Goal: Task Accomplishment & Management: Use online tool/utility

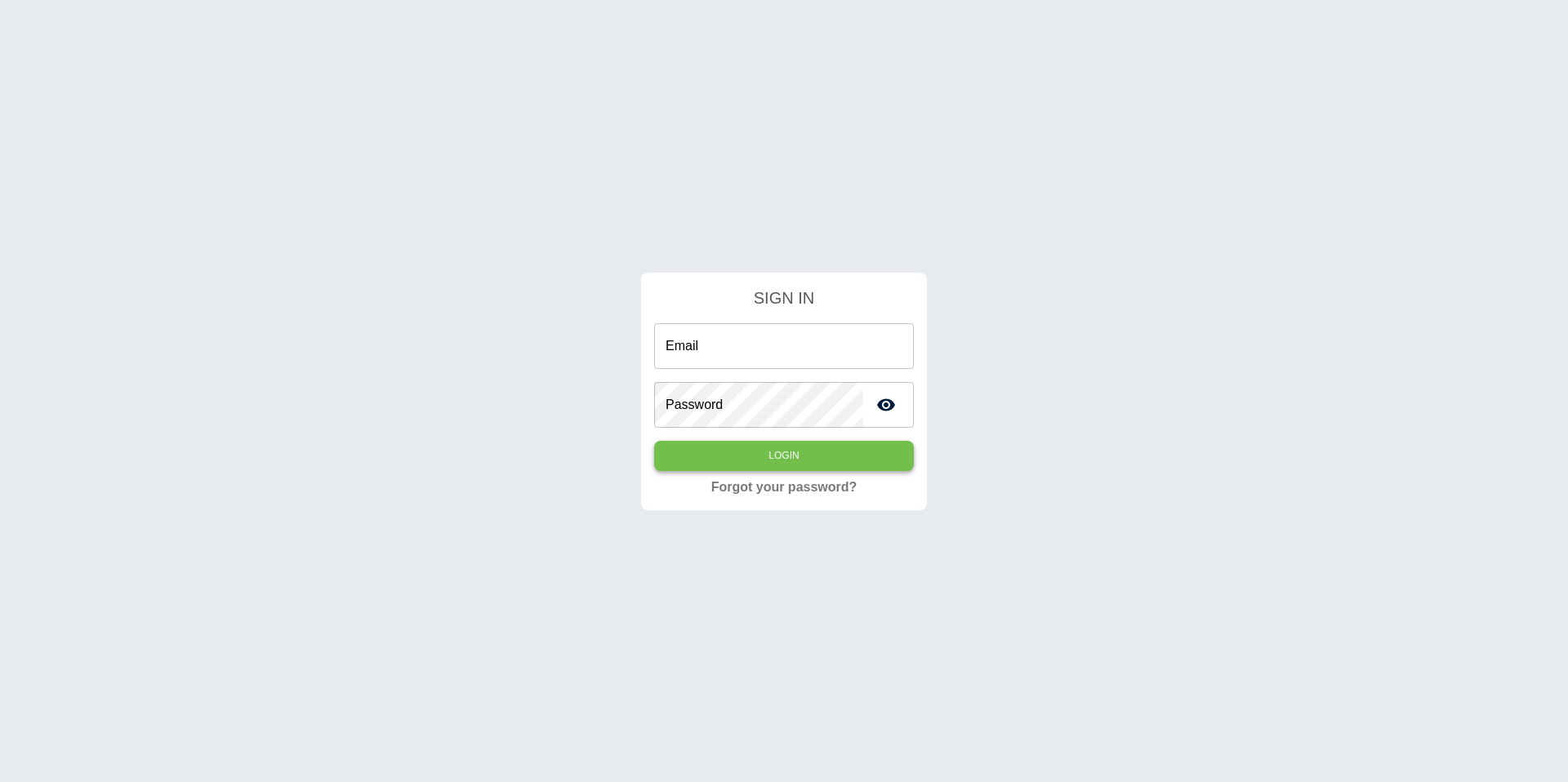
type input "**********"
click at [791, 460] on button "Login" at bounding box center [784, 455] width 260 height 31
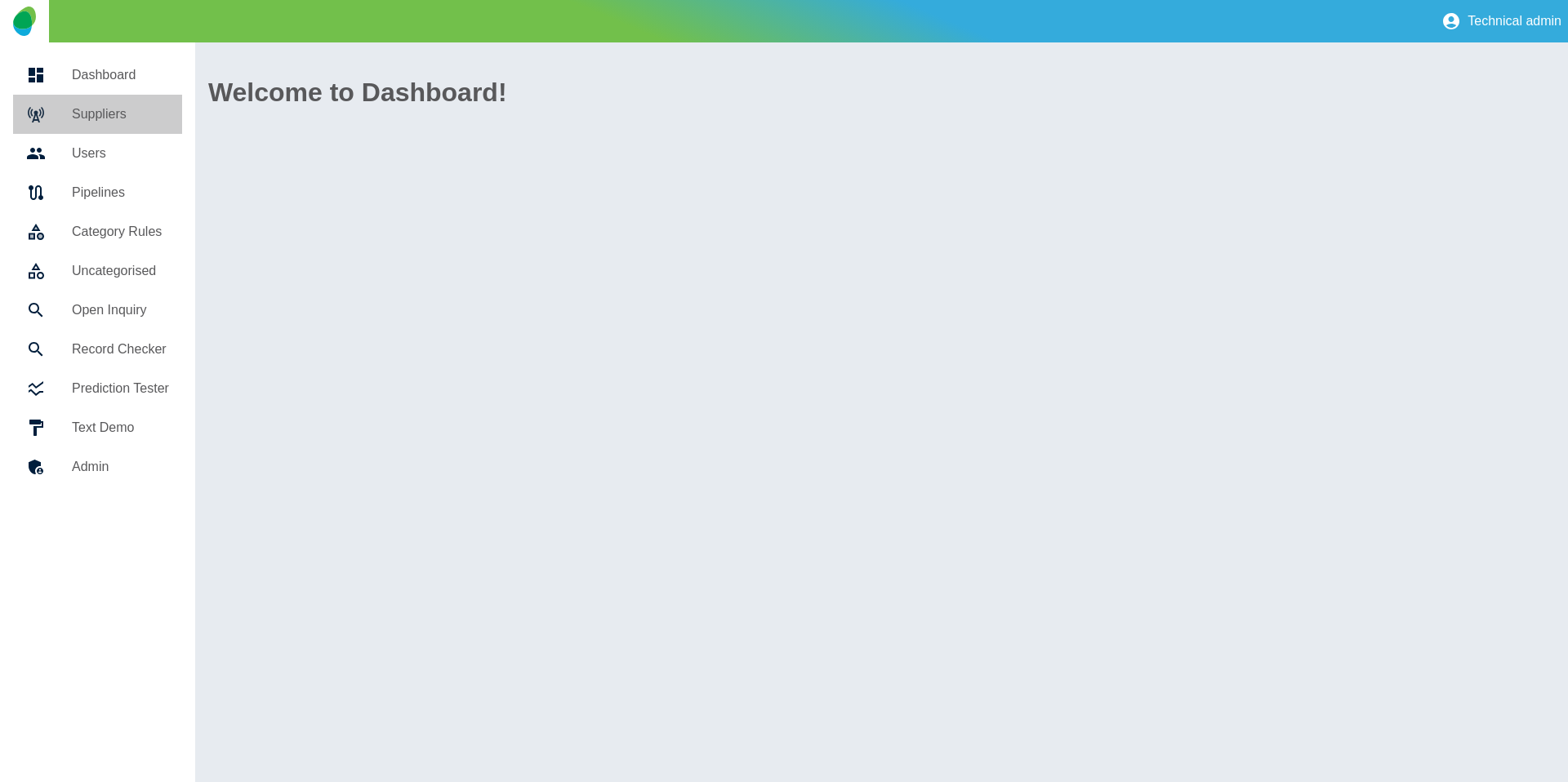
click at [161, 130] on link "Suppliers" at bounding box center [98, 114] width 169 height 39
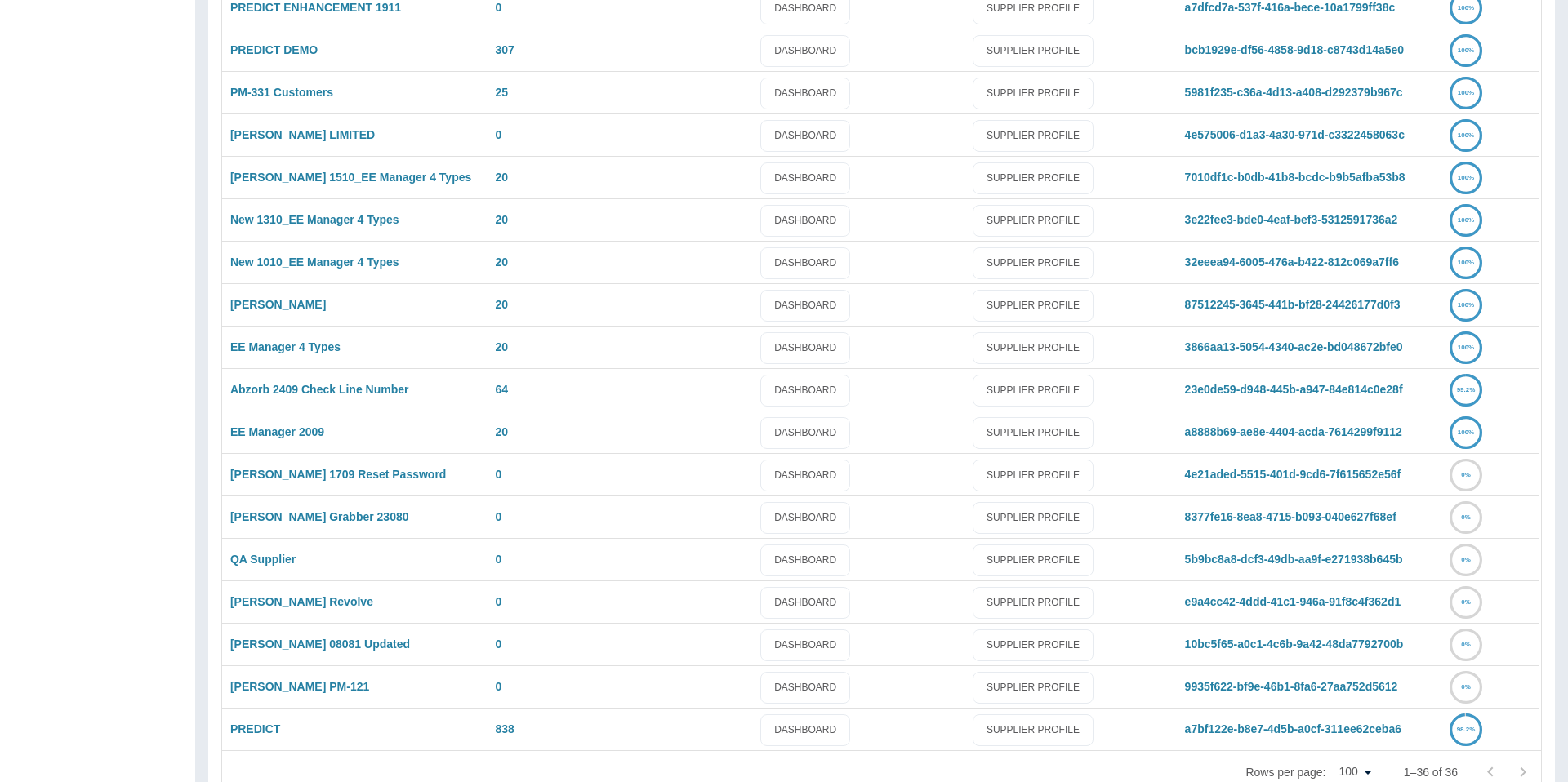
scroll to position [977, 0]
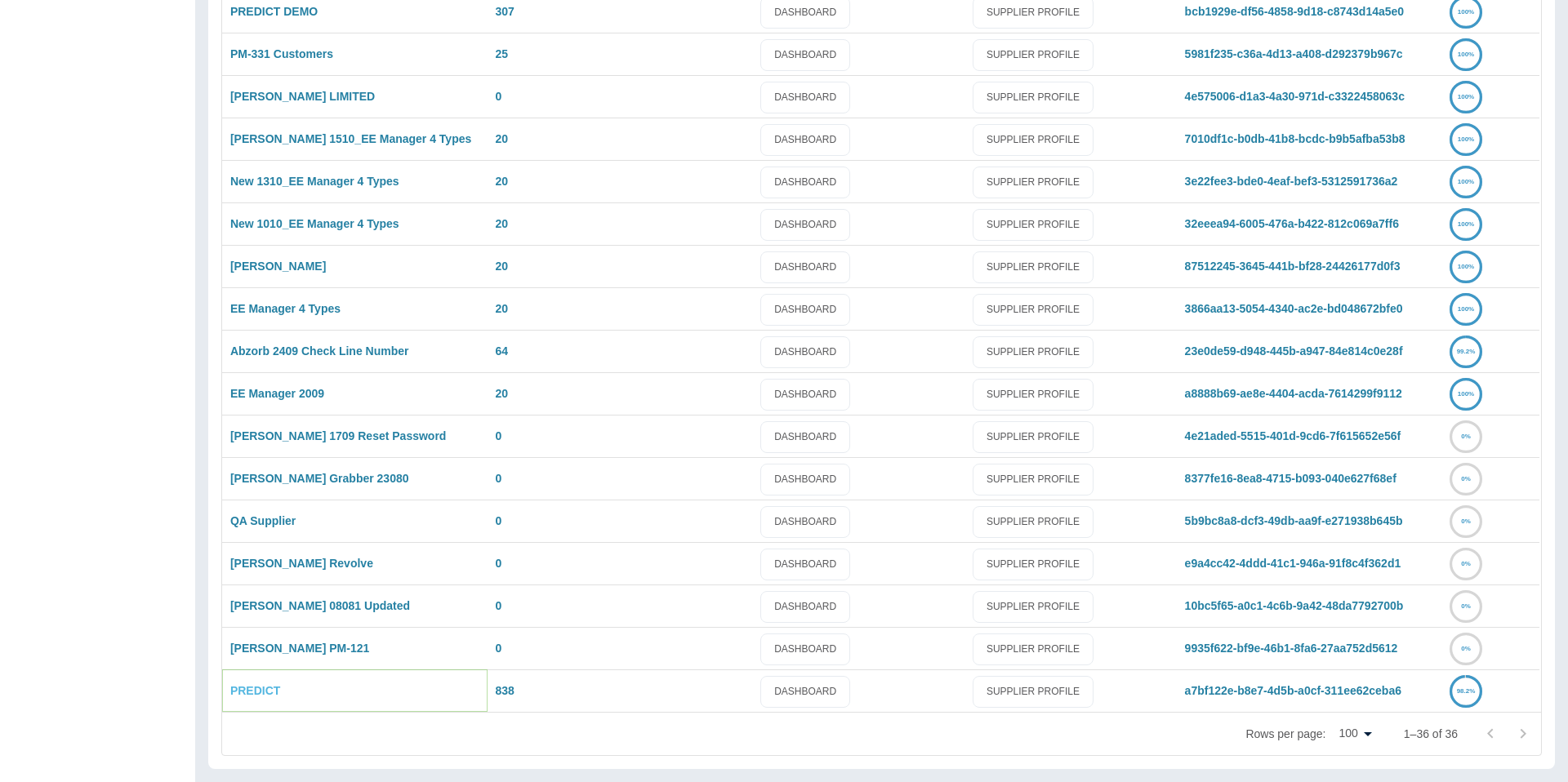
click at [242, 690] on link "PREDICT" at bounding box center [255, 690] width 50 height 13
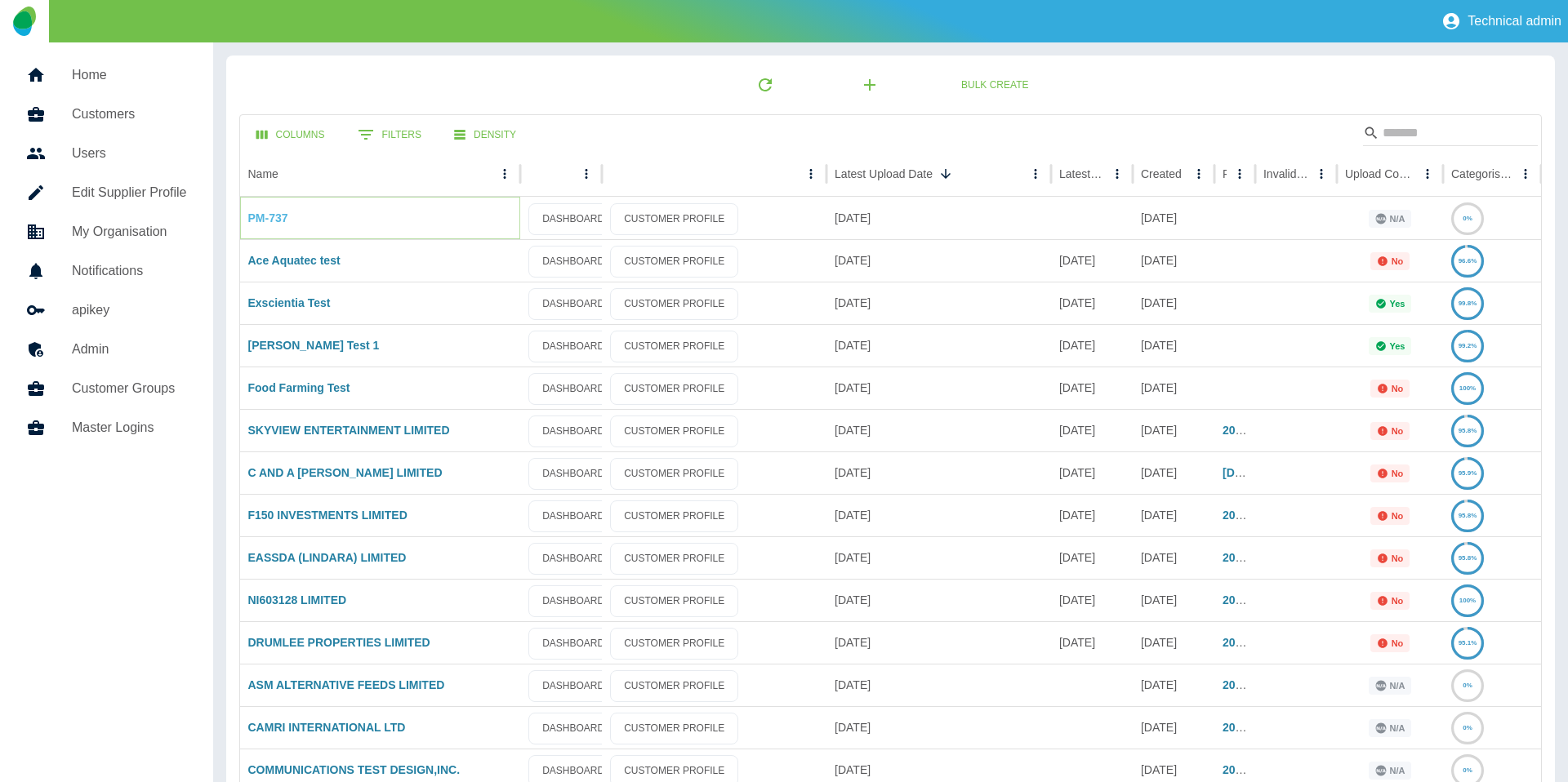
click at [280, 213] on link "PM-737" at bounding box center [268, 218] width 40 height 13
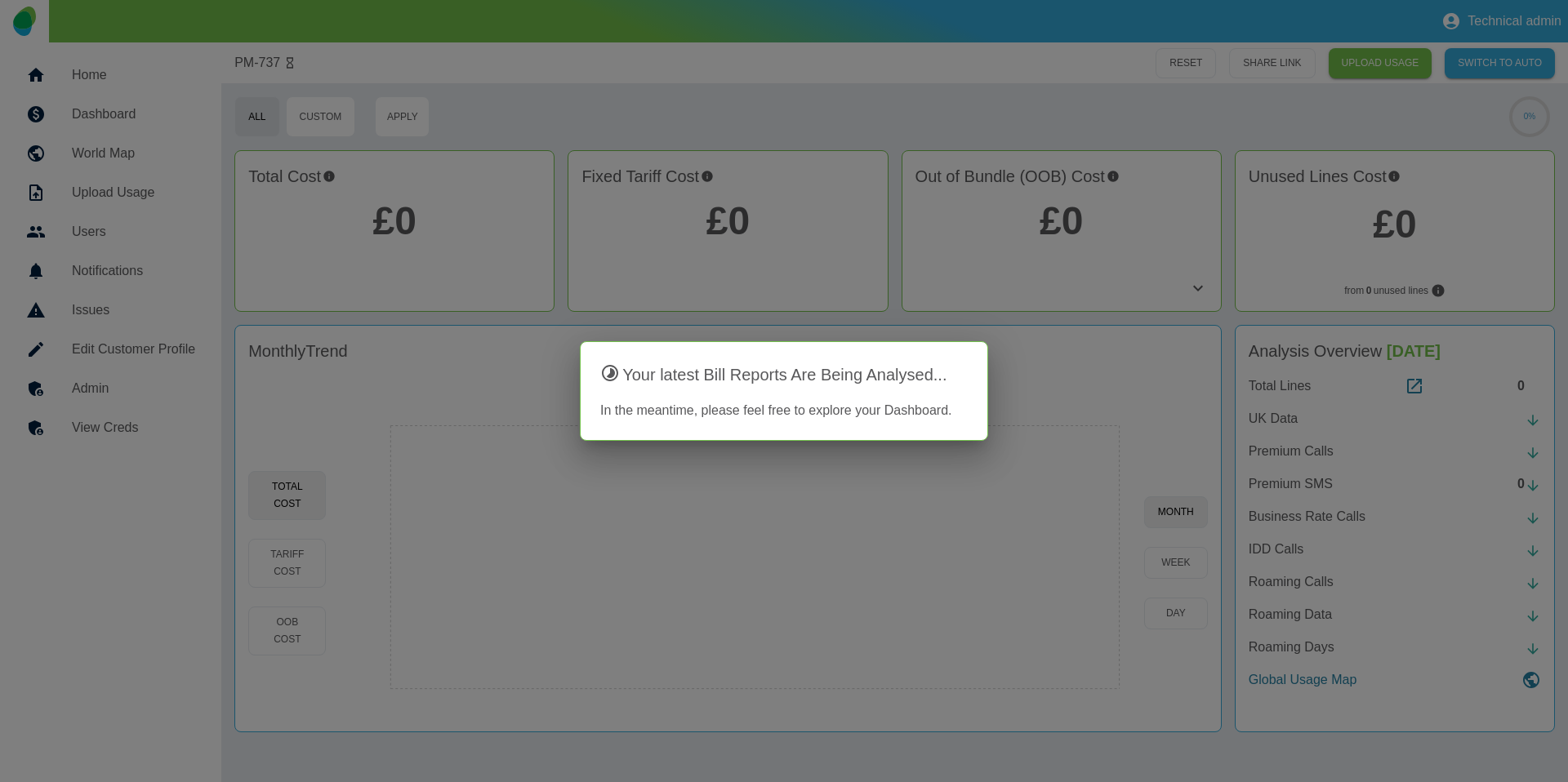
click at [595, 279] on div at bounding box center [784, 391] width 1568 height 782
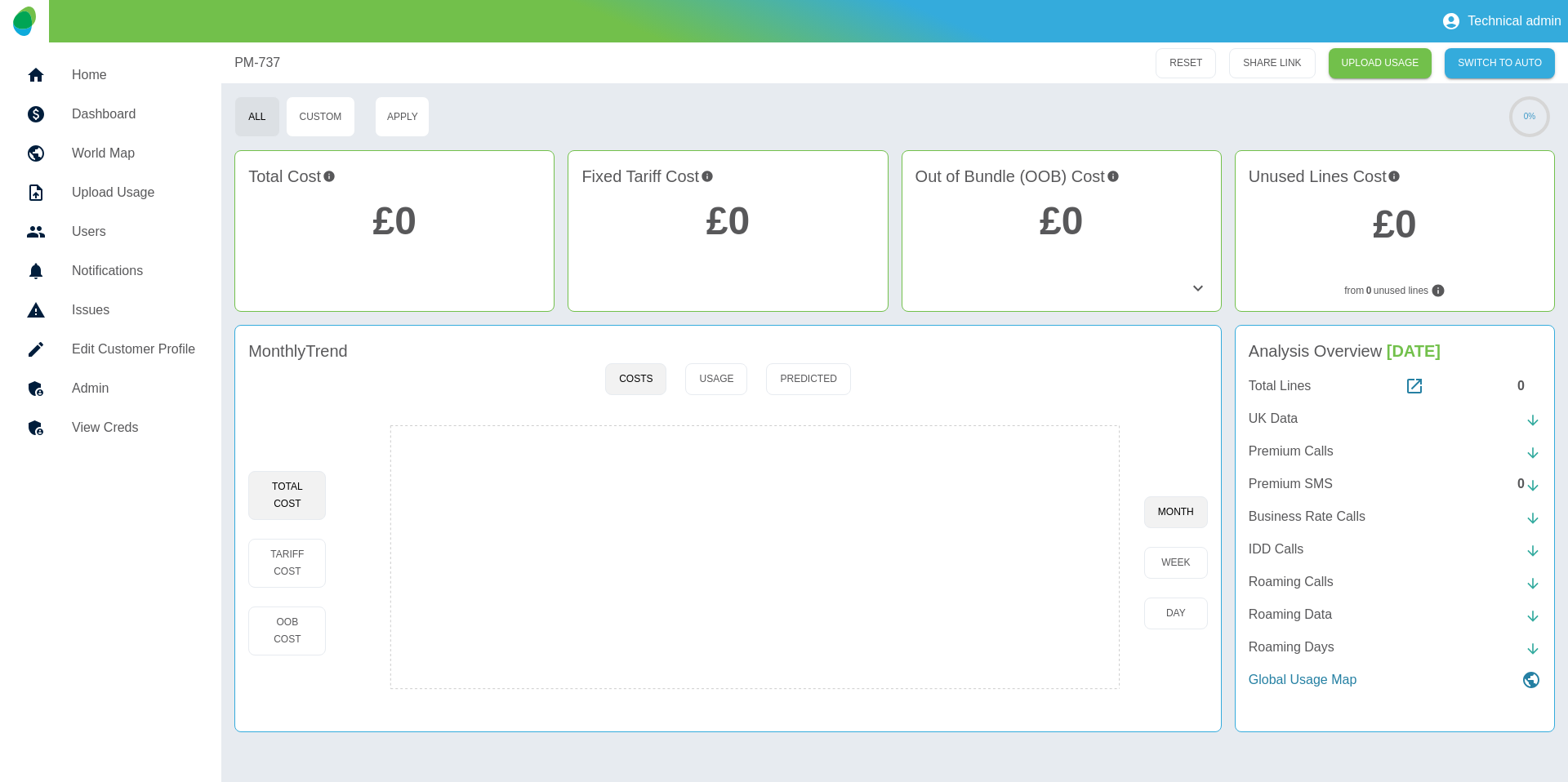
click at [46, 388] on div at bounding box center [49, 389] width 45 height 20
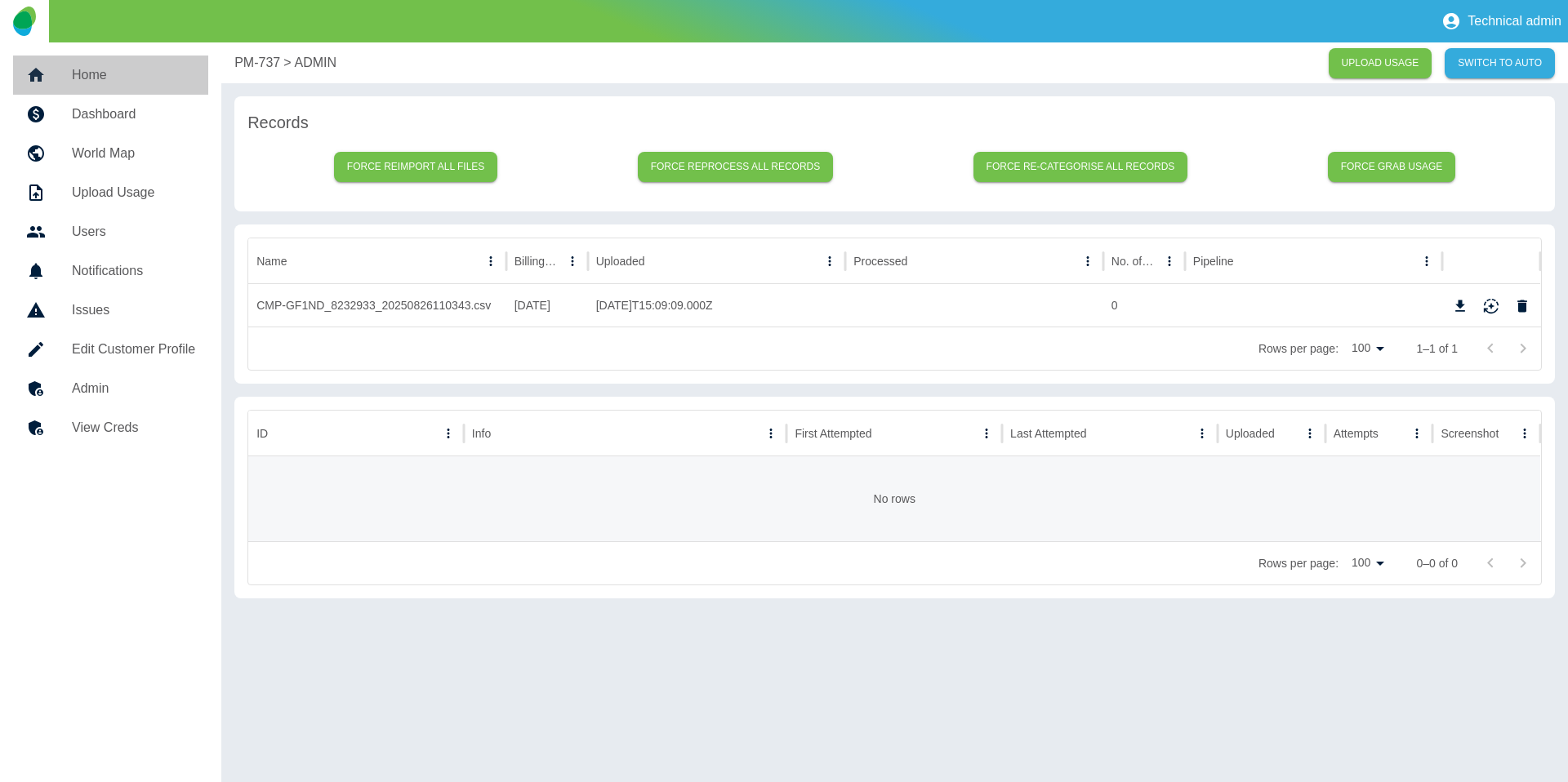
click at [131, 77] on h5 "Home" at bounding box center [133, 75] width 123 height 20
click at [1136, 311] on div "0" at bounding box center [1144, 305] width 82 height 42
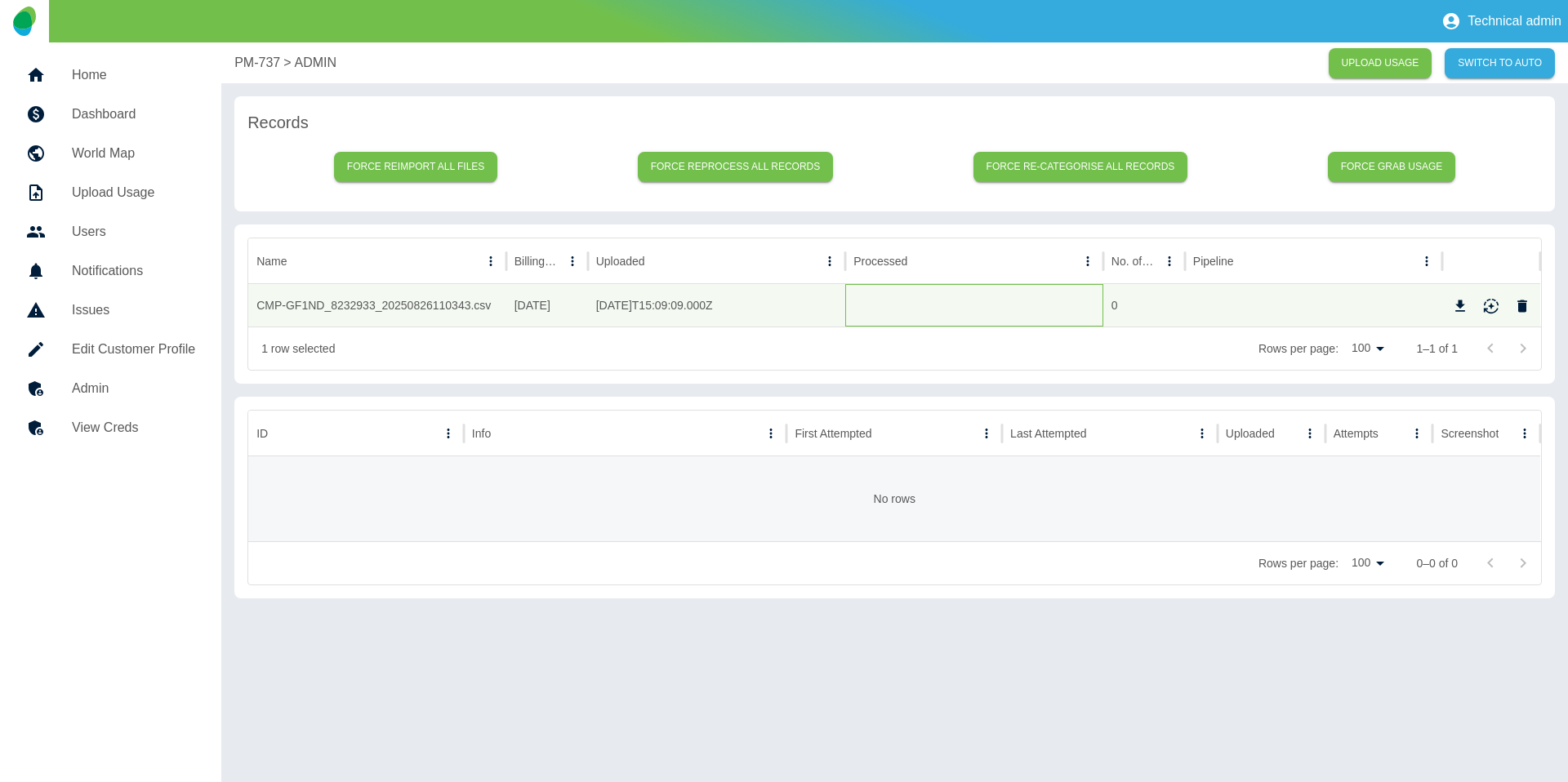
click at [1017, 318] on div at bounding box center [974, 305] width 258 height 42
click at [707, 297] on div "[DATE]T15:09:09.000Z" at bounding box center [717, 305] width 258 height 42
click at [552, 296] on div "25/08/2025" at bounding box center [547, 305] width 82 height 42
click at [420, 299] on div "CMP-GF1ND_8232933_20250826110343.csv" at bounding box center [377, 305] width 258 height 42
click at [1135, 305] on div "0" at bounding box center [1144, 305] width 82 height 42
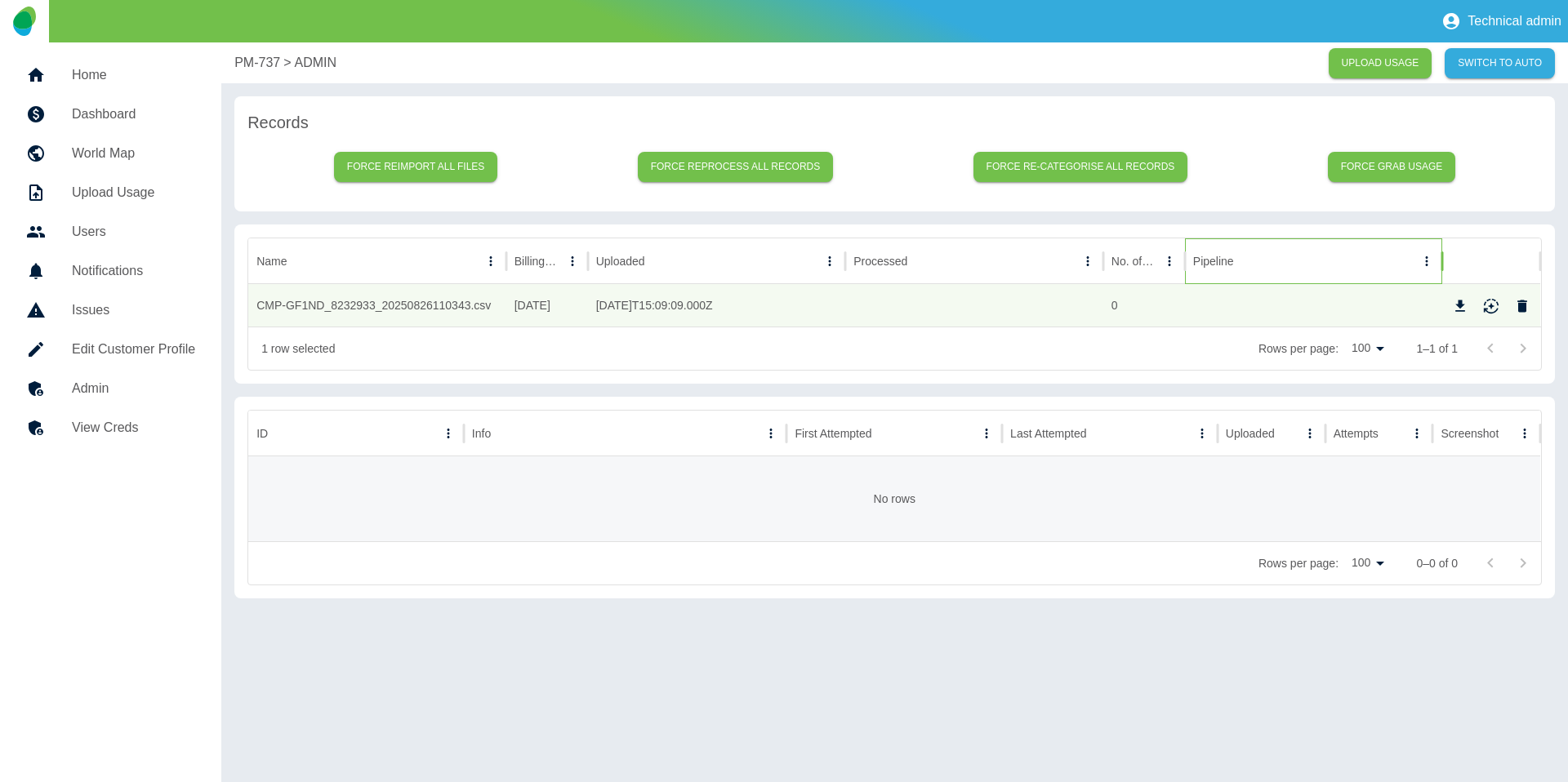
click at [1305, 278] on div "Pipeline" at bounding box center [1305, 260] width 223 height 45
click at [1284, 303] on div at bounding box center [1314, 305] width 258 height 42
click at [1450, 287] on div at bounding box center [1491, 305] width 98 height 42
click at [1396, 357] on div "Rows per page: 100 *** 1–1 of 1" at bounding box center [944, 348] width 1193 height 42
click at [1491, 300] on icon "Reimport" at bounding box center [1491, 306] width 17 height 17
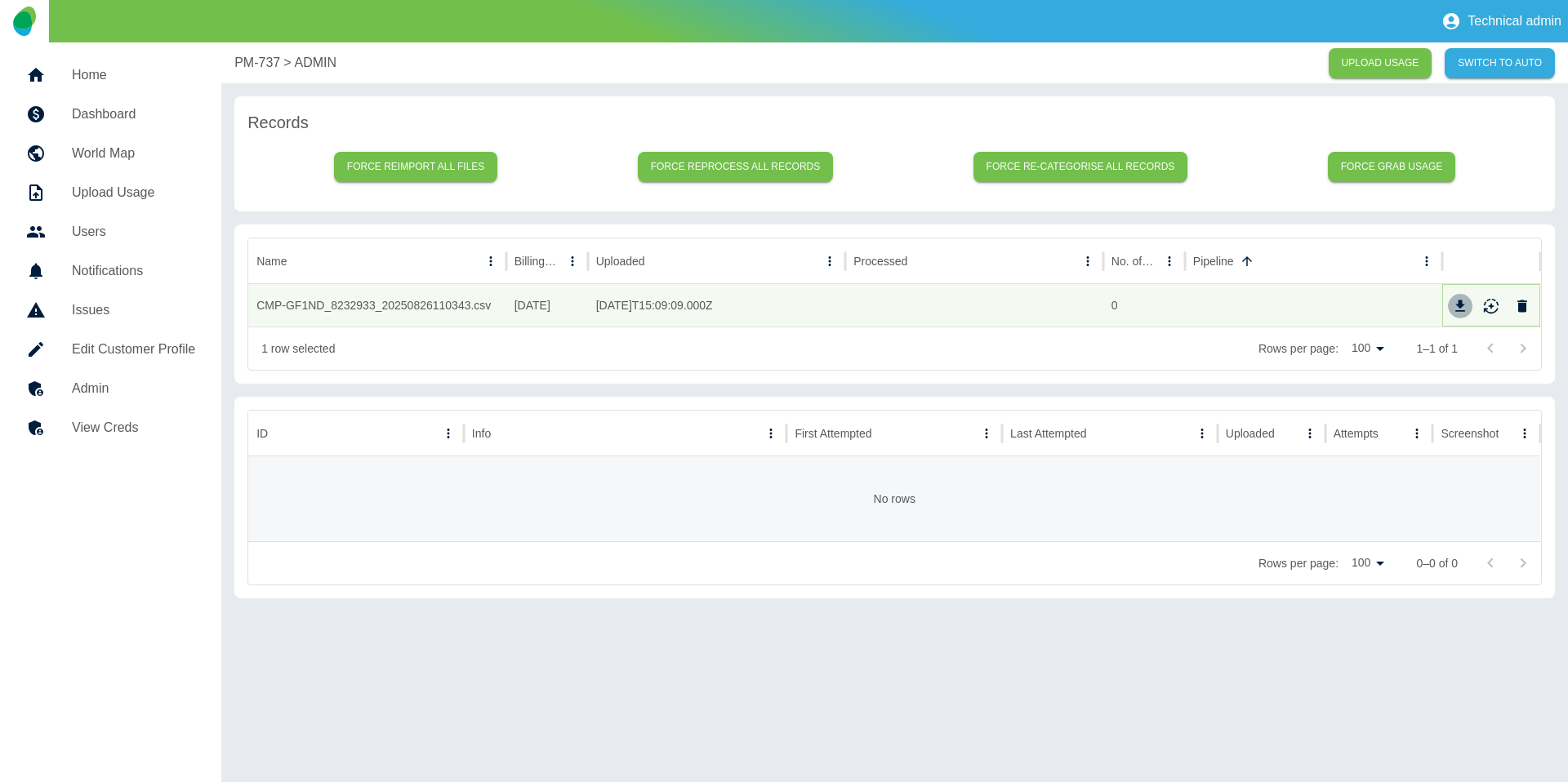
click at [1457, 308] on icon "Download" at bounding box center [1460, 306] width 17 height 17
click at [89, 338] on link "Edit Customer Profile" at bounding box center [111, 349] width 195 height 39
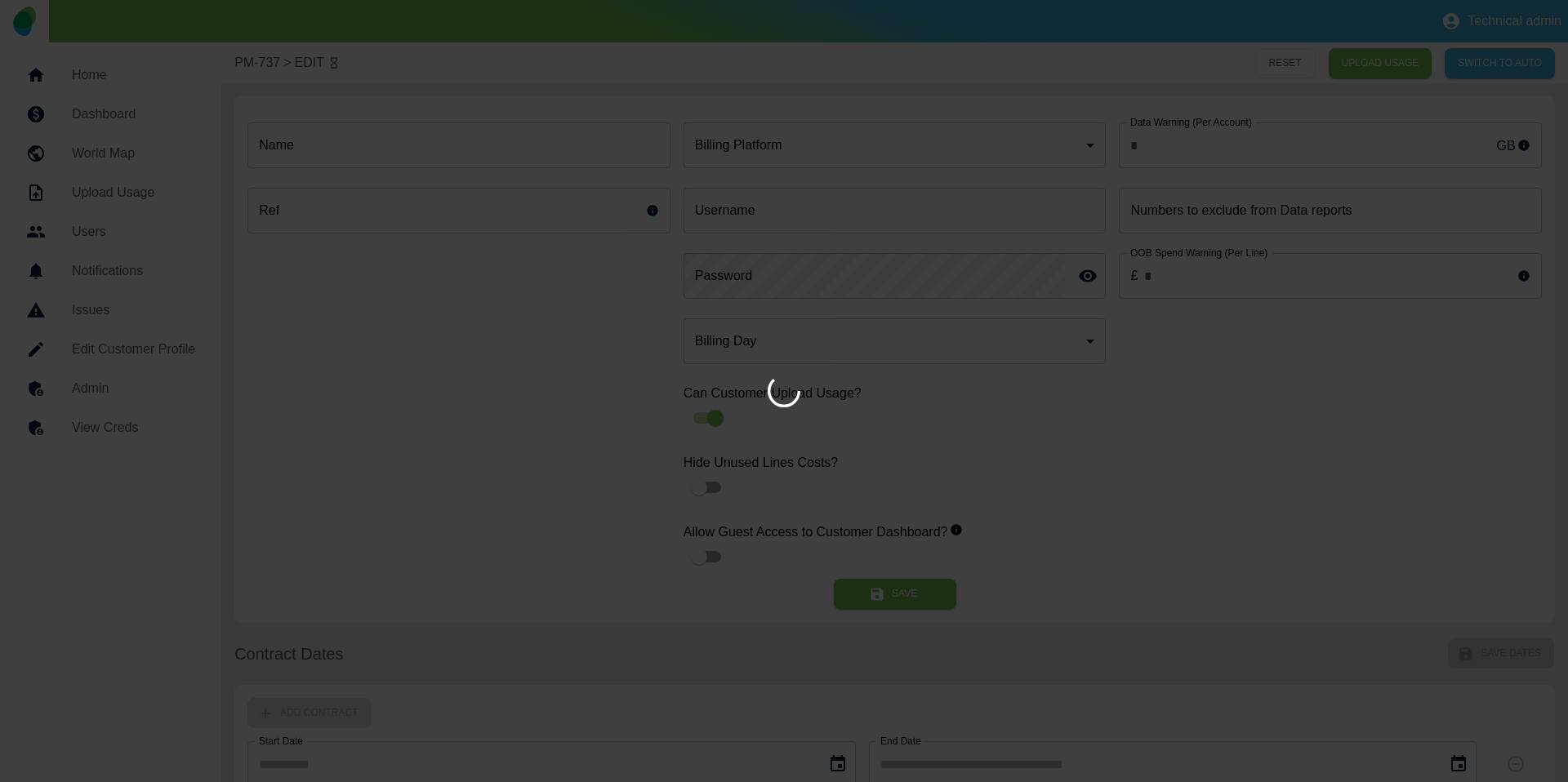
type input "*"
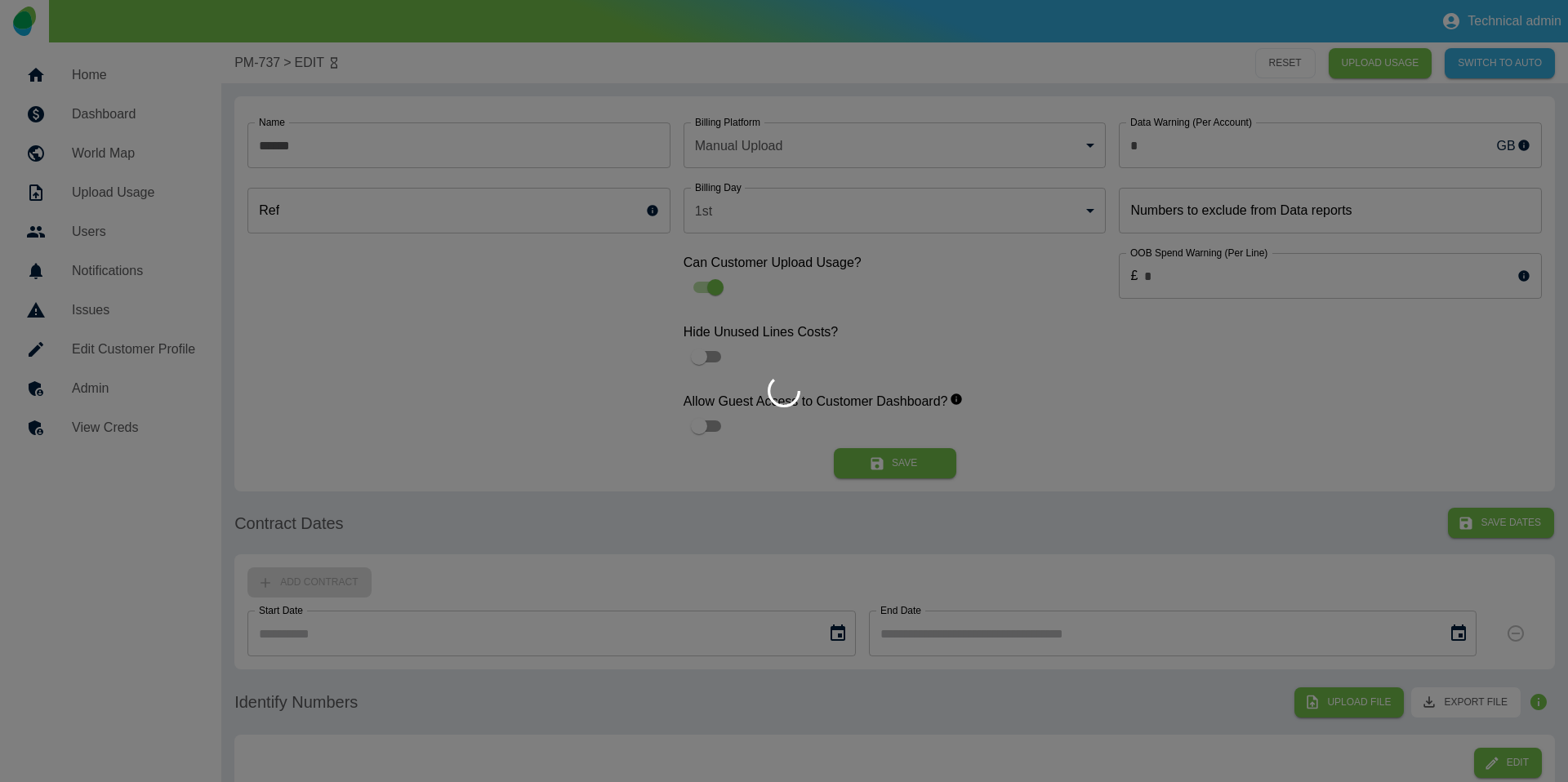
type input "******"
type input "*"
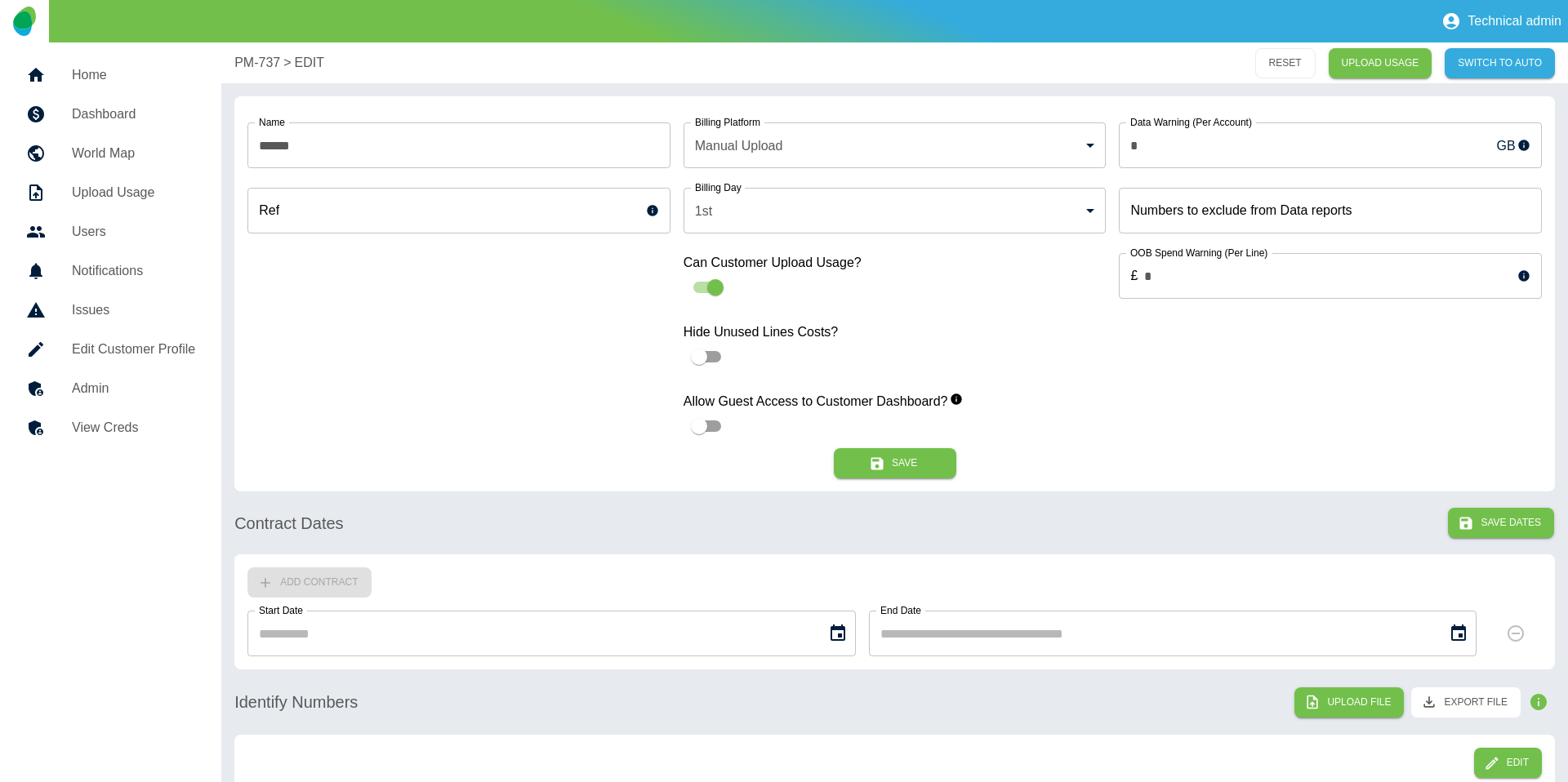
click at [107, 401] on link "Admin" at bounding box center [111, 388] width 195 height 39
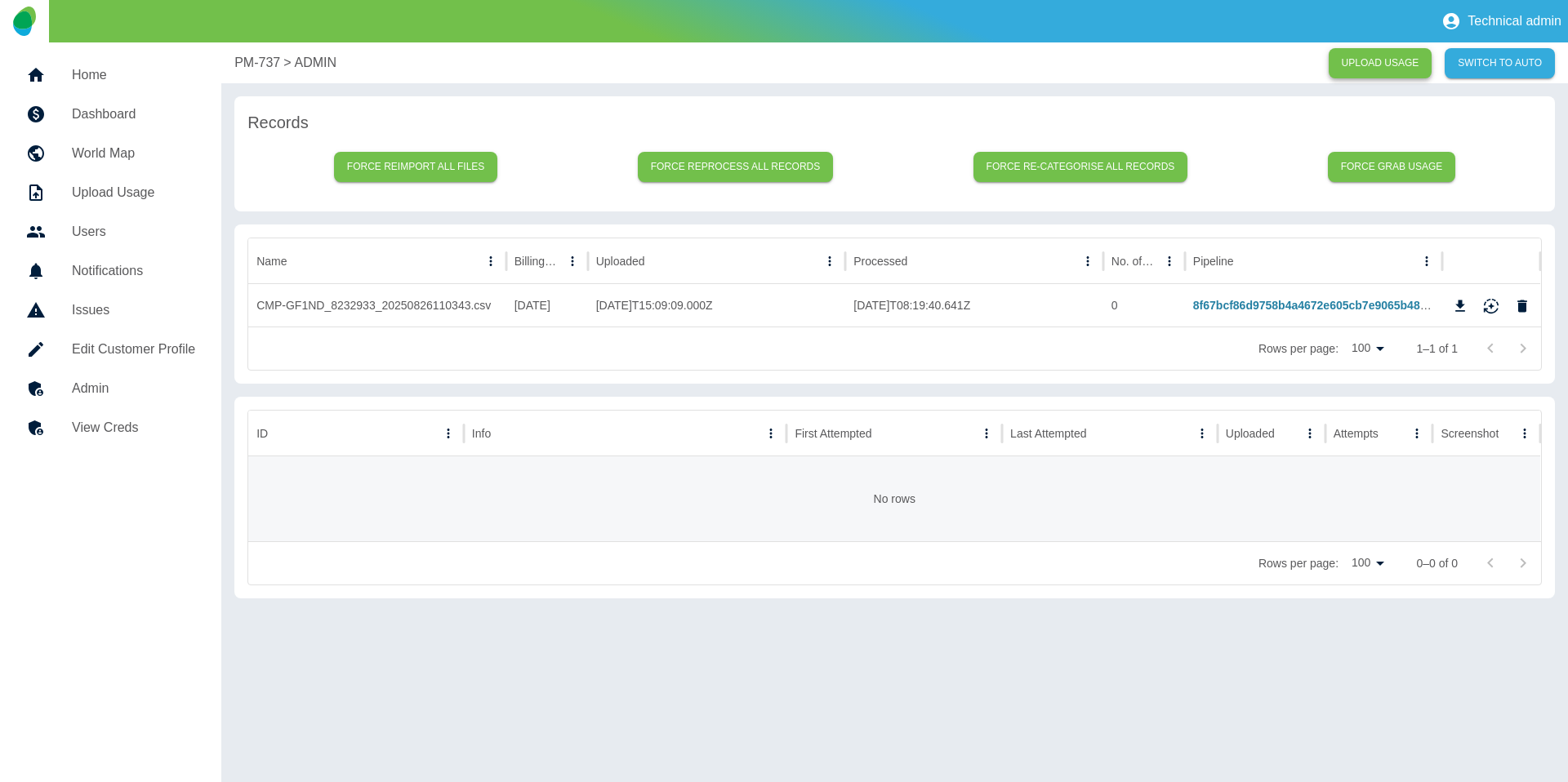
click at [1387, 53] on link "UPLOAD USAGE" at bounding box center [1379, 63] width 103 height 31
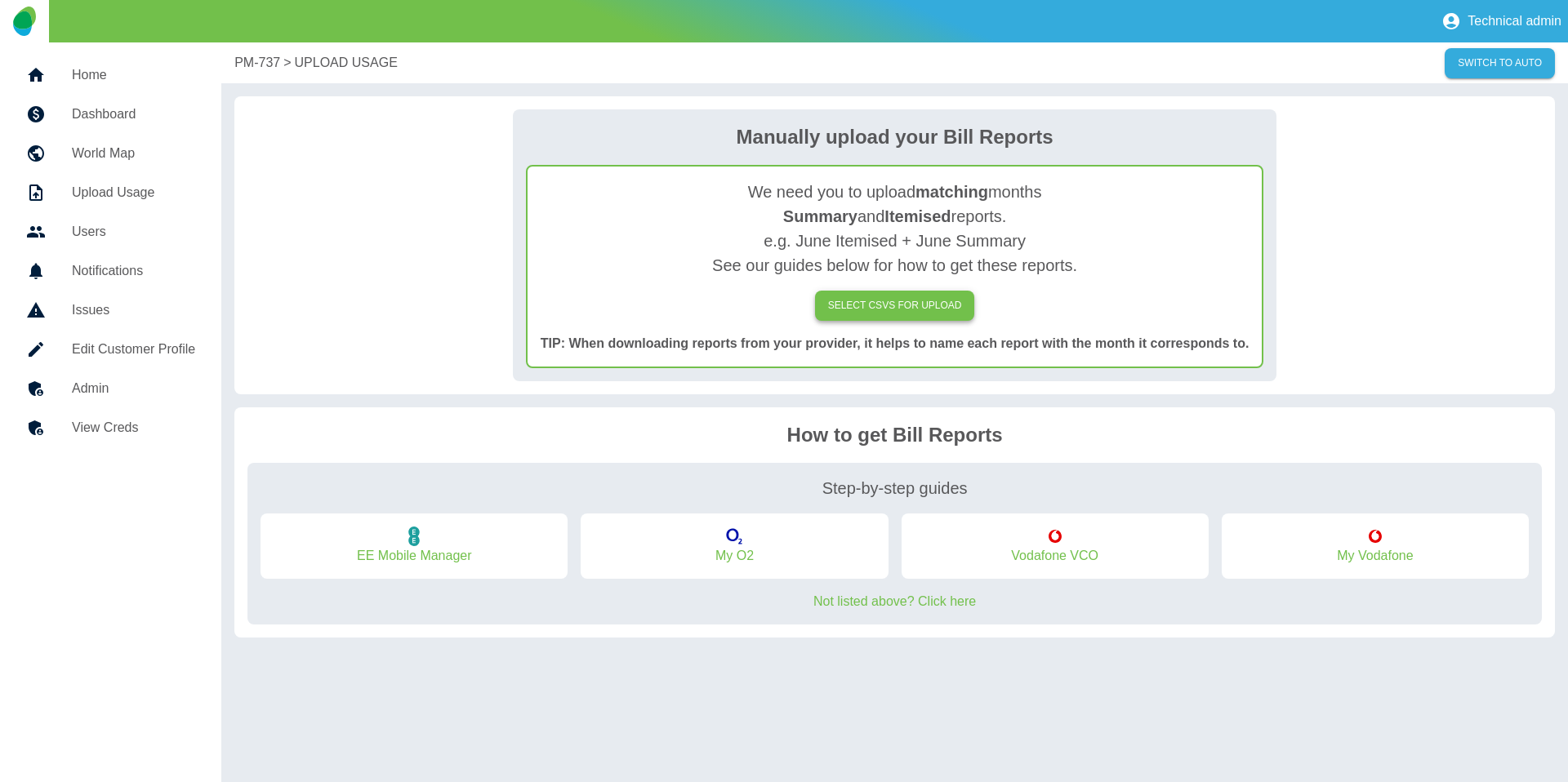
click at [861, 301] on label "SELECT CSVs FOR UPLOAD" at bounding box center [895, 305] width 160 height 31
click at [0, 0] on input "SELECT CSVs FOR UPLOAD" at bounding box center [0, 0] width 0 height 0
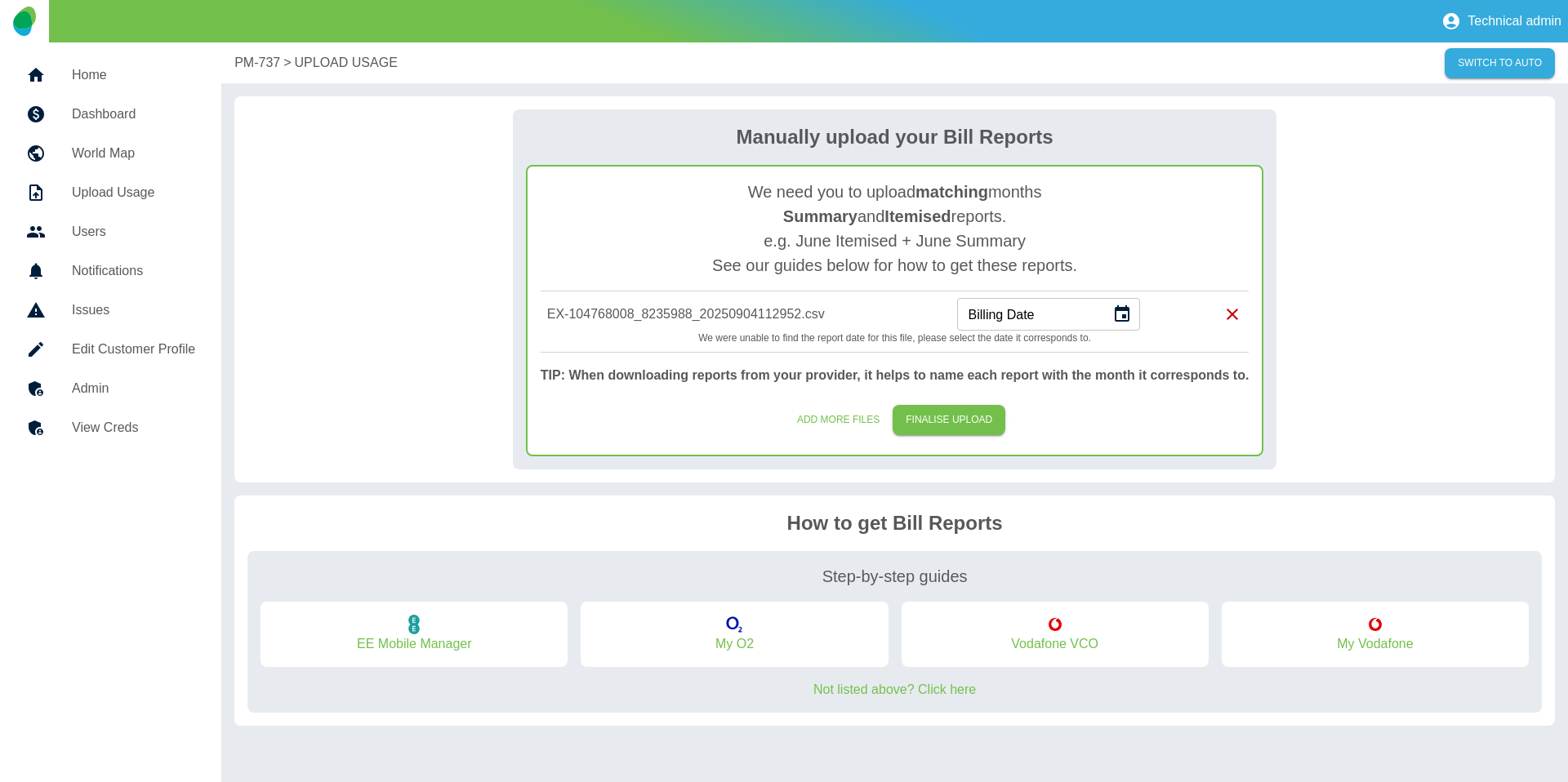
click at [1123, 306] on icon "Choose date" at bounding box center [1122, 314] width 20 height 20
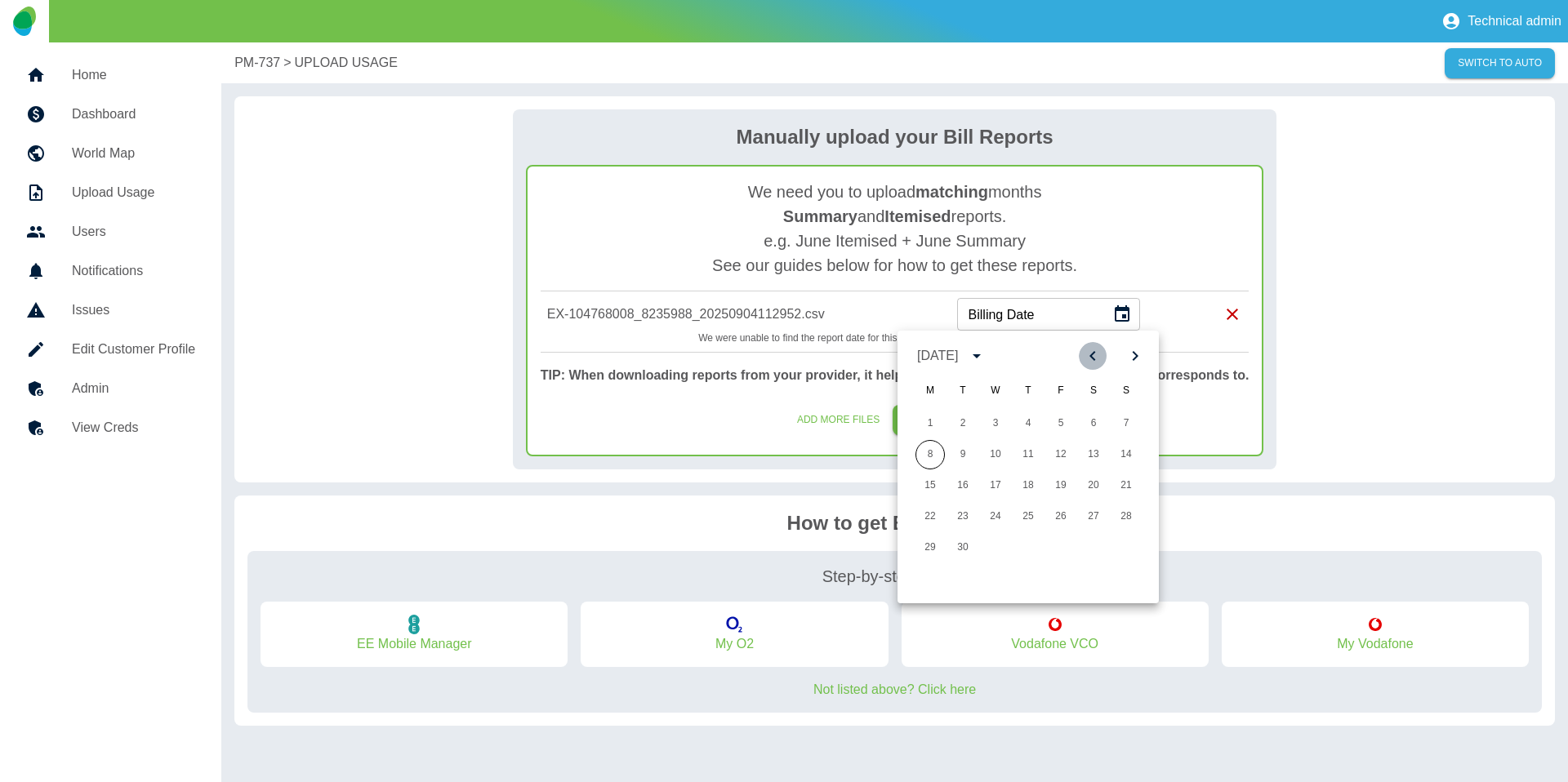
click at [1095, 363] on icon "Previous month" at bounding box center [1092, 356] width 20 height 20
click at [933, 551] on button "25" at bounding box center [930, 548] width 30 height 30
type input "**********"
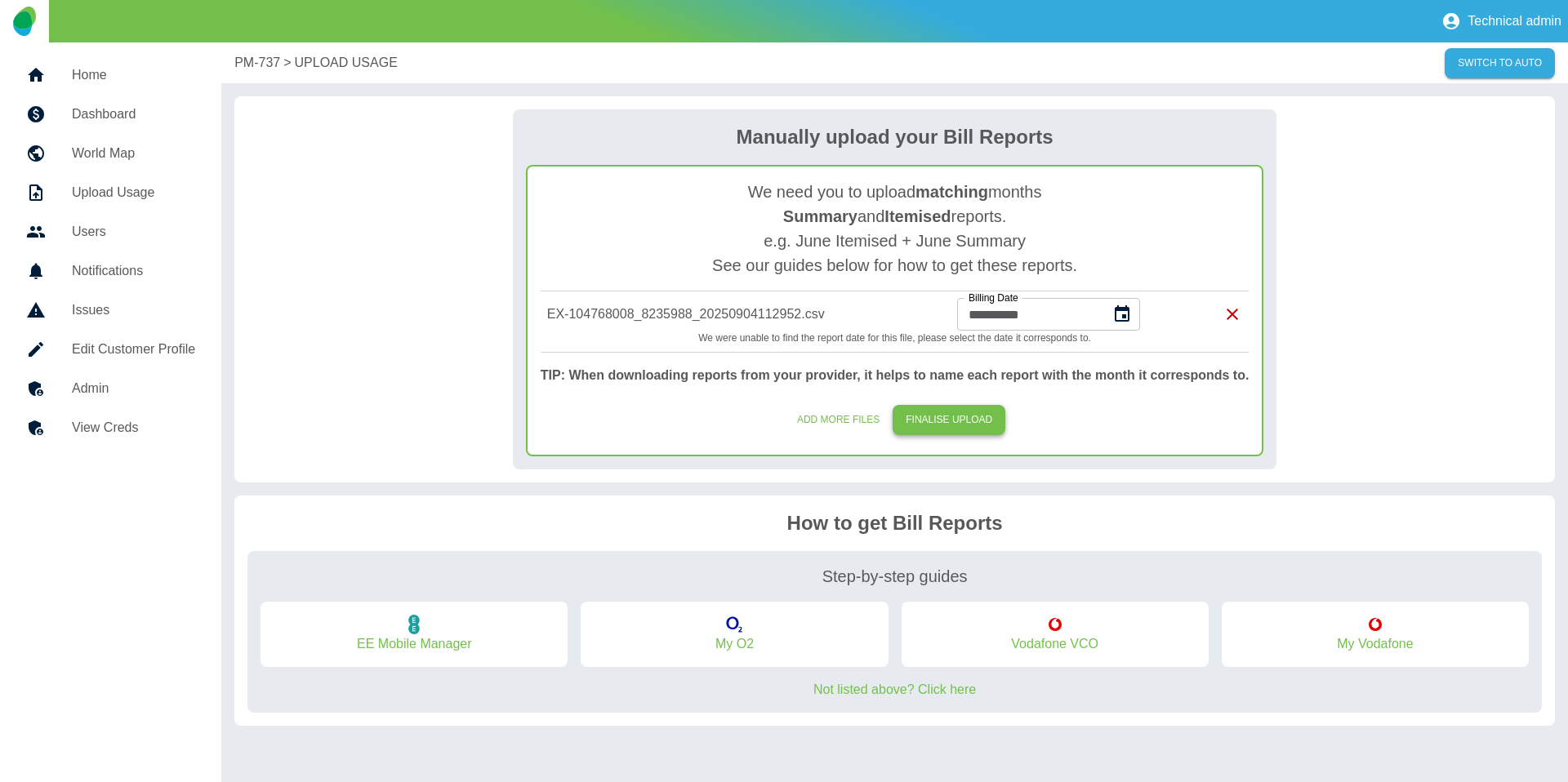
click at [950, 428] on button "FINALISE UPLOAD" at bounding box center [949, 420] width 112 height 31
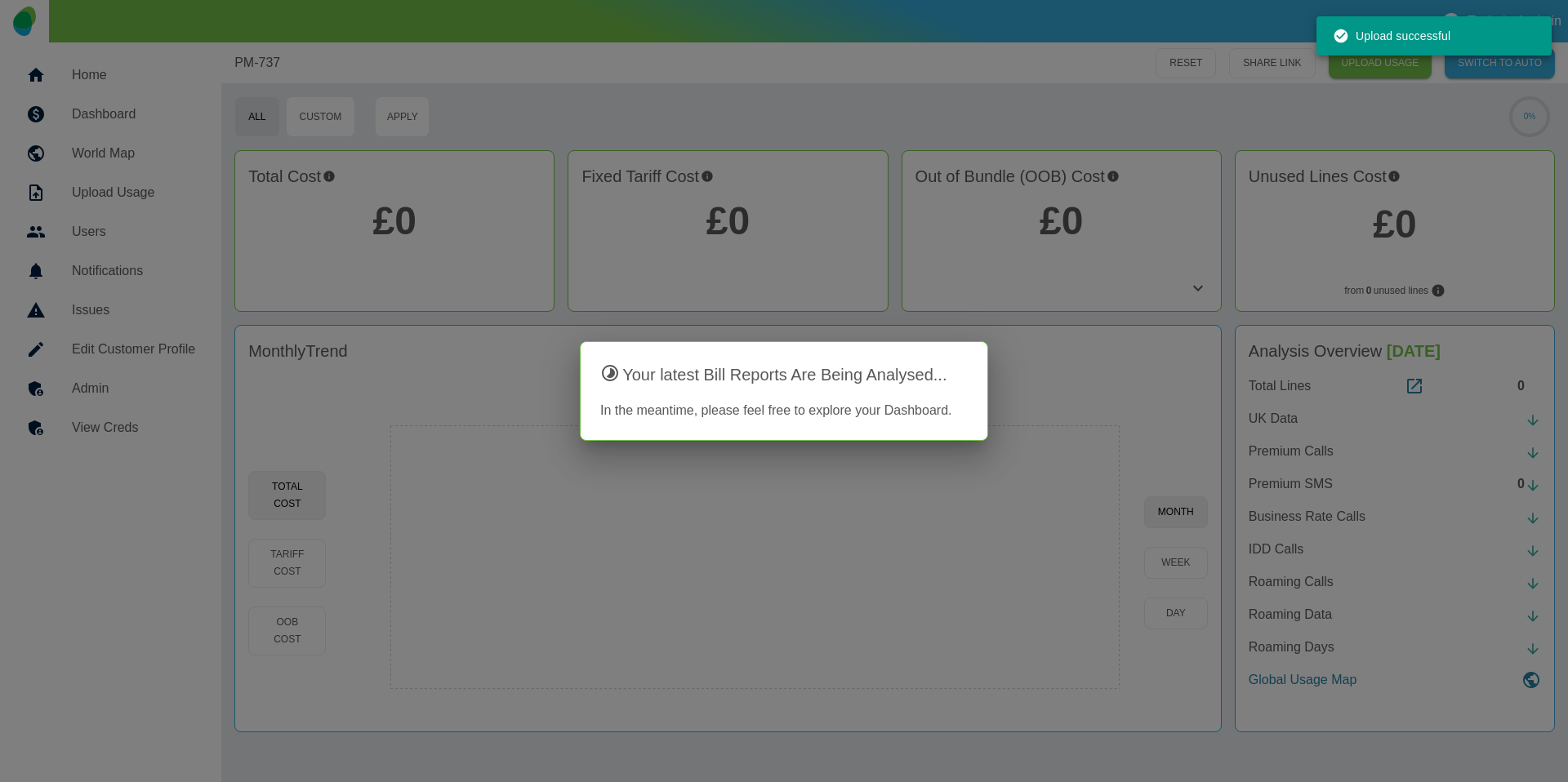
click at [1048, 328] on div at bounding box center [784, 391] width 1568 height 782
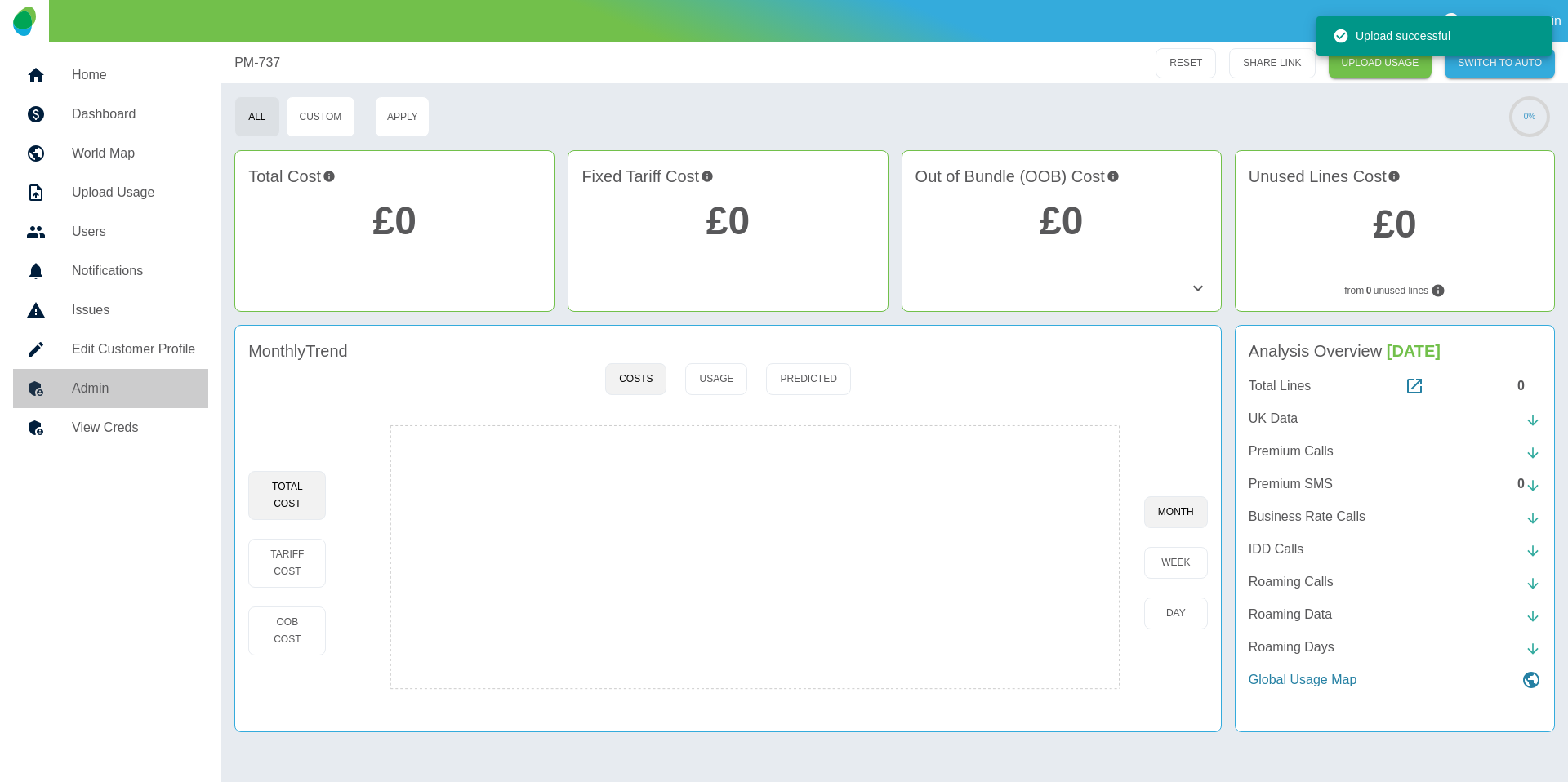
click at [95, 373] on link "Admin" at bounding box center [111, 388] width 195 height 39
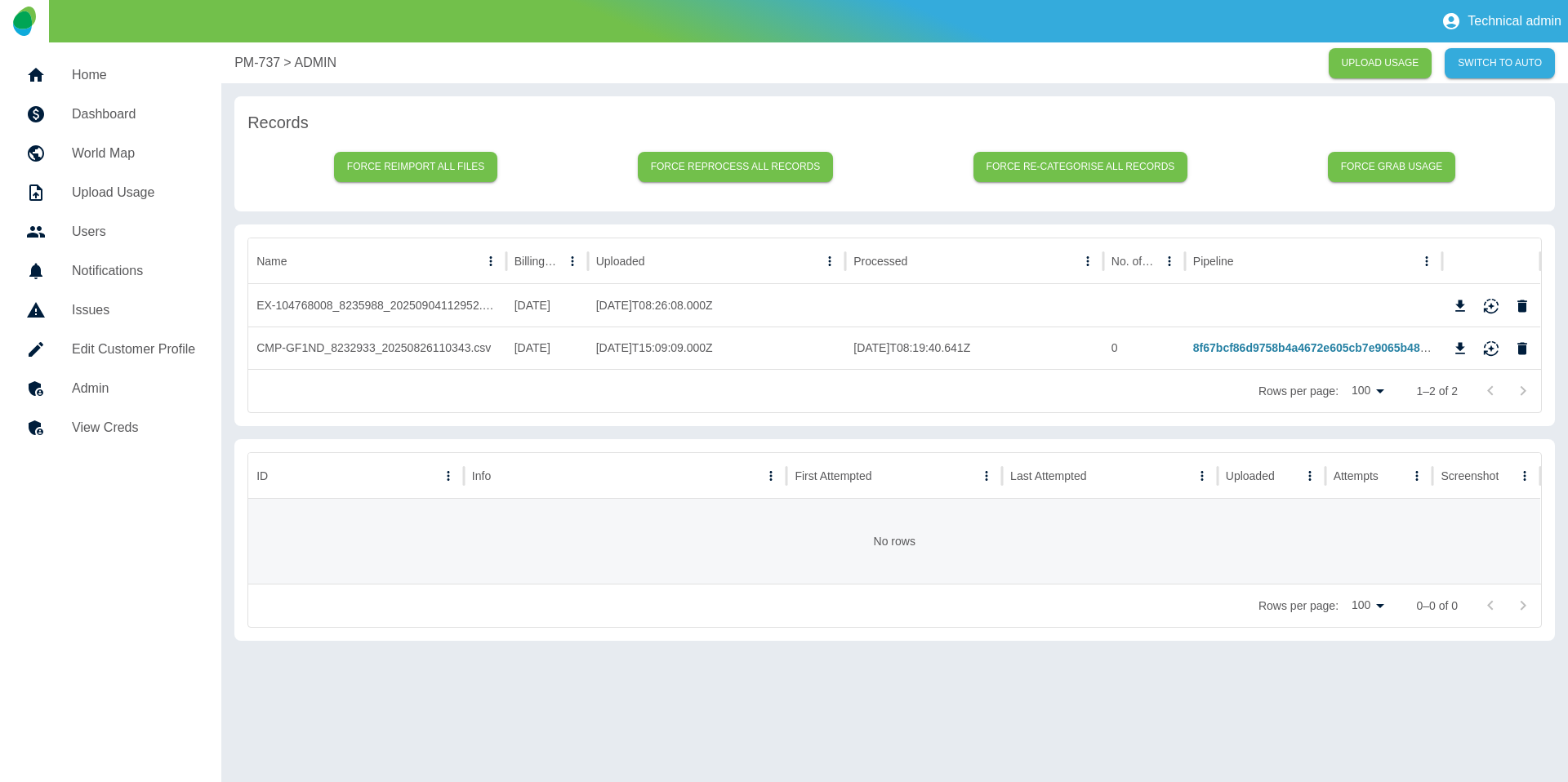
click at [280, 64] on p "PM-737" at bounding box center [256, 63] width 45 height 20
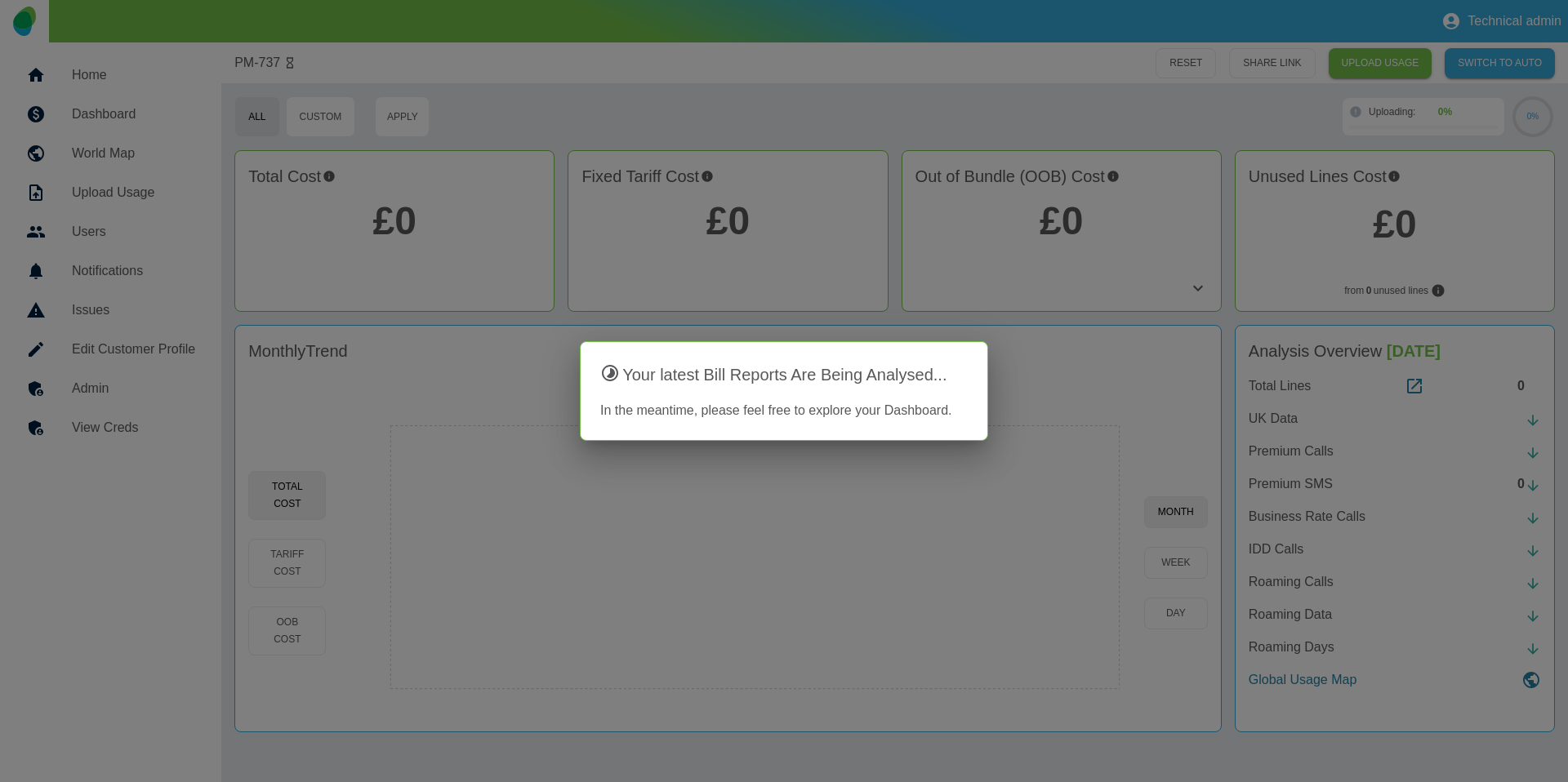
drag, startPoint x: 385, startPoint y: 197, endPoint x: 397, endPoint y: 230, distance: 35.1
click at [385, 198] on div at bounding box center [784, 391] width 1568 height 782
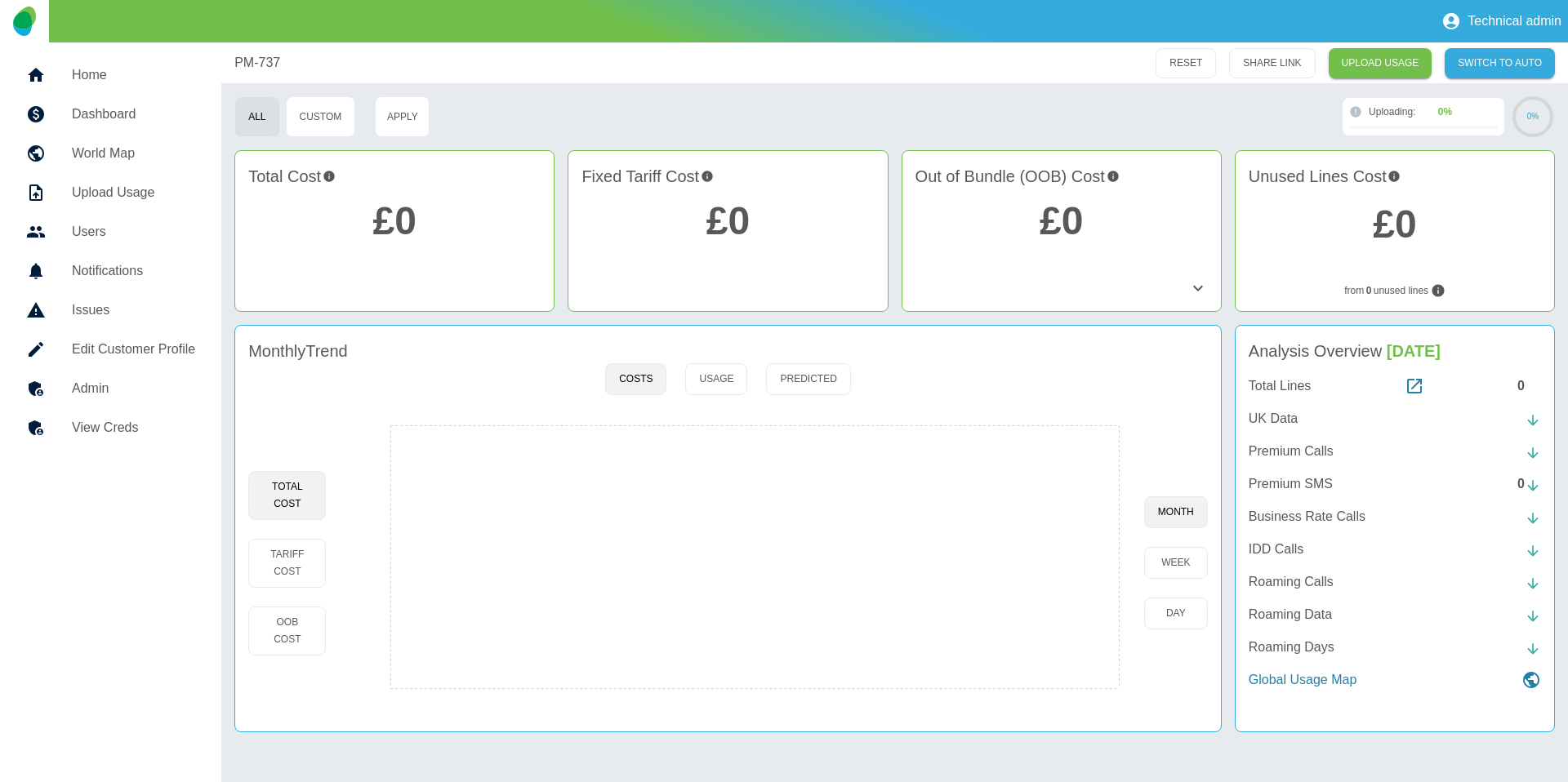
click at [397, 230] on link "£0" at bounding box center [394, 221] width 43 height 43
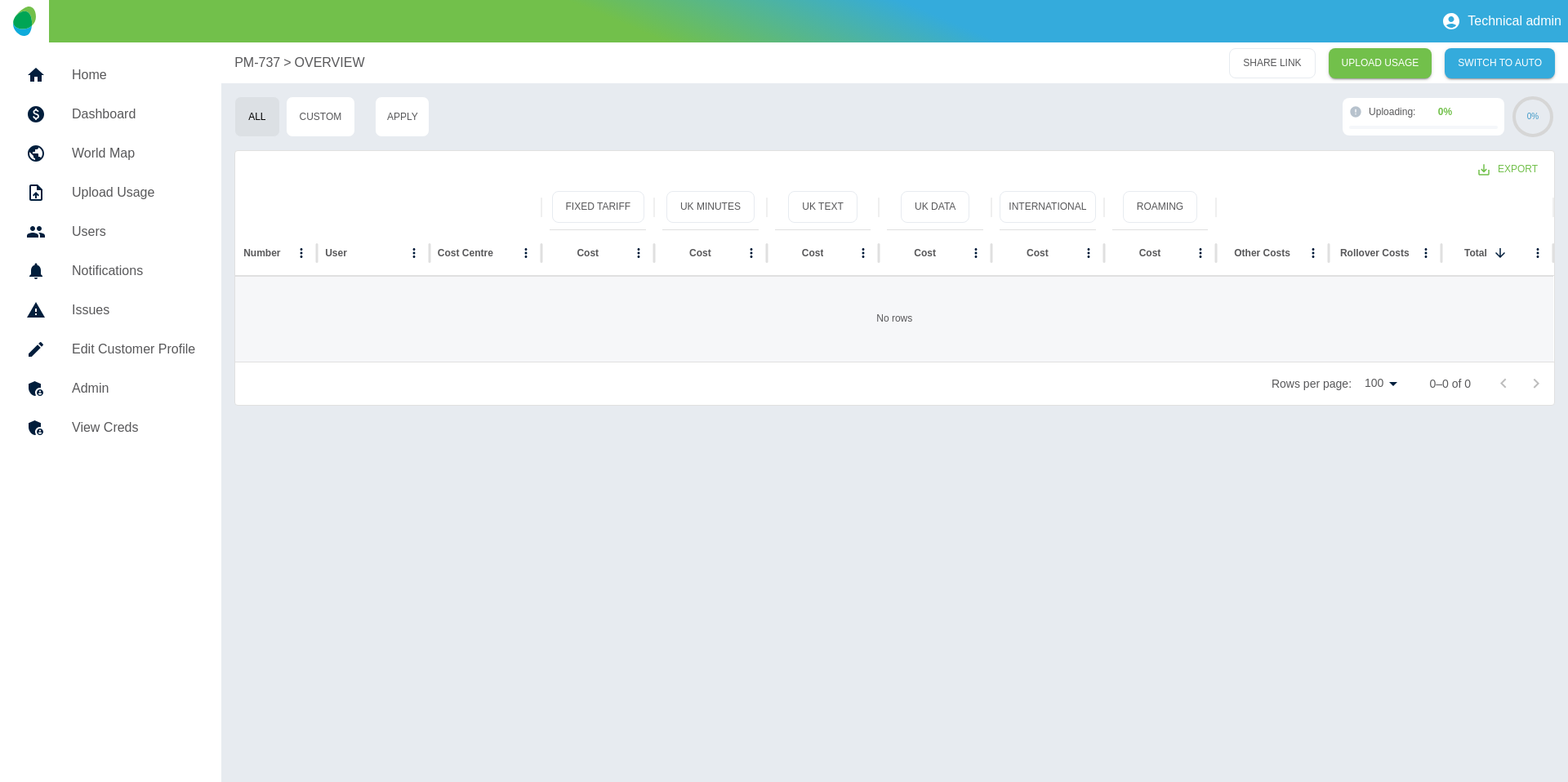
click at [248, 69] on p "PM-737" at bounding box center [256, 63] width 45 height 20
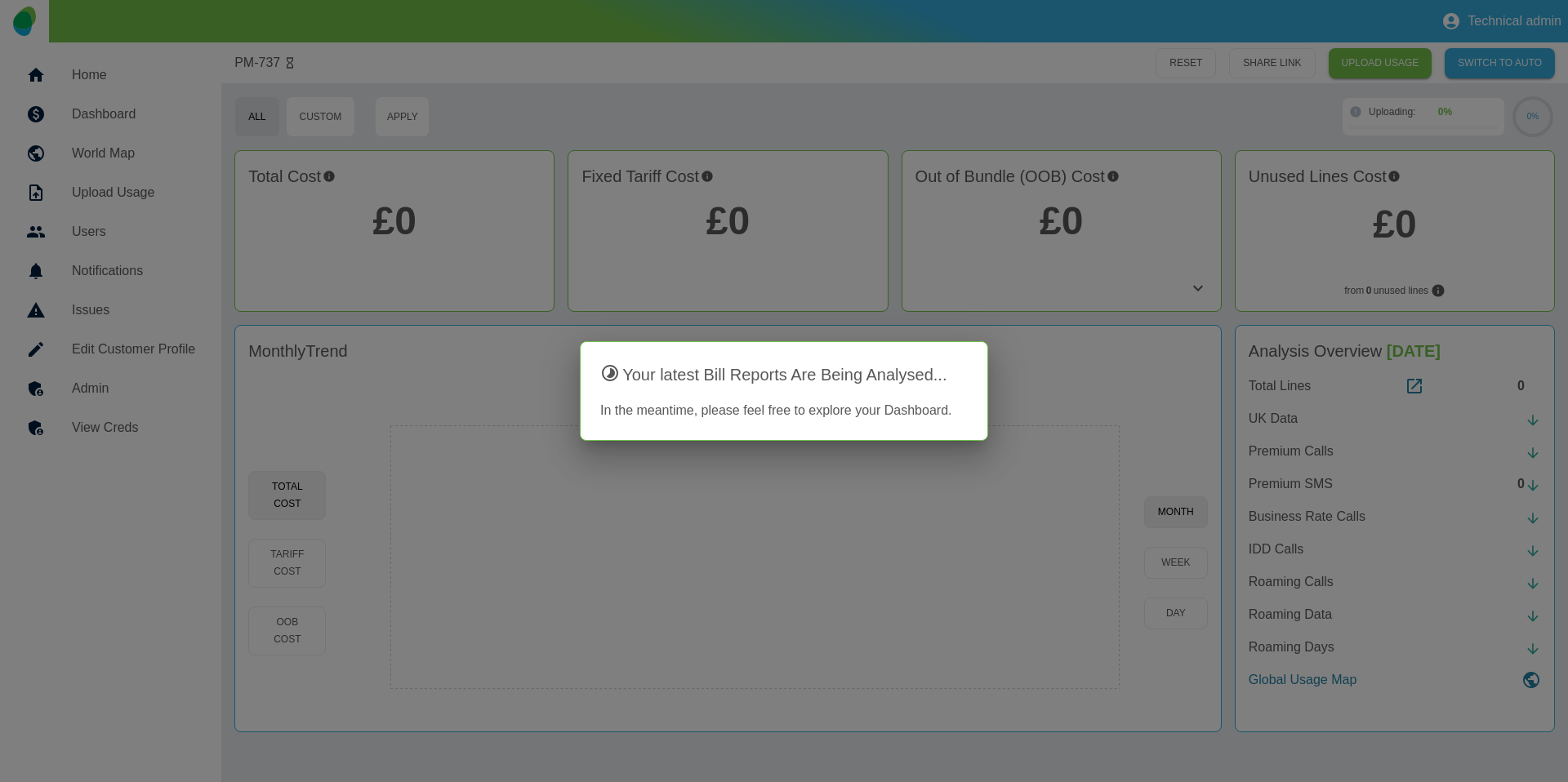
click at [472, 361] on div at bounding box center [784, 391] width 1568 height 782
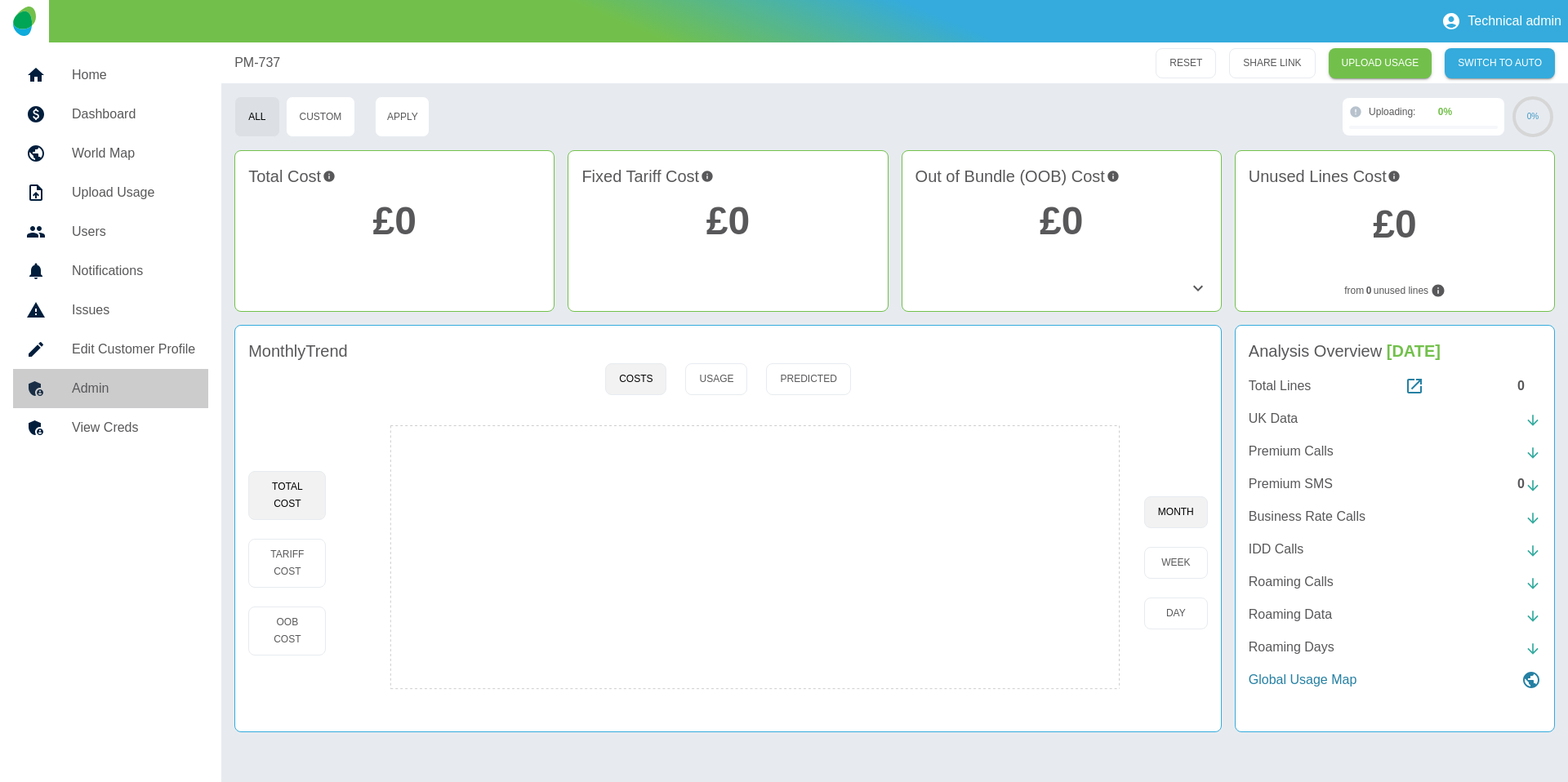
click at [151, 400] on link "Admin" at bounding box center [111, 388] width 195 height 39
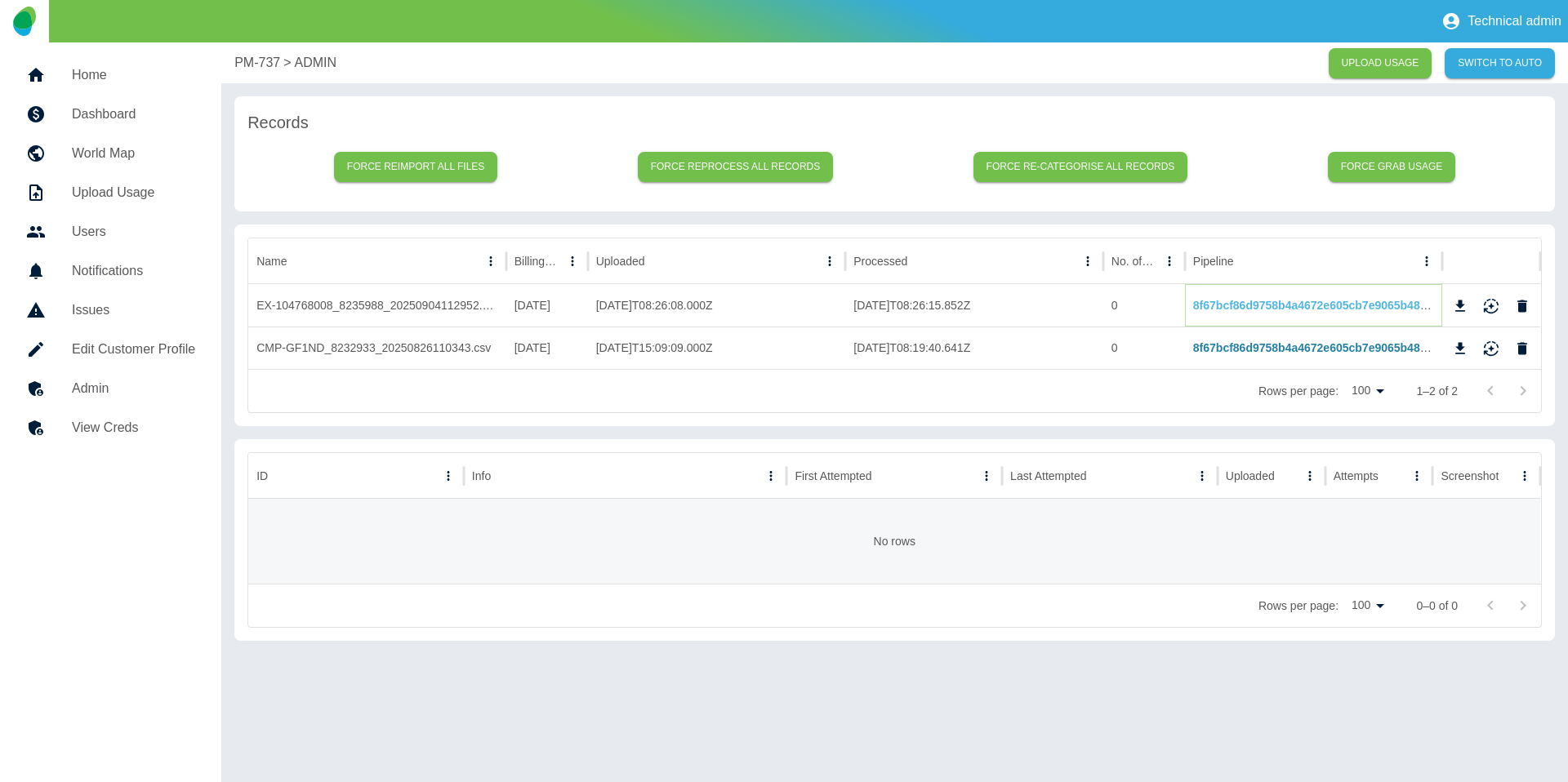
click at [1221, 306] on link "8f67bcf86d9758b4a4672e605cb7e9065b48672b" at bounding box center [1320, 305] width 253 height 13
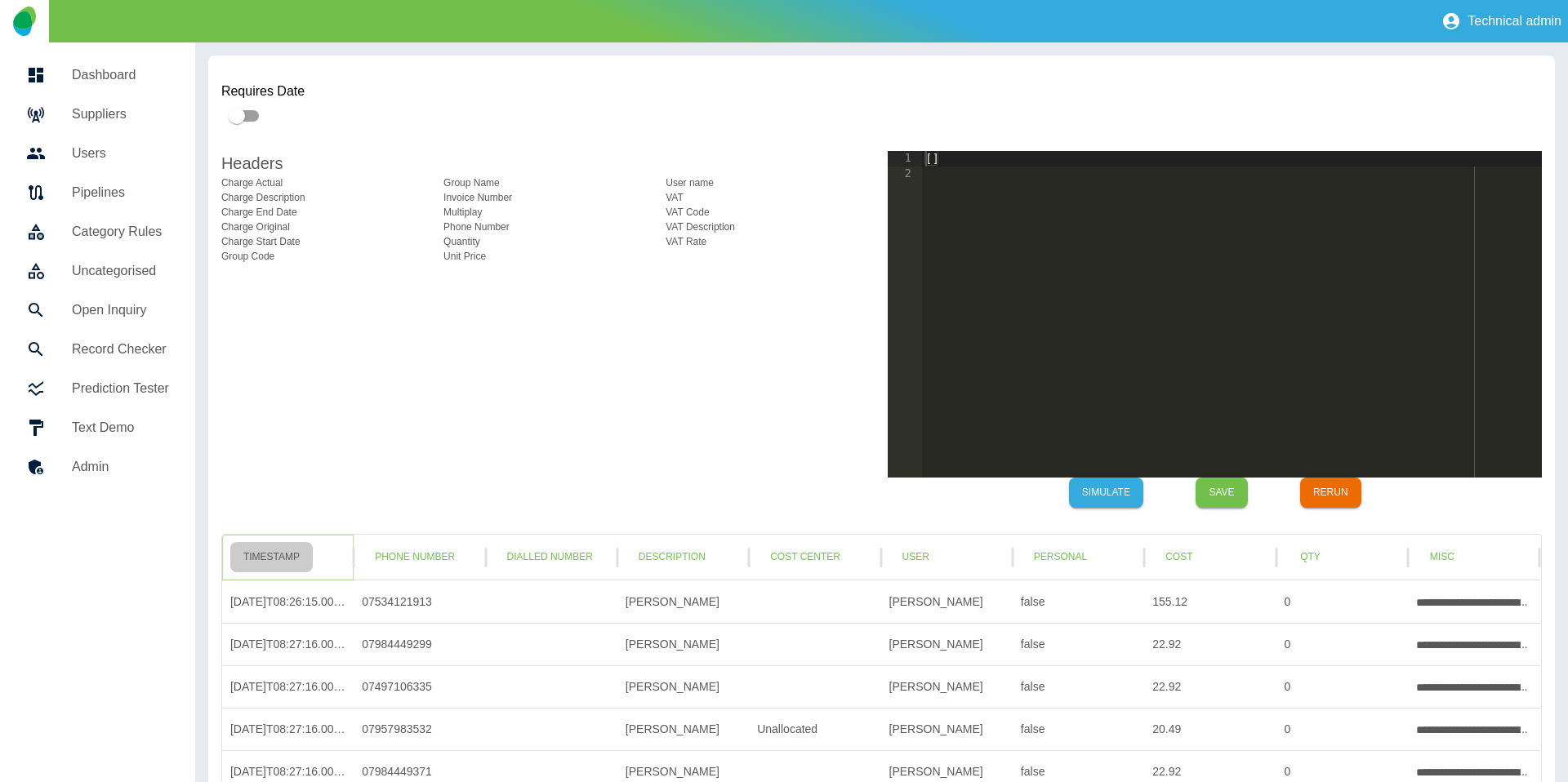
click at [279, 565] on button "Timestamp" at bounding box center [271, 557] width 83 height 31
click at [1117, 308] on div "- date : field : created_at formats : - date_optional_time" at bounding box center [1231, 330] width 619 height 357
type textarea "**********"
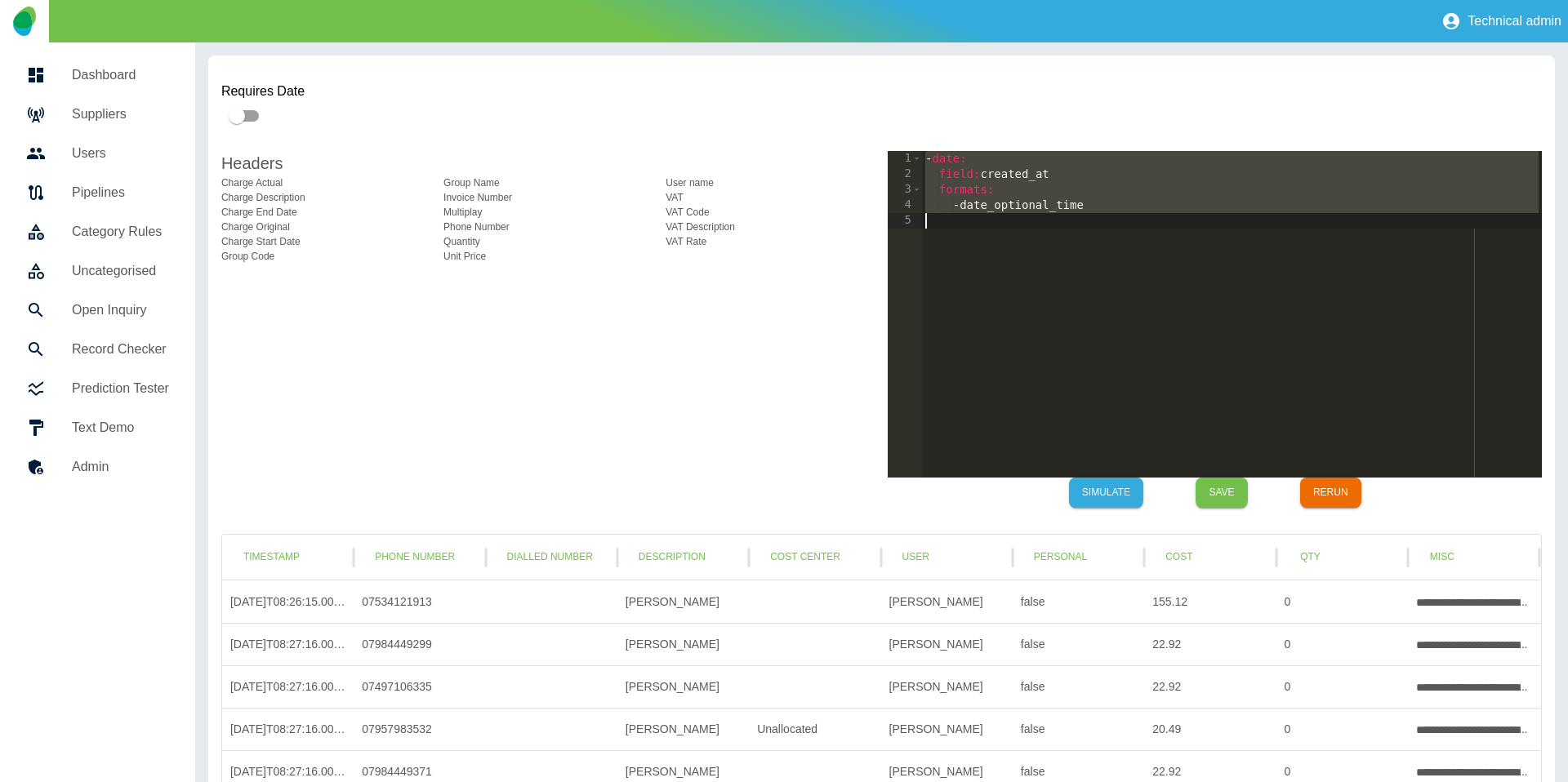
paste textarea "Cursor at row 5"
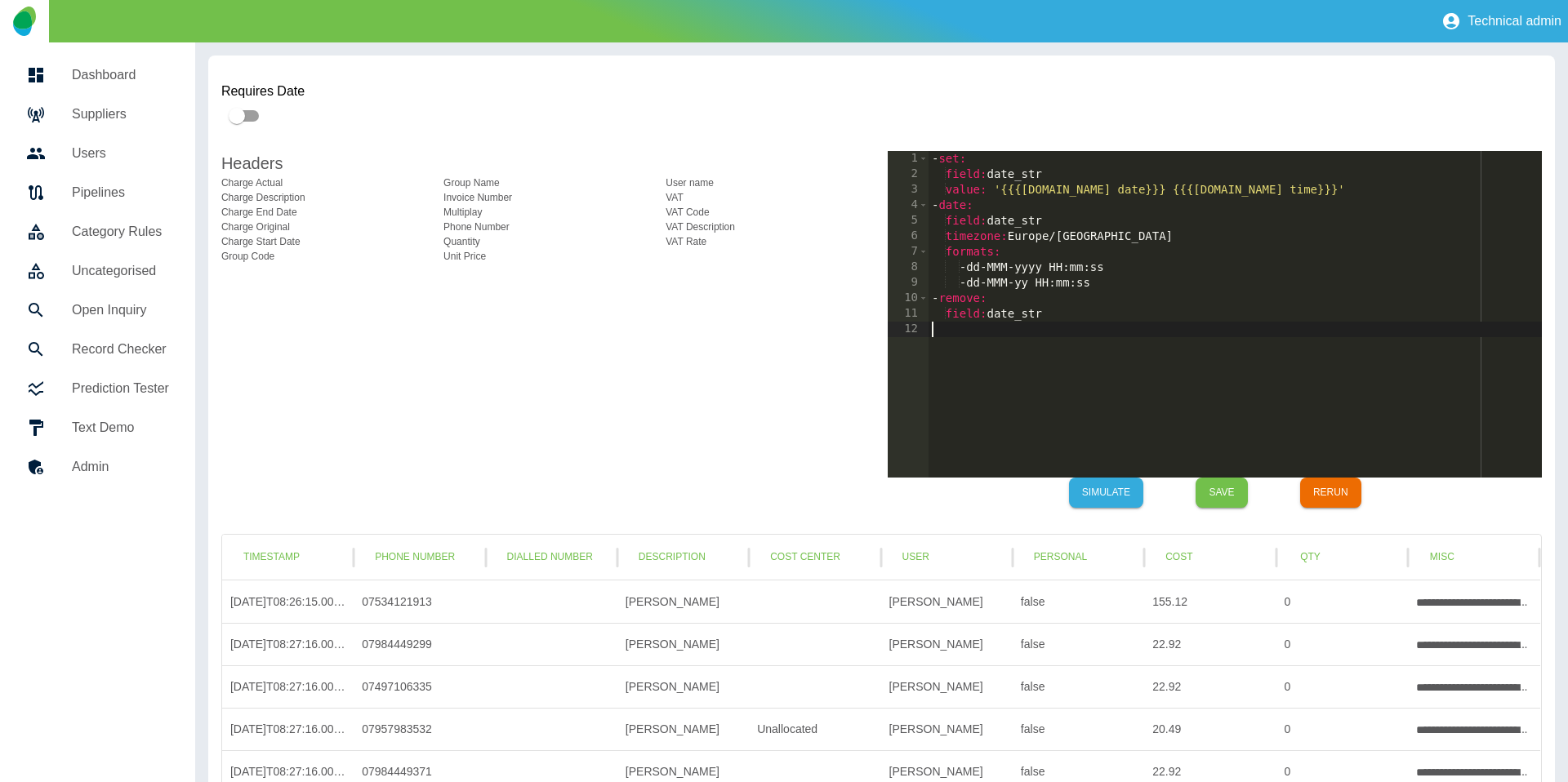
click at [1075, 192] on div "- set : field : date_str value : '{{{raw.Call date}}} {{{raw.Call time}}}' - da…" at bounding box center [1235, 330] width 613 height 357
click at [1207, 191] on div "- set : field : date_str value : '{{{raw.Charge Start Date date}}} {{{raw.Call …" at bounding box center [1235, 330] width 613 height 357
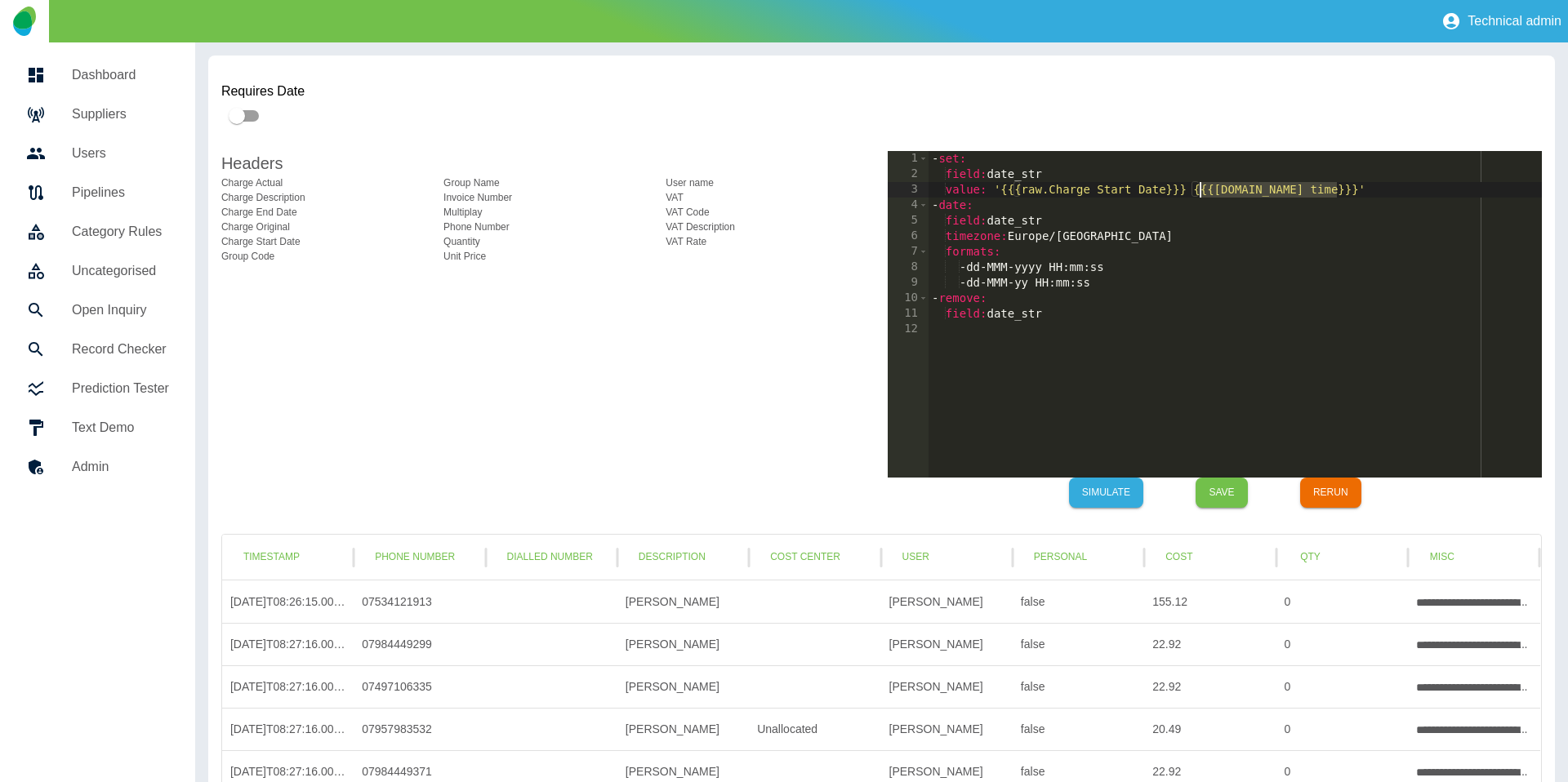
drag, startPoint x: 1337, startPoint y: 189, endPoint x: 1201, endPoint y: 192, distance: 136.0
click at [1201, 192] on div "- set : field : date_str value : '{{{raw.Charge Start Date}}} {{{raw.Call time}…" at bounding box center [1235, 330] width 613 height 357
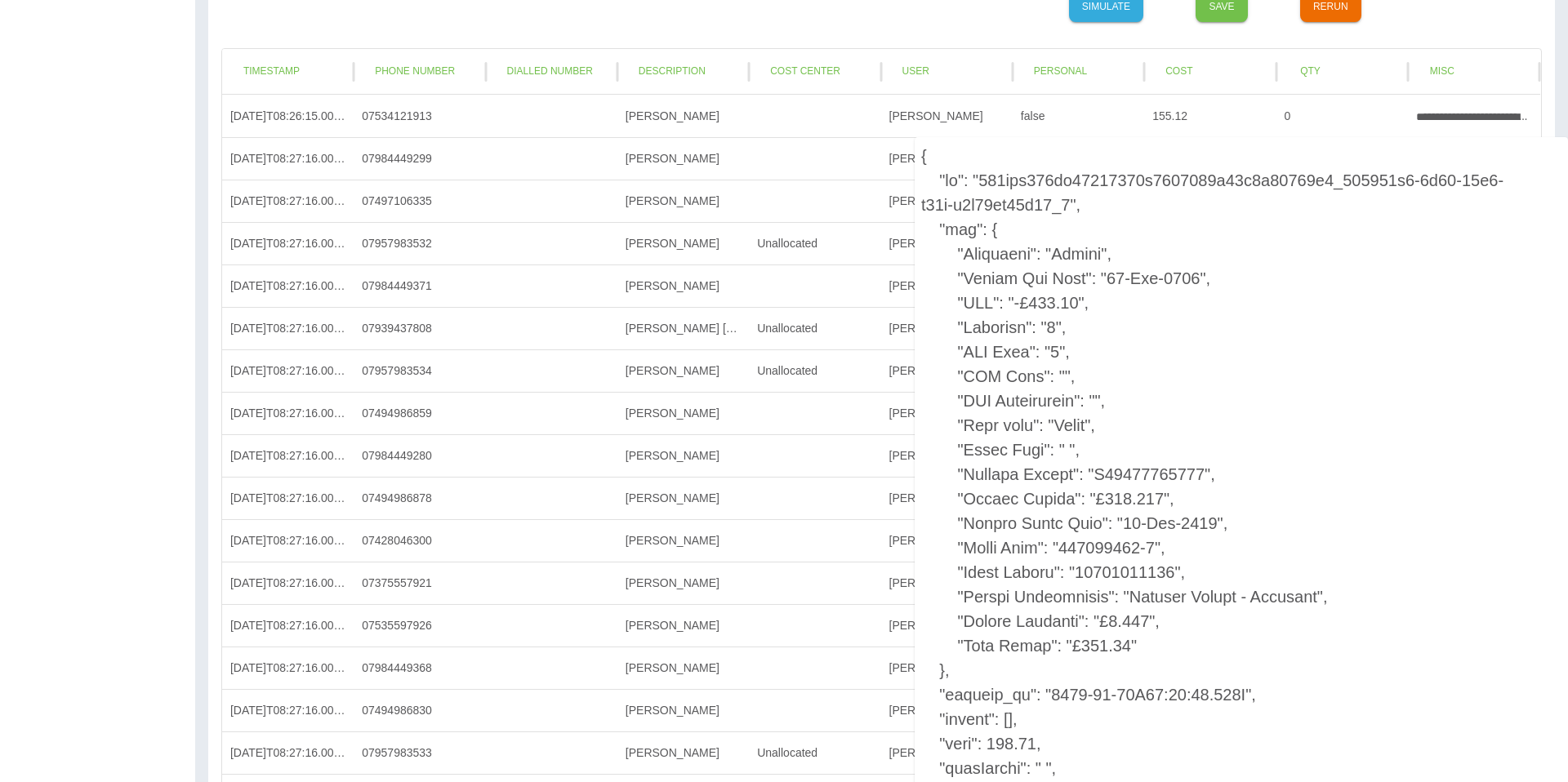
scroll to position [0, 0]
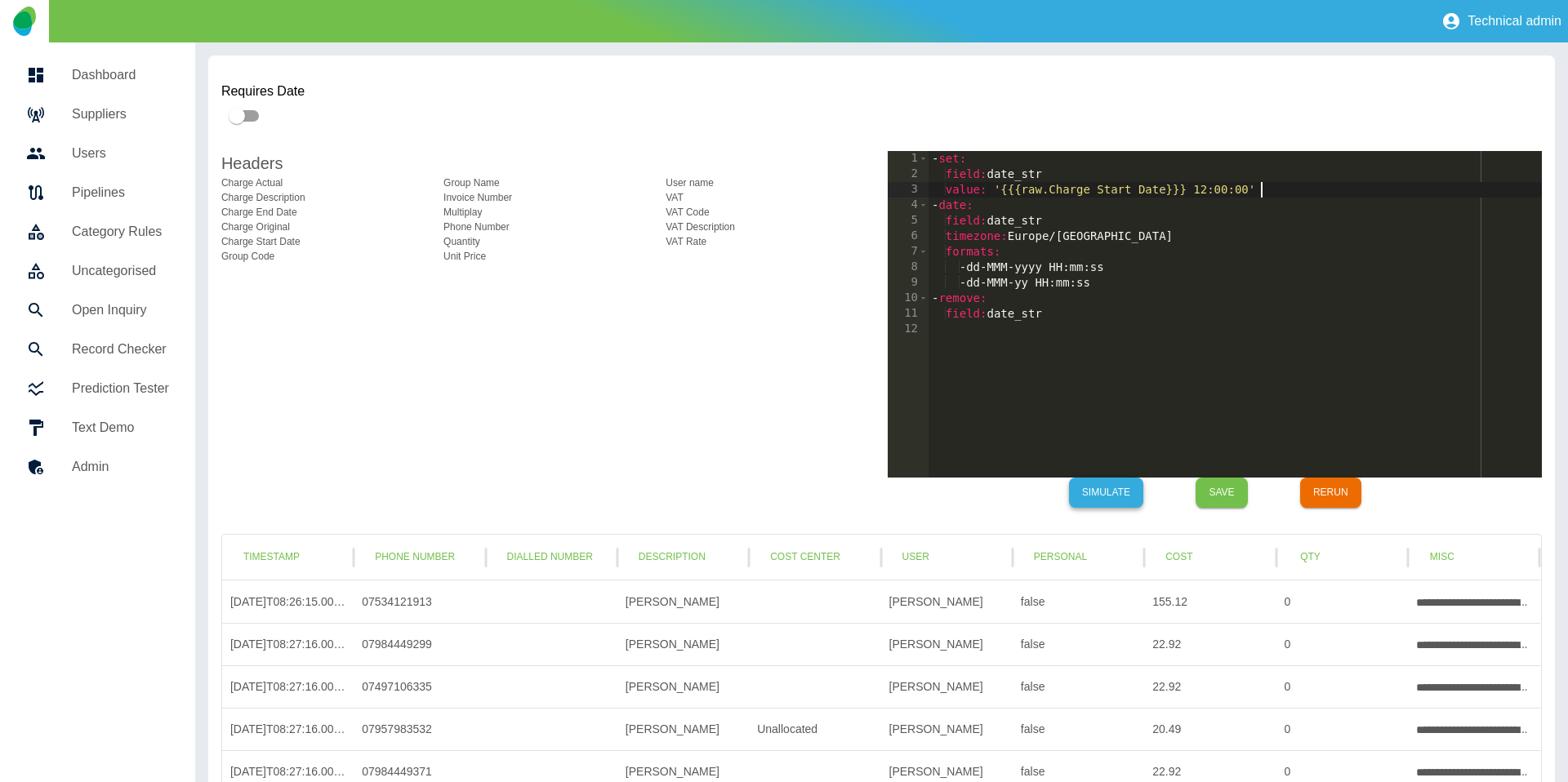
click at [1092, 494] on button "Simulate" at bounding box center [1106, 493] width 74 height 31
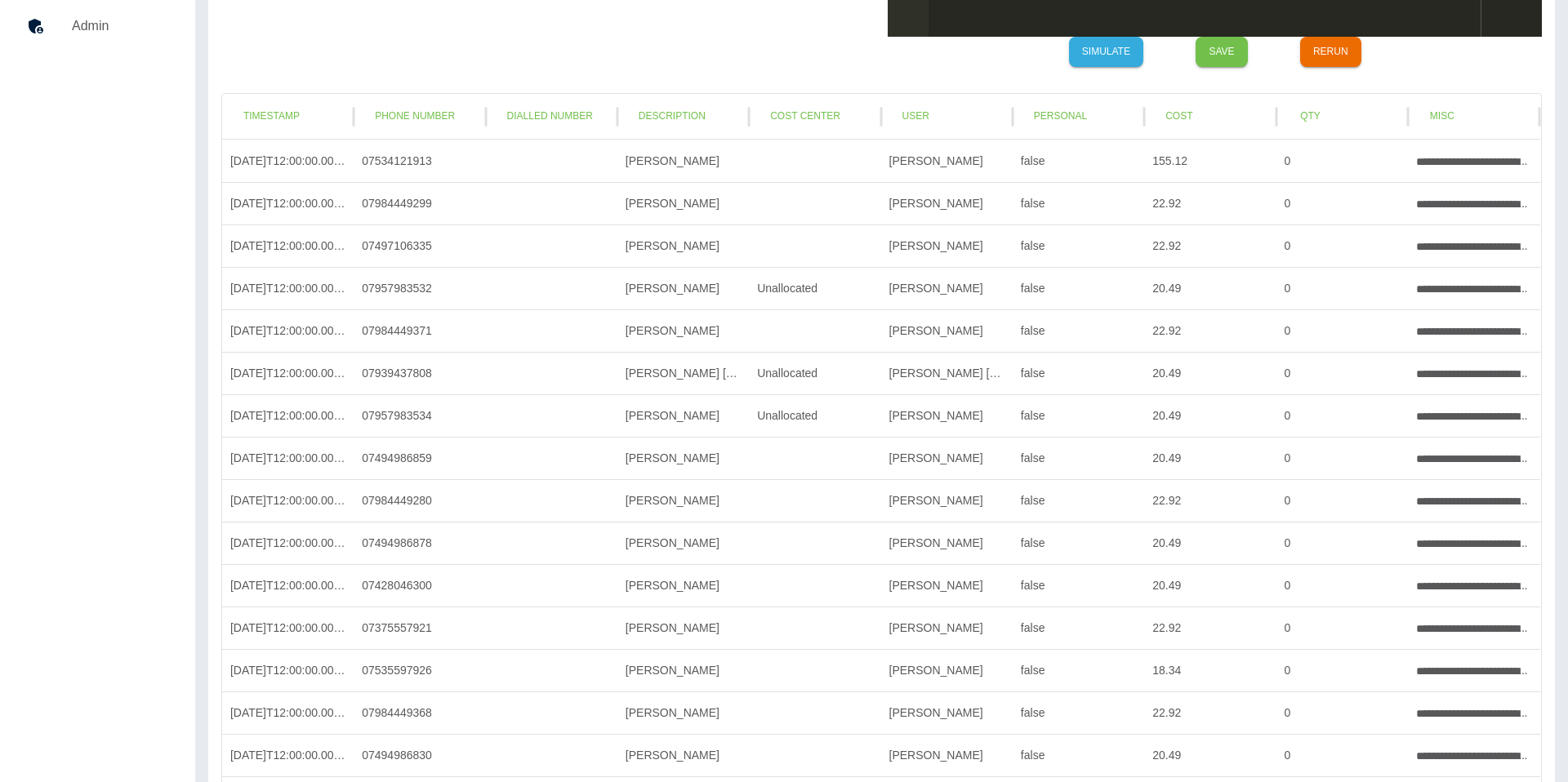
scroll to position [194, 0]
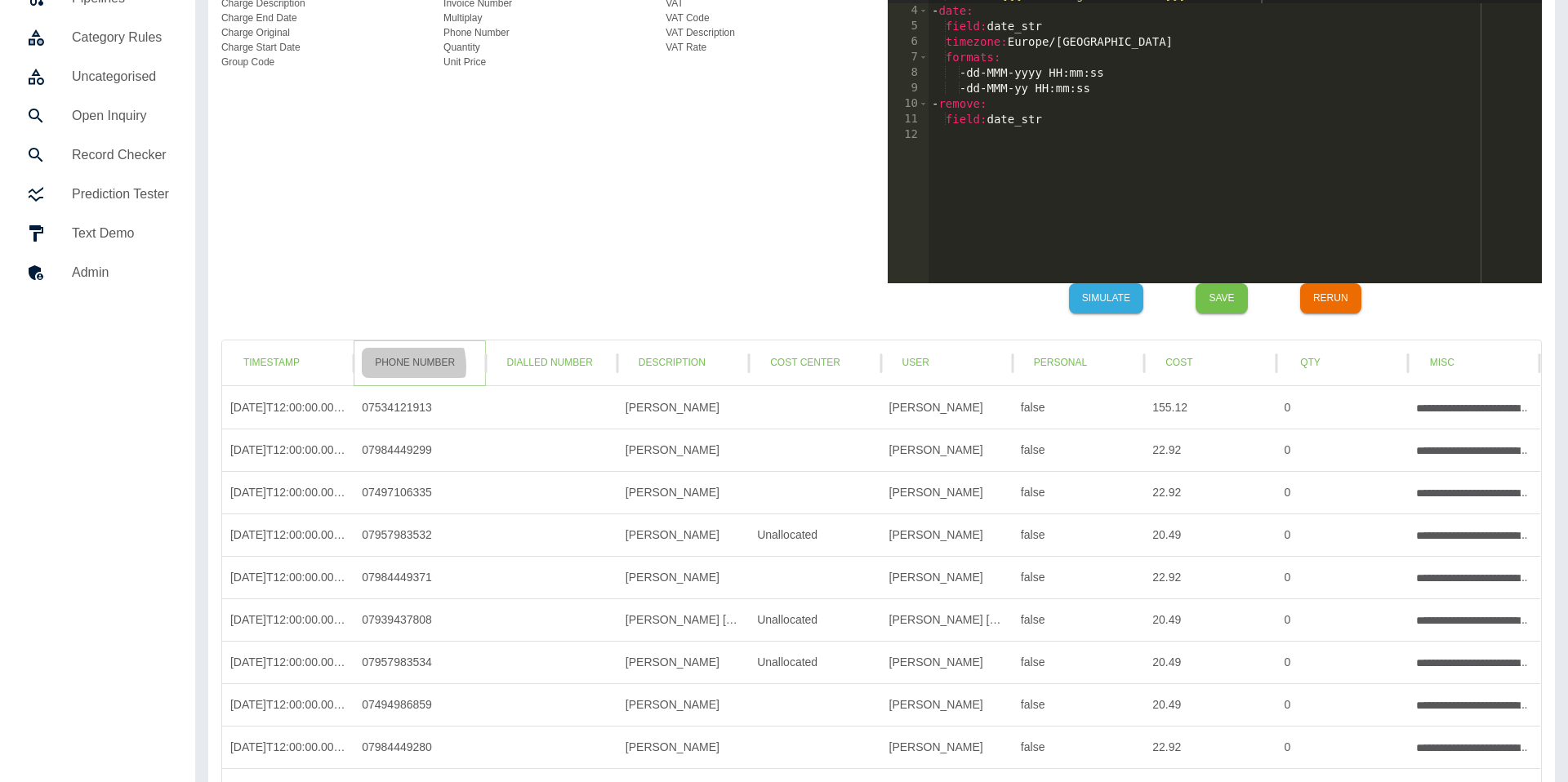
click at [394, 366] on button "Phone Number" at bounding box center [414, 363] width 106 height 31
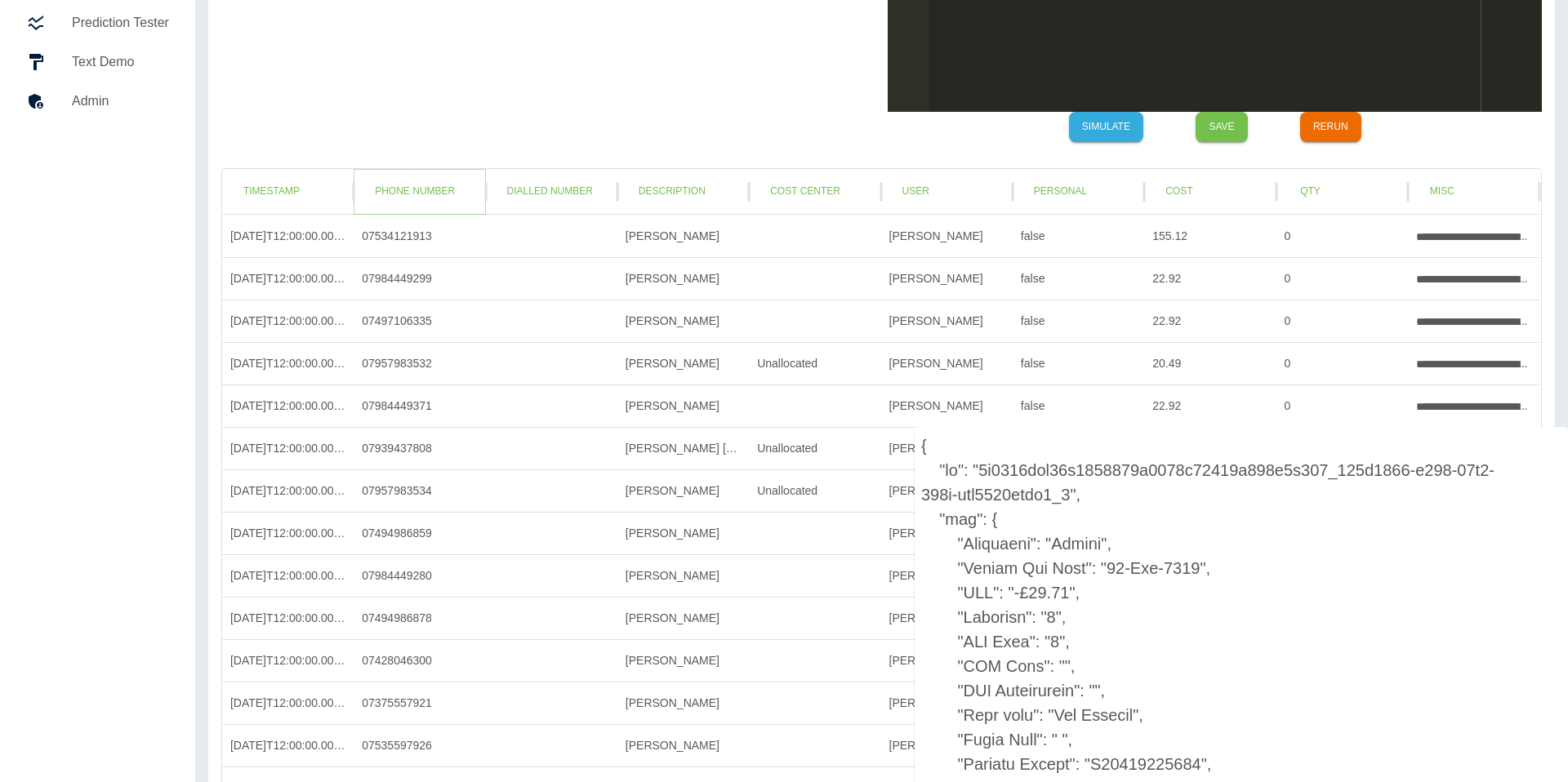
scroll to position [346, 0]
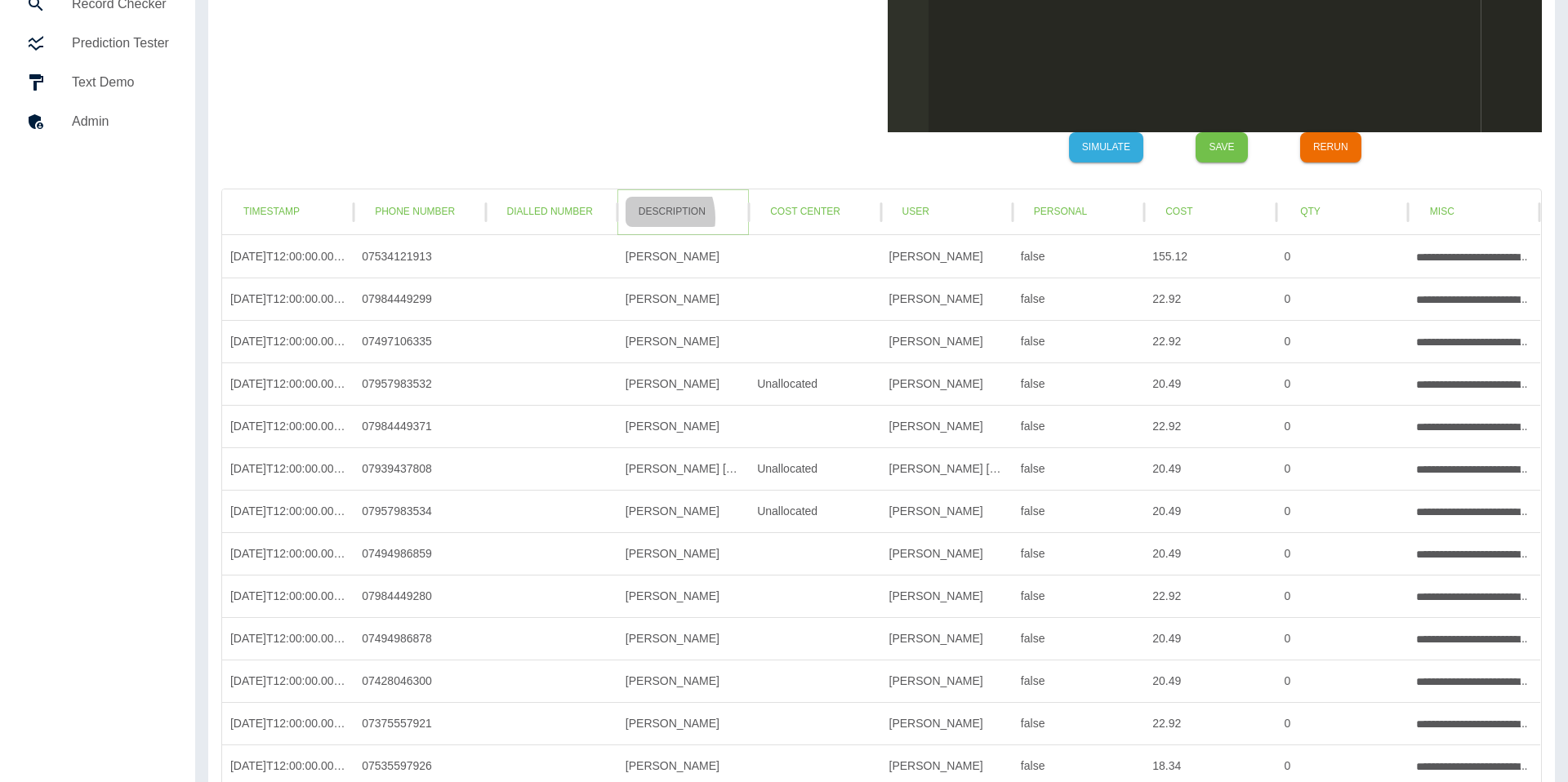
click at [644, 218] on button "Description" at bounding box center [672, 212] width 93 height 31
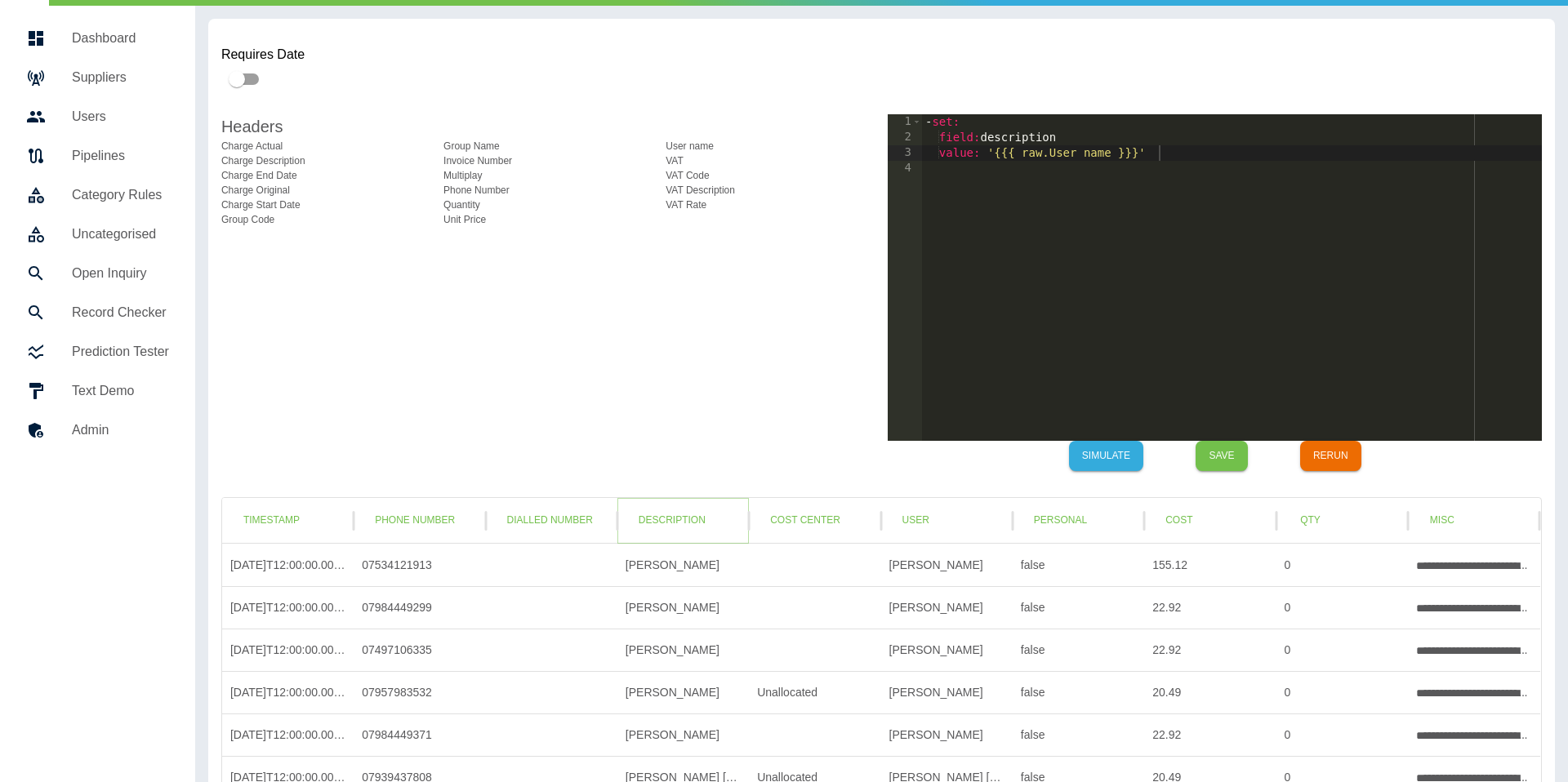
scroll to position [38, 0]
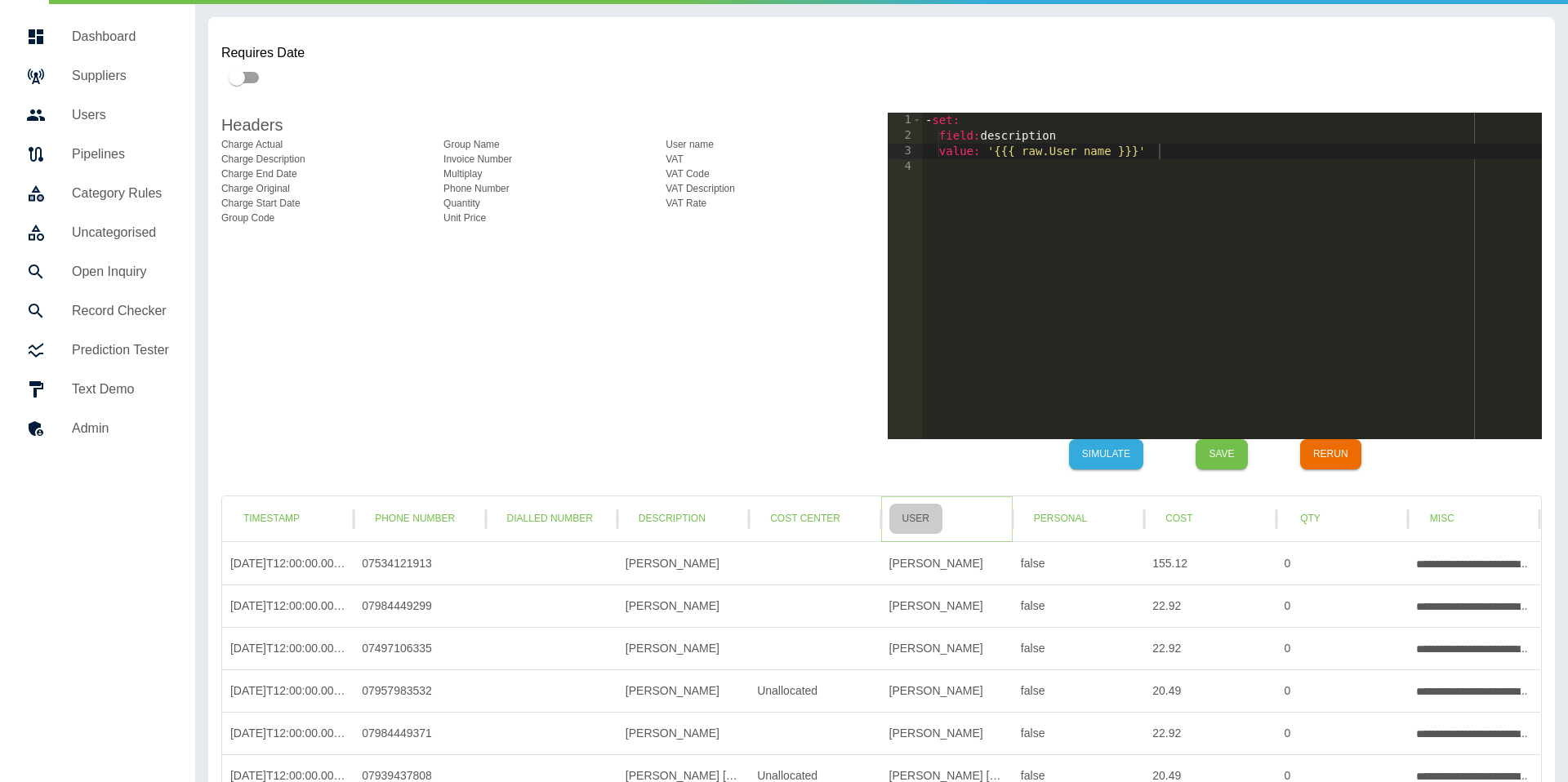
click at [921, 524] on button "User" at bounding box center [915, 518] width 53 height 31
click at [643, 529] on button "Description" at bounding box center [672, 518] width 93 height 31
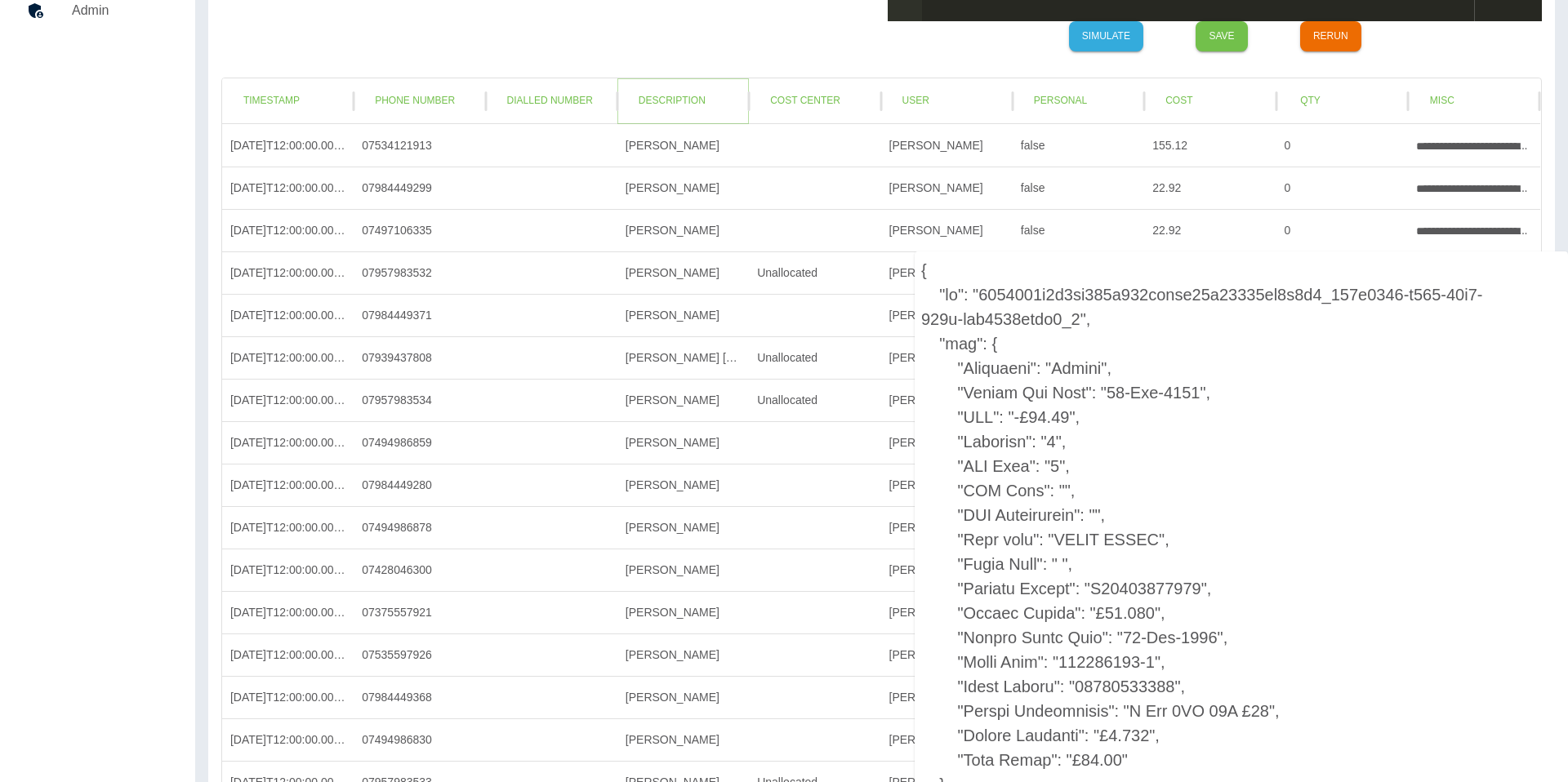
scroll to position [553, 0]
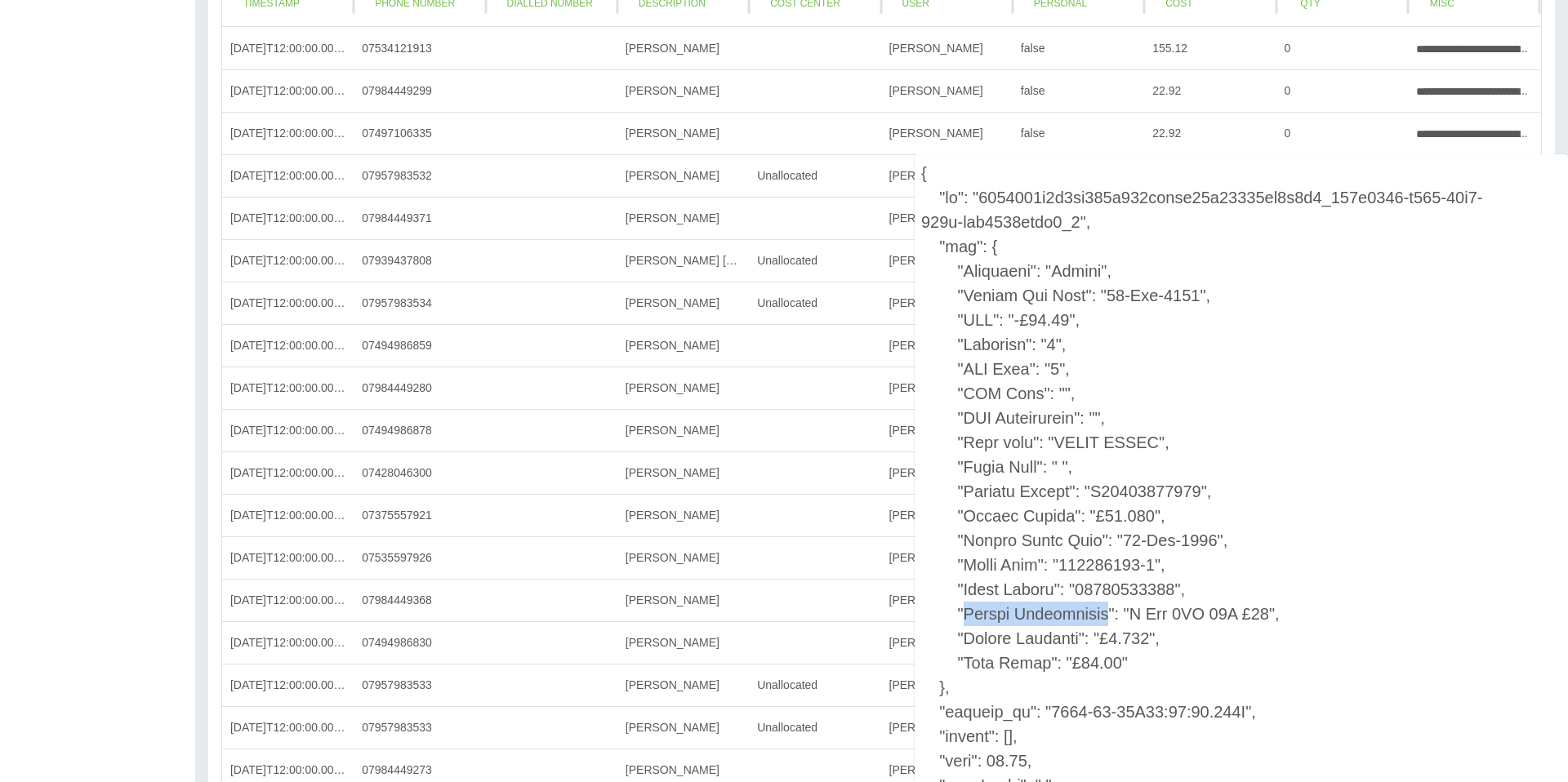
drag, startPoint x: 1097, startPoint y: 613, endPoint x: 965, endPoint y: 619, distance: 132.1
click at [965, 619] on p at bounding box center [1241, 626] width 653 height 943
copy p "Charge Description"
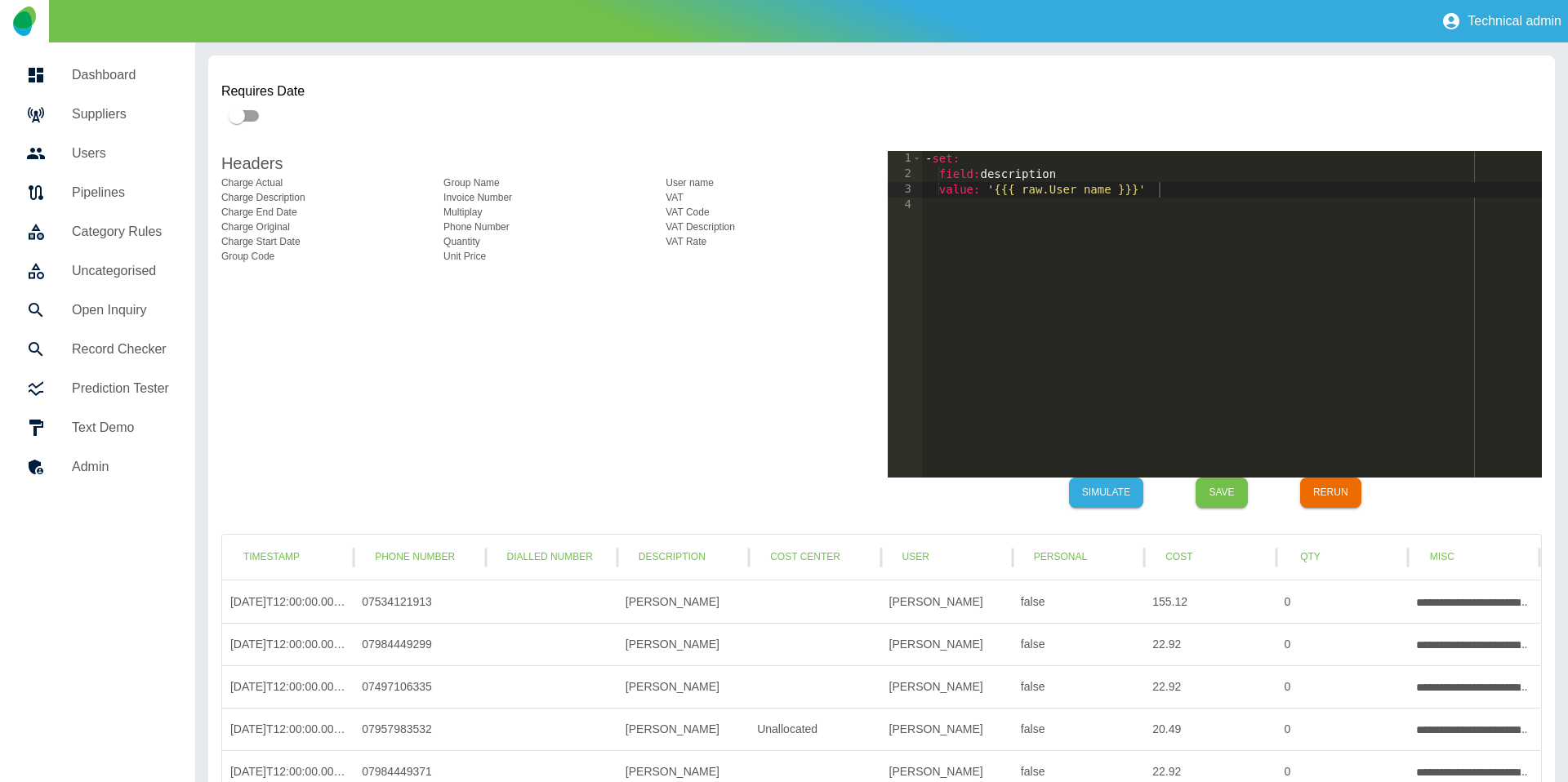
scroll to position [0, 16]
drag, startPoint x: 1124, startPoint y: 189, endPoint x: 1064, endPoint y: 193, distance: 60.1
click at [1064, 193] on div "- set : field : description value : '{{{ raw.User name }}}'" at bounding box center [1231, 330] width 619 height 357
paste textarea "*********"
click at [1109, 489] on button "Simulate" at bounding box center [1106, 493] width 74 height 31
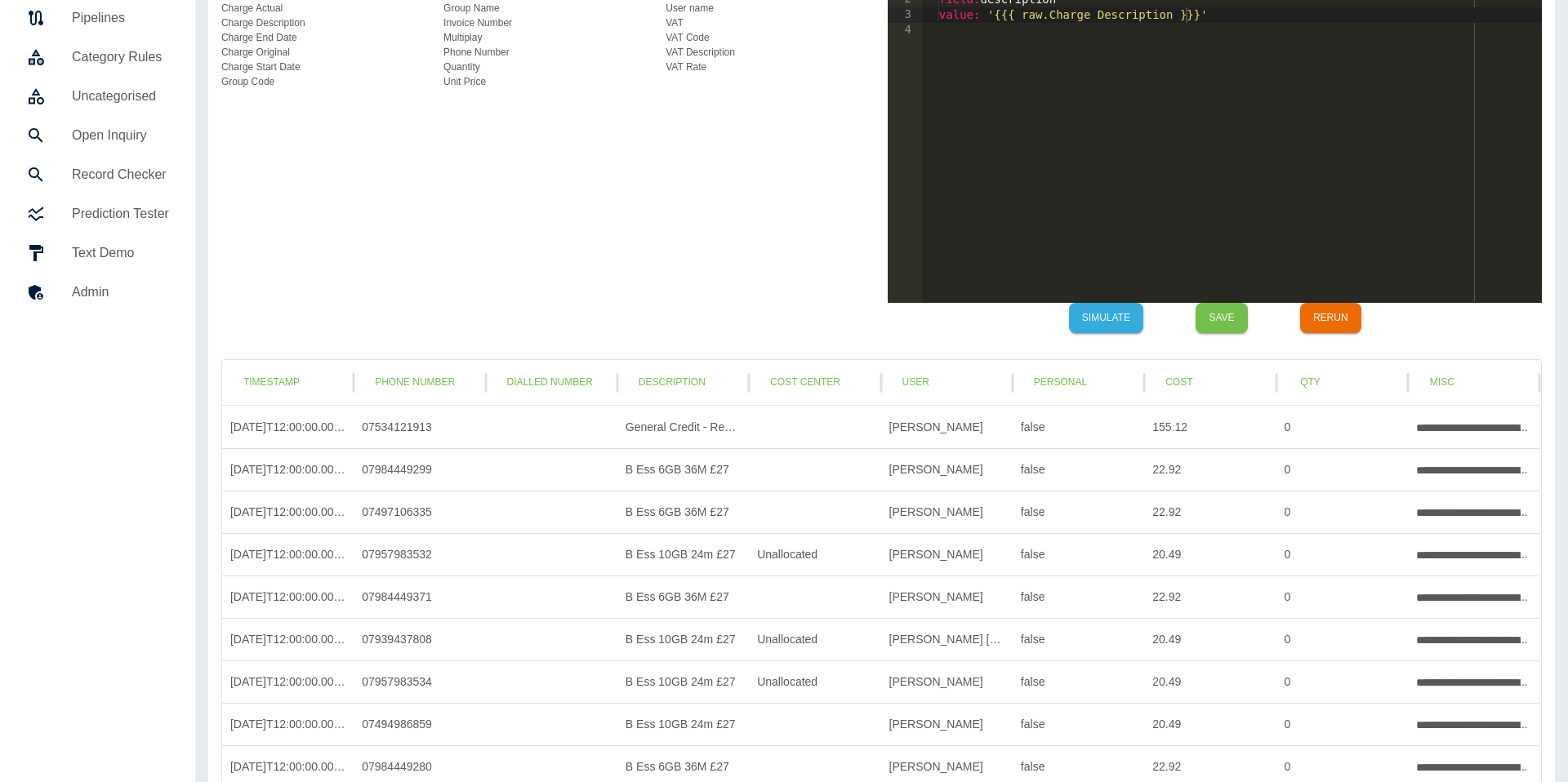
scroll to position [301, 0]
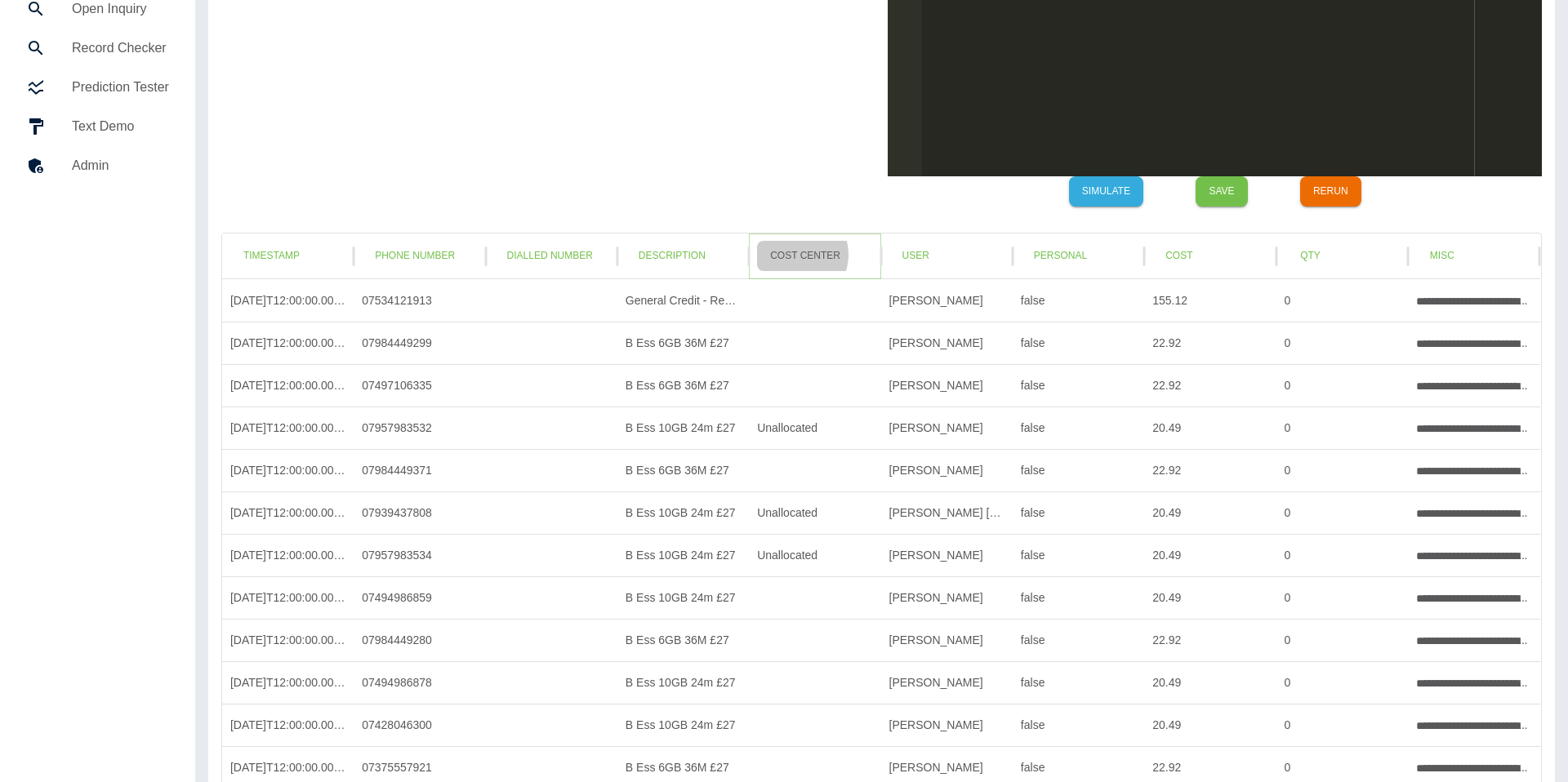
click at [796, 255] on button "Cost Center" at bounding box center [805, 255] width 97 height 31
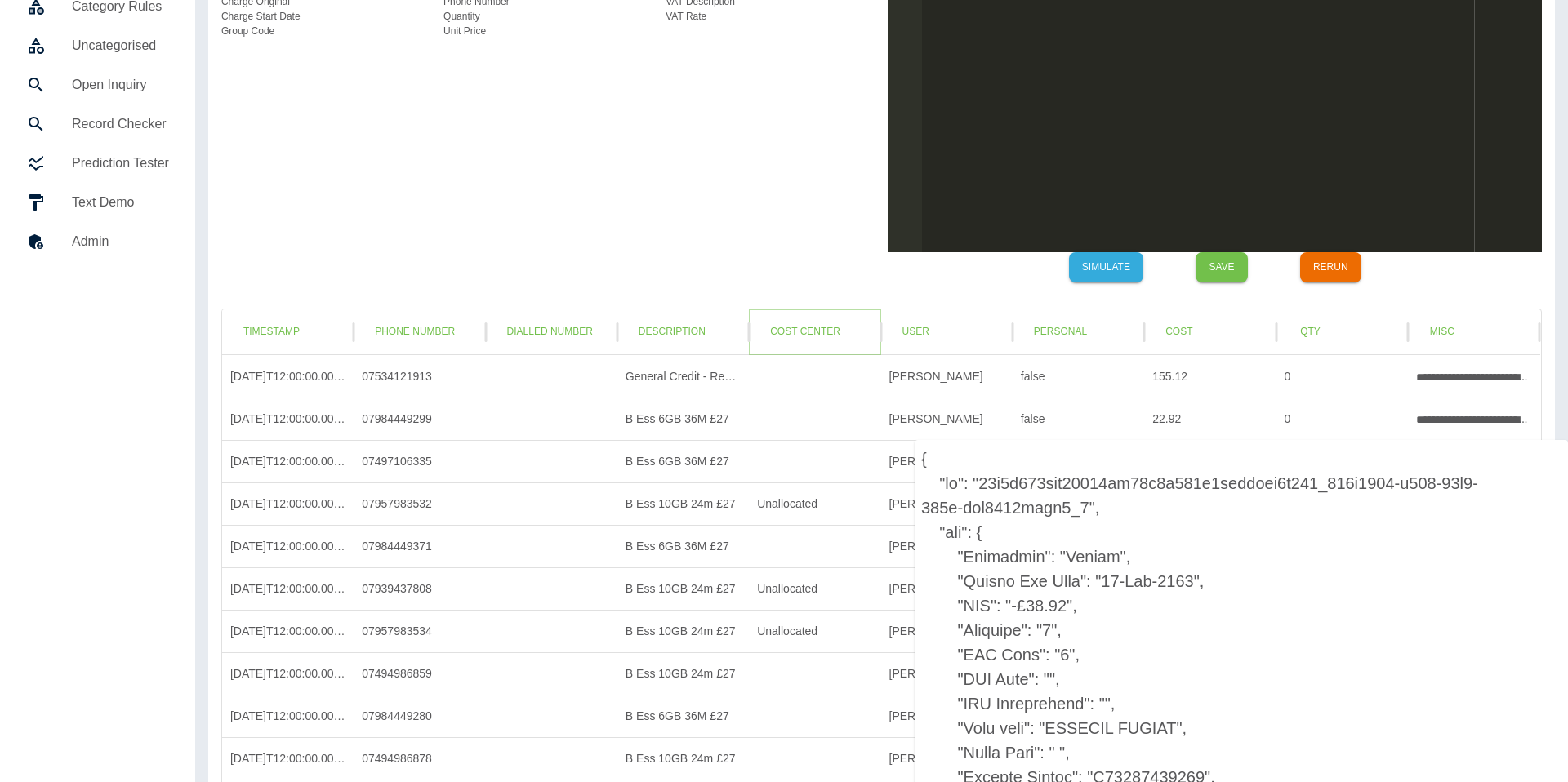
scroll to position [225, 0]
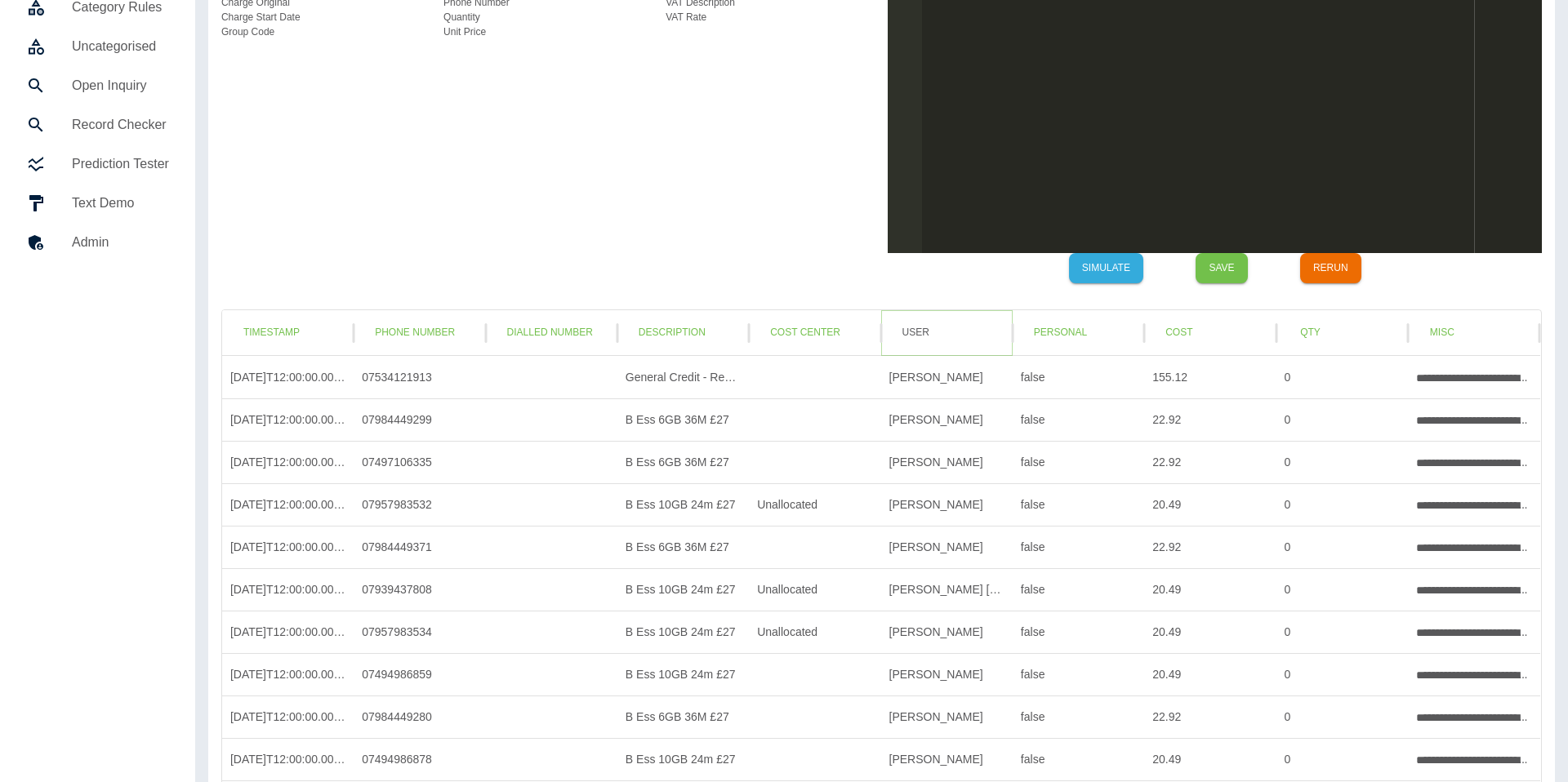
click at [922, 327] on button "User" at bounding box center [915, 332] width 53 height 31
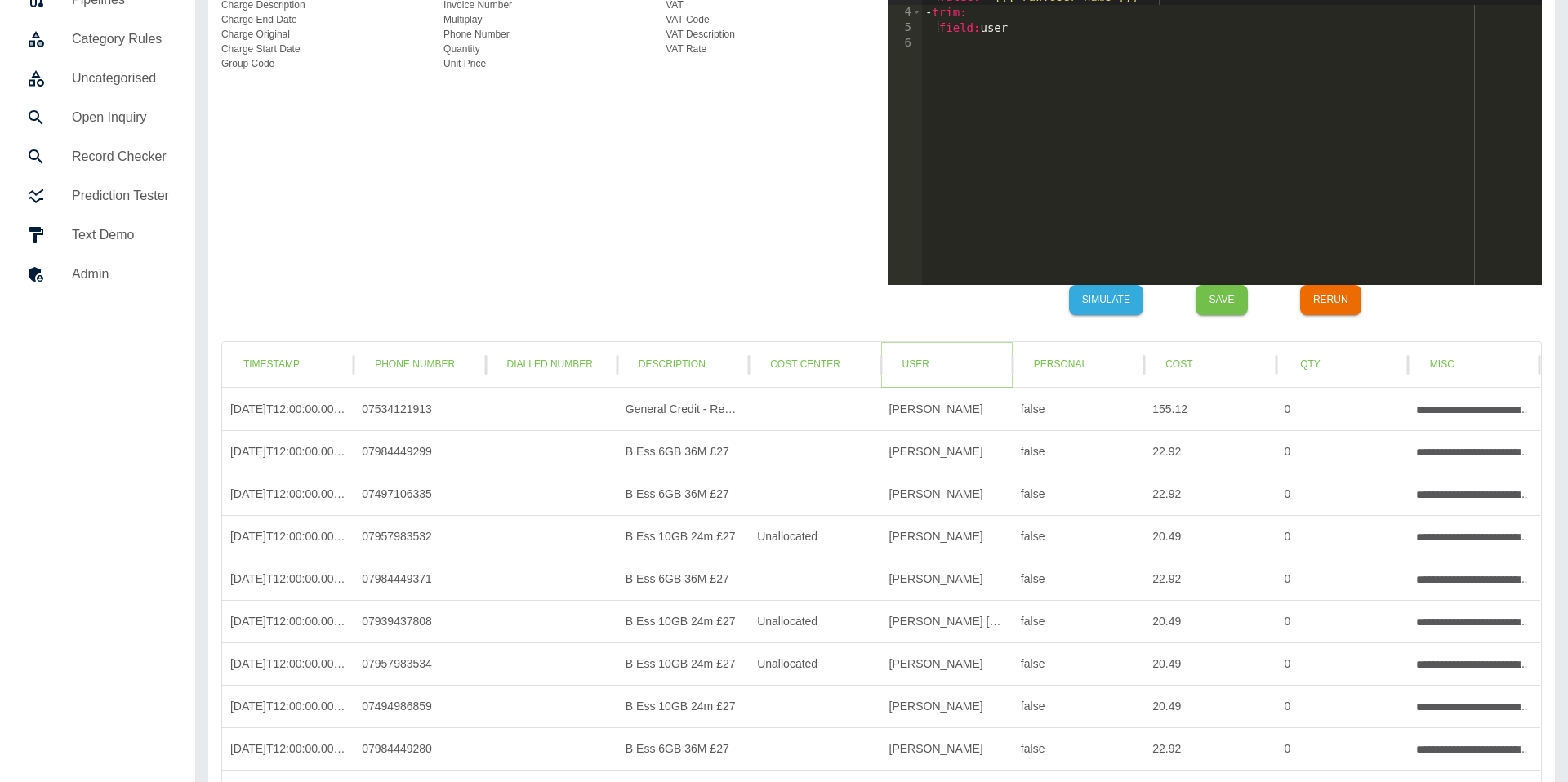
scroll to position [198, 0]
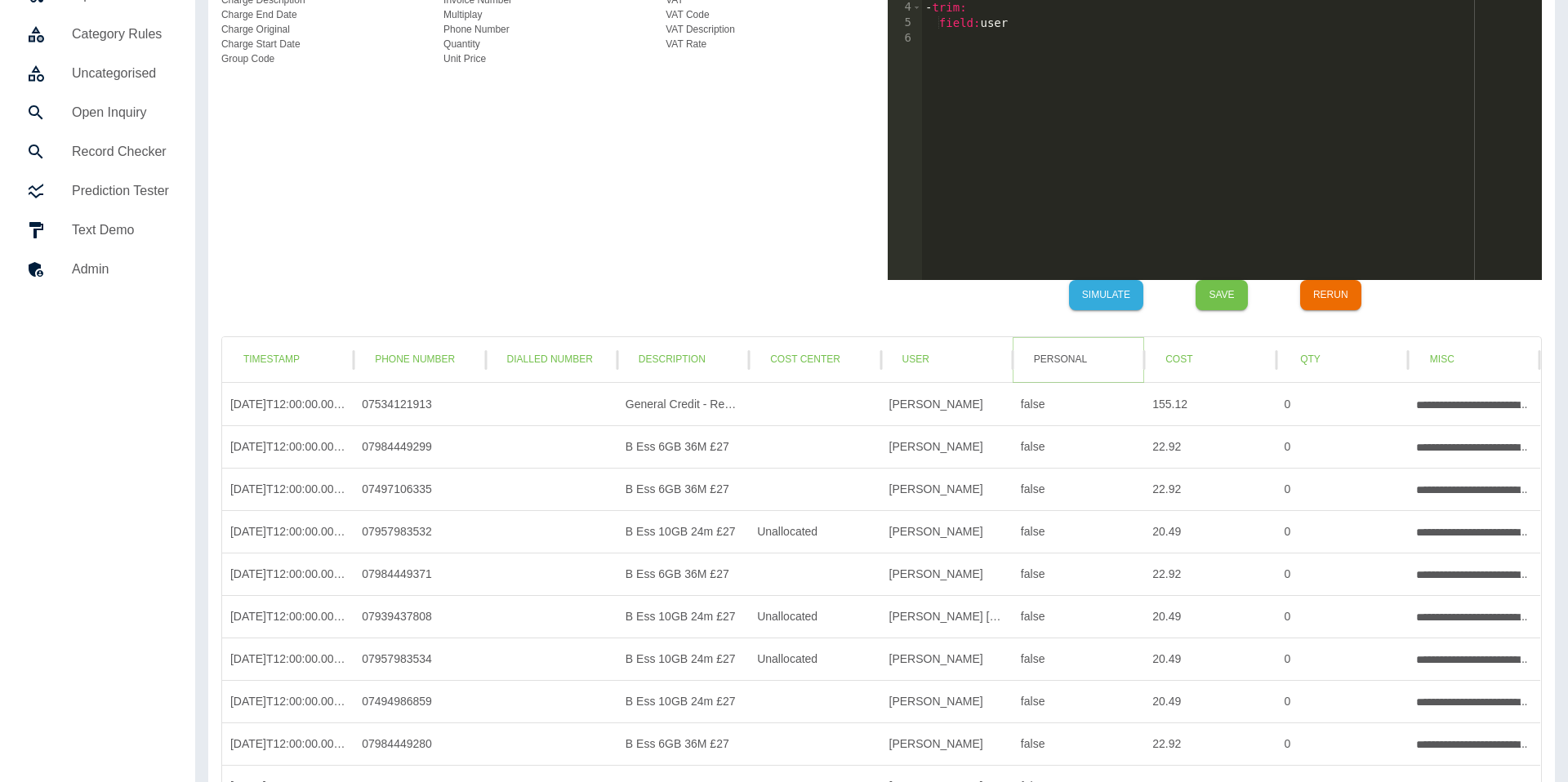
click at [1060, 368] on button "Personal" at bounding box center [1060, 360] width 79 height 31
click at [1164, 363] on button "Cost" at bounding box center [1178, 360] width 53 height 31
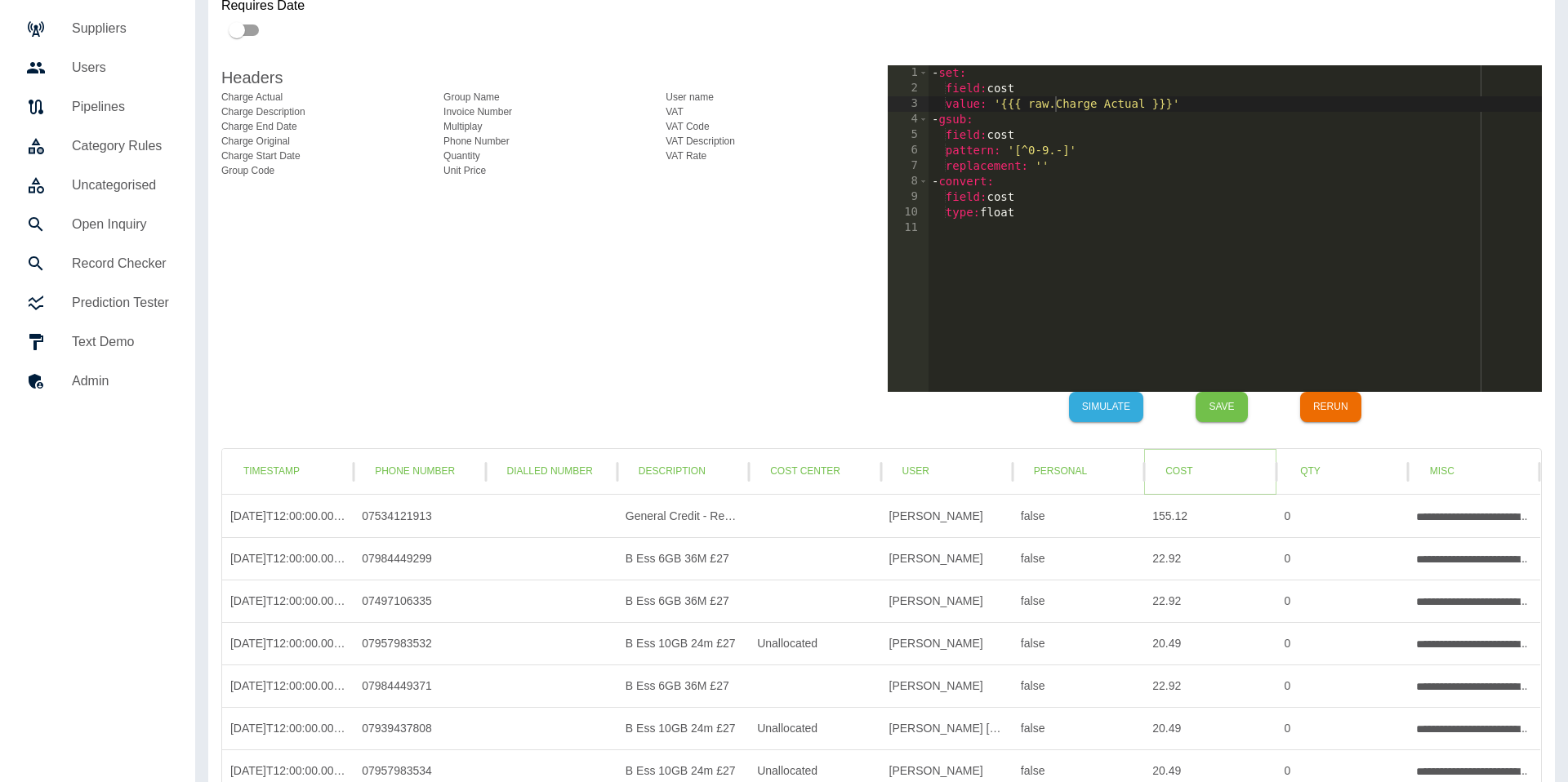
scroll to position [89, 0]
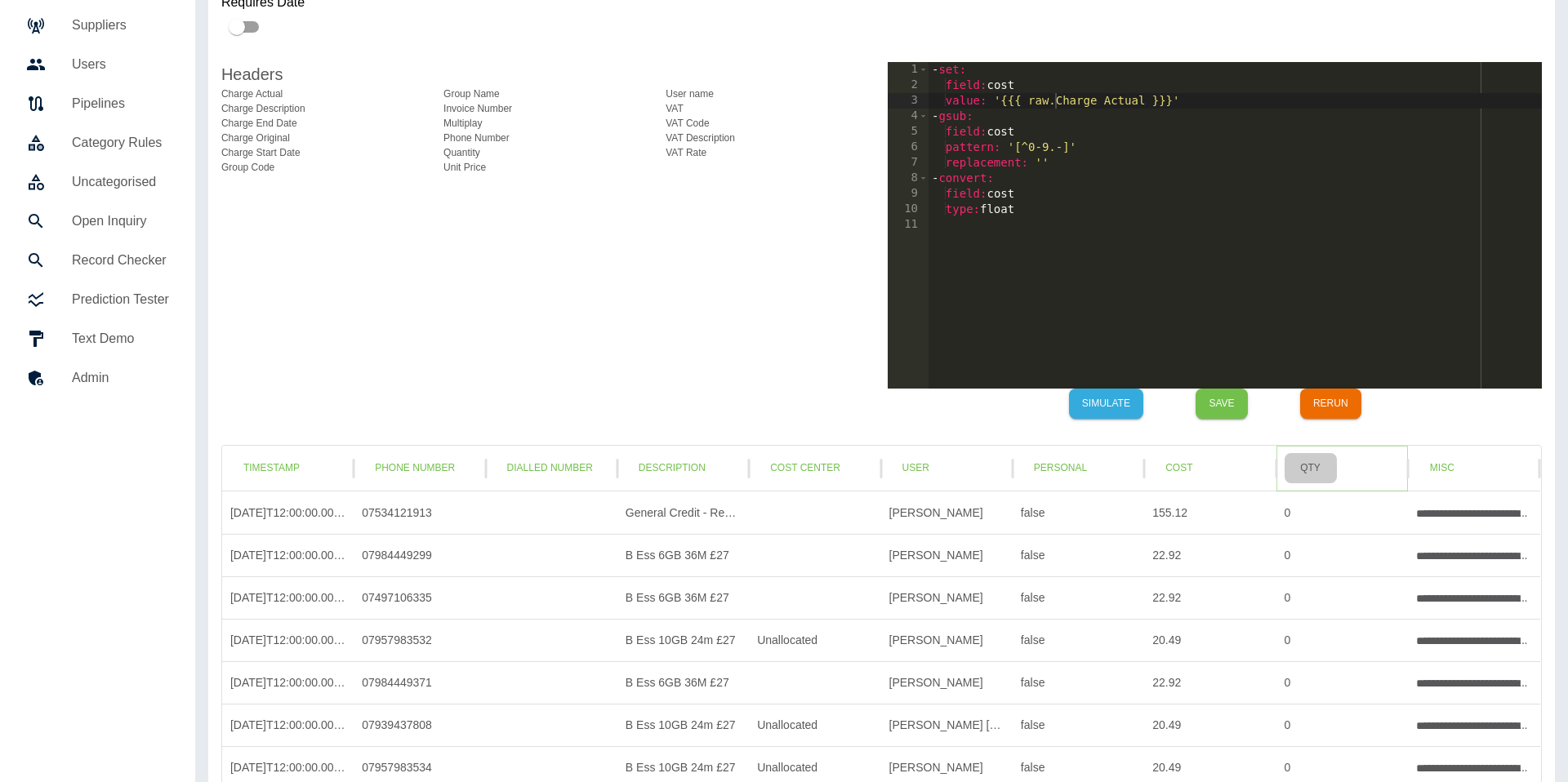
click at [1312, 460] on button "Qty" at bounding box center [1310, 468] width 52 height 31
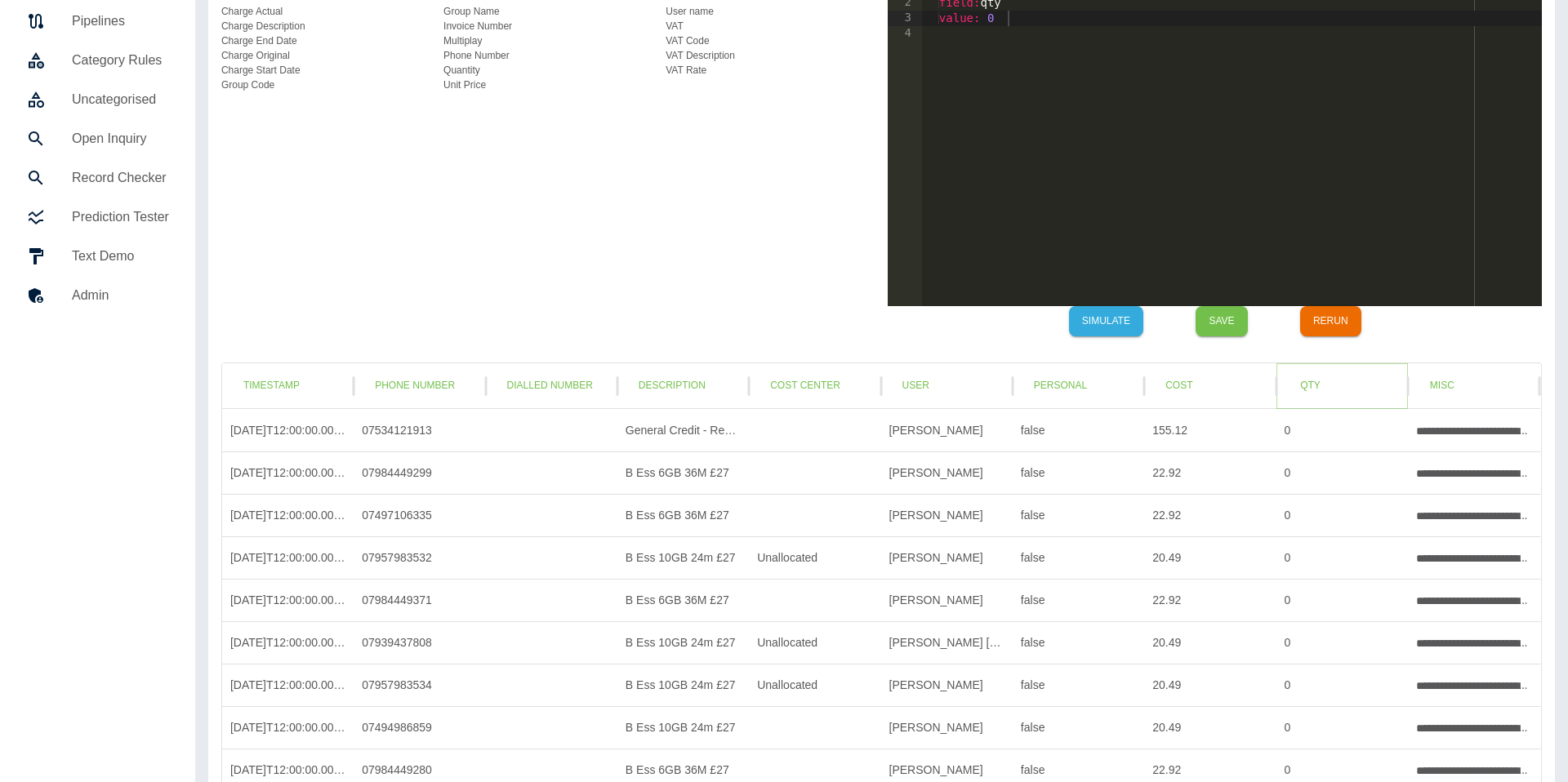
scroll to position [191, 0]
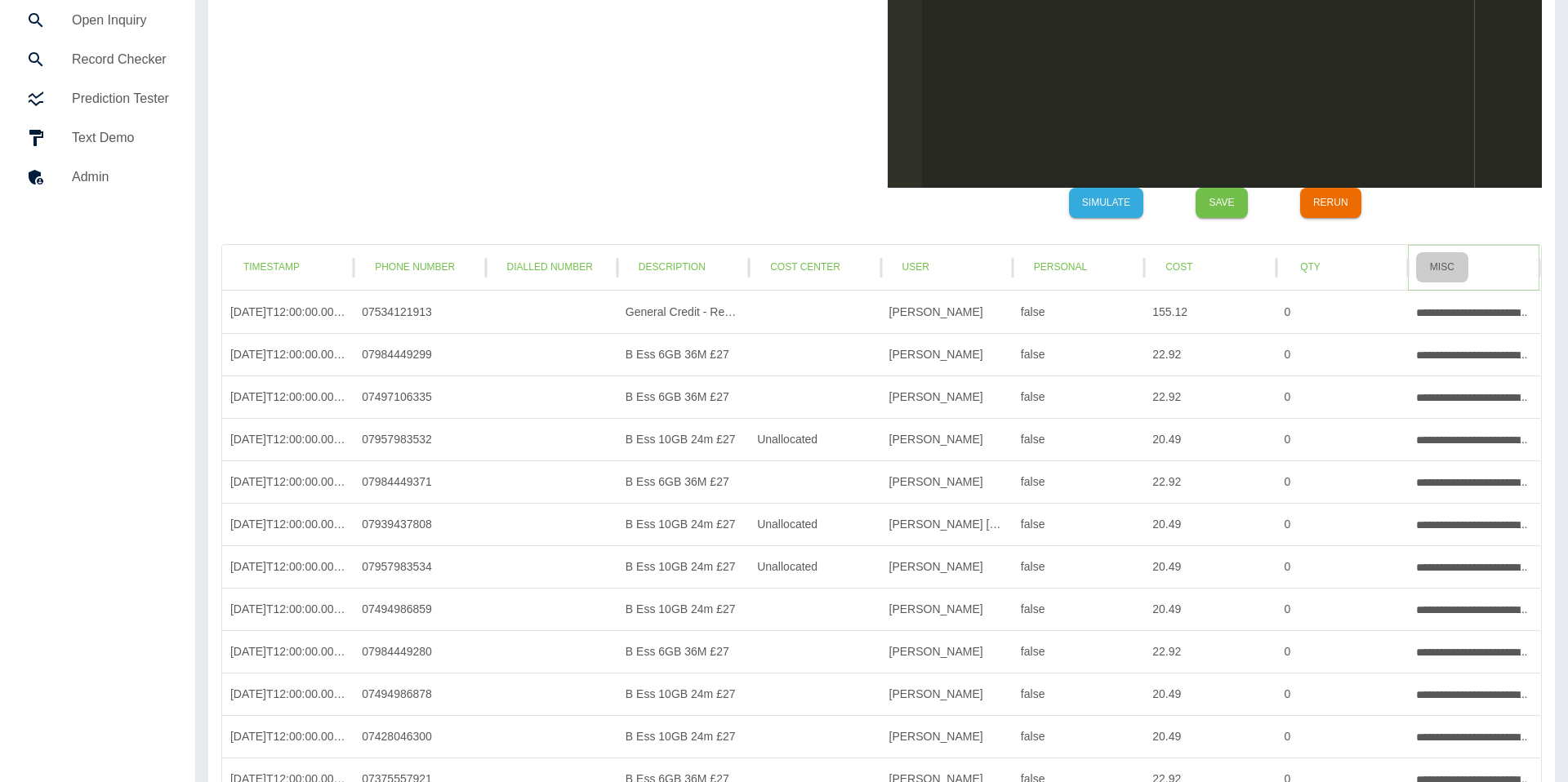
click at [1452, 272] on button "Misc" at bounding box center [1441, 267] width 52 height 31
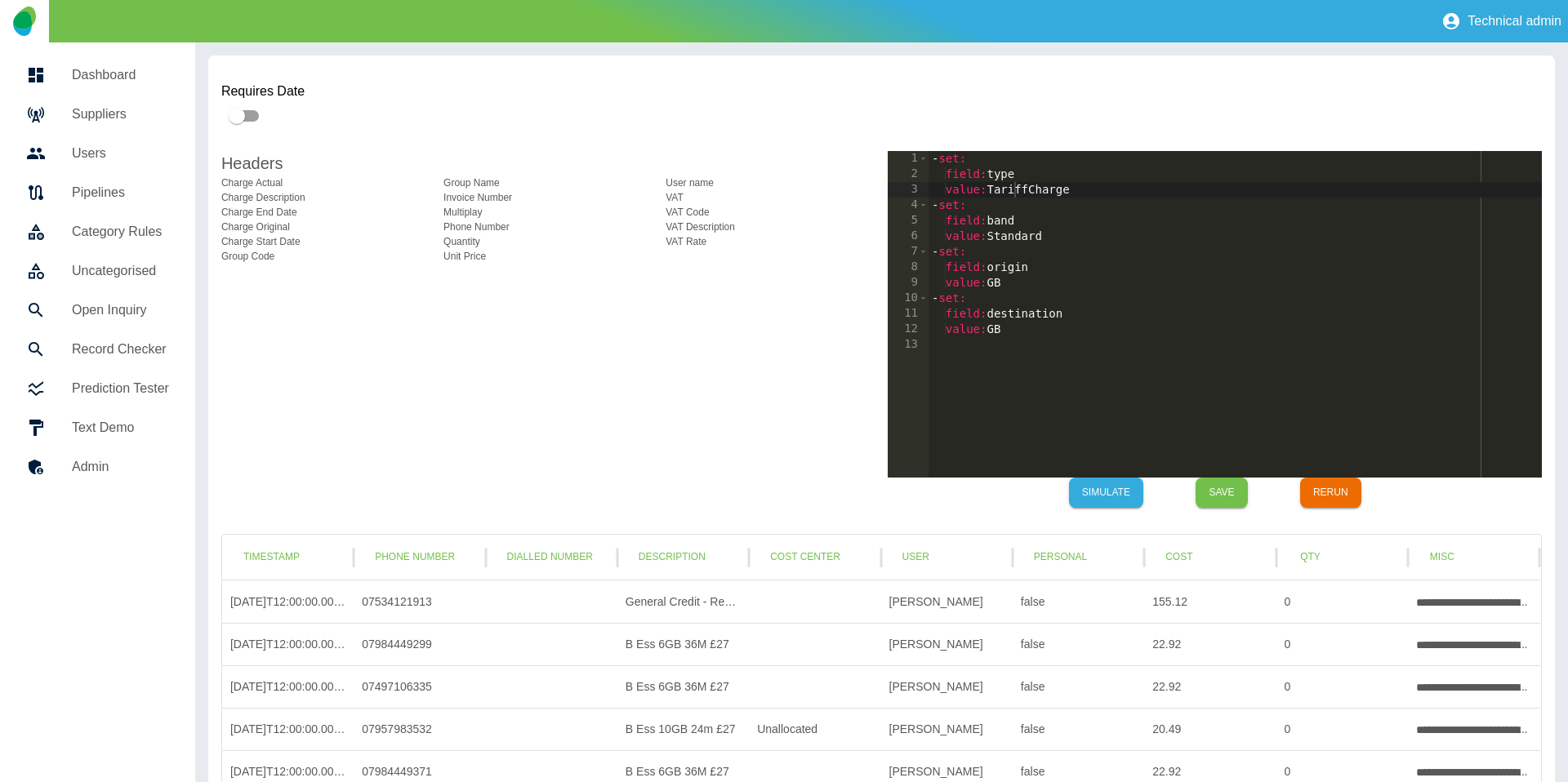
scroll to position [0, 6]
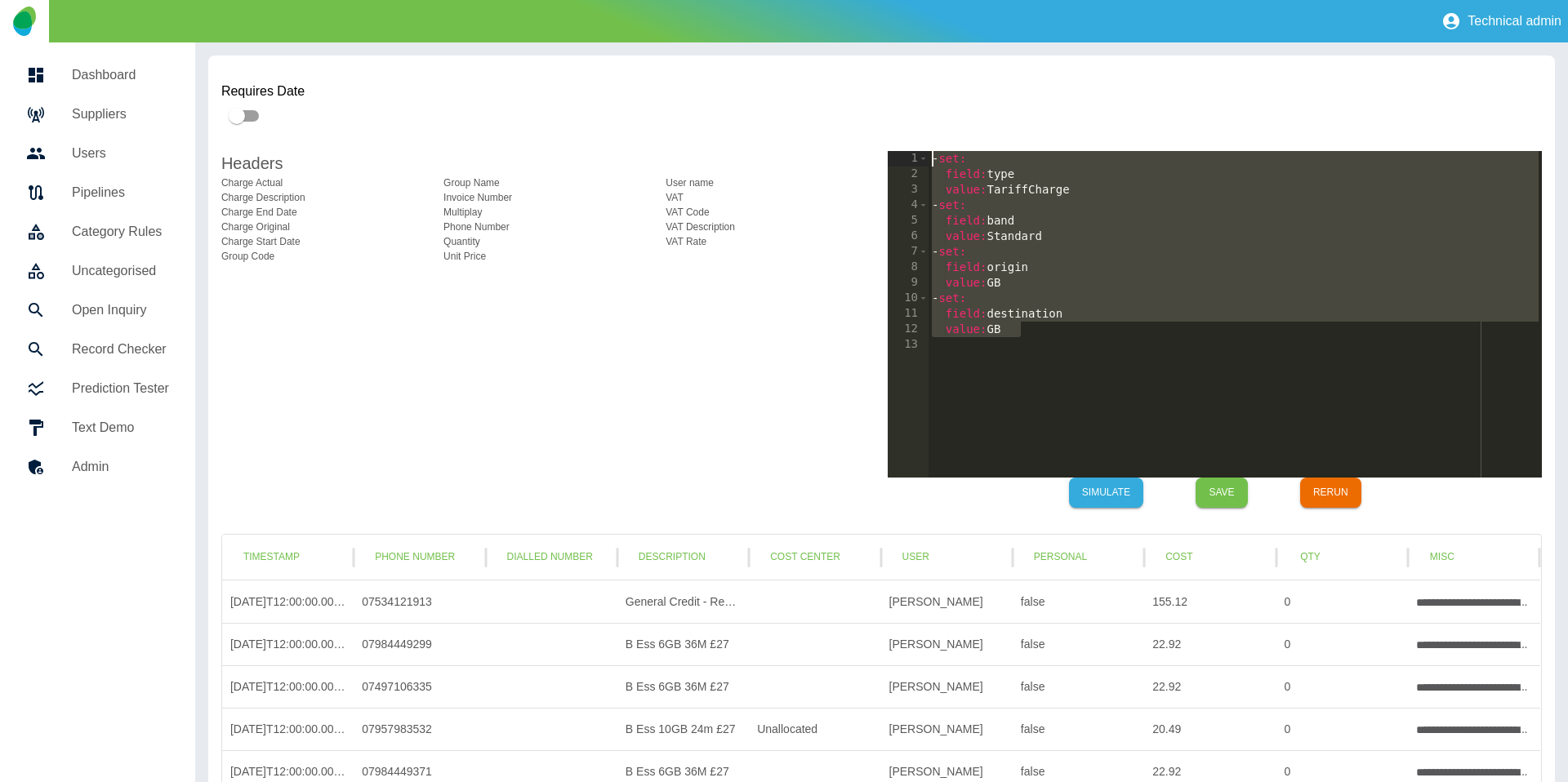
drag, startPoint x: 1049, startPoint y: 336, endPoint x: 795, endPoint y: 62, distance: 373.6
type textarea "**********"
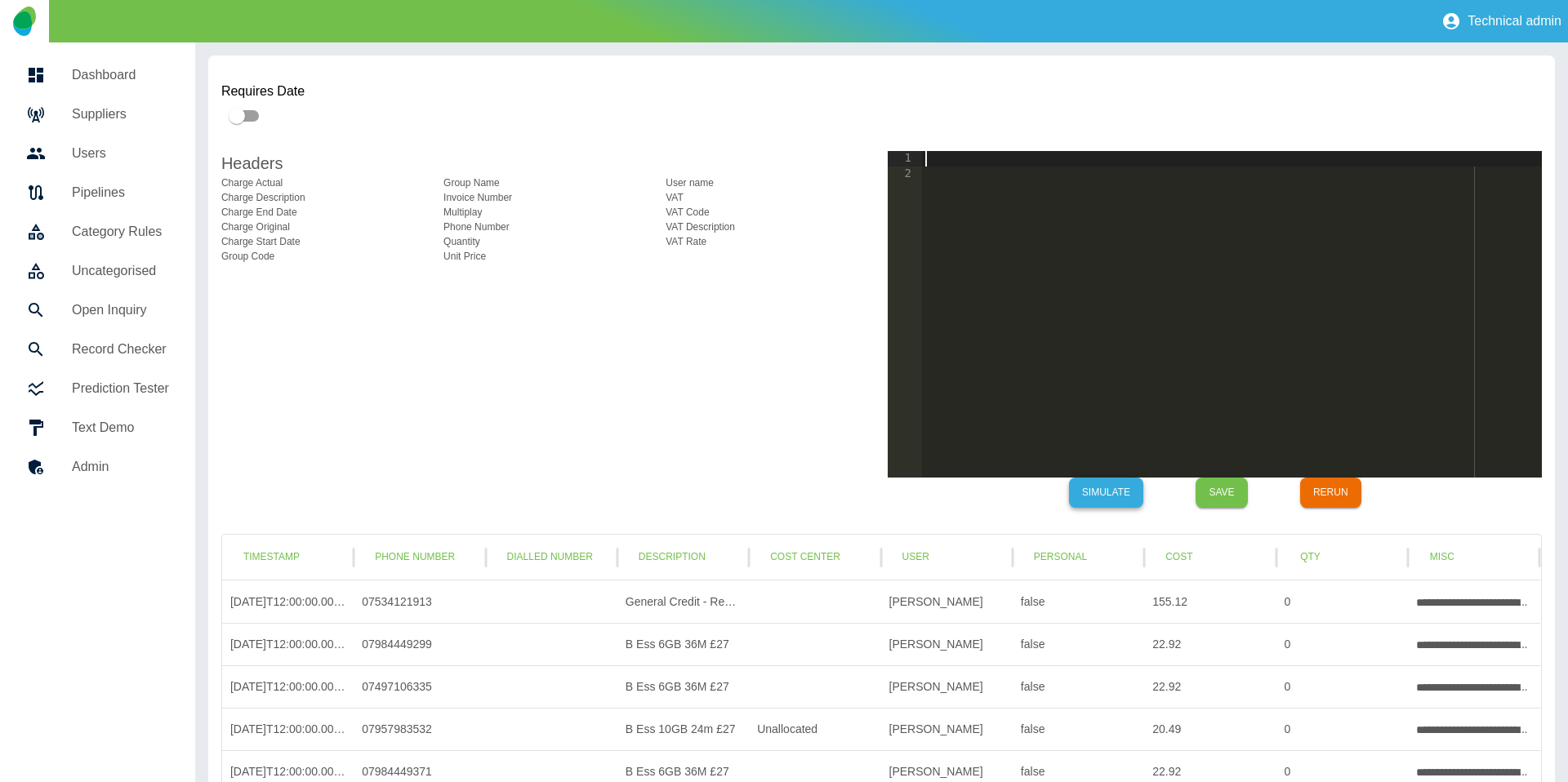
click at [1129, 489] on button "Simulate" at bounding box center [1106, 493] width 74 height 31
click at [1219, 493] on button "Save" at bounding box center [1221, 493] width 52 height 31
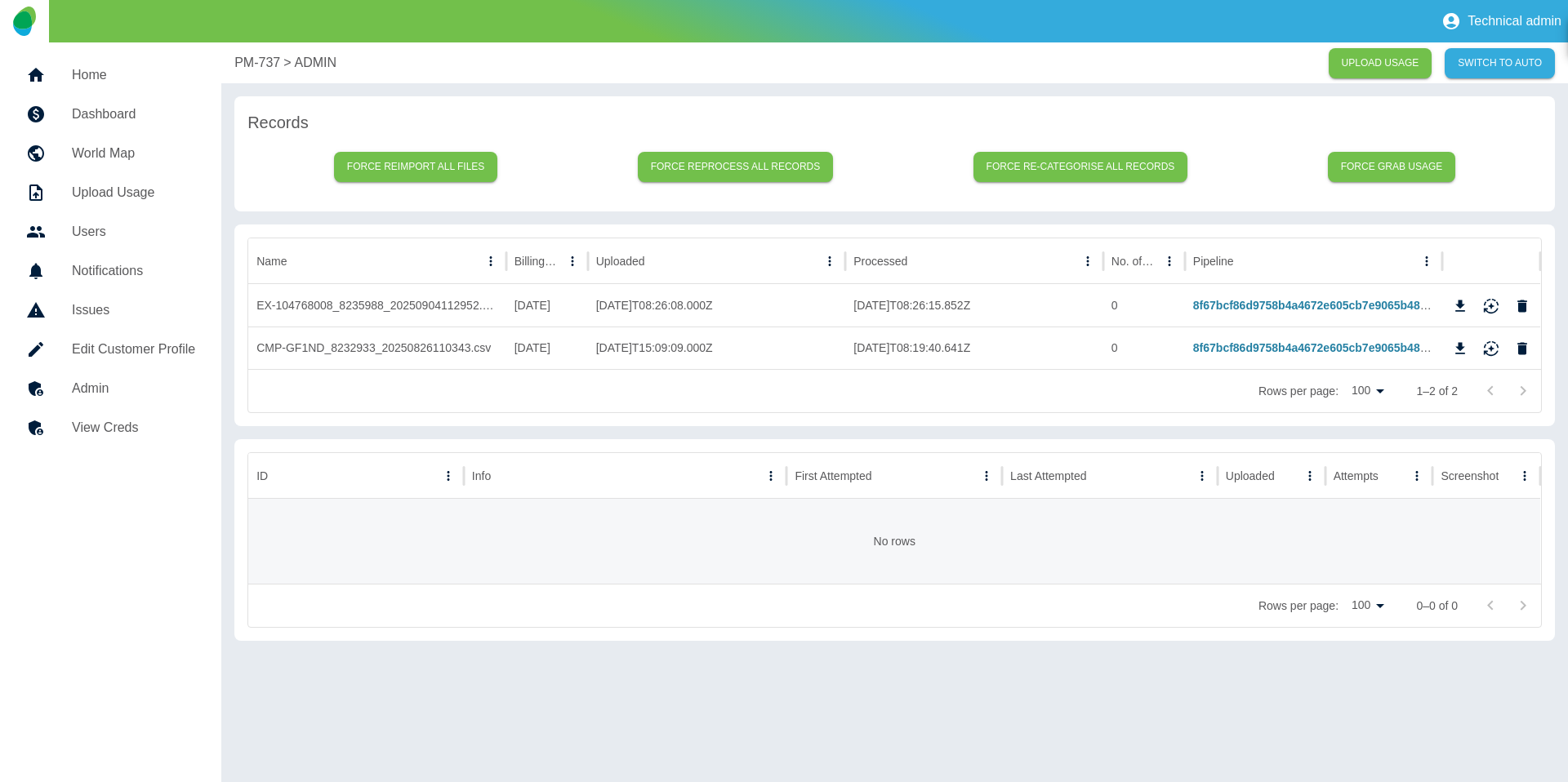
click at [242, 57] on p "PM-737" at bounding box center [256, 63] width 45 height 20
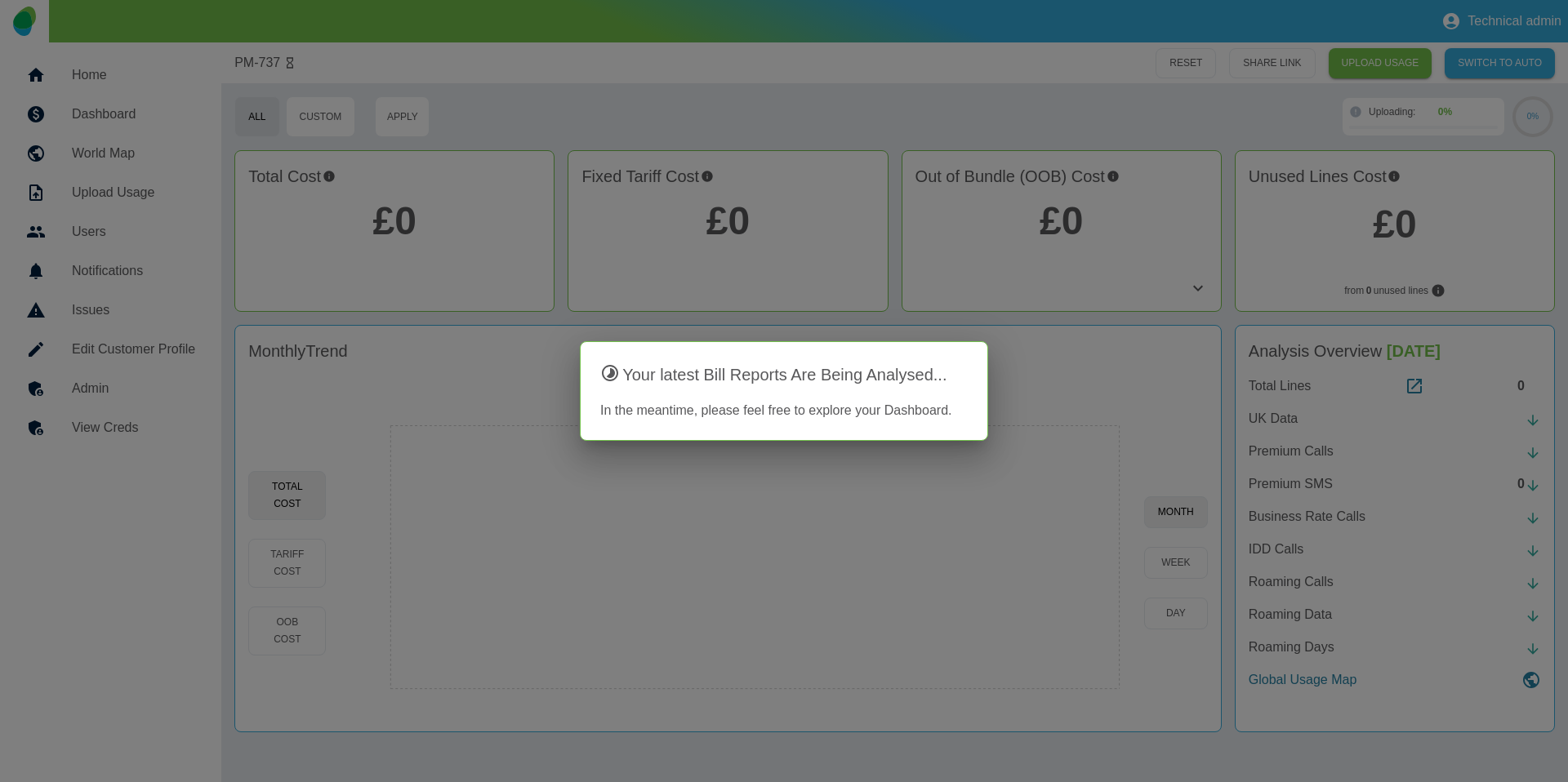
click at [391, 237] on div at bounding box center [784, 391] width 1568 height 782
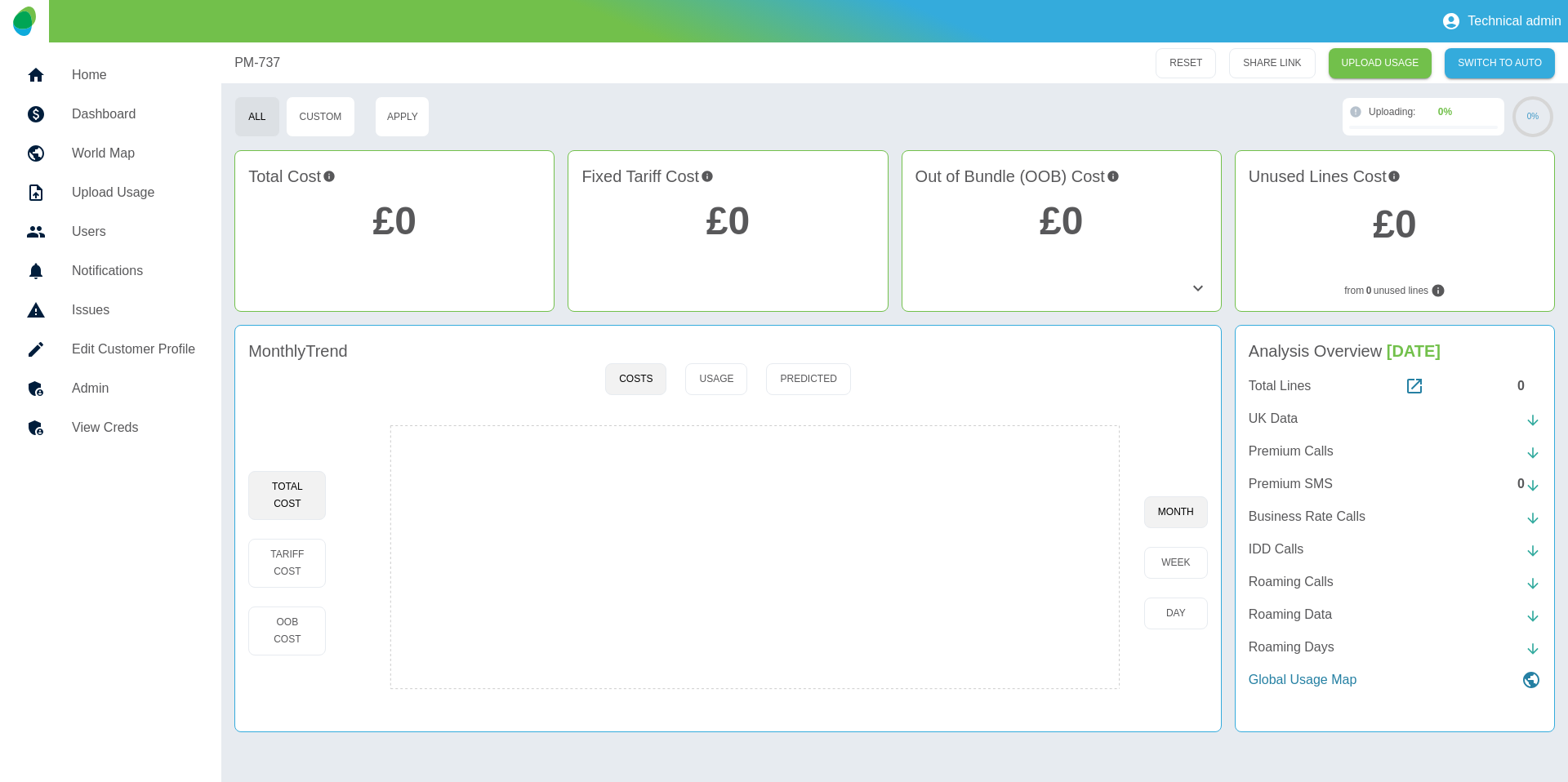
click at [394, 226] on link "£0" at bounding box center [394, 221] width 43 height 43
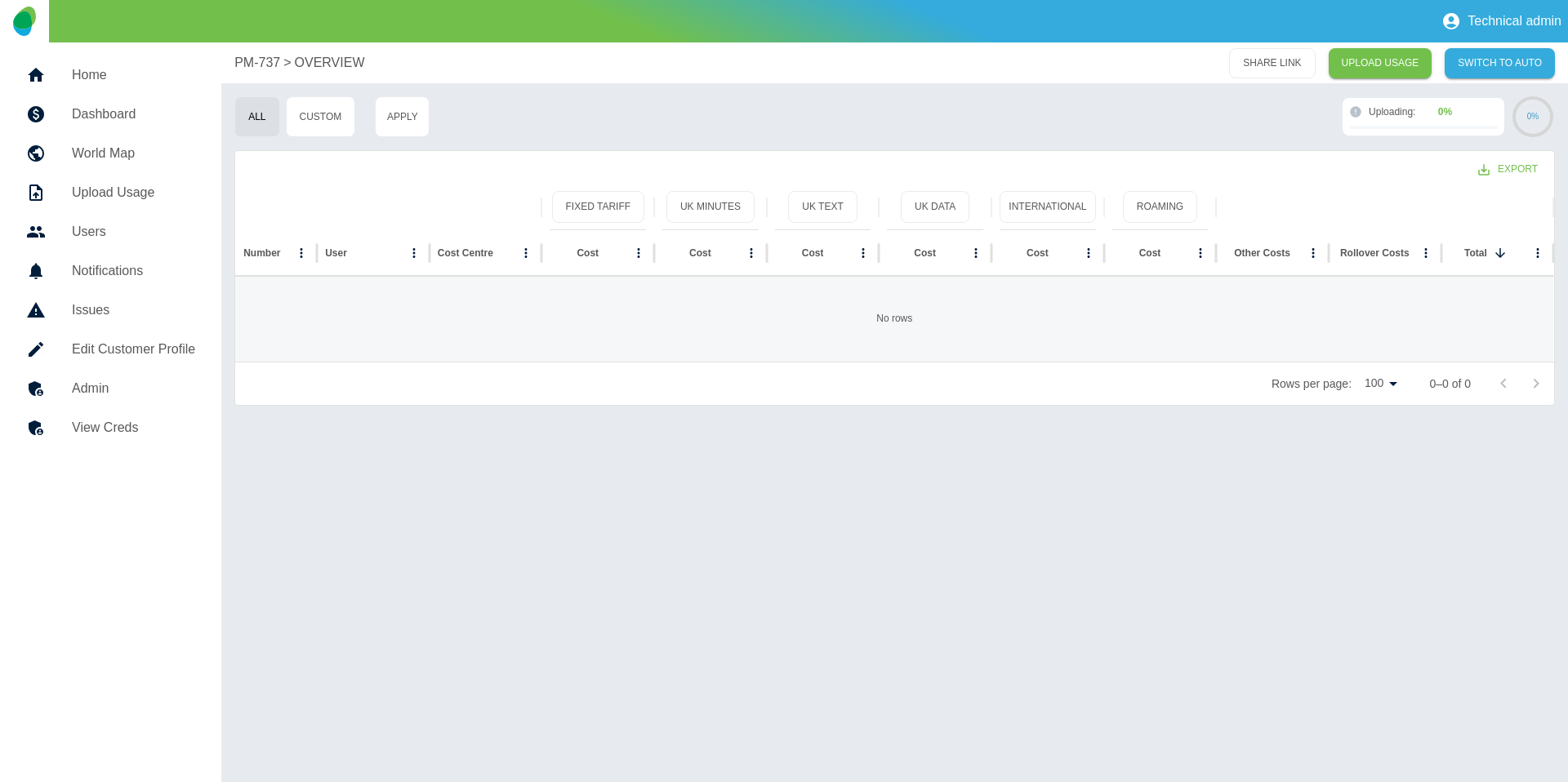
click at [260, 60] on p "PM-737" at bounding box center [256, 63] width 45 height 20
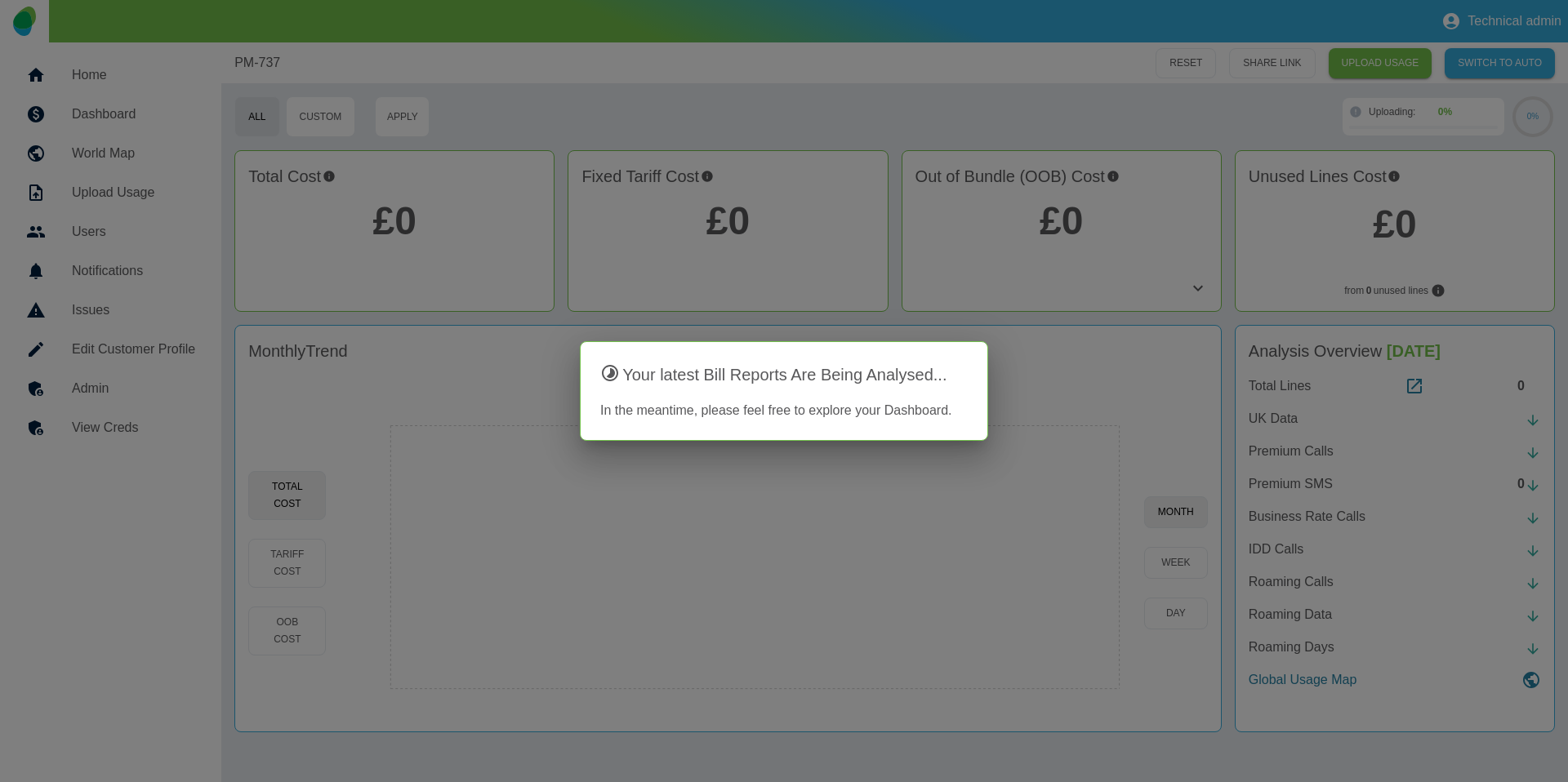
click at [344, 257] on div at bounding box center [784, 391] width 1568 height 782
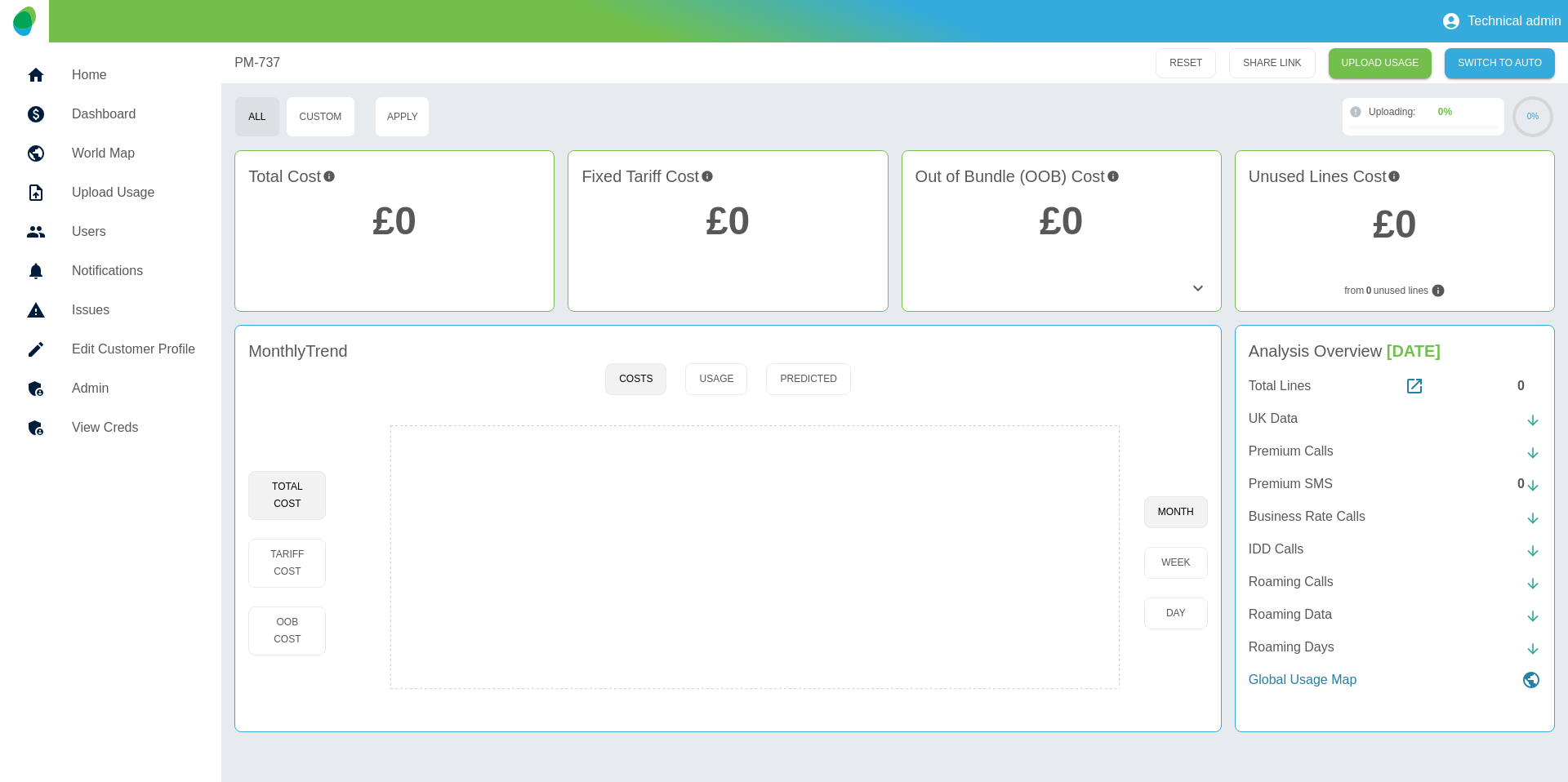
click at [133, 79] on h5 "Home" at bounding box center [133, 75] width 123 height 20
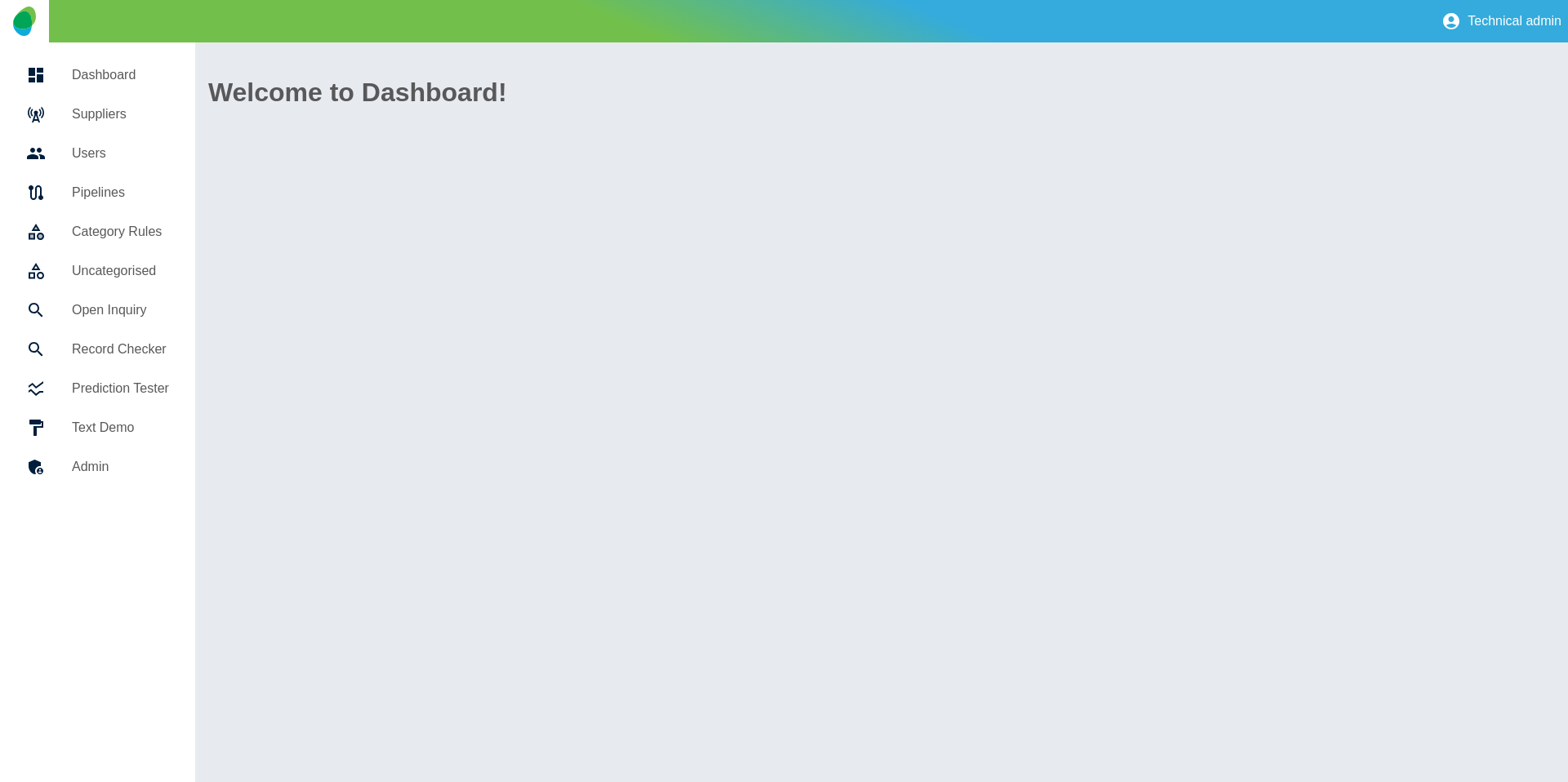
click at [78, 311] on h5 "Open Inquiry" at bounding box center [120, 310] width 97 height 20
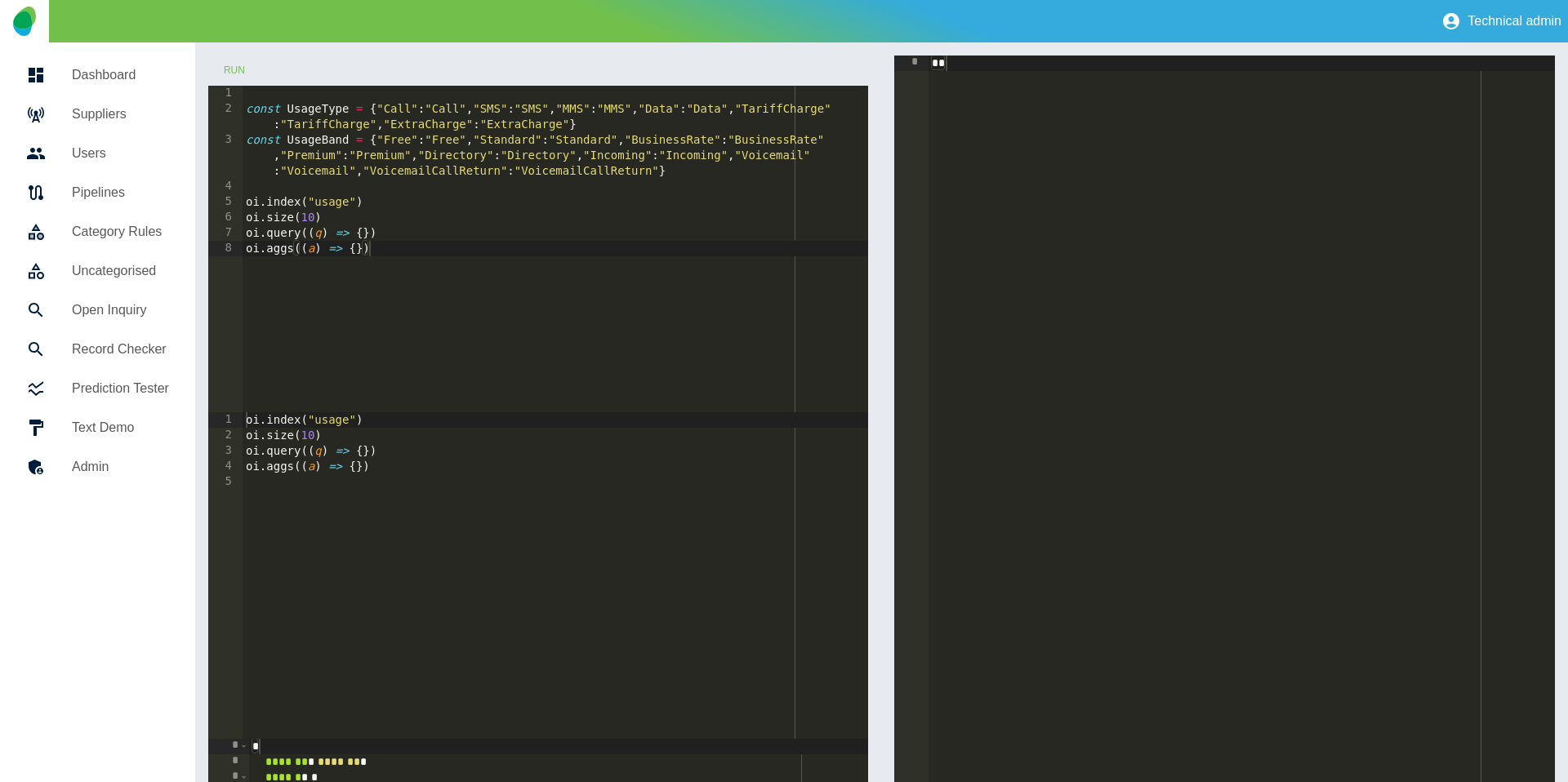
type textarea "**********"
click at [357, 234] on div "const UsageType = { "Call" : "Call" , "SMS" : "SMS" , "MMS" : "MMS" , "Data" : …" at bounding box center [555, 265] width 626 height 357
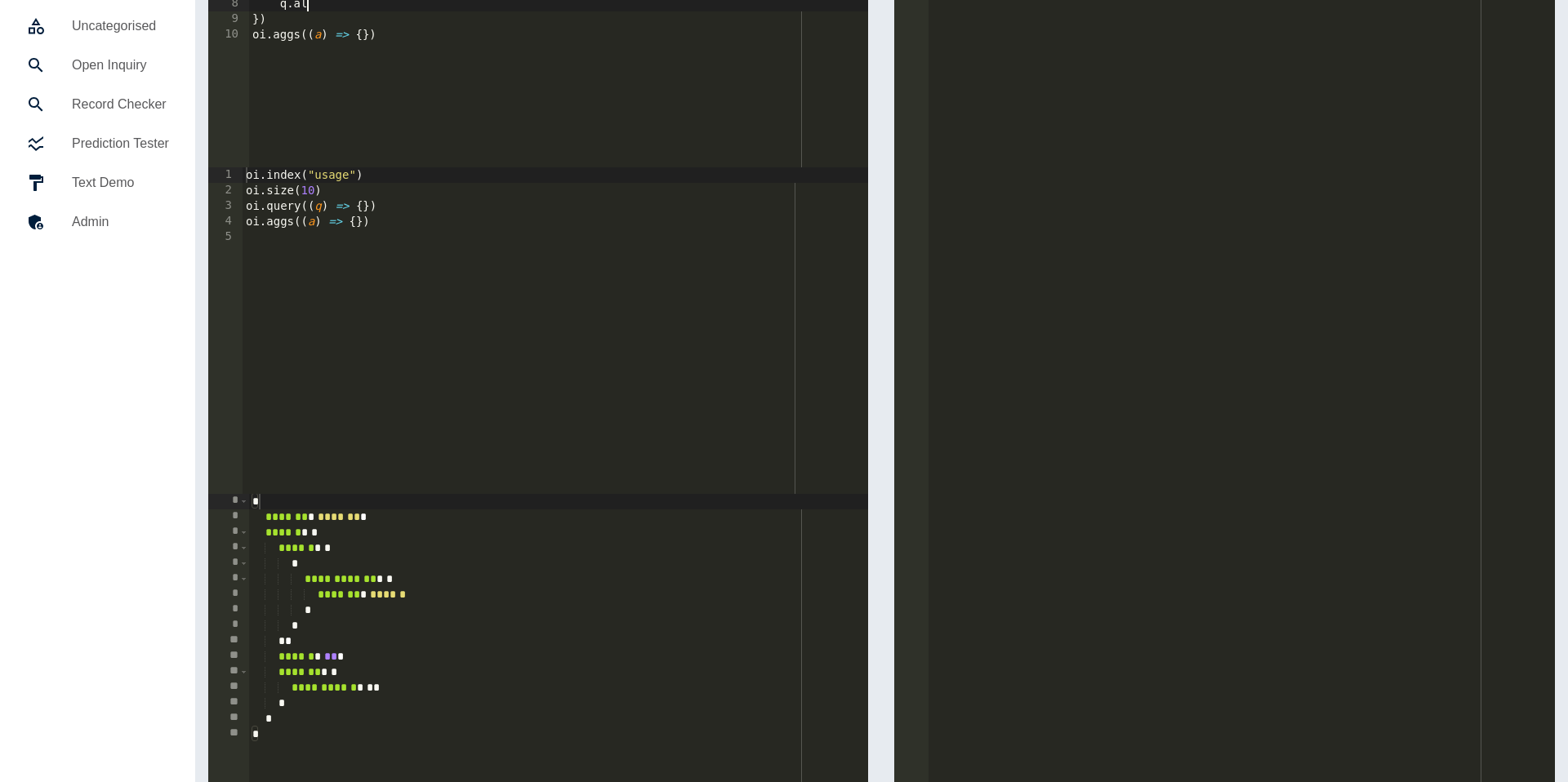
scroll to position [241, 0]
type textarea "*******"
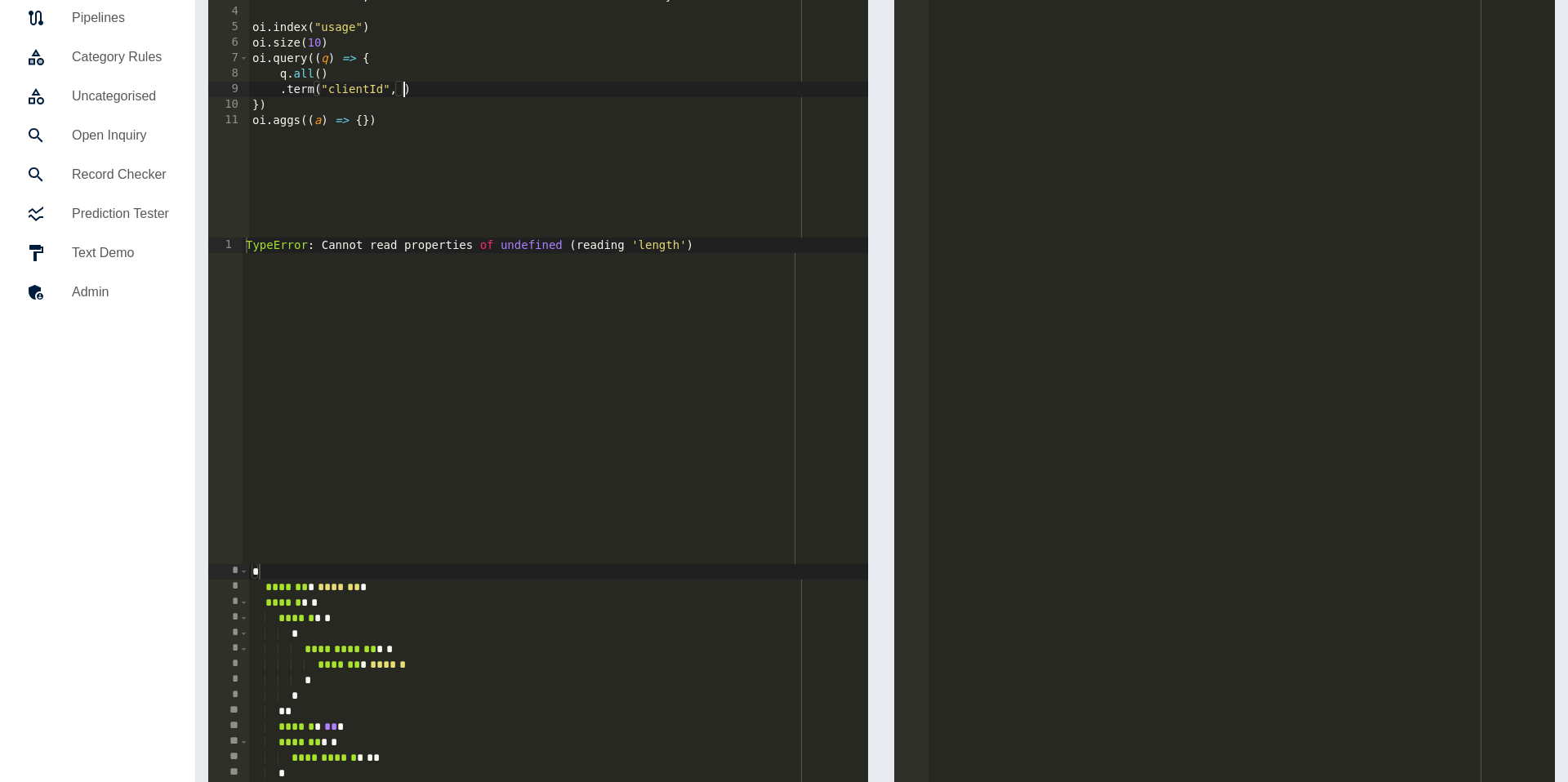
scroll to position [0, 11]
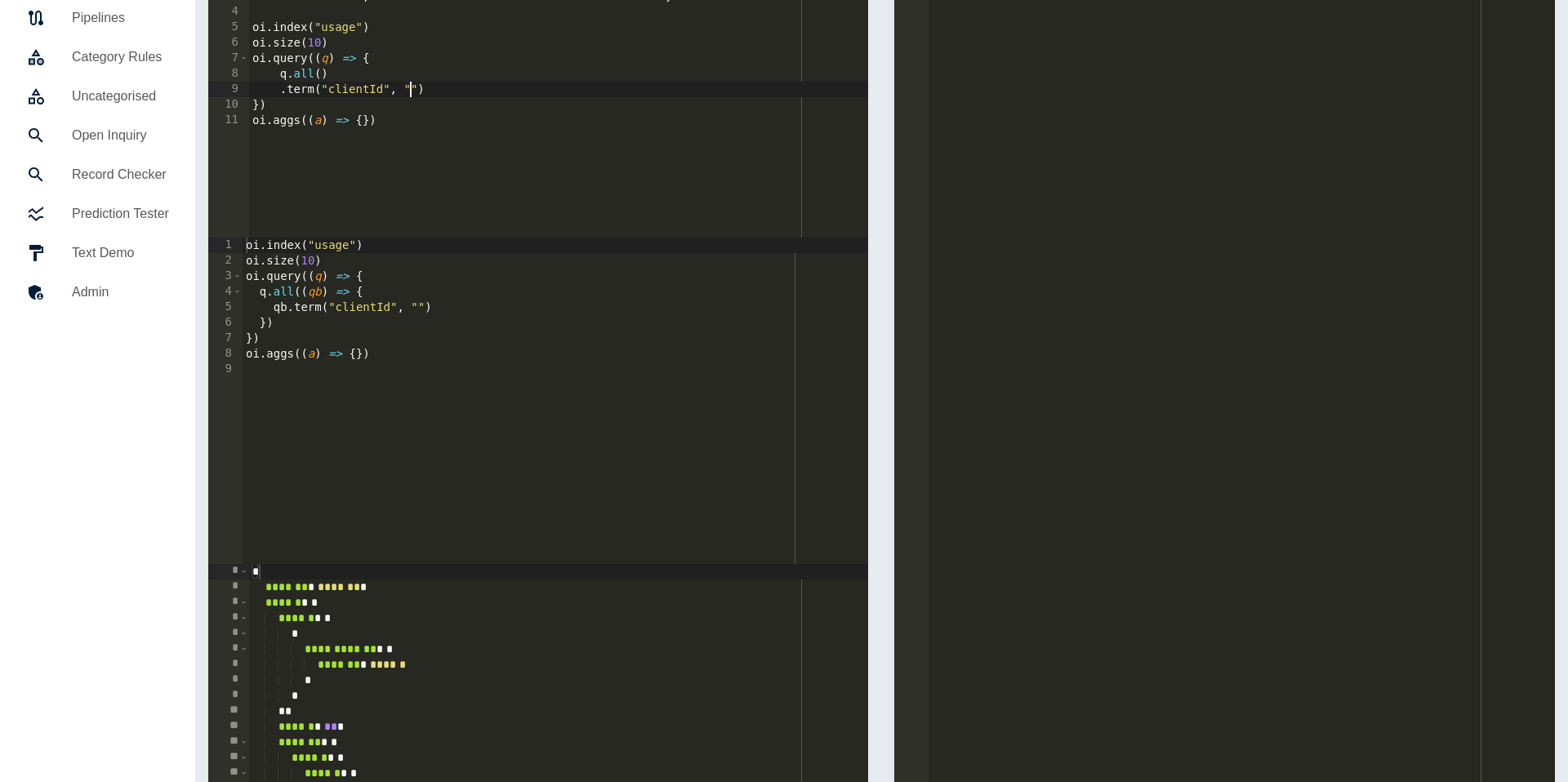
click at [414, 88] on div "const UsageType = { "Call" : "Call" , "SMS" : "SMS" , "MMS" : "MMS" , "Data" : …" at bounding box center [558, 89] width 619 height 357
paste textarea "**********"
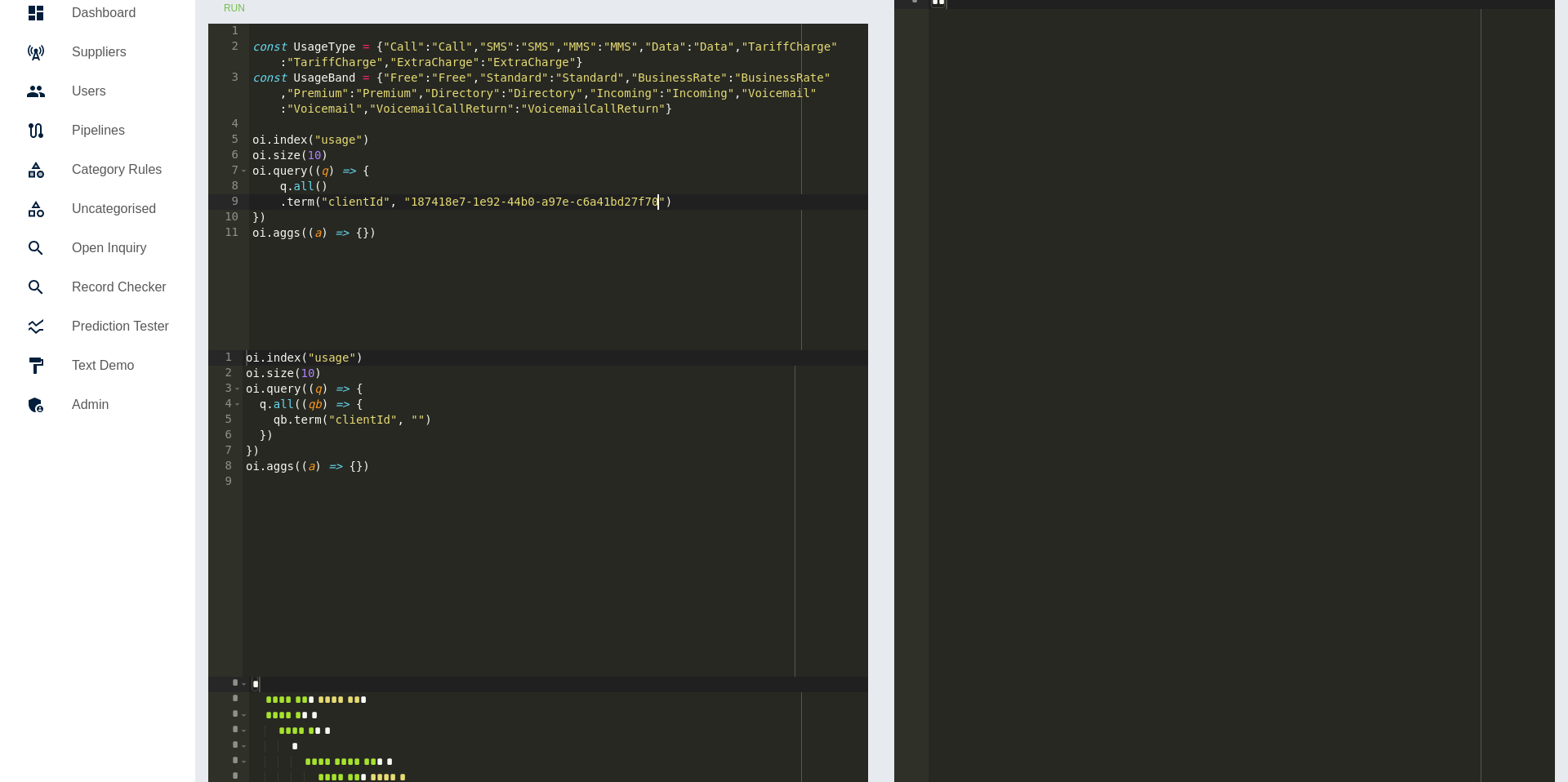
scroll to position [33, 0]
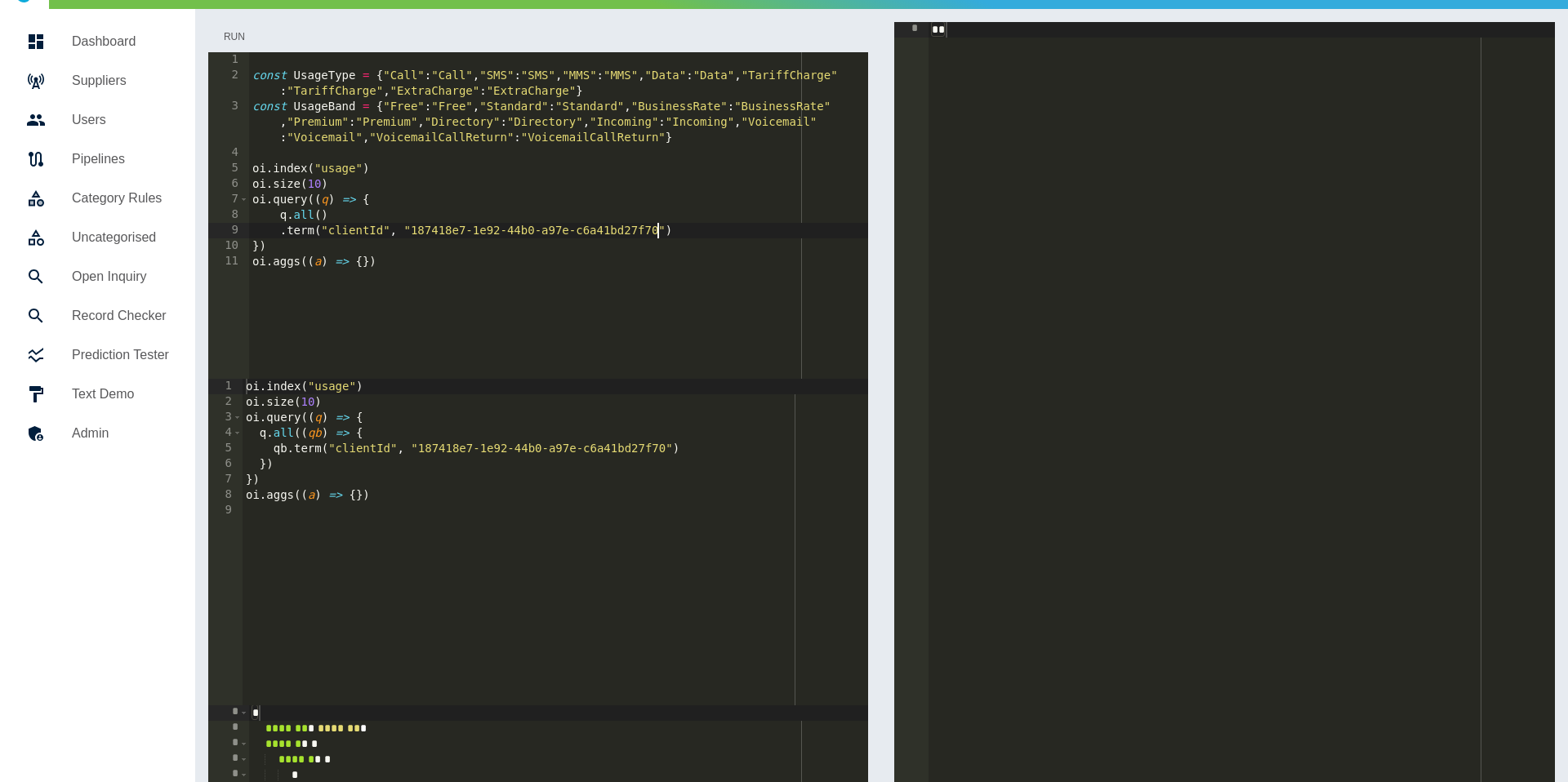
click at [236, 31] on button "Run" at bounding box center [234, 37] width 52 height 31
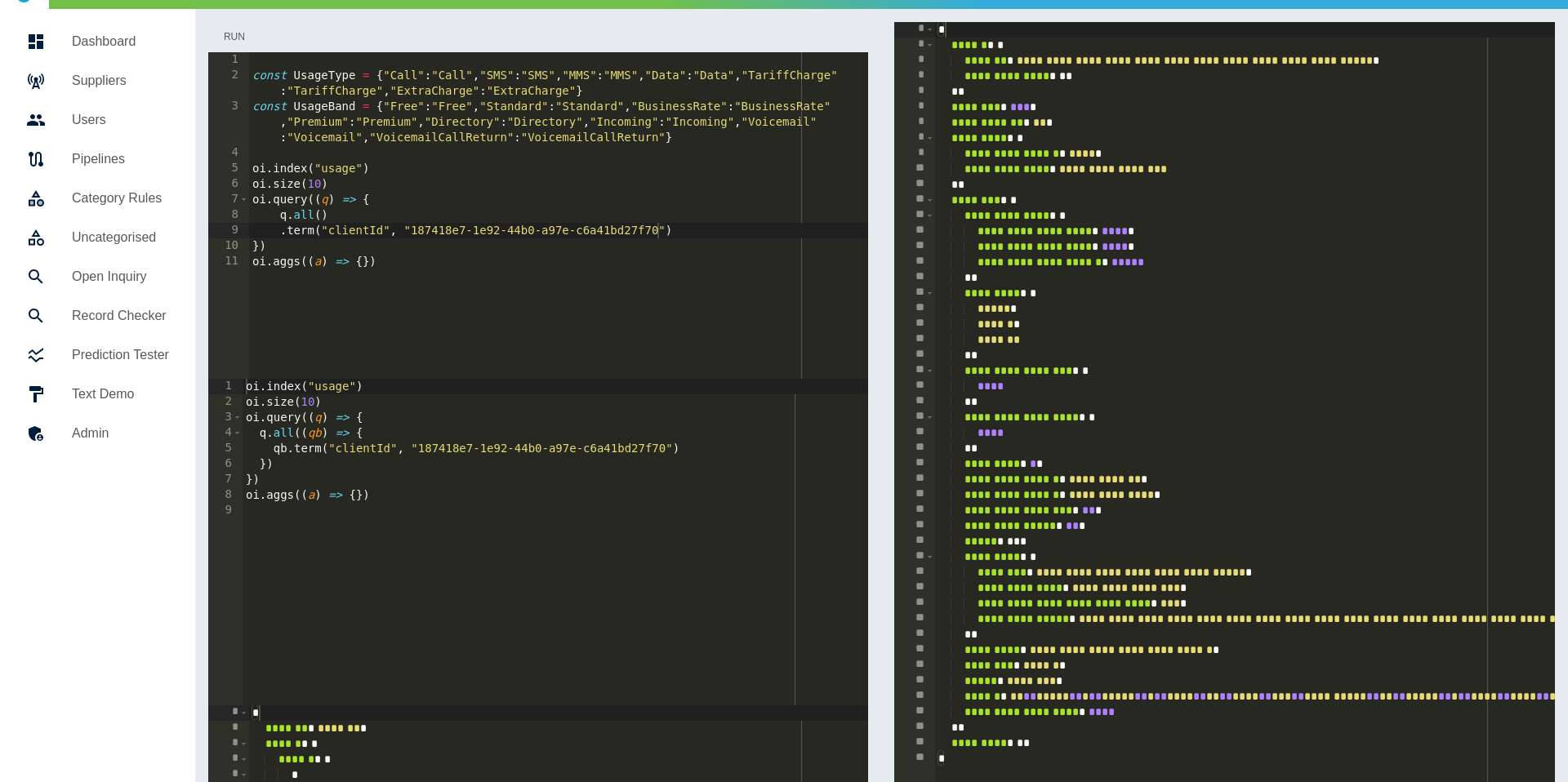
click at [226, 31] on button "Run" at bounding box center [234, 37] width 52 height 31
click at [320, 167] on div "const UsageType = { "Call" : "Call" , "SMS" : "SMS" , "MMS" : "MMS" , "Data" : …" at bounding box center [558, 231] width 619 height 357
type textarea "**********"
click at [239, 29] on button "Run" at bounding box center [234, 37] width 52 height 31
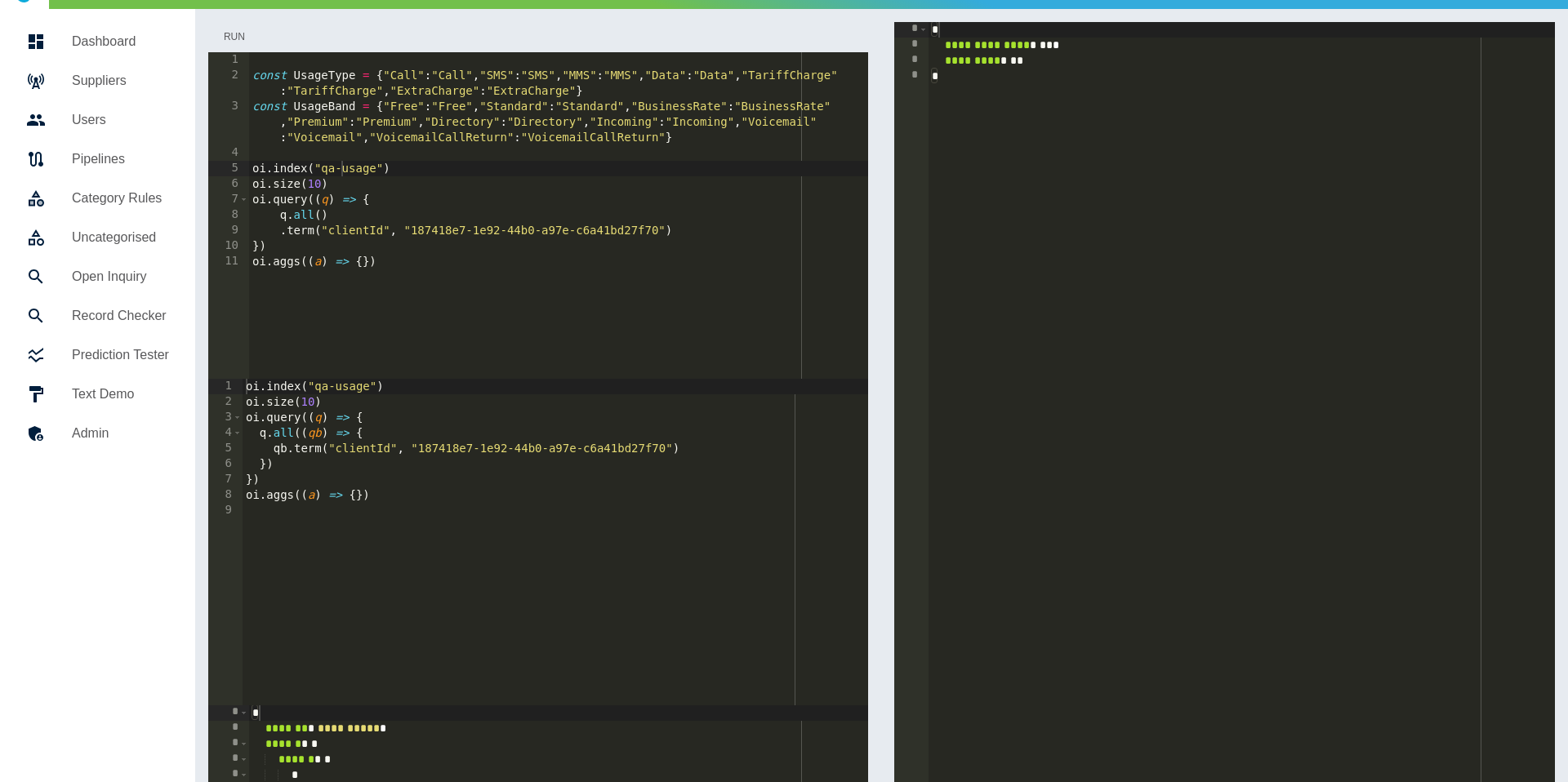
click at [239, 29] on button "Run" at bounding box center [234, 37] width 52 height 31
click at [231, 43] on button "Run" at bounding box center [234, 37] width 52 height 31
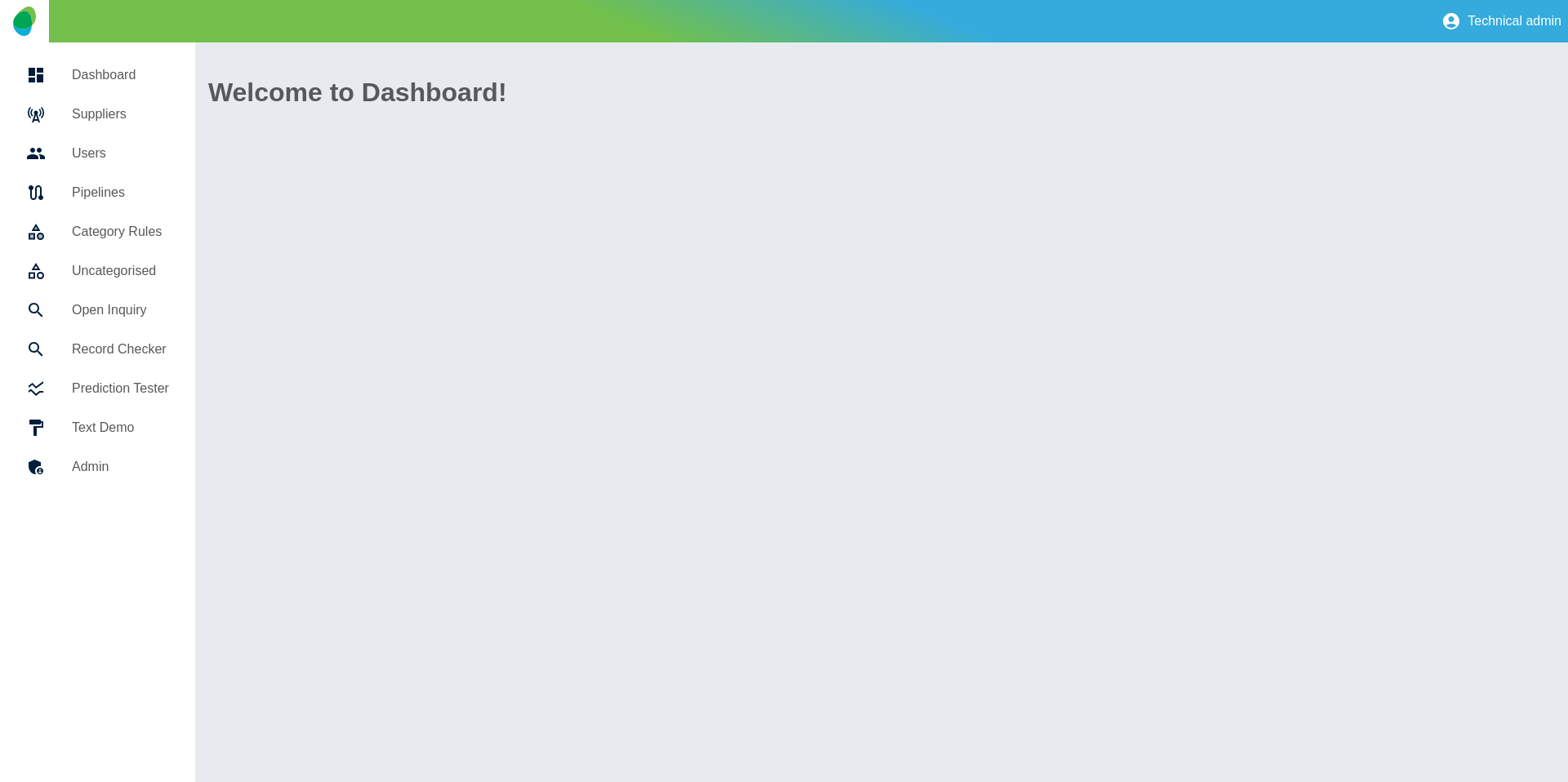
click at [145, 104] on h5 "Suppliers" at bounding box center [120, 114] width 97 height 20
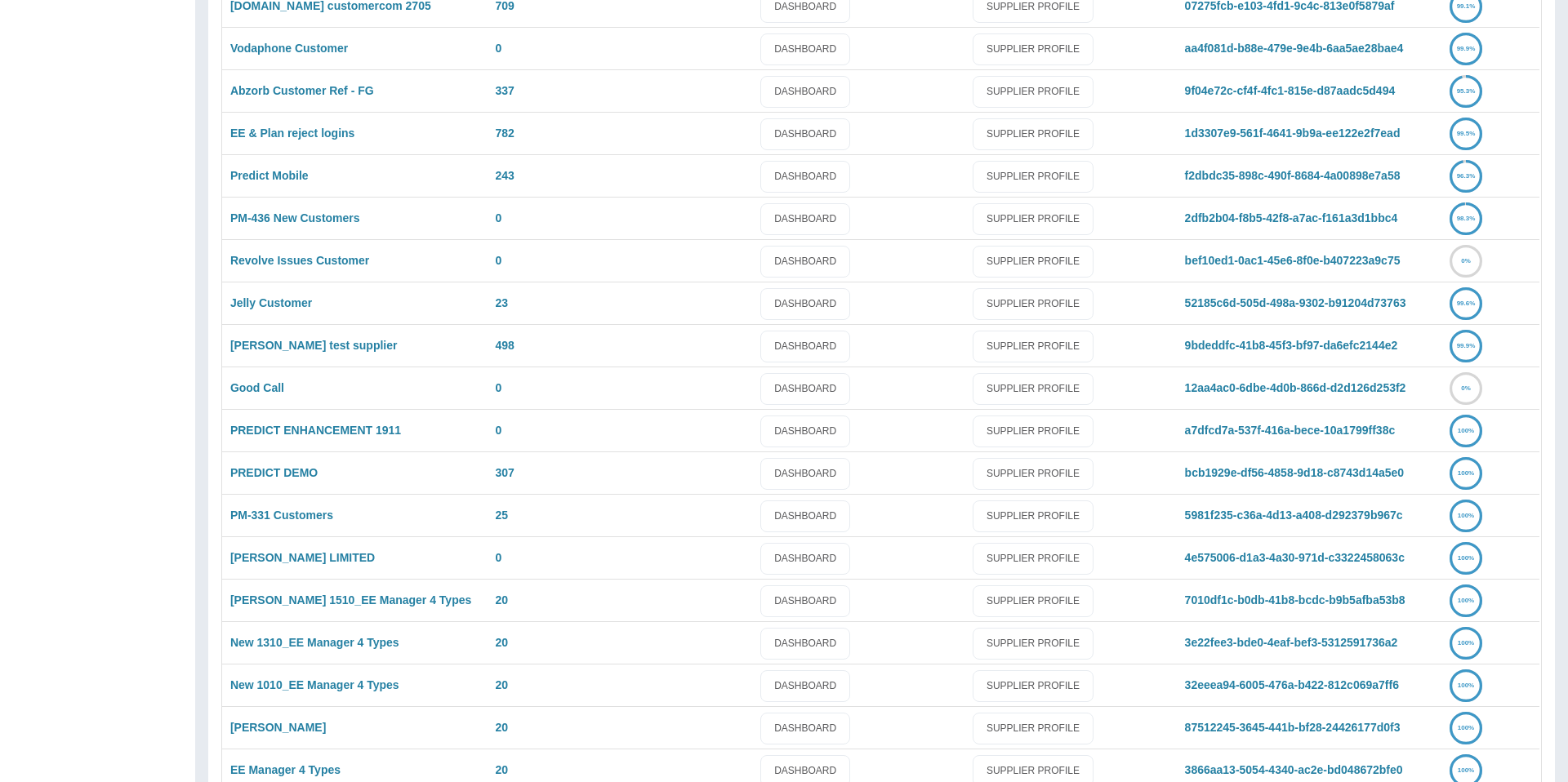
scroll to position [977, 0]
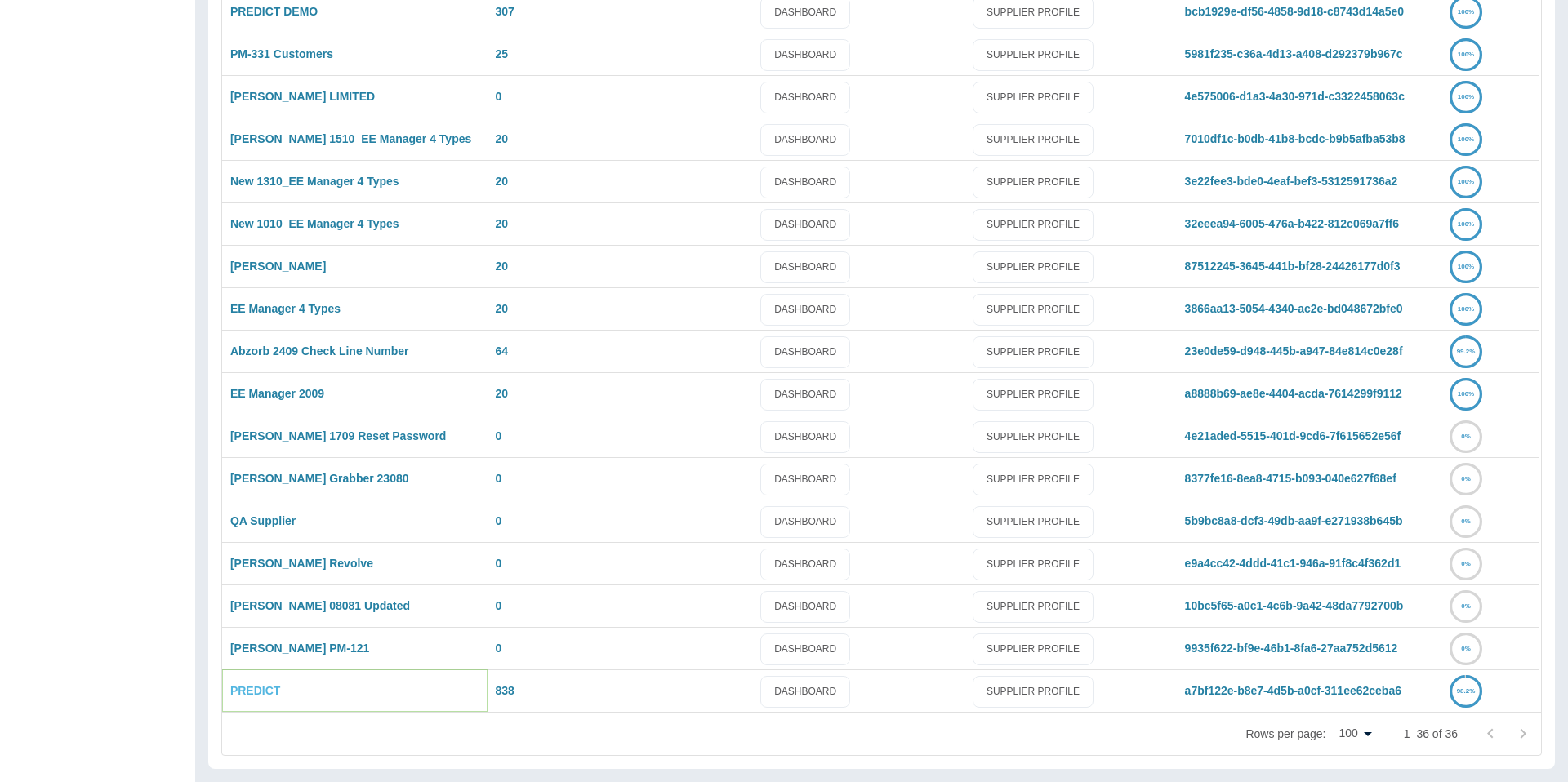
click at [246, 684] on link "PREDICT" at bounding box center [255, 690] width 50 height 13
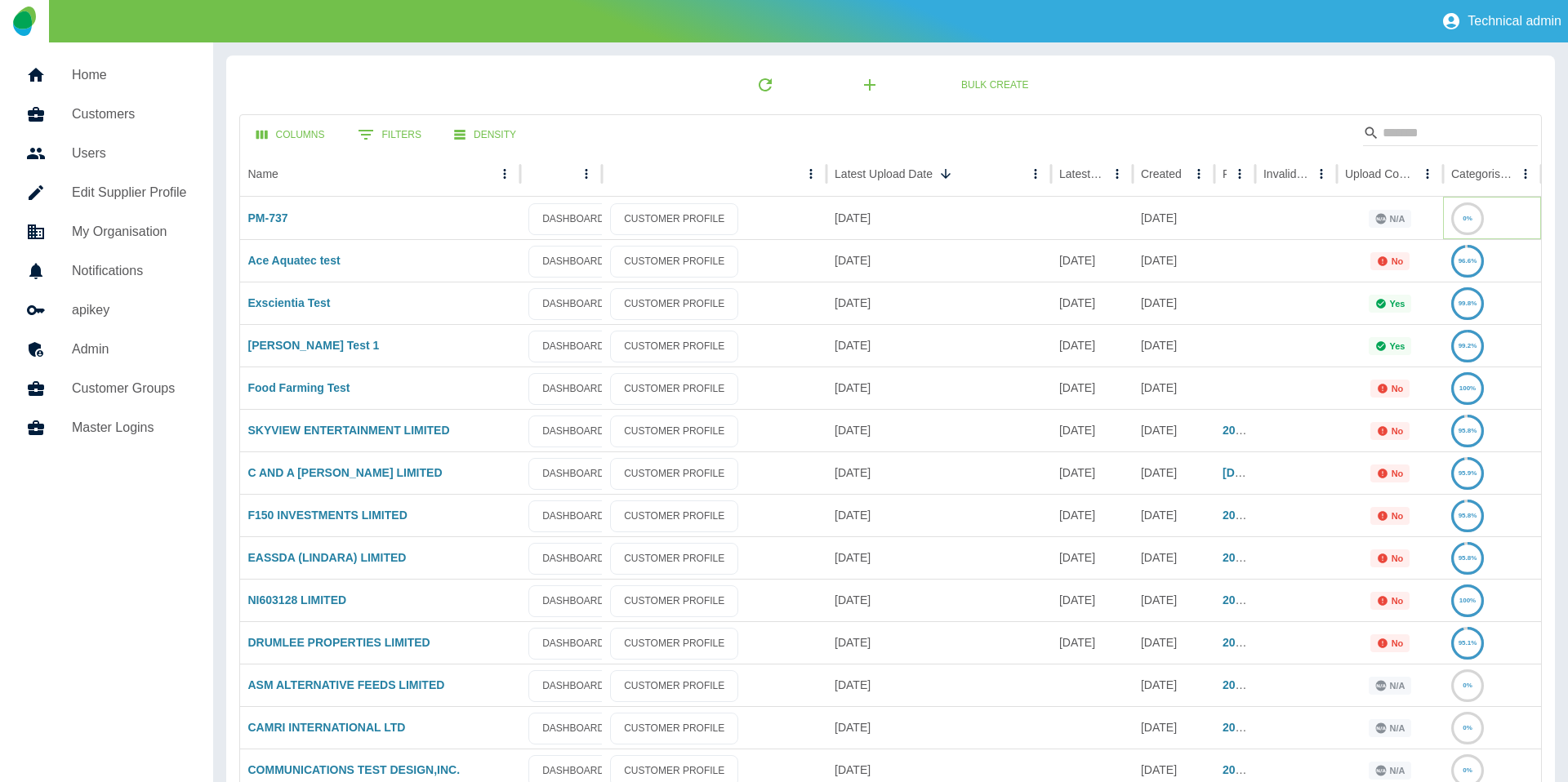
click at [1459, 216] on icon at bounding box center [1467, 219] width 31 height 31
click at [1470, 220] on text "0%" at bounding box center [1467, 218] width 10 height 7
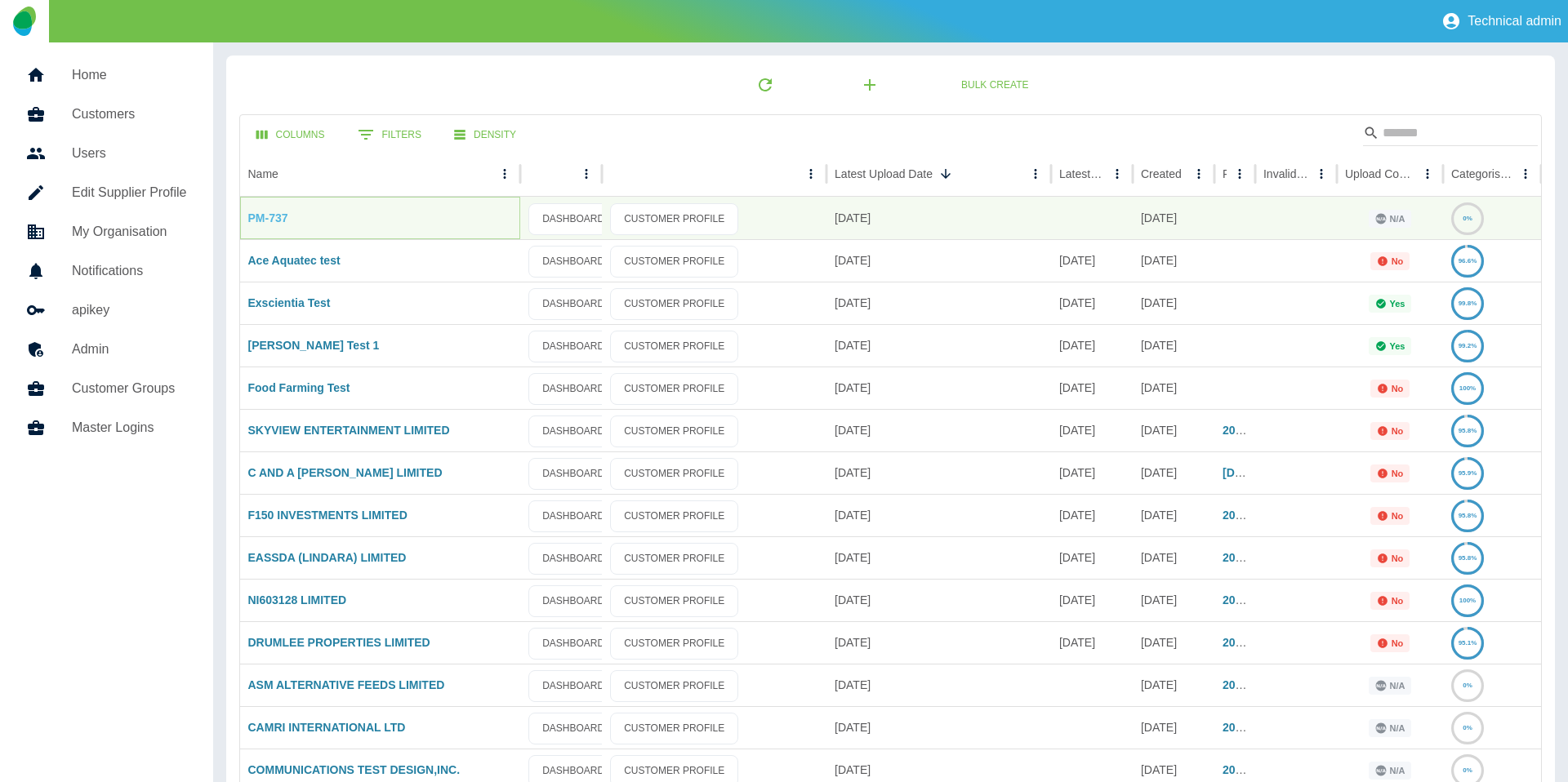
click at [272, 217] on link "PM-737" at bounding box center [268, 218] width 40 height 13
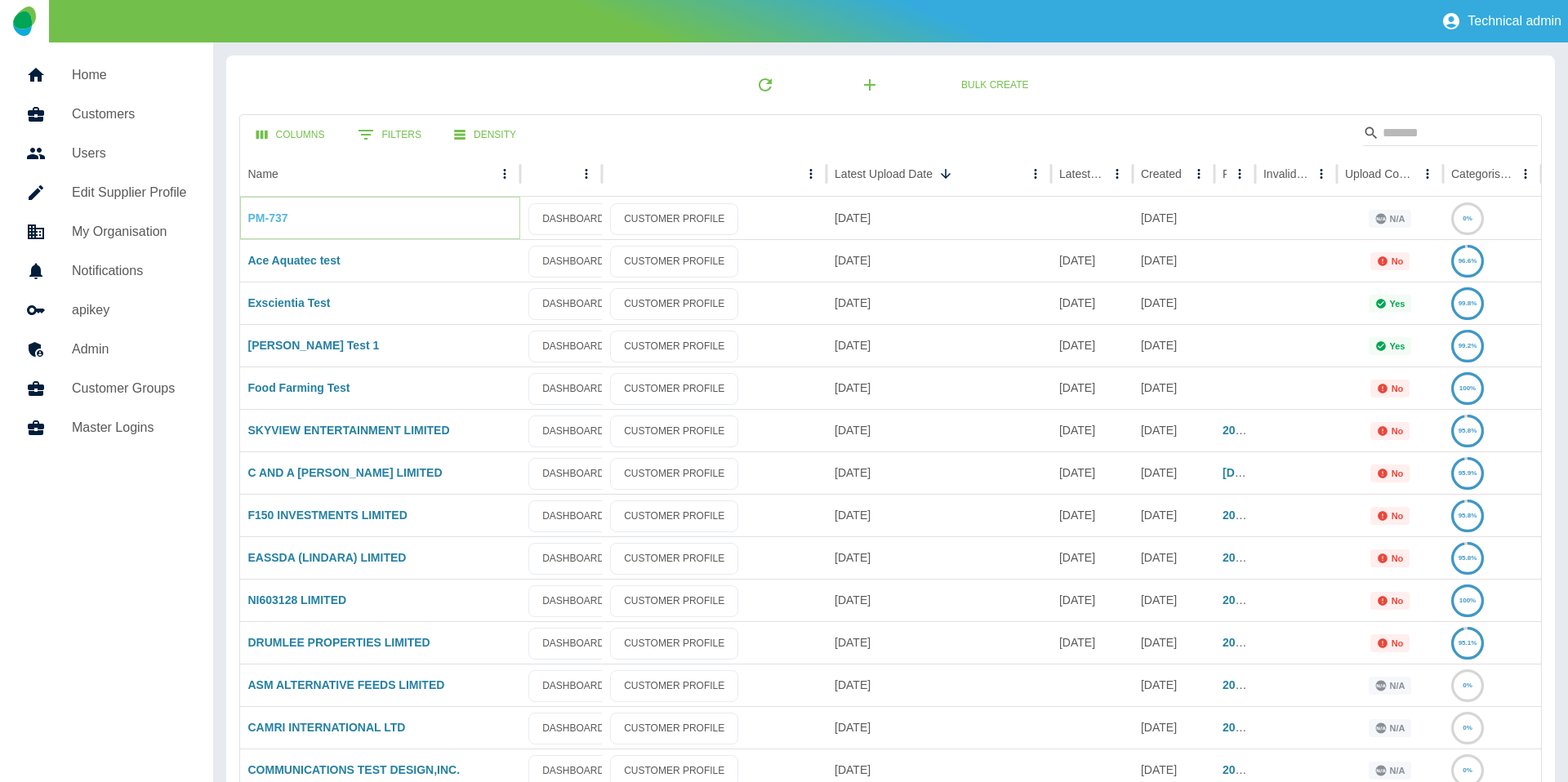
click at [267, 216] on link "PM-737" at bounding box center [268, 218] width 40 height 13
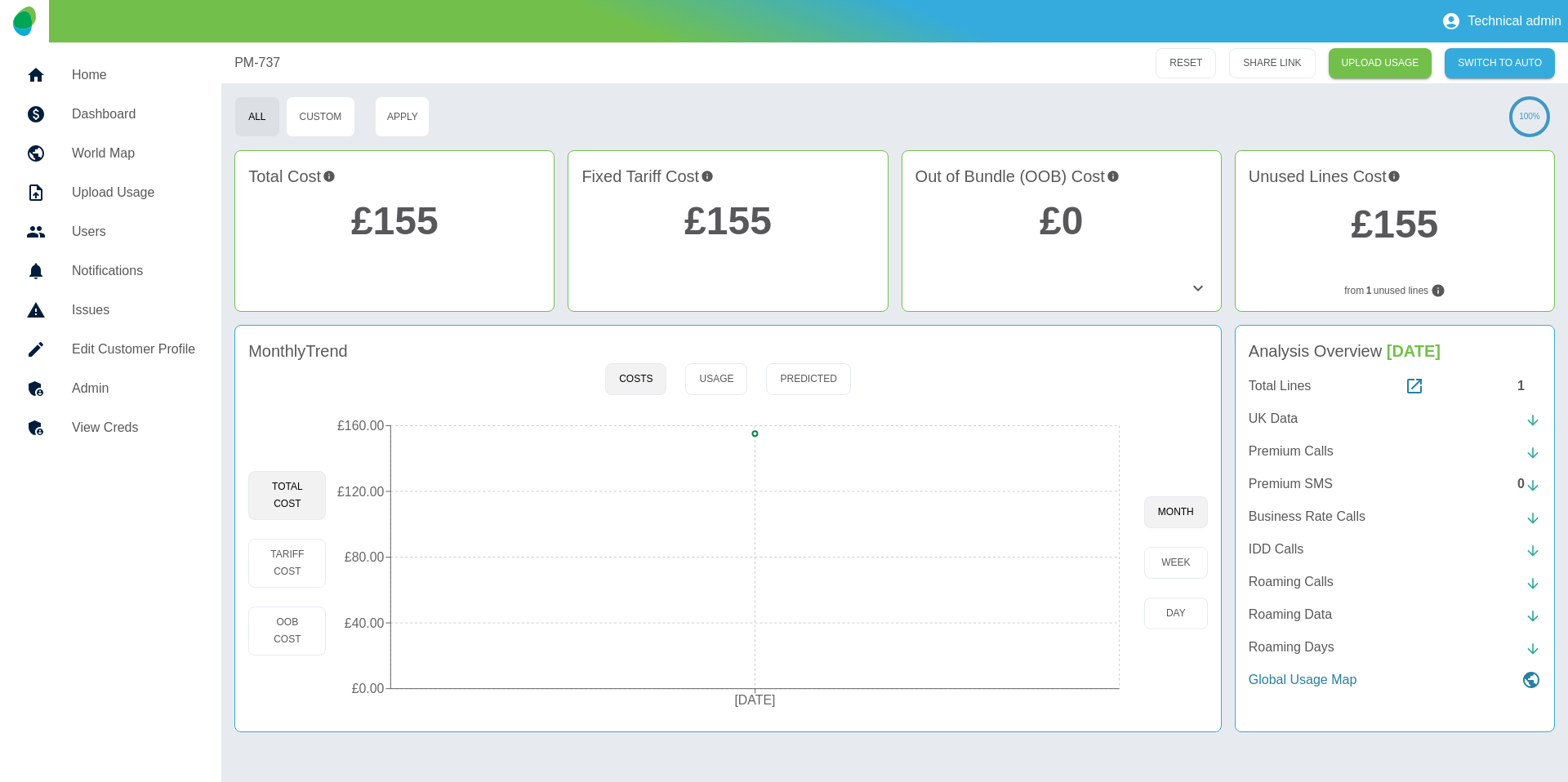
click at [403, 229] on link "£155" at bounding box center [395, 221] width 88 height 43
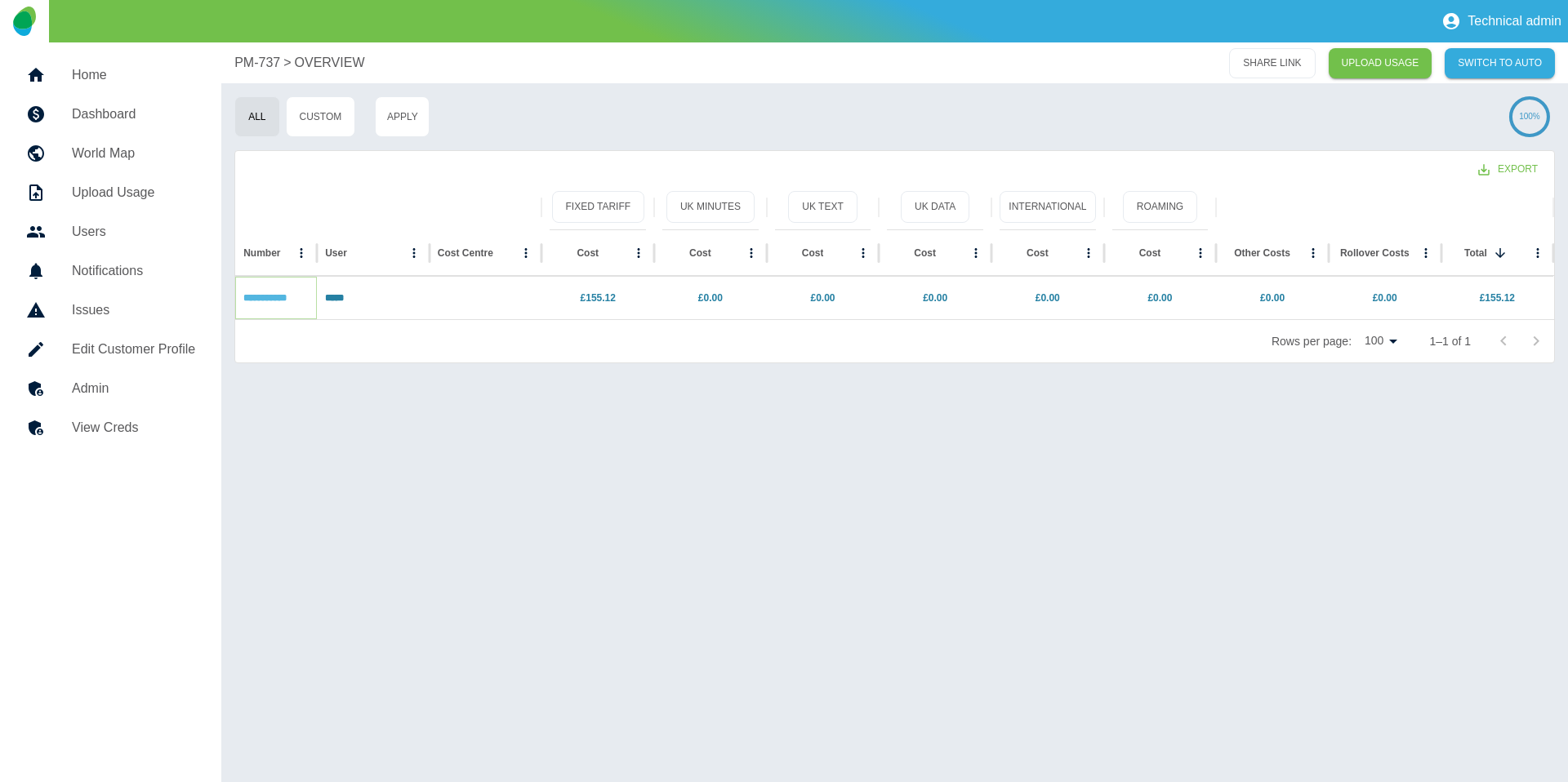
click at [280, 302] on link "**********" at bounding box center [265, 298] width 43 height 10
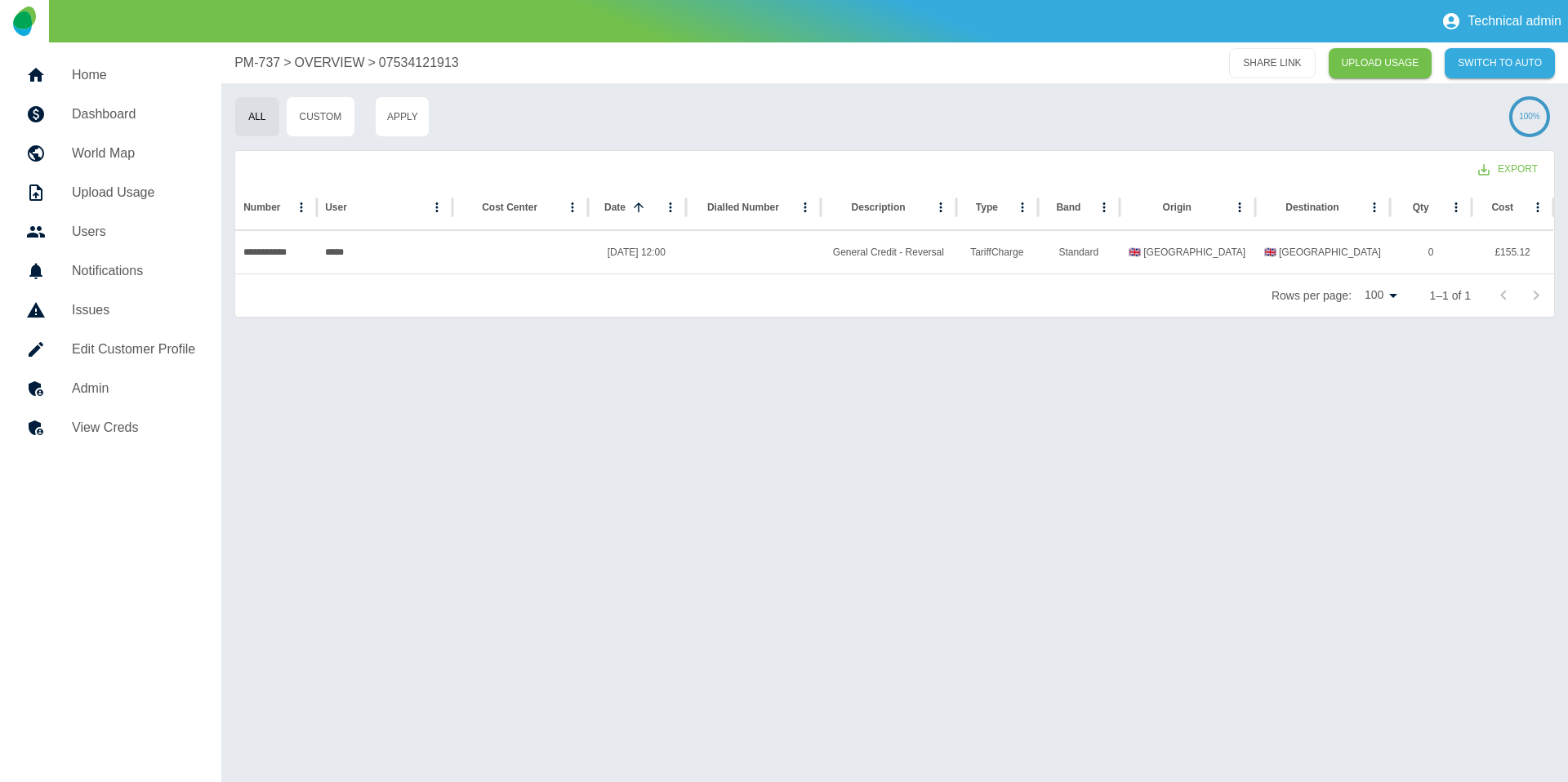
click at [143, 393] on h5 "Admin" at bounding box center [133, 389] width 123 height 20
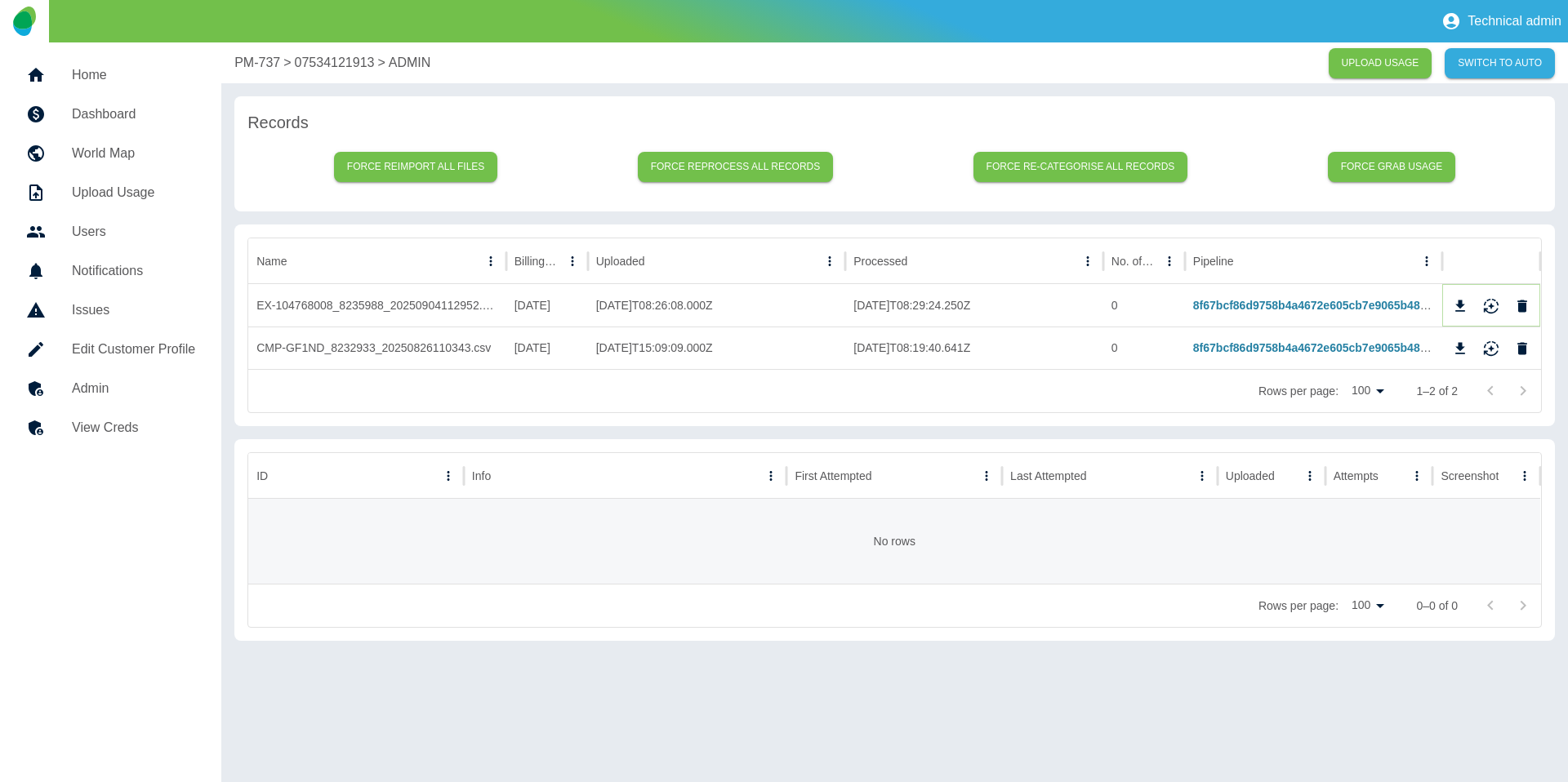
click at [1532, 303] on button "Delete" at bounding box center [1523, 306] width 25 height 25
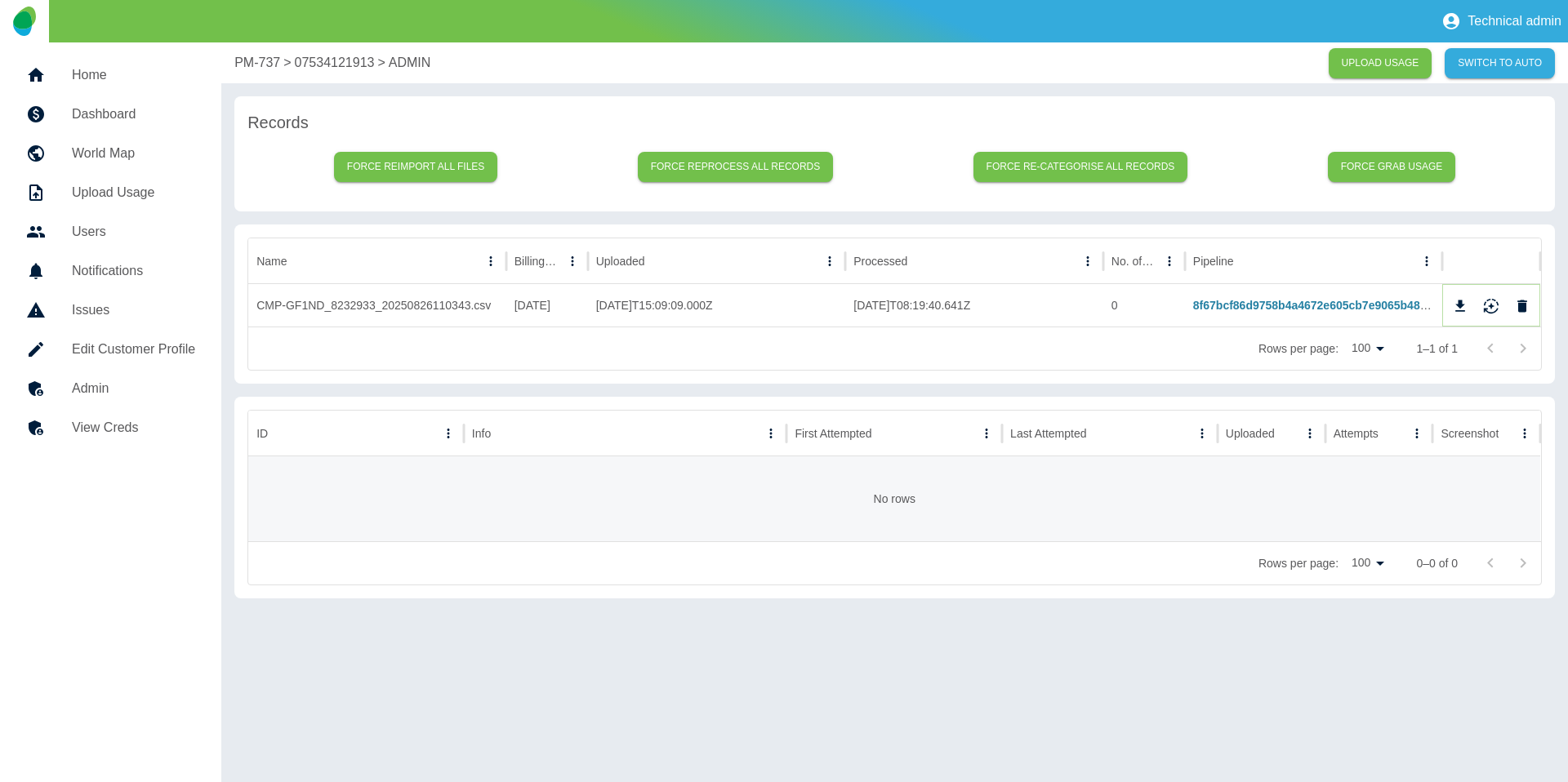
click at [1527, 309] on icon "Delete" at bounding box center [1523, 306] width 17 height 17
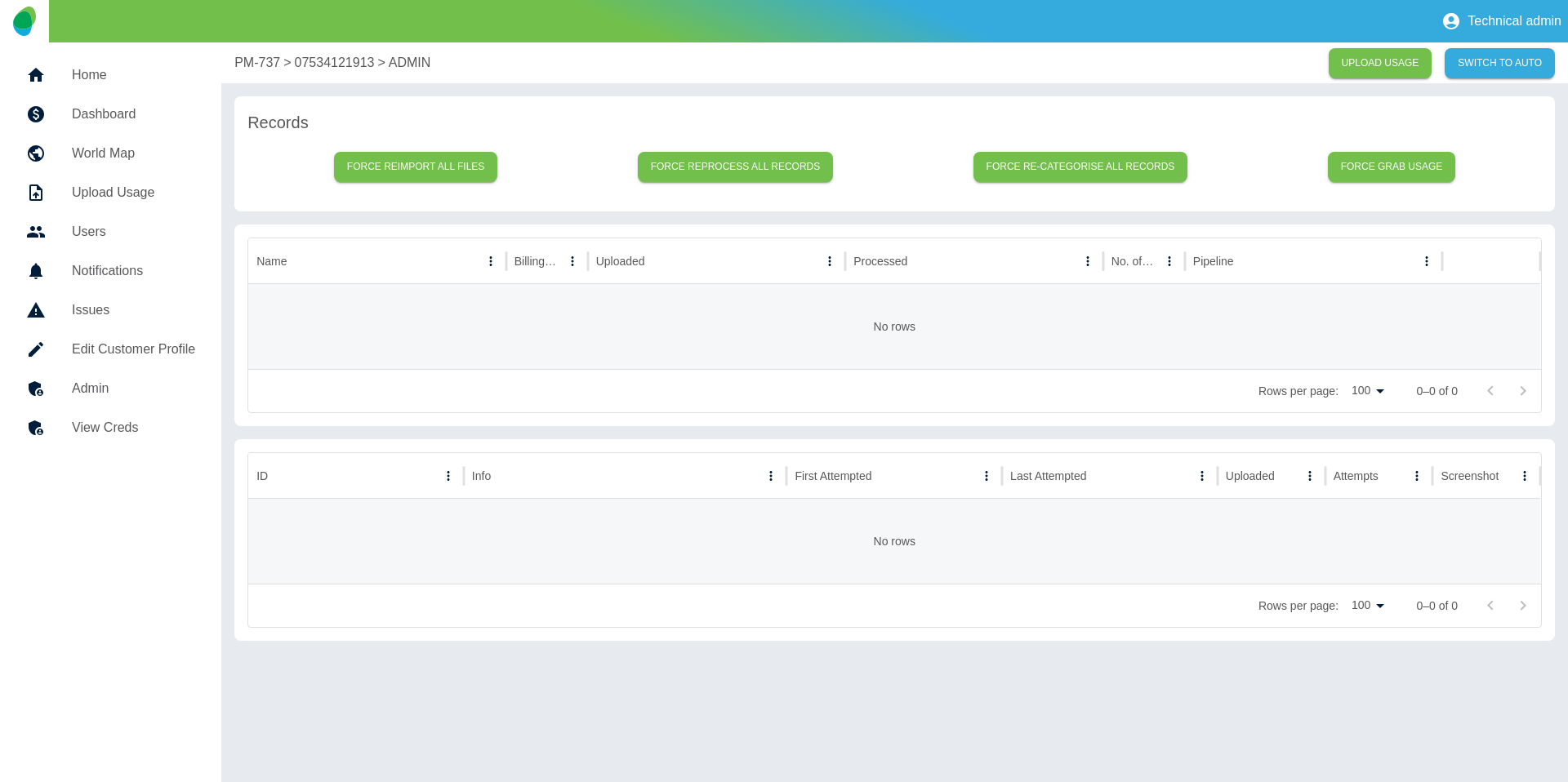
click at [261, 65] on p "PM-737" at bounding box center [256, 63] width 45 height 20
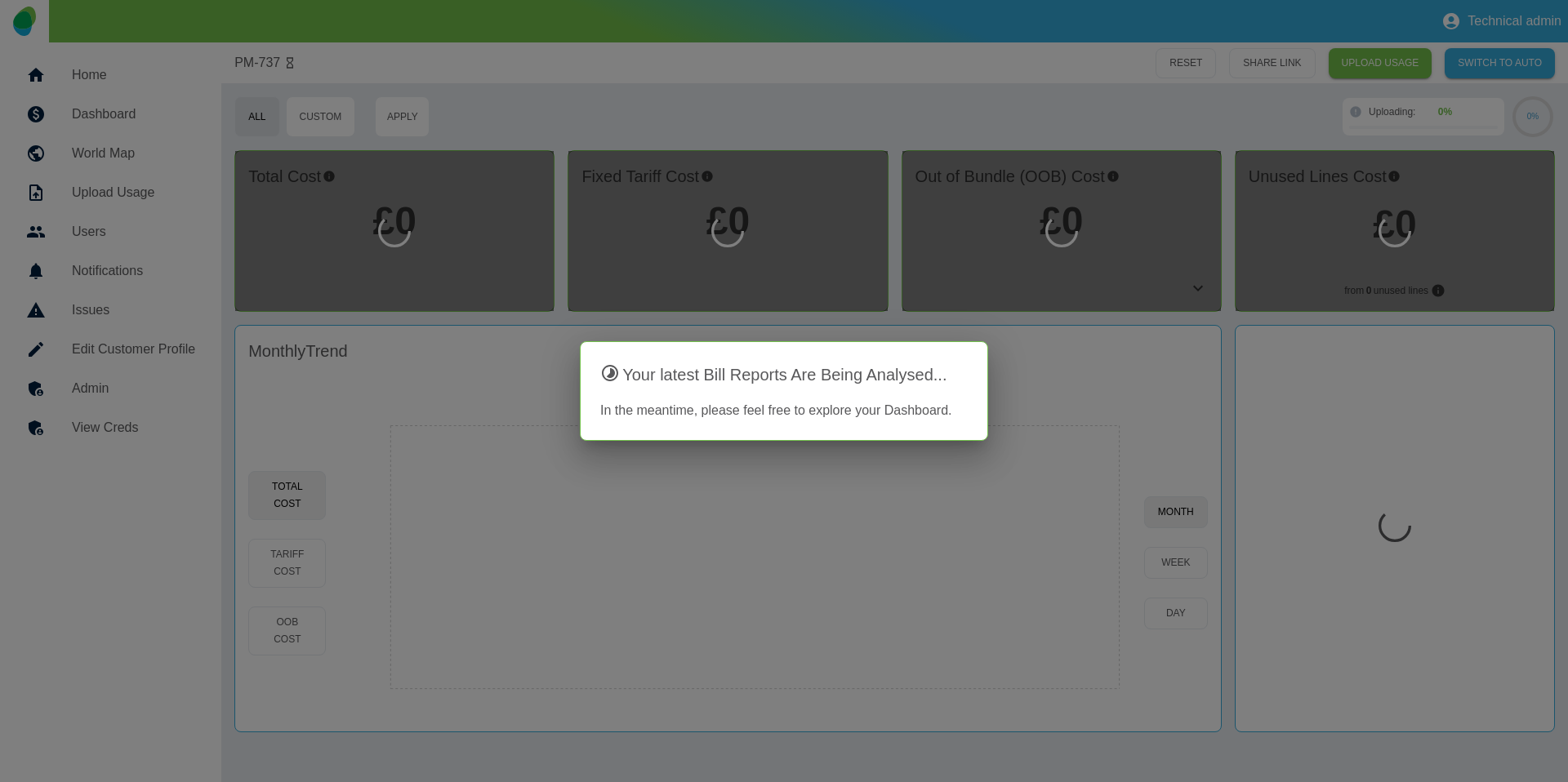
click at [109, 397] on div at bounding box center [784, 391] width 1568 height 782
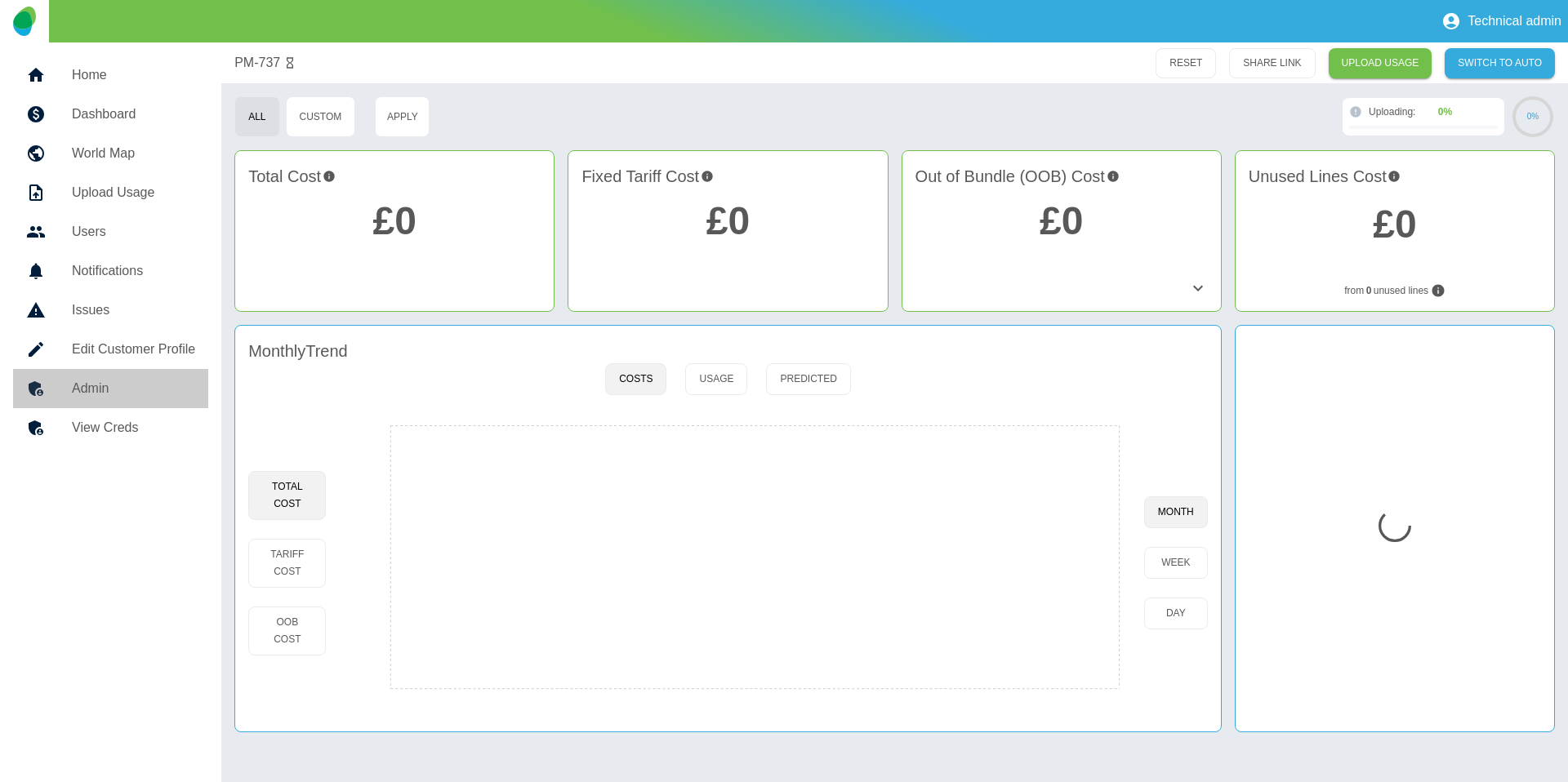
click at [109, 397] on h5 "Admin" at bounding box center [133, 389] width 123 height 20
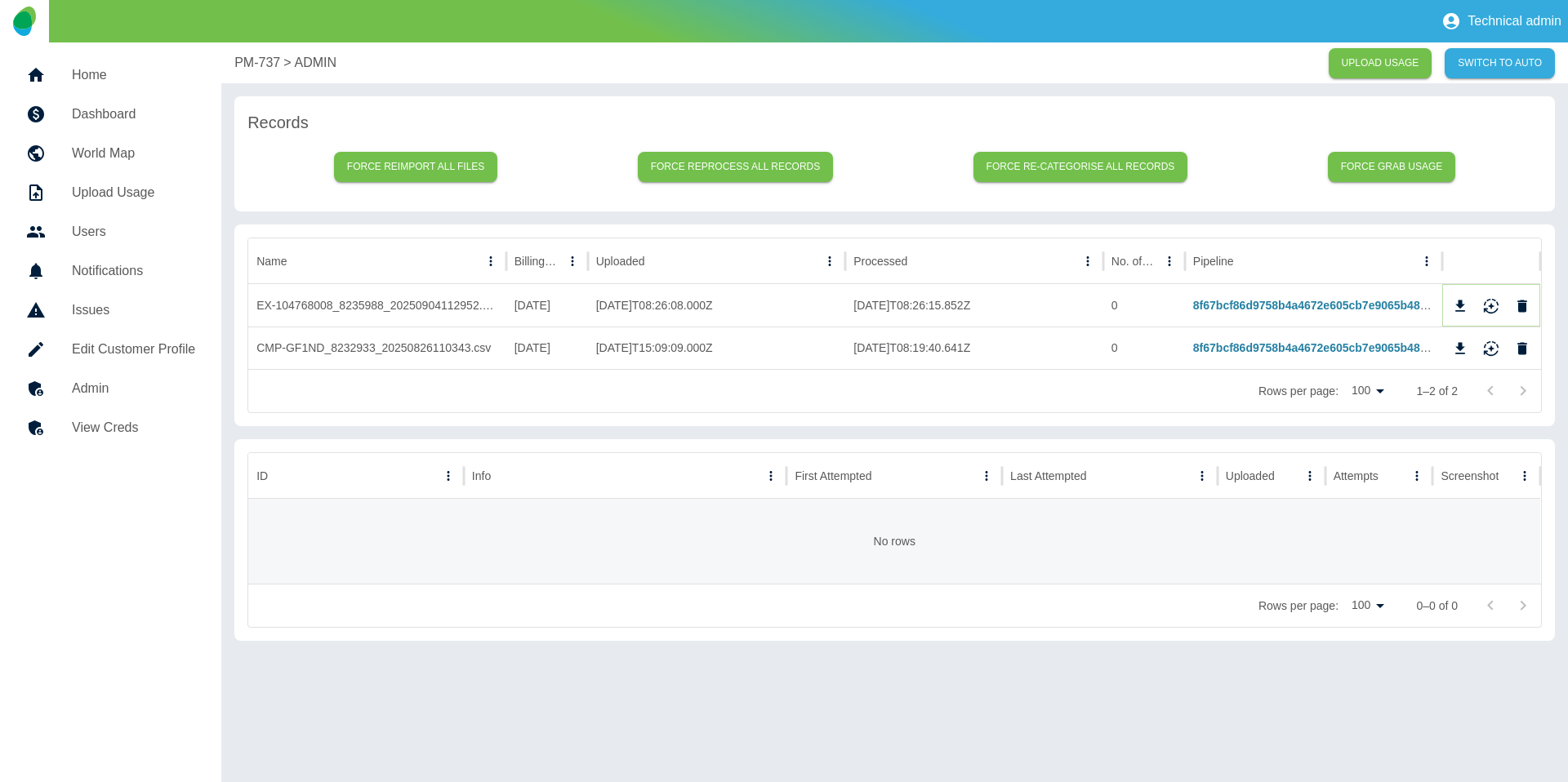
click at [1489, 309] on icon "Reimport" at bounding box center [1491, 306] width 17 height 17
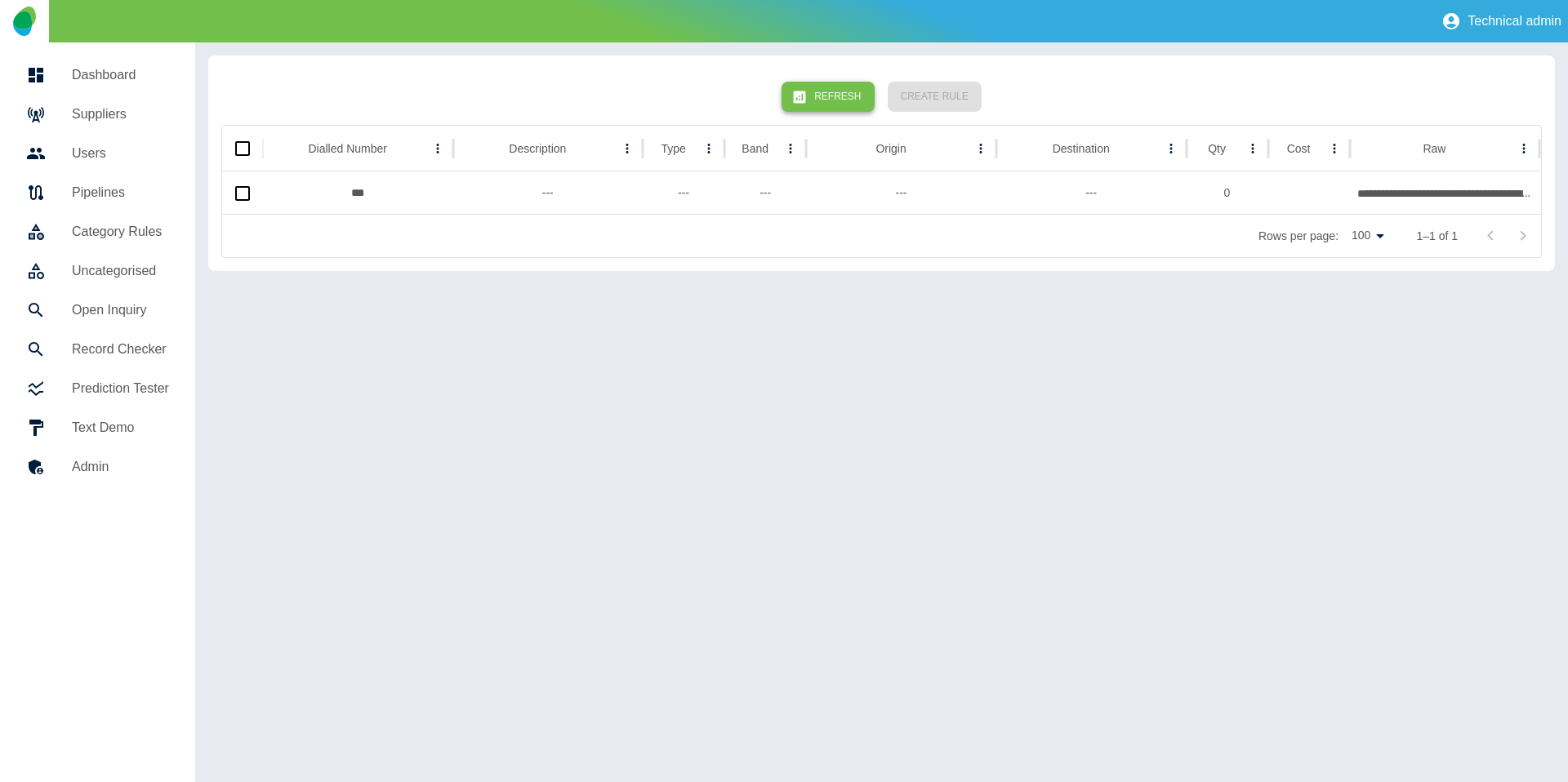
click at [791, 101] on button "Refresh" at bounding box center [828, 97] width 93 height 31
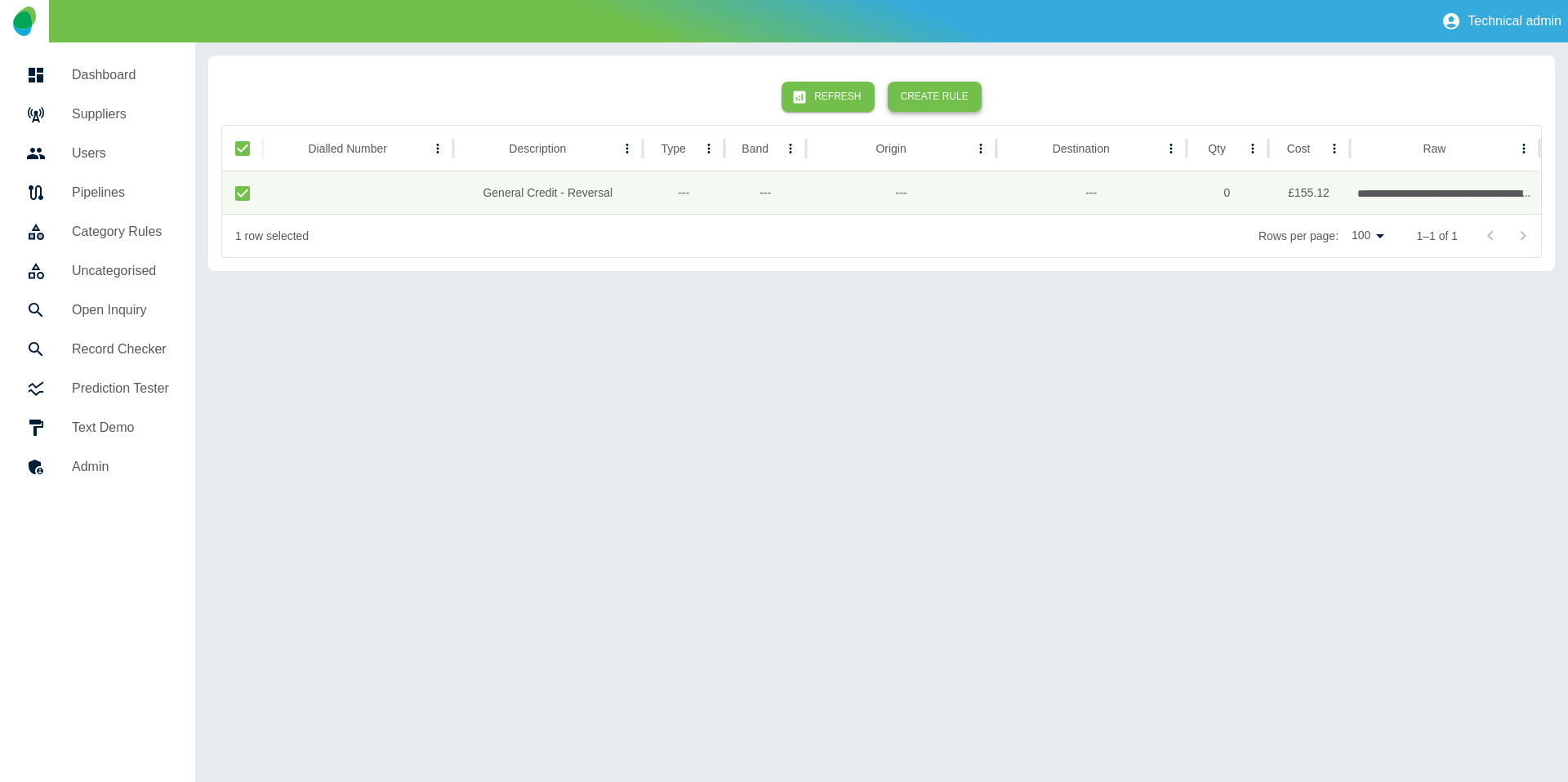
click at [956, 90] on button "Create Rule" at bounding box center [935, 97] width 94 height 31
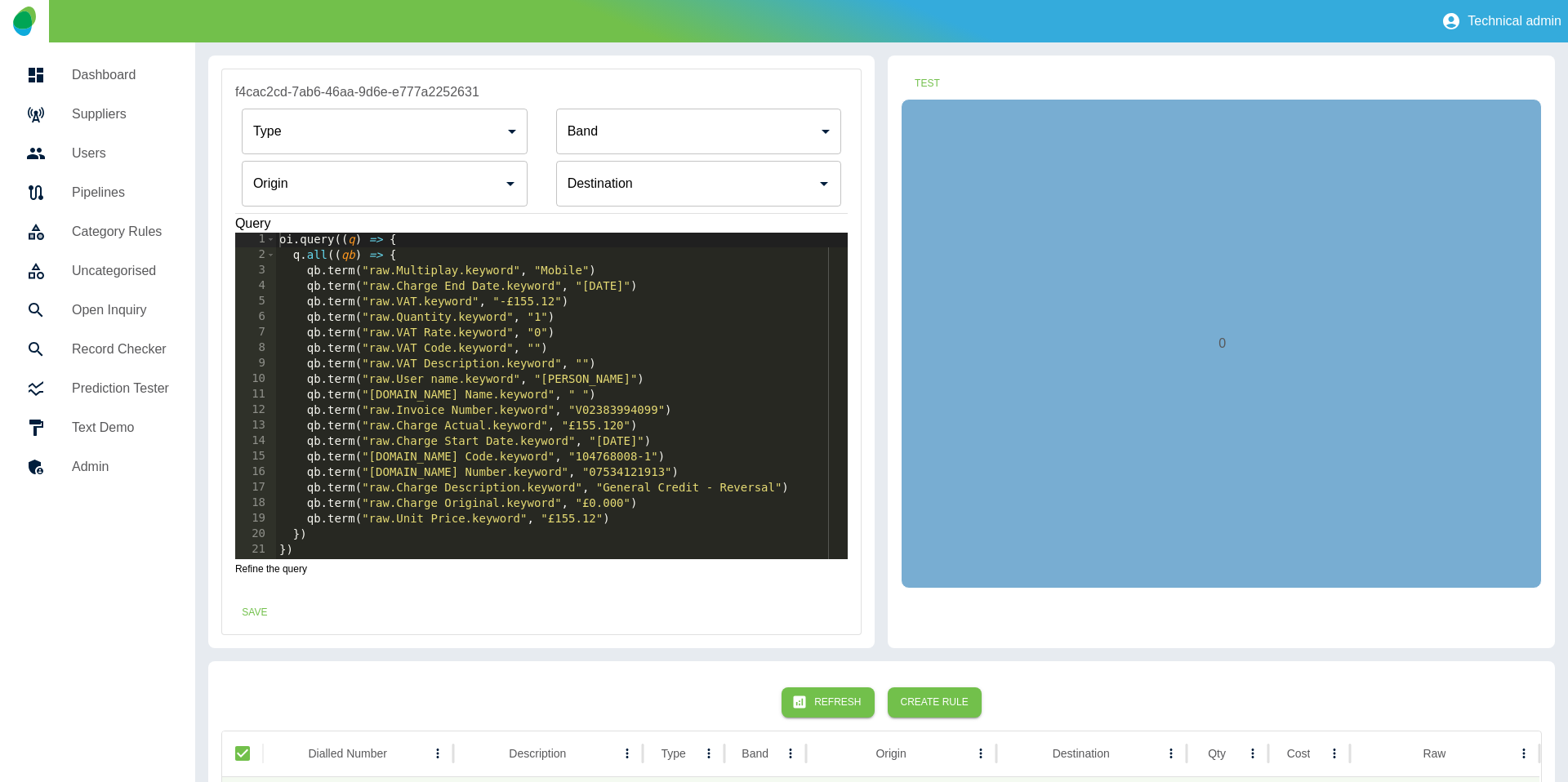
scroll to position [15, 0]
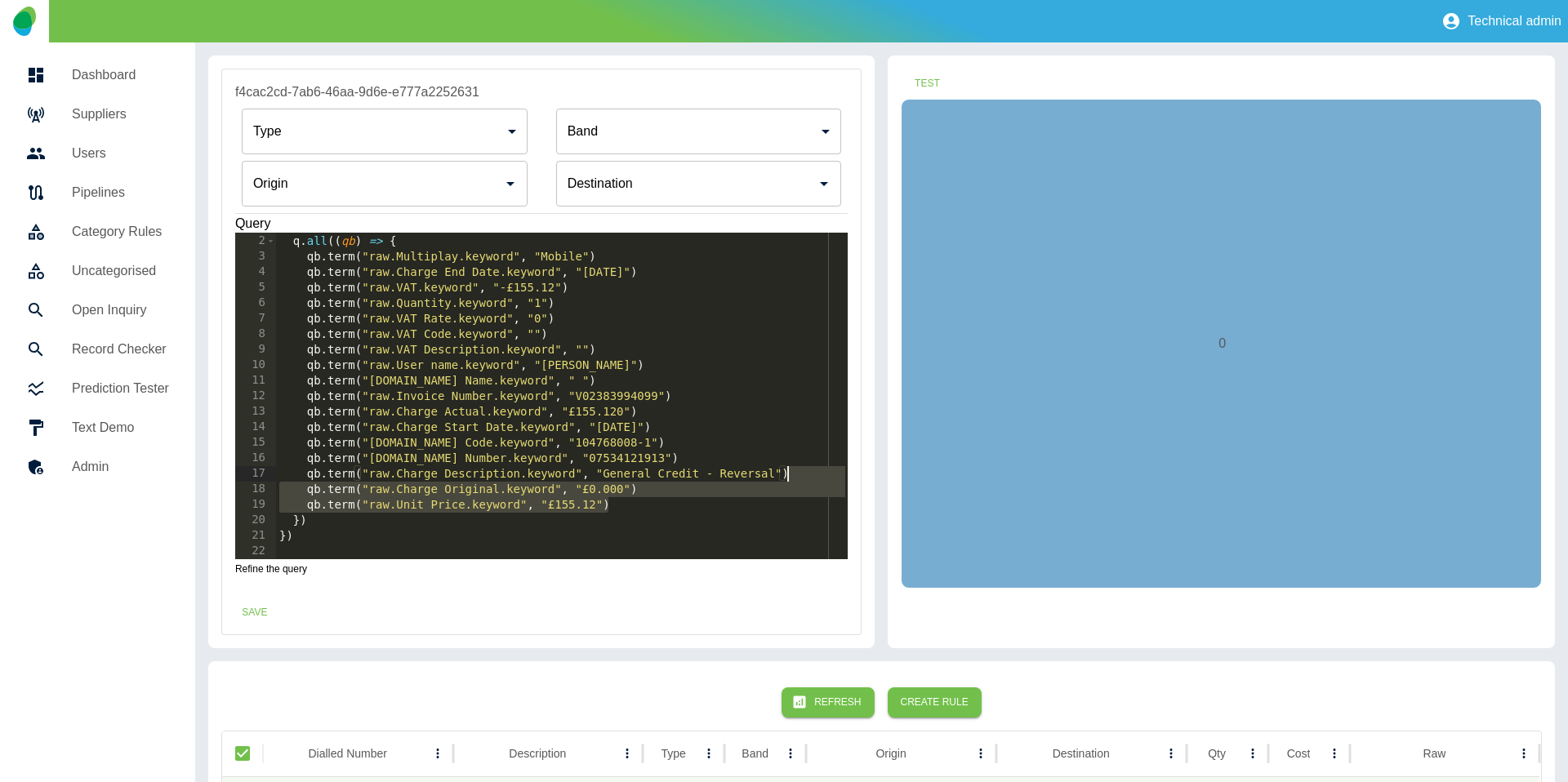
drag, startPoint x: 638, startPoint y: 498, endPoint x: 824, endPoint y: 479, distance: 187.0
click at [824, 479] on div "oi . query (( q ) => { q . all (( qb ) => { qb . term ( "raw.Multiplay.keyword"…" at bounding box center [562, 397] width 572 height 357
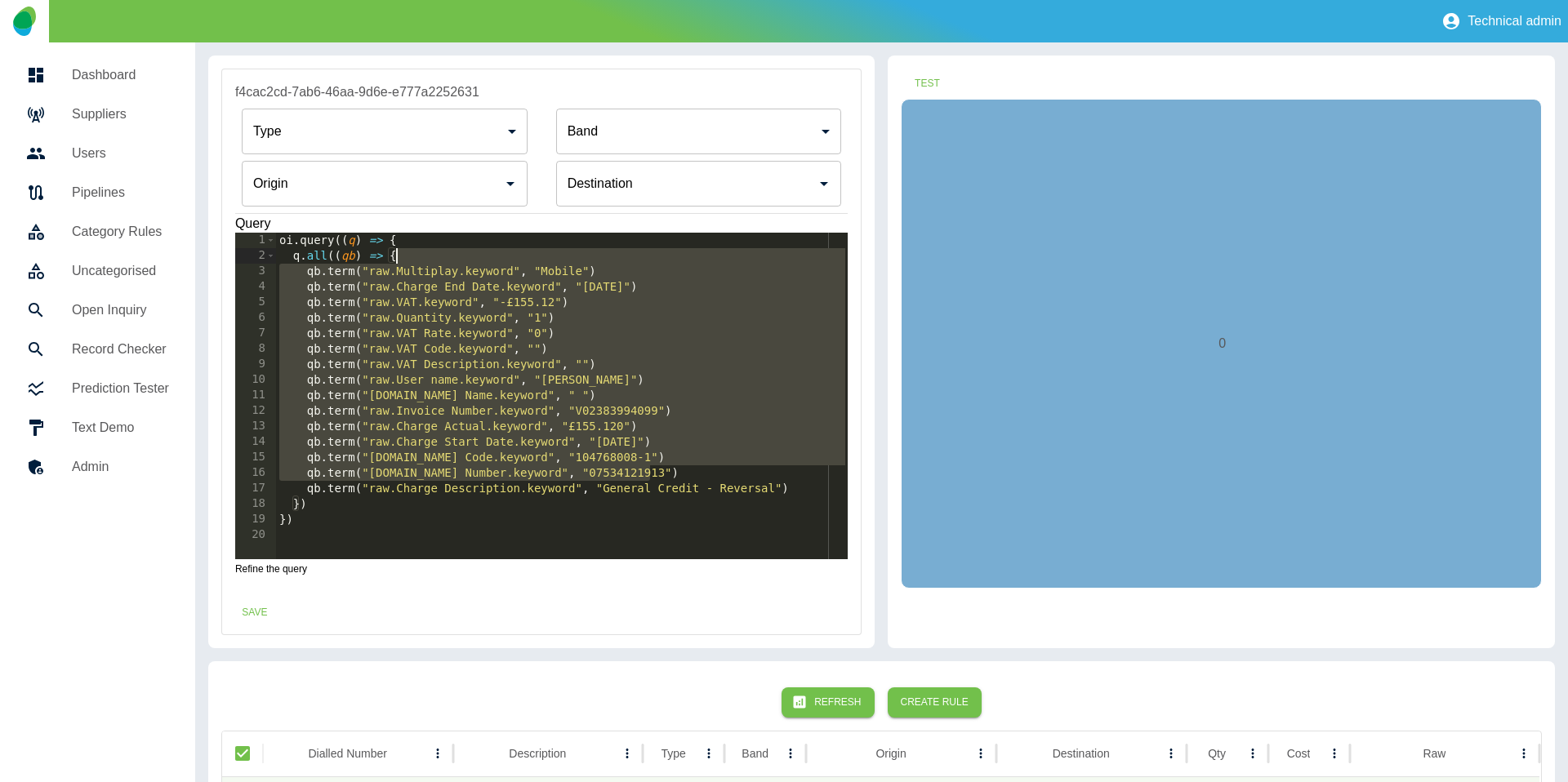
drag, startPoint x: 672, startPoint y: 476, endPoint x: 584, endPoint y: 255, distance: 237.9
click at [584, 255] on div "oi . query (( q ) => { q . all (( qb ) => { qb . term ( "raw.Multiplay.keyword"…" at bounding box center [562, 411] width 572 height 357
type textarea "**********"
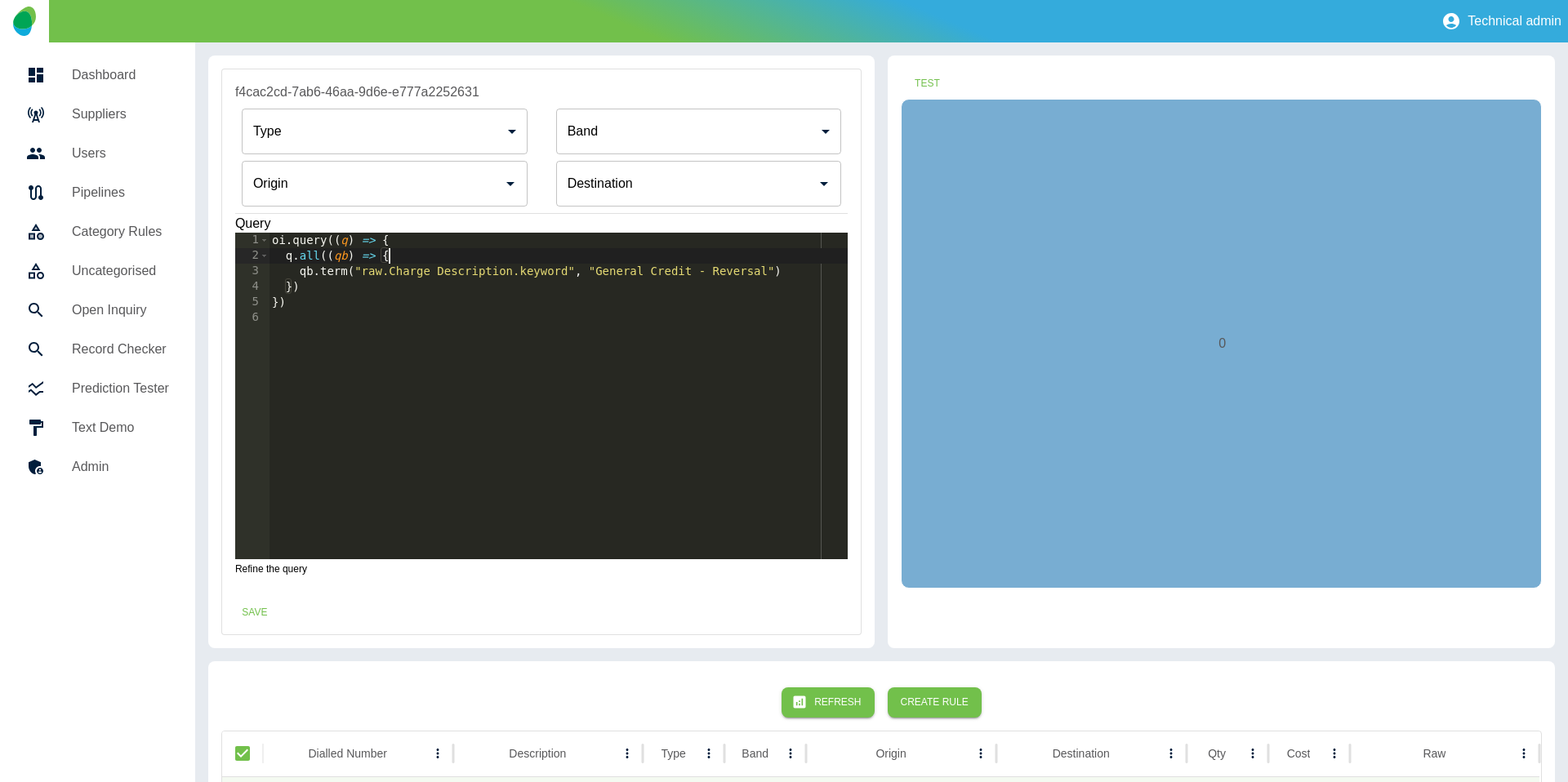
click at [357, 145] on body "**********" at bounding box center [784, 391] width 1568 height 782
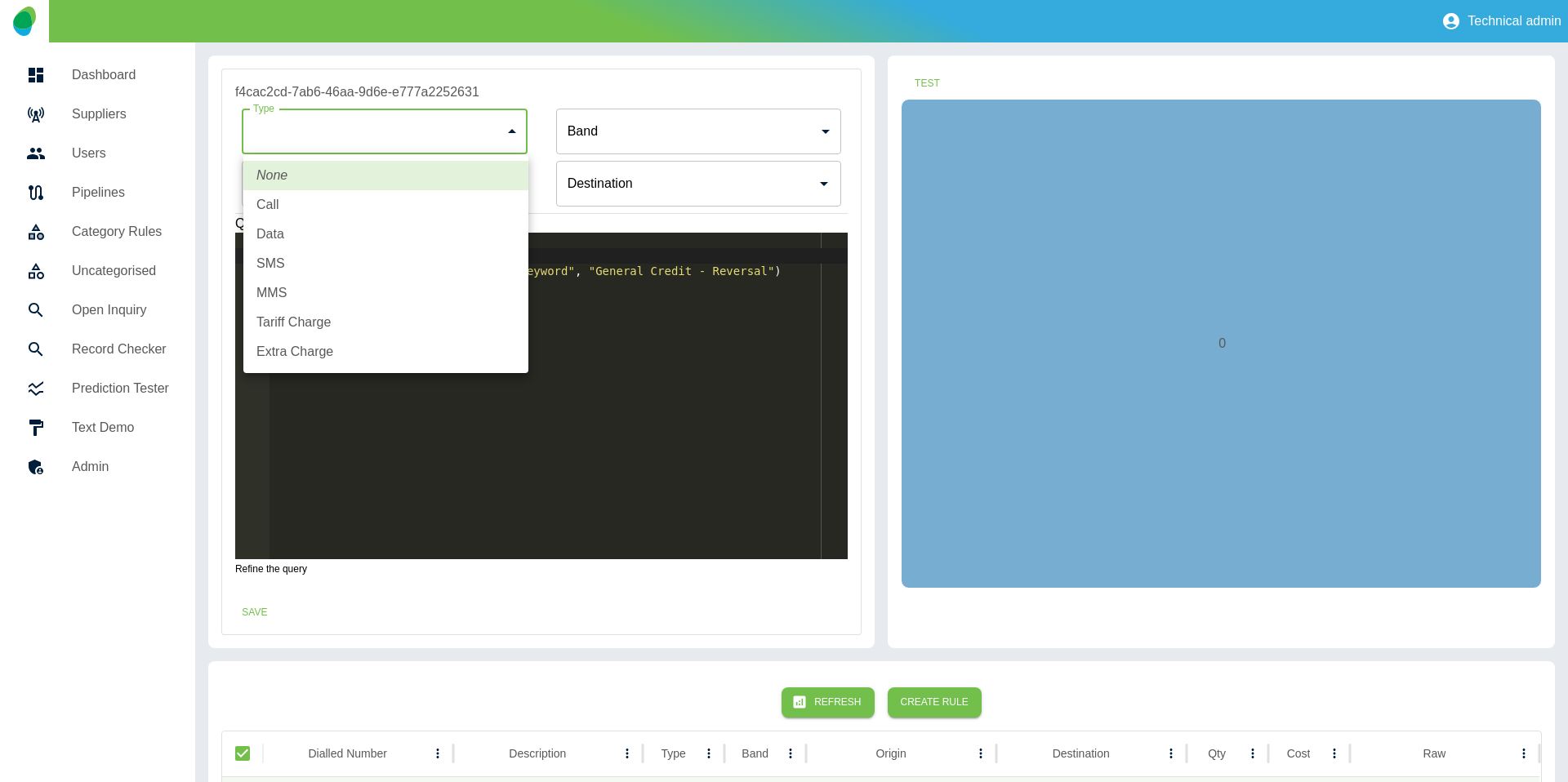
click at [341, 331] on li "Tariff Charge" at bounding box center [385, 322] width 285 height 30
type input "**********"
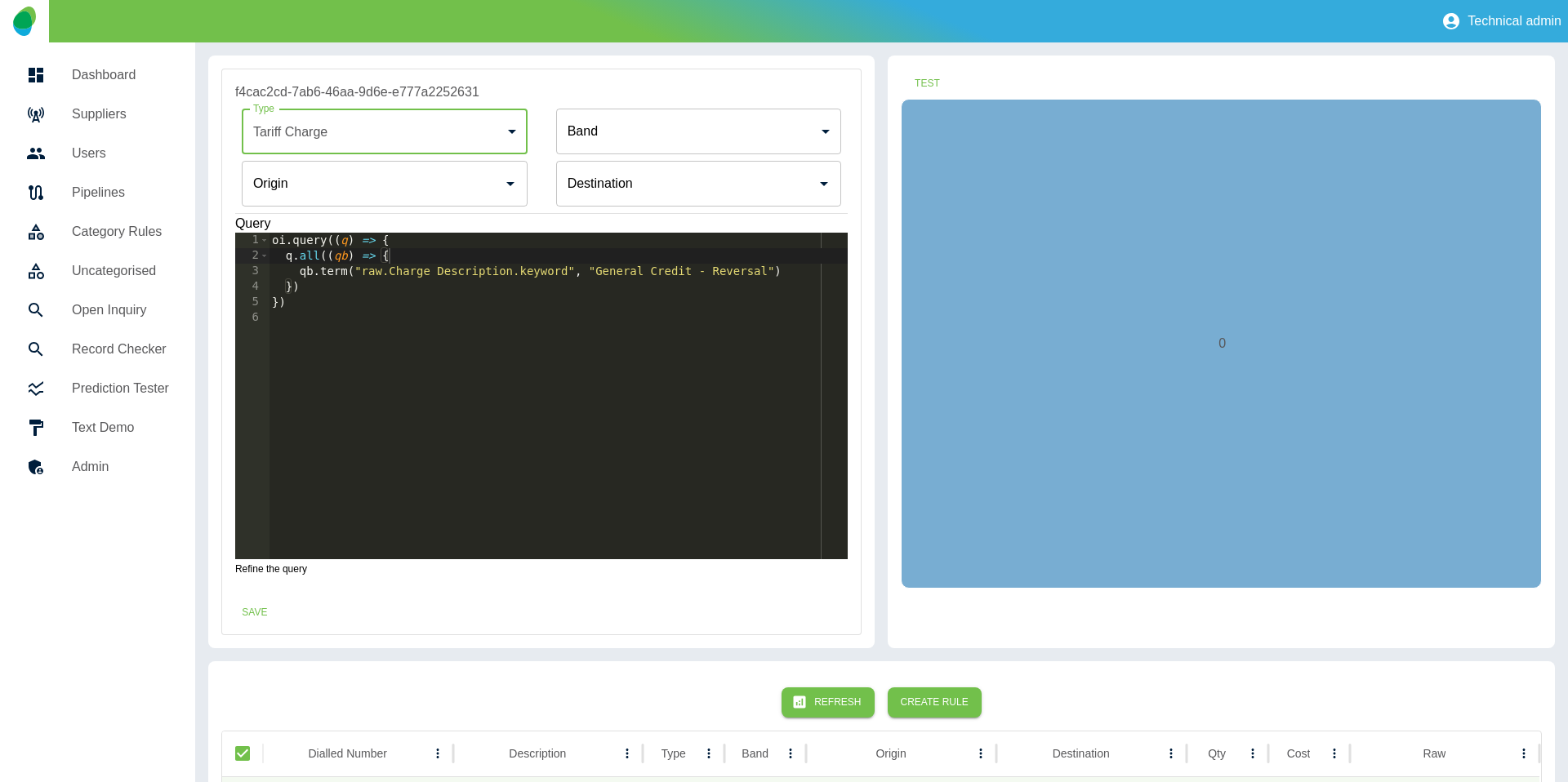
click at [632, 128] on body "**********" at bounding box center [784, 391] width 1568 height 782
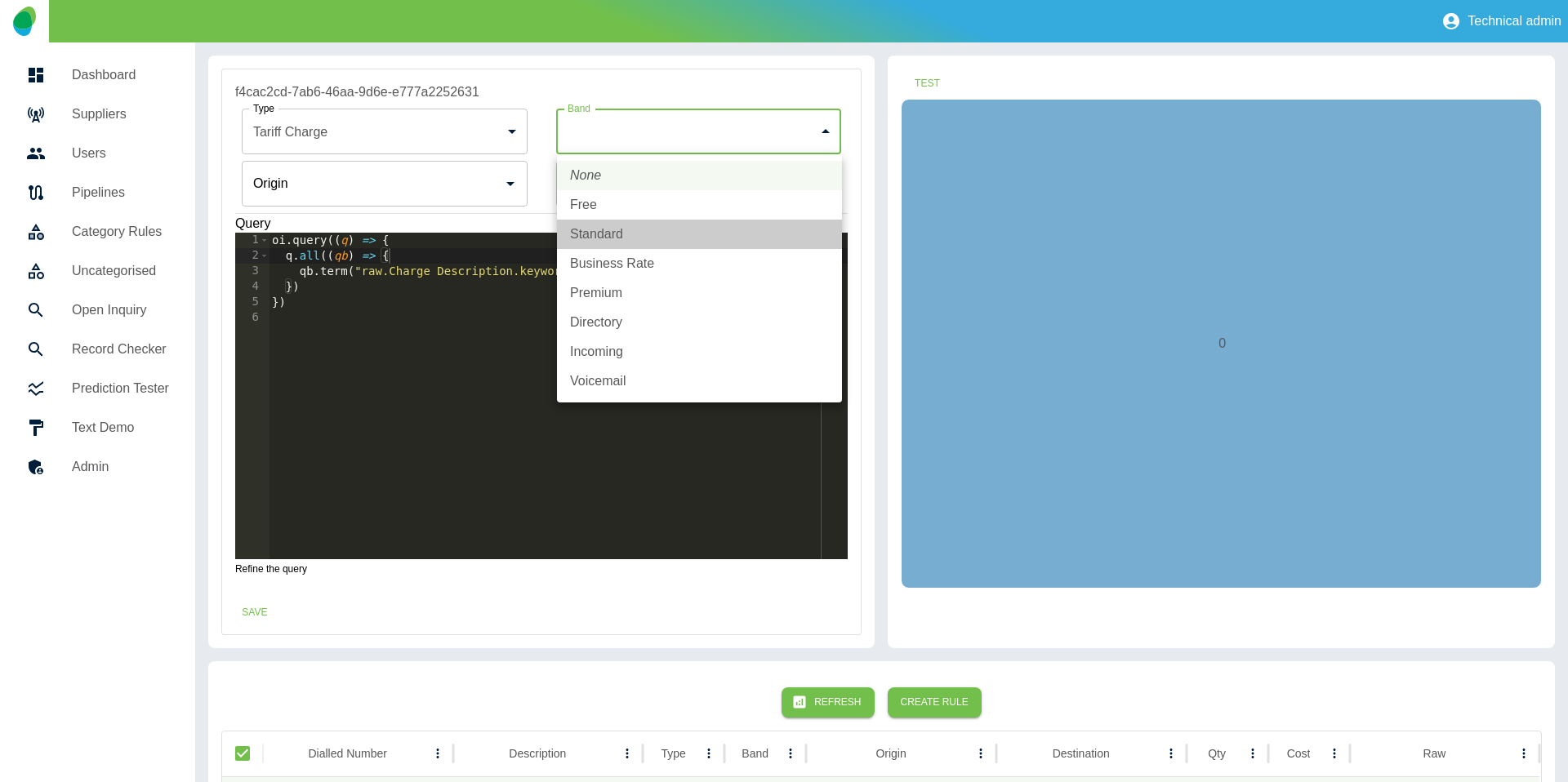
click at [609, 228] on li "Standard" at bounding box center [699, 235] width 285 height 30
type input "********"
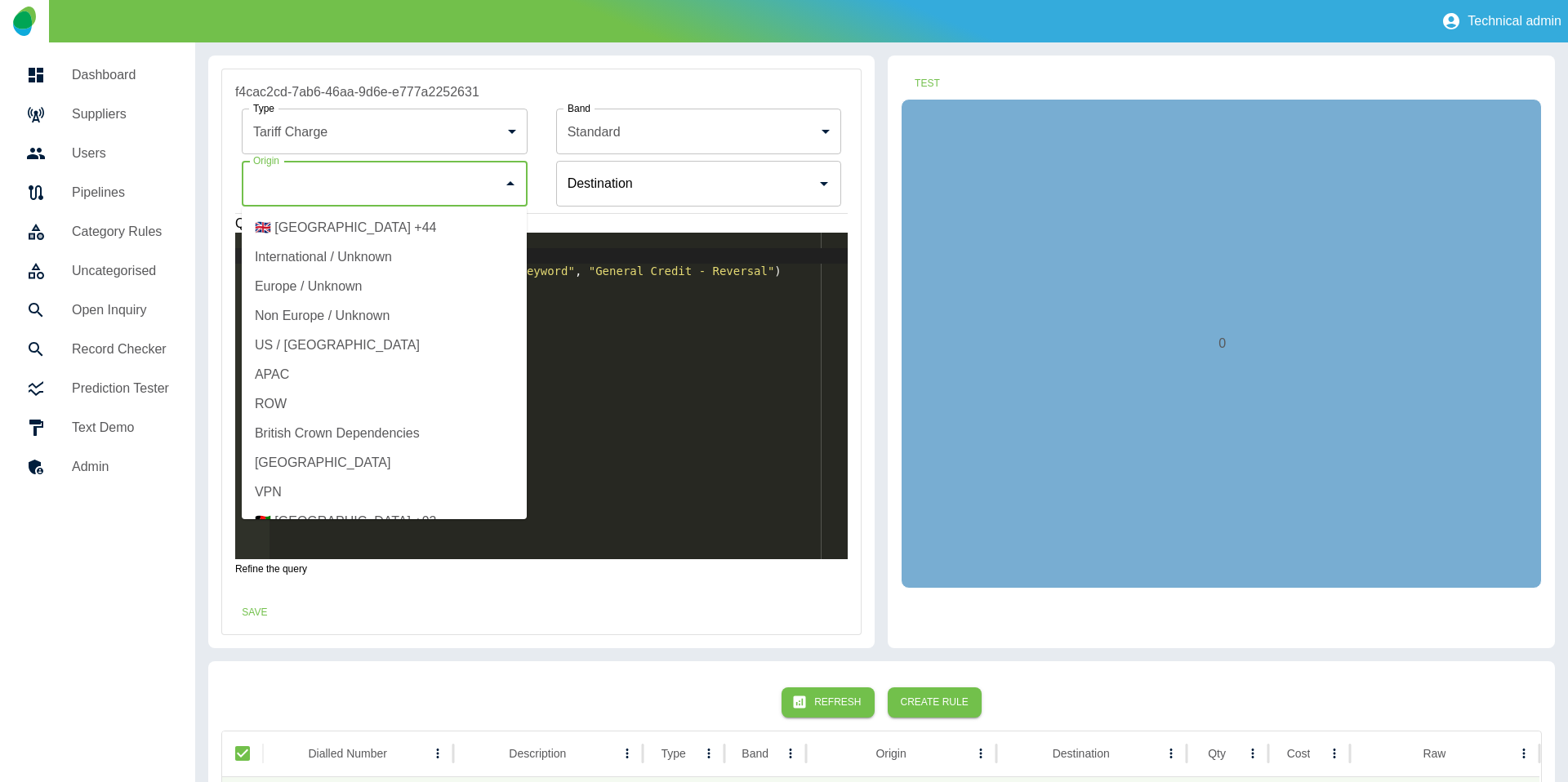
click at [421, 193] on input "Origin" at bounding box center [372, 184] width 246 height 31
click at [363, 232] on li "🇬🇧 United Kingdom +44" at bounding box center [384, 228] width 285 height 30
type input "**********"
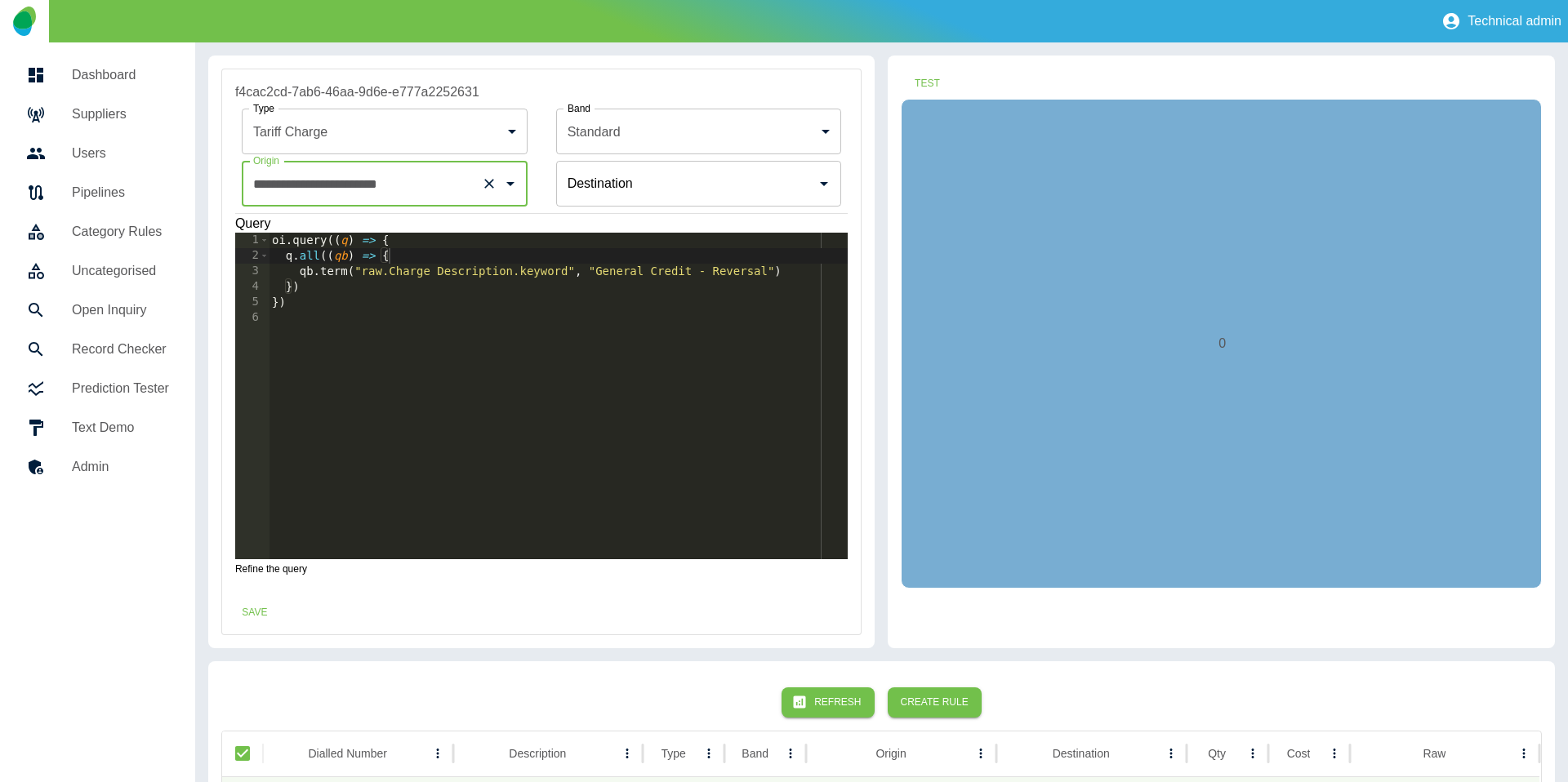
click at [605, 193] on input "Origin" at bounding box center [686, 184] width 246 height 31
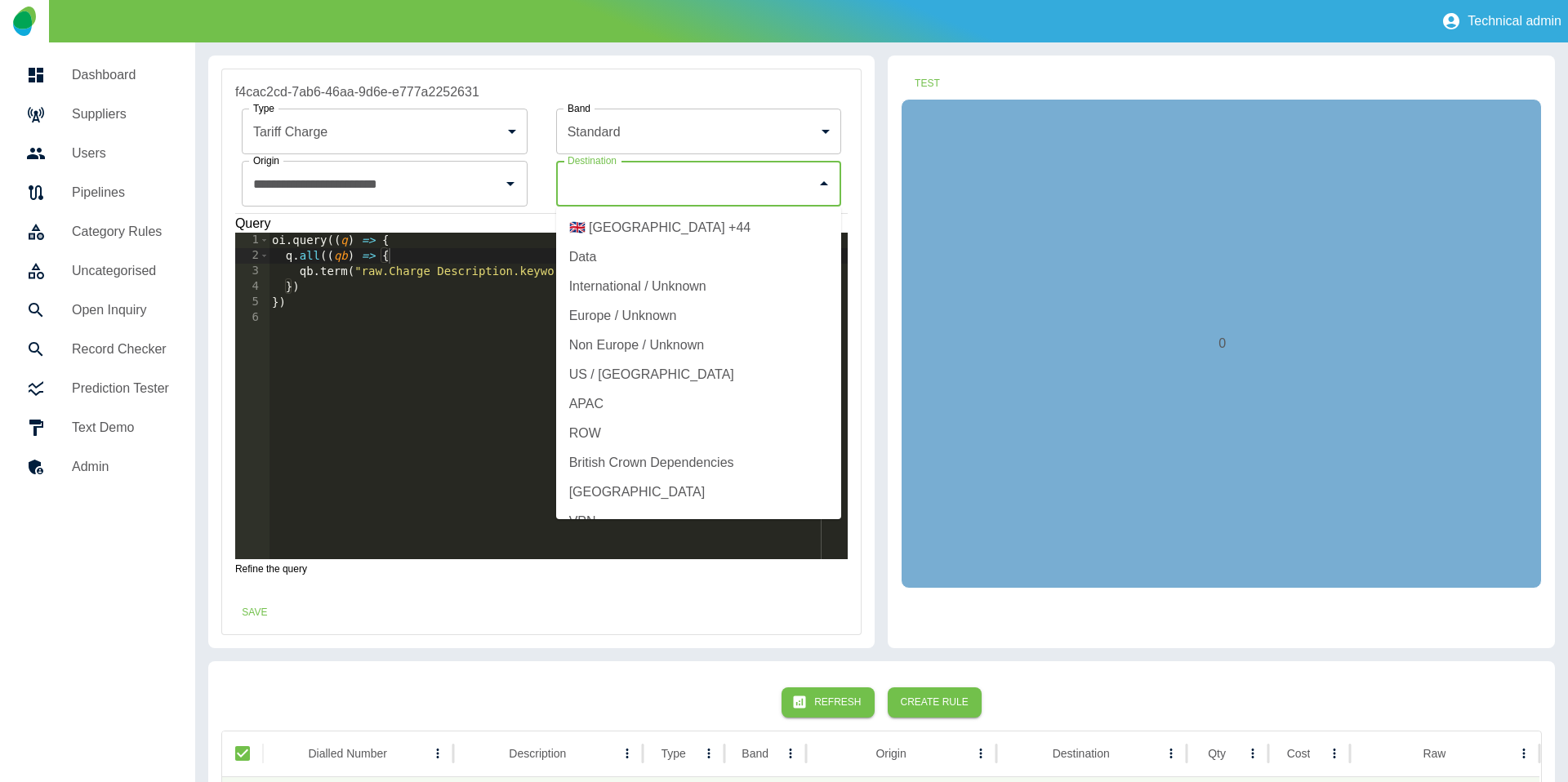
click at [596, 226] on li "🇬🇧 United Kingdom +44" at bounding box center [698, 228] width 285 height 30
type input "**********"
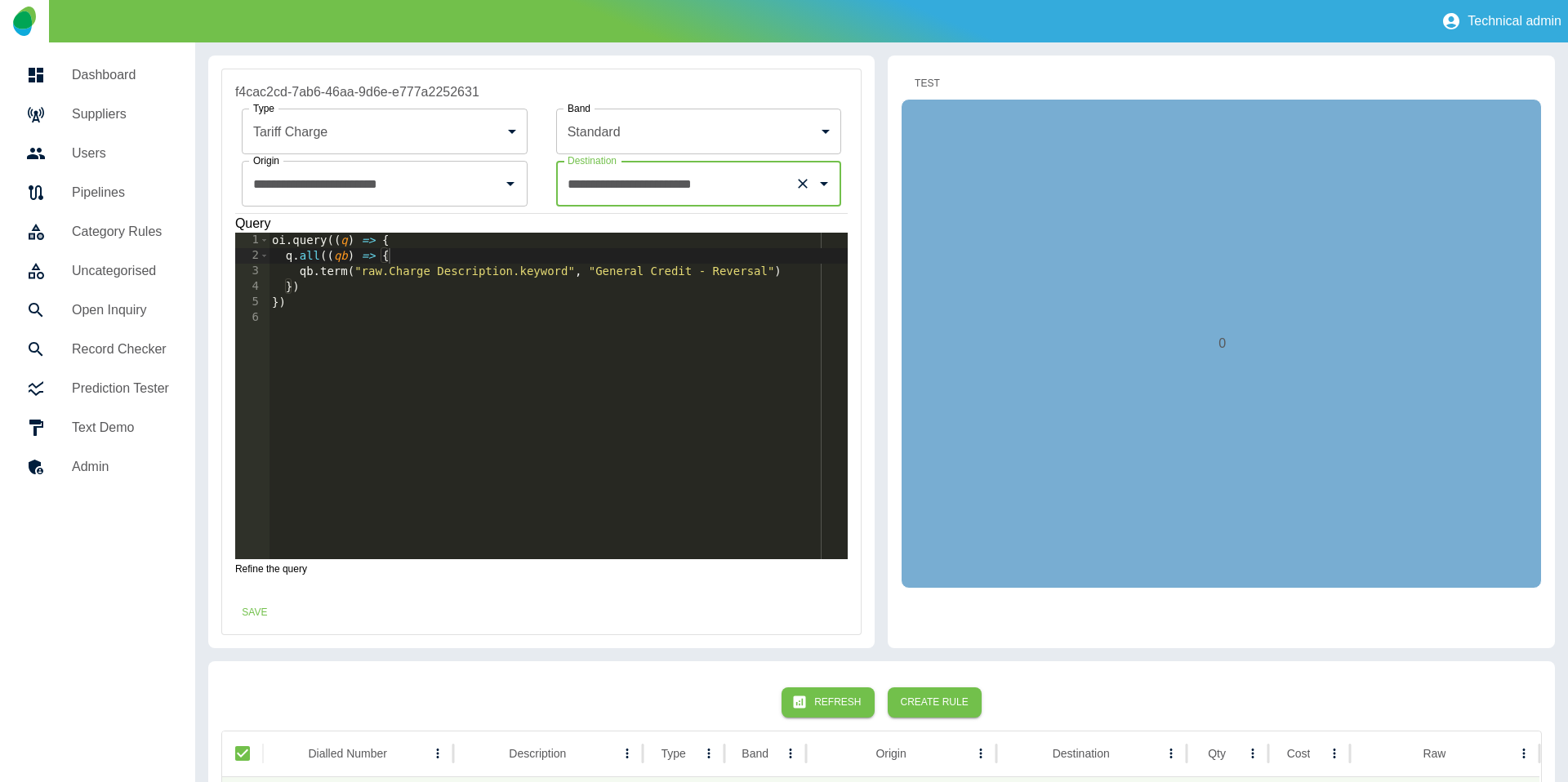
click at [916, 92] on button "Test" at bounding box center [926, 83] width 52 height 31
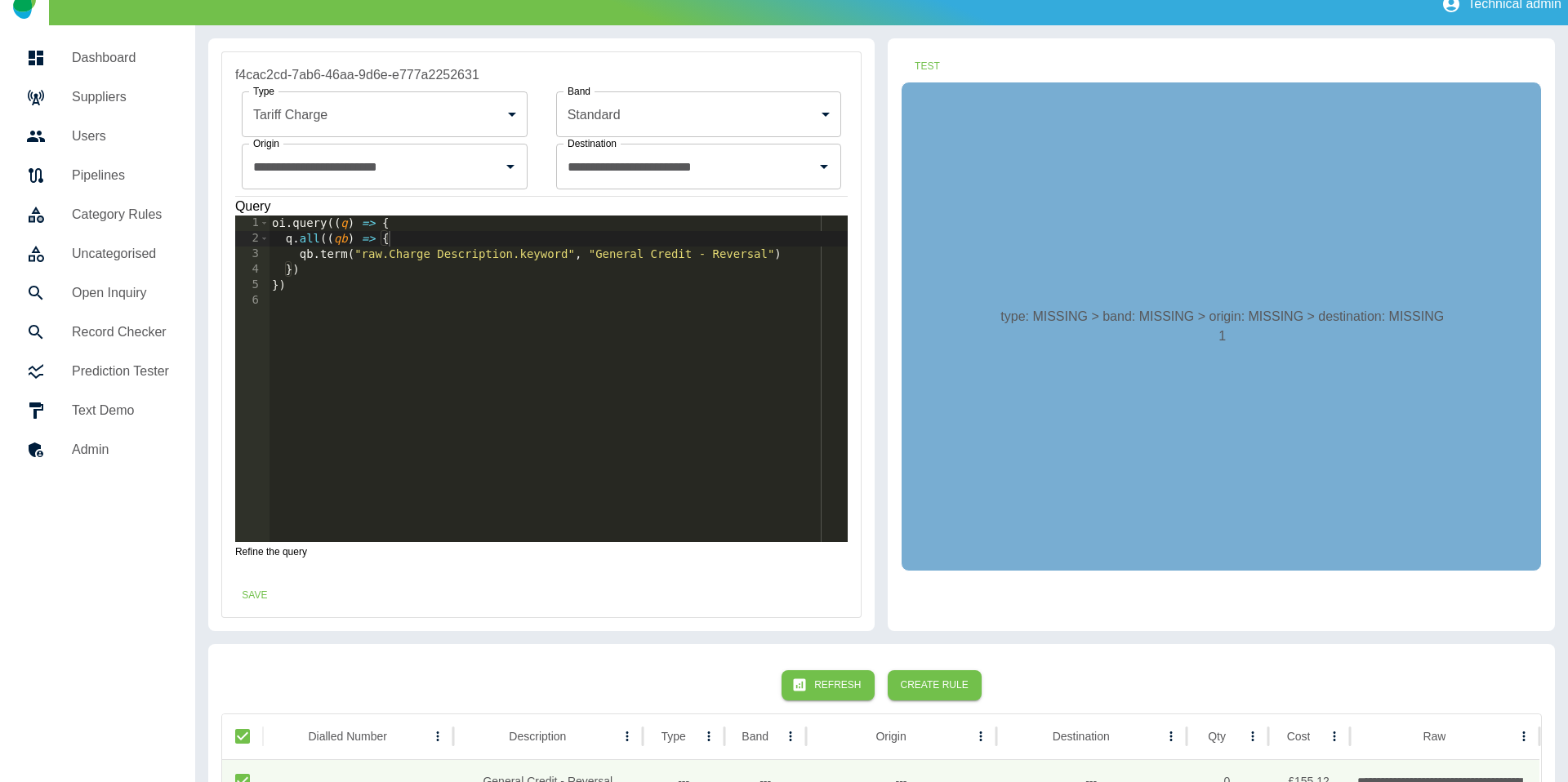
scroll to position [101, 0]
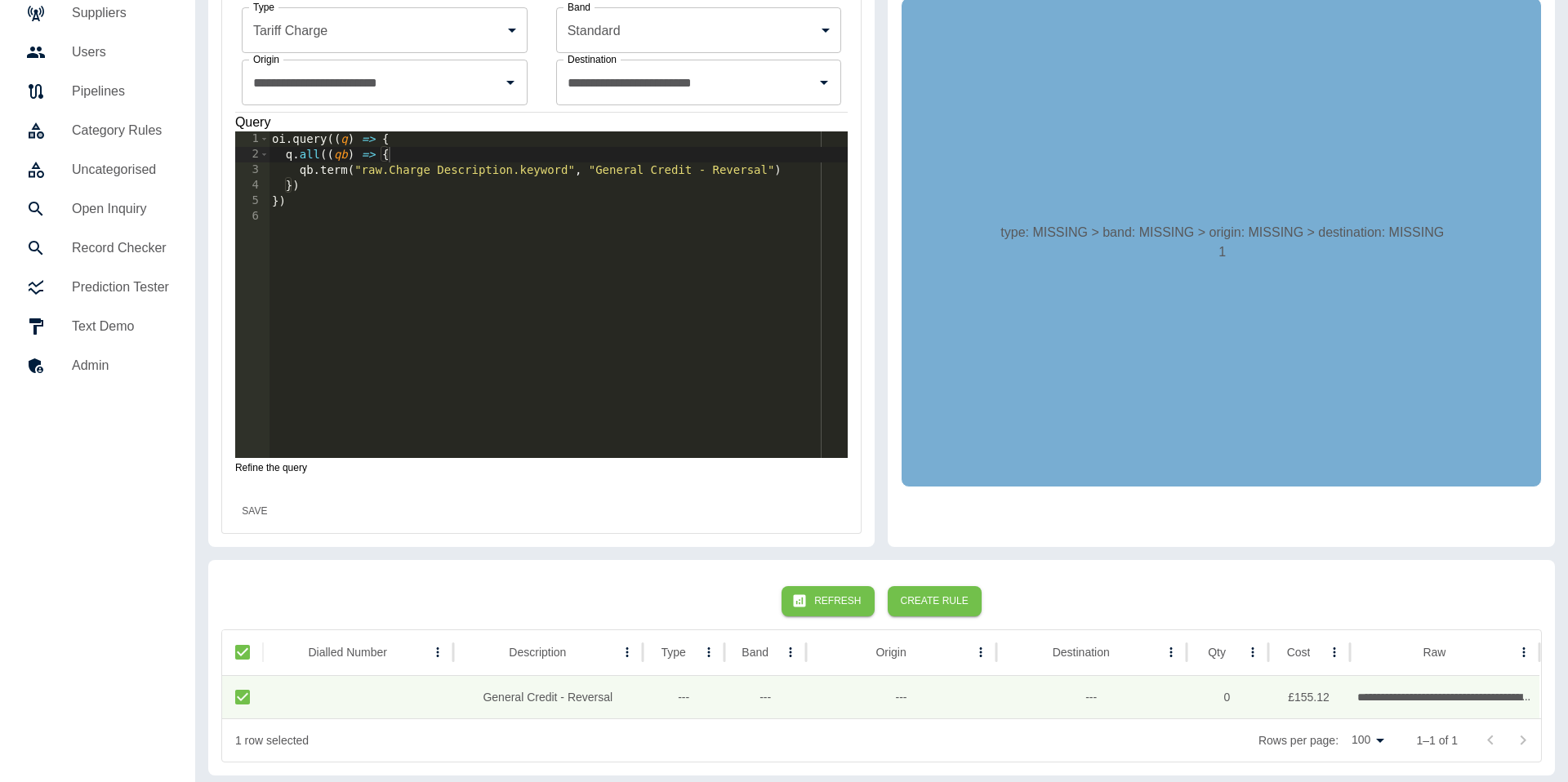
click at [268, 503] on button "Save" at bounding box center [254, 511] width 52 height 31
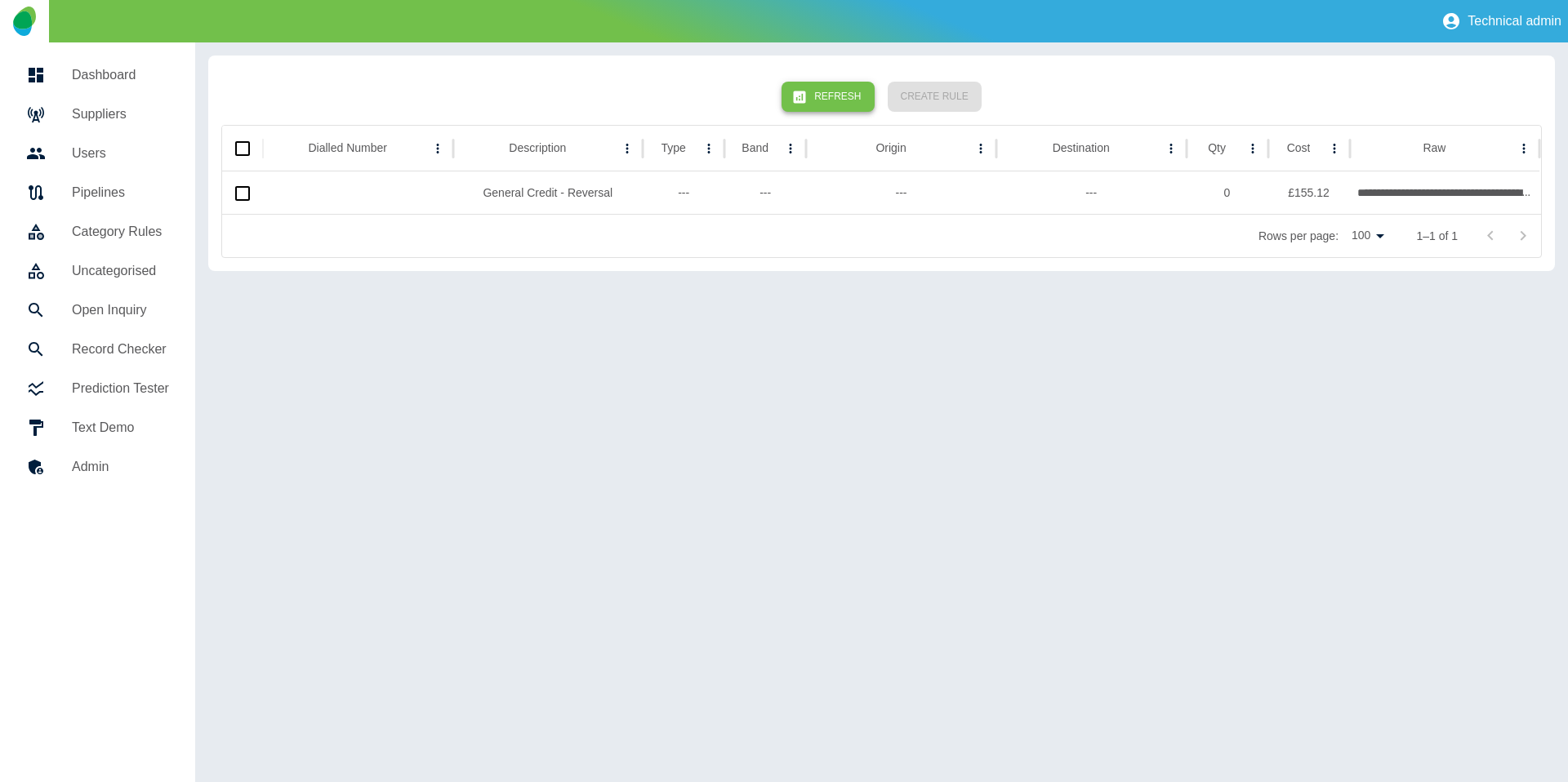
click at [817, 105] on button "Refresh" at bounding box center [828, 97] width 93 height 31
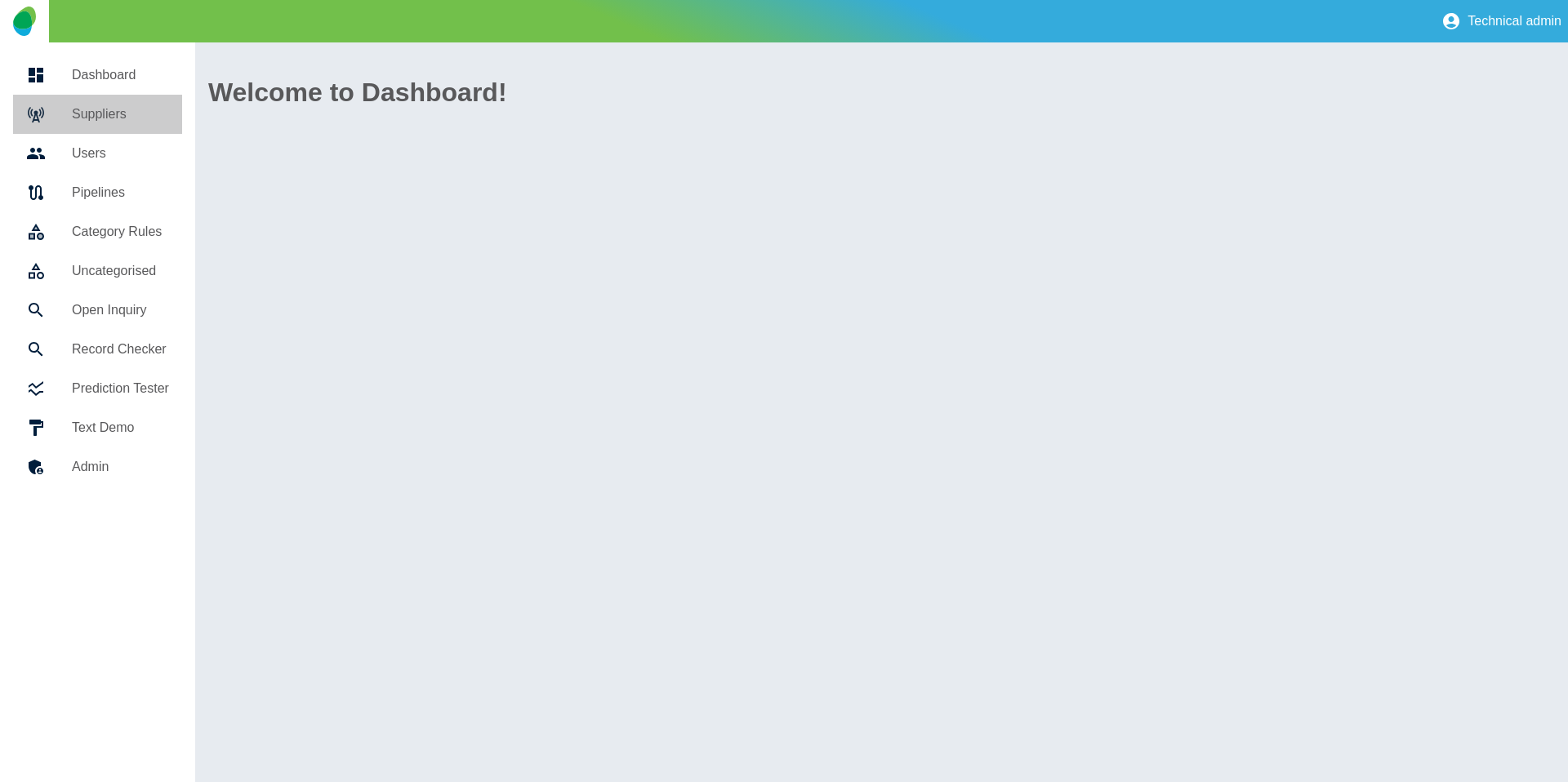
click at [141, 109] on h5 "Suppliers" at bounding box center [120, 114] width 97 height 20
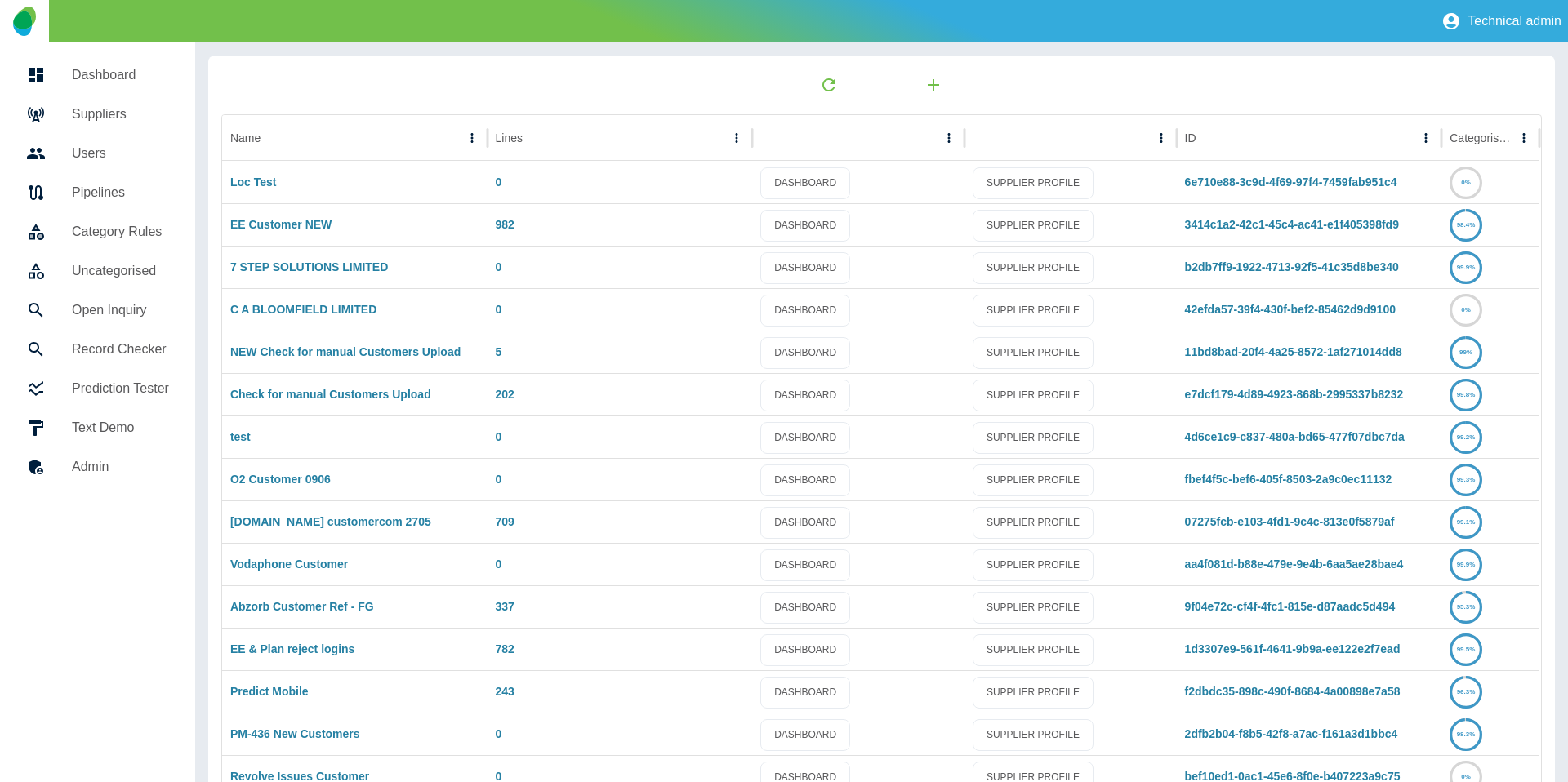
scroll to position [977, 0]
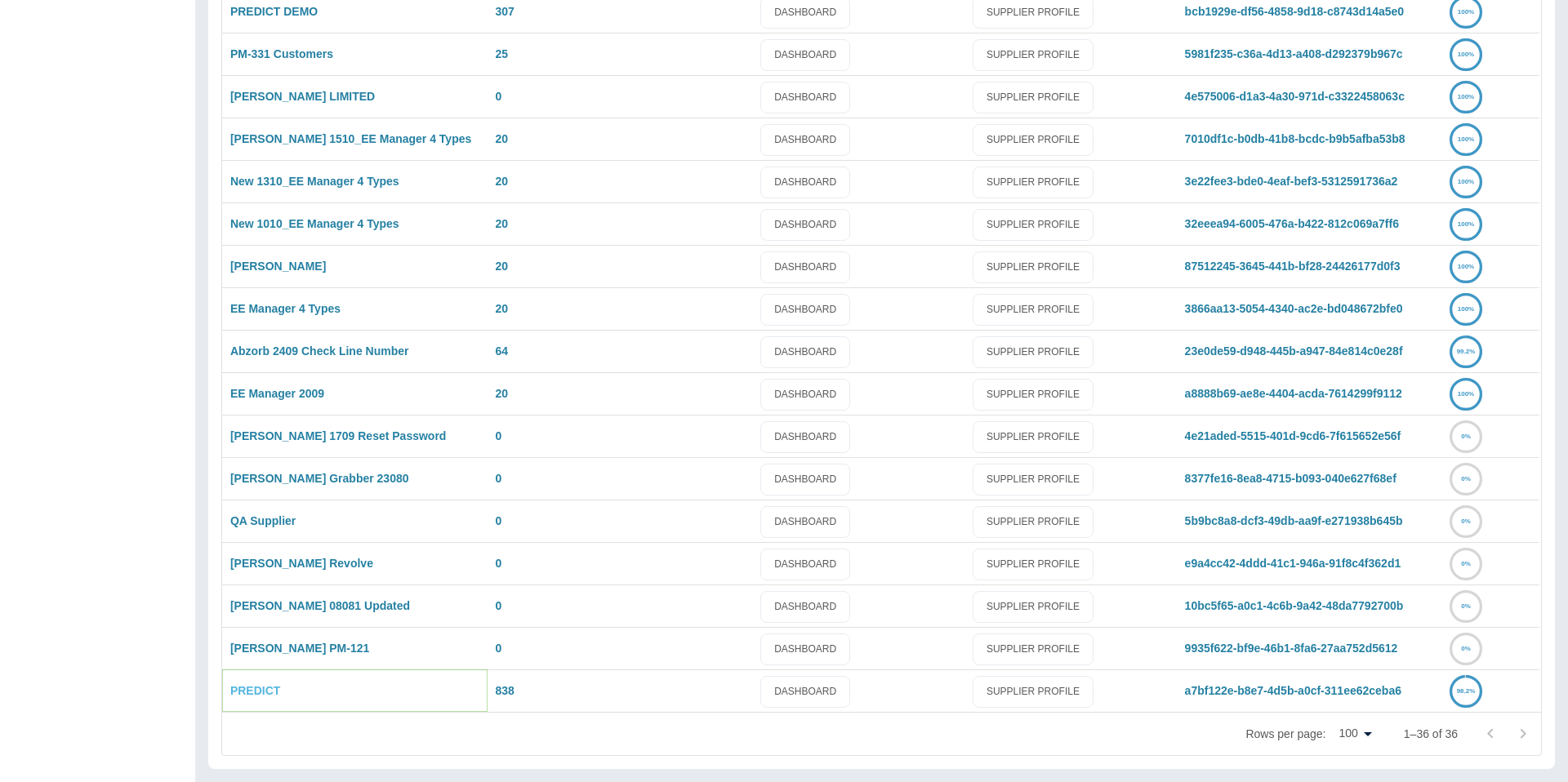
click at [259, 686] on link "PREDICT" at bounding box center [255, 690] width 50 height 13
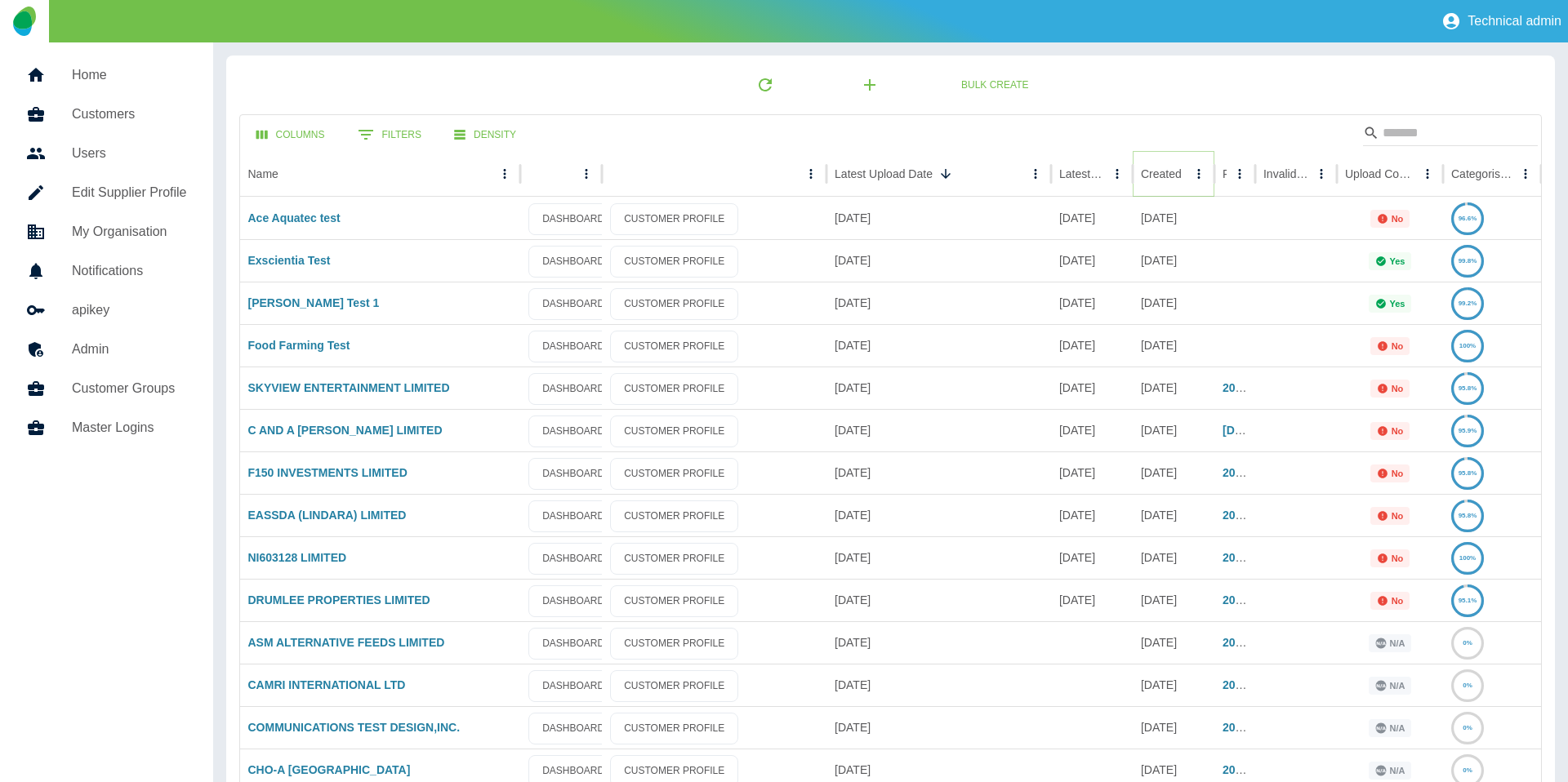
click at [1188, 173] on icon "Sort" at bounding box center [1195, 174] width 15 height 15
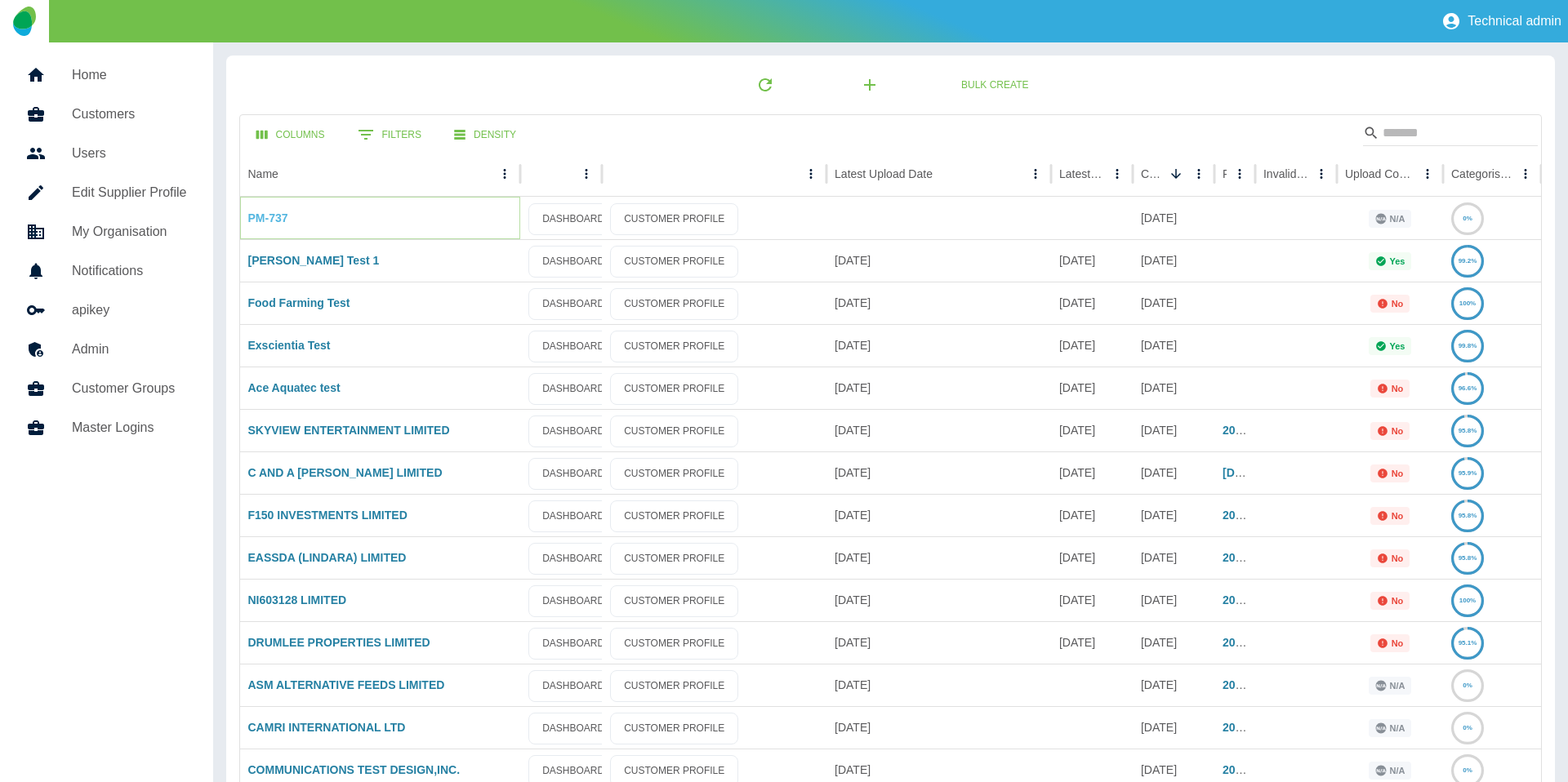
click at [258, 212] on link "PM-737" at bounding box center [268, 218] width 40 height 13
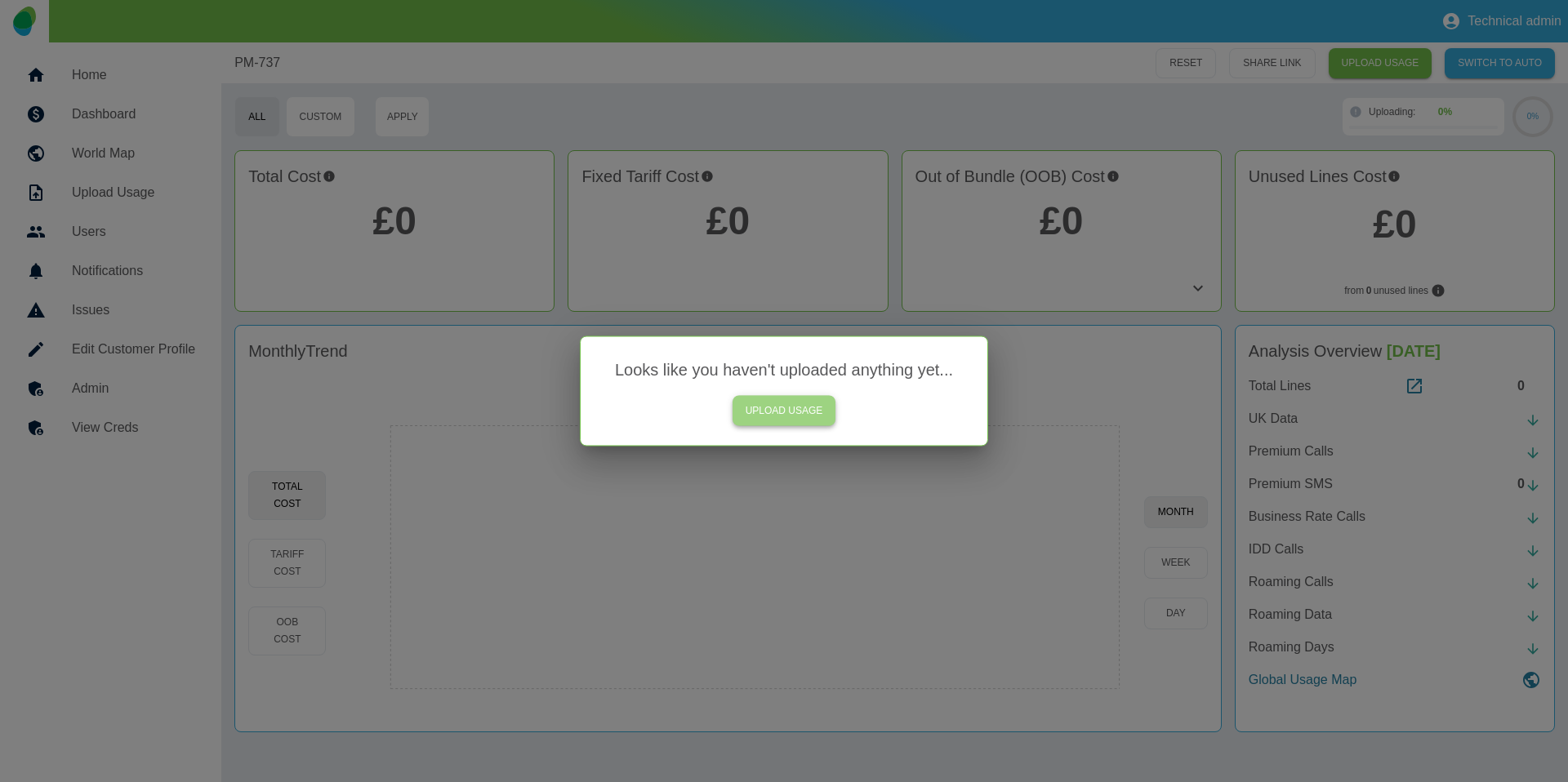
click at [788, 403] on link "UPLOAD USAGE" at bounding box center [784, 411] width 103 height 31
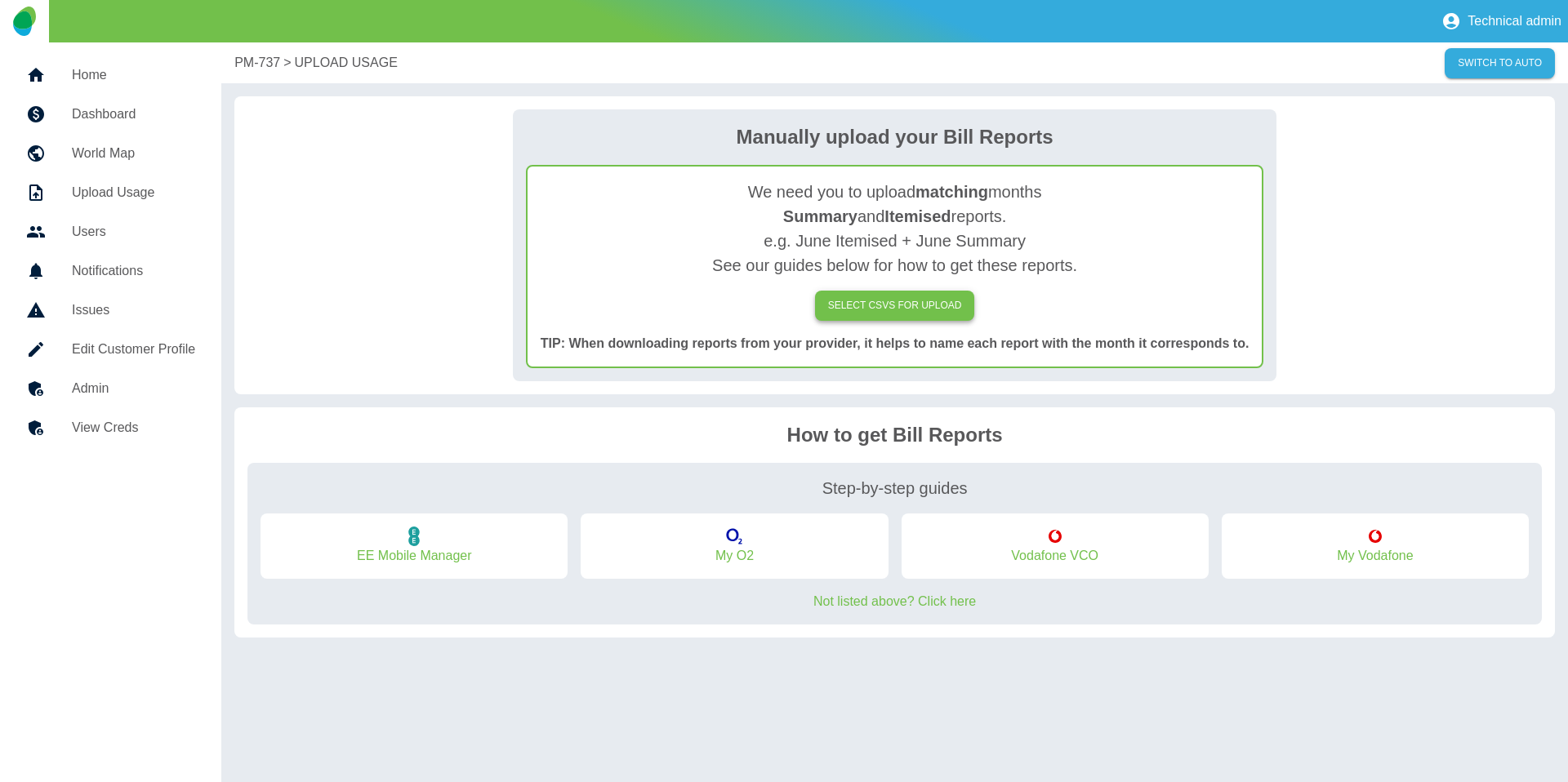
click at [892, 301] on label "SELECT CSVs FOR UPLOAD" at bounding box center [895, 305] width 160 height 31
click at [0, 0] on input "SELECT CSVs FOR UPLOAD" at bounding box center [0, 0] width 0 height 0
click at [885, 303] on label "SELECT CSVs FOR UPLOAD" at bounding box center [895, 305] width 160 height 31
click at [0, 0] on input "SELECT CSVs FOR UPLOAD" at bounding box center [0, 0] width 0 height 0
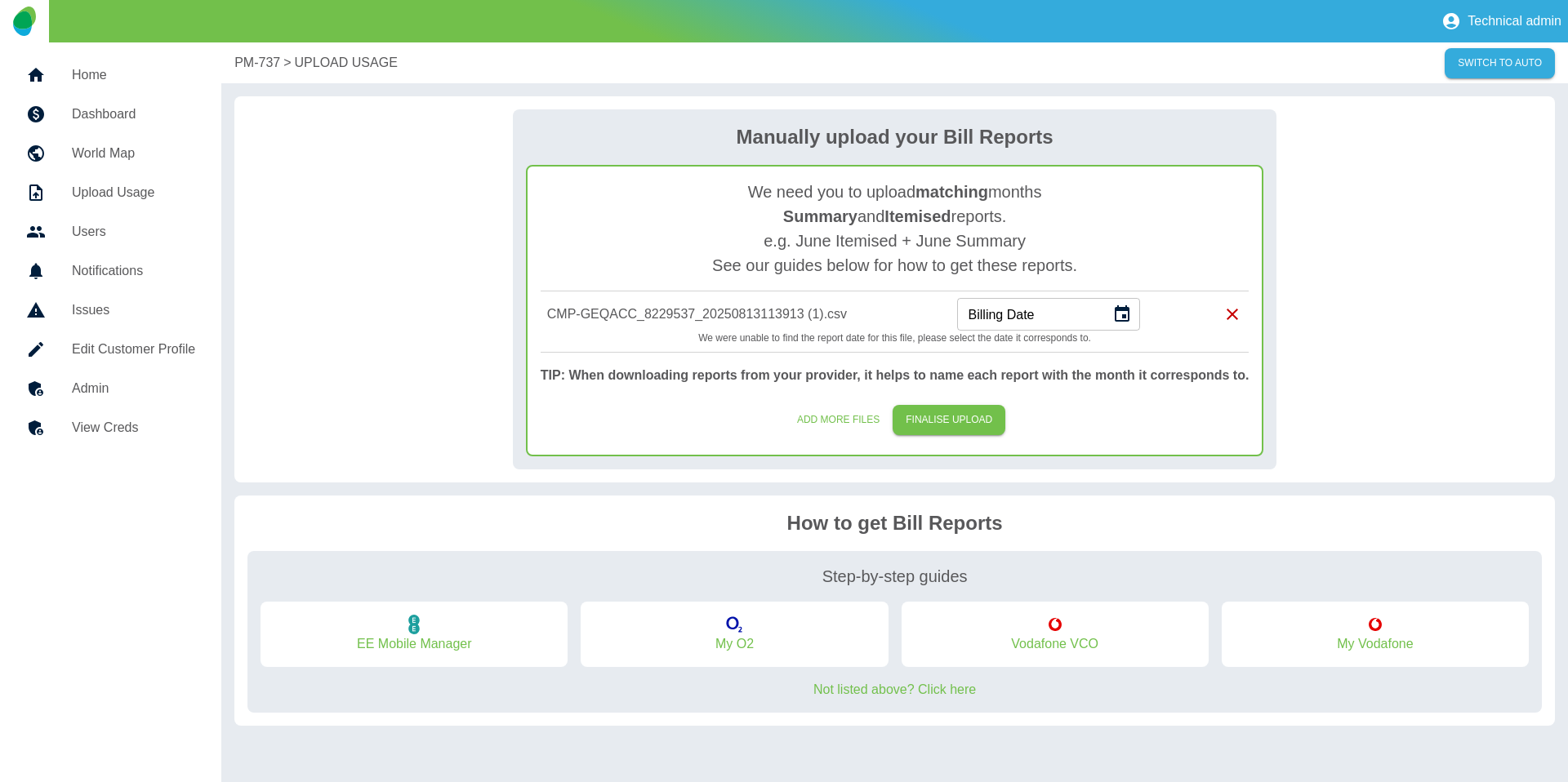
click at [1117, 318] on icon "Choose date" at bounding box center [1122, 314] width 20 height 20
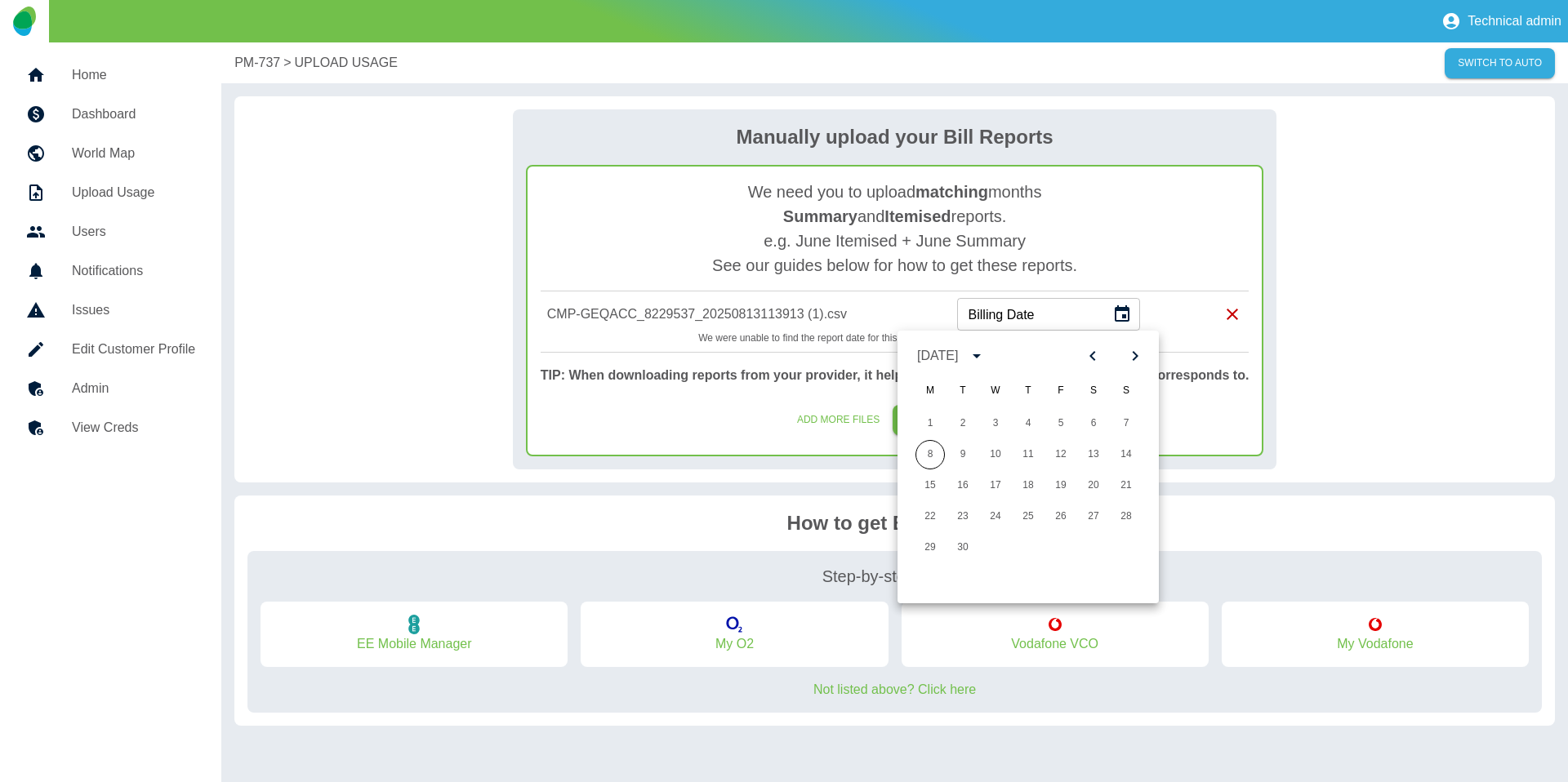
click at [1090, 354] on icon "Previous month" at bounding box center [1092, 356] width 20 height 20
click at [1060, 517] on button "22" at bounding box center [1061, 517] width 30 height 30
type input "**********"
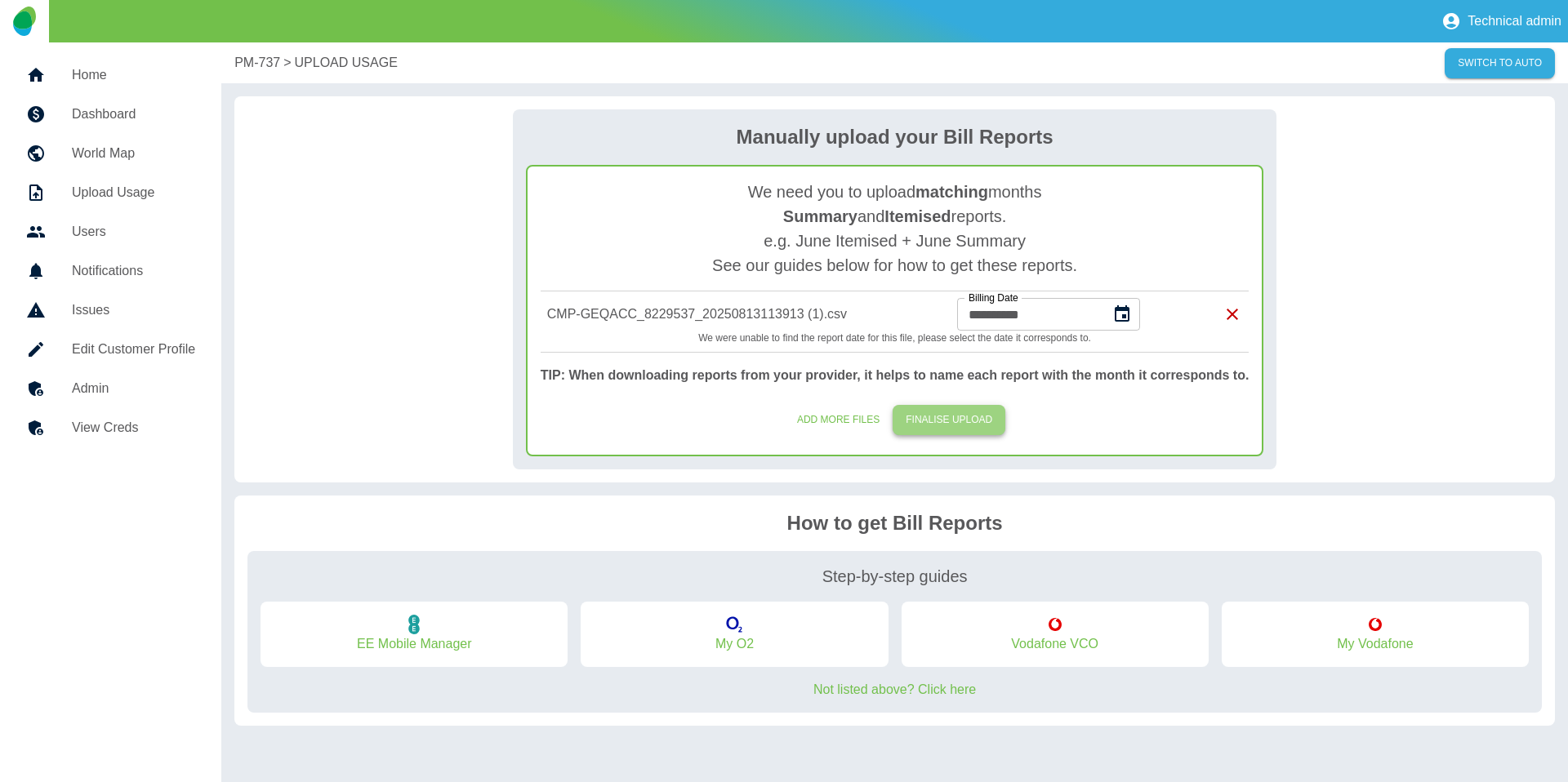
click at [949, 426] on button "FINALISE UPLOAD" at bounding box center [949, 420] width 112 height 31
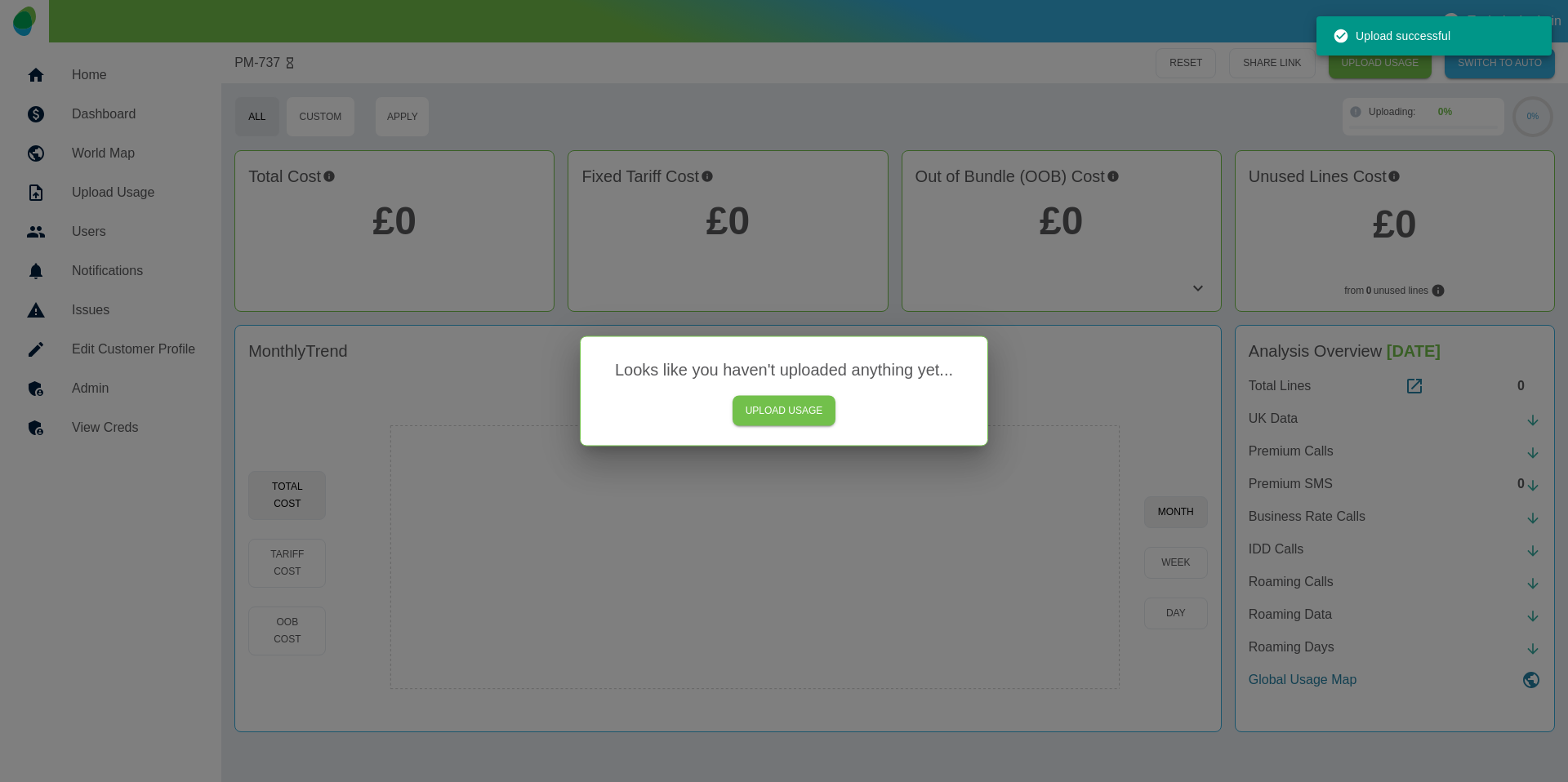
click at [1038, 368] on div at bounding box center [784, 391] width 1568 height 782
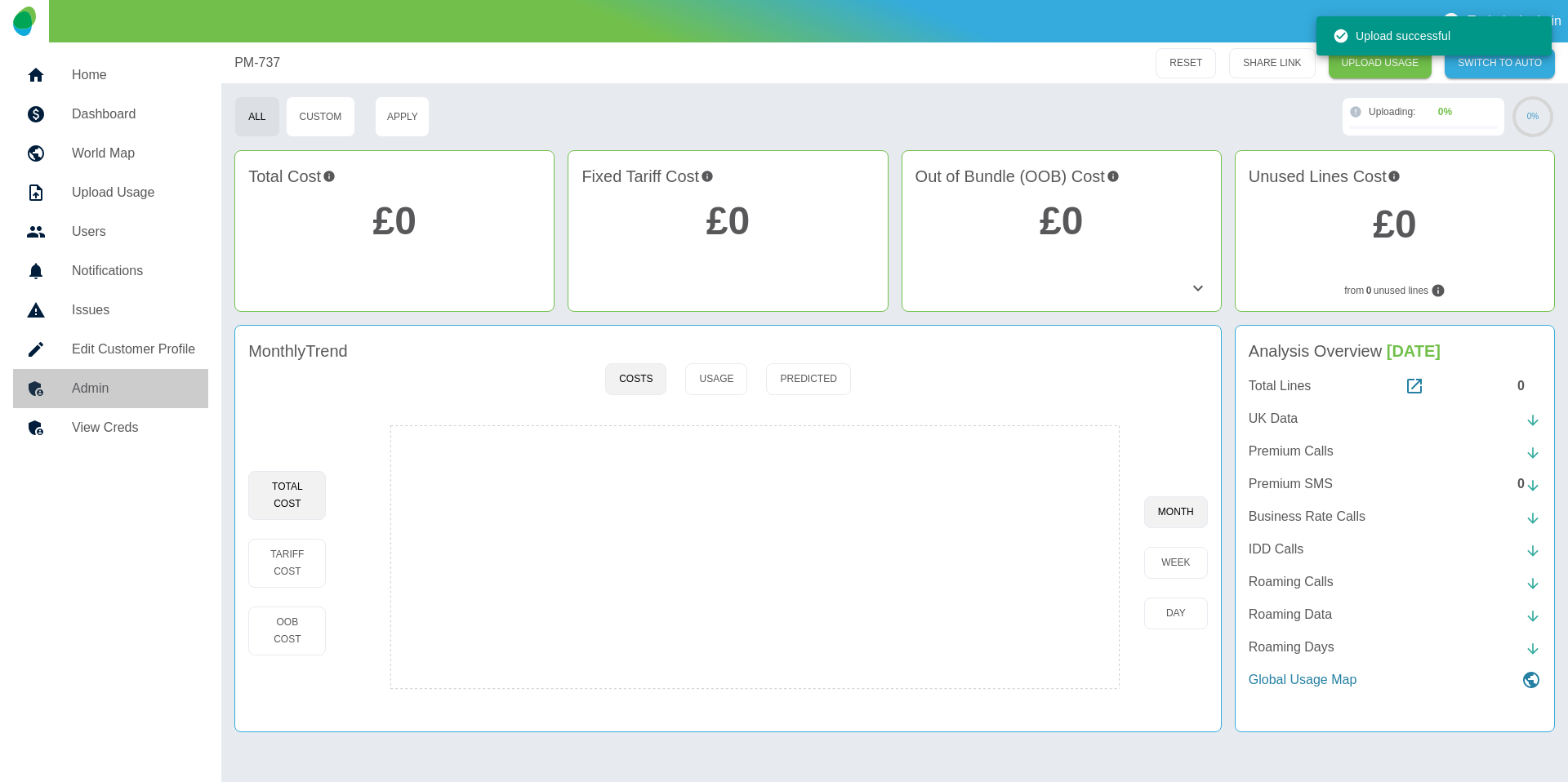
click at [140, 401] on link "Admin" at bounding box center [111, 388] width 195 height 39
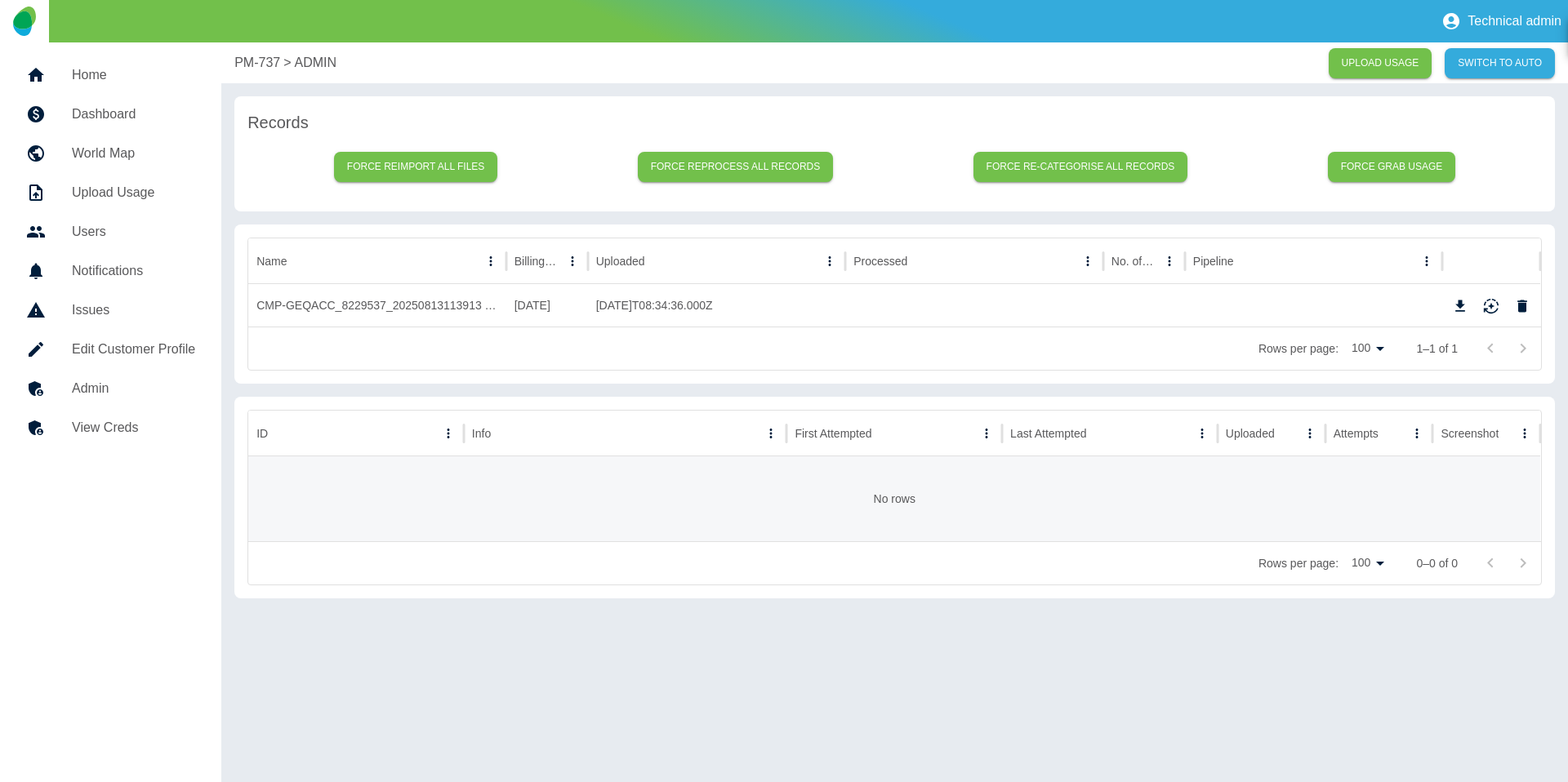
click at [245, 60] on p "PM-737" at bounding box center [256, 63] width 45 height 20
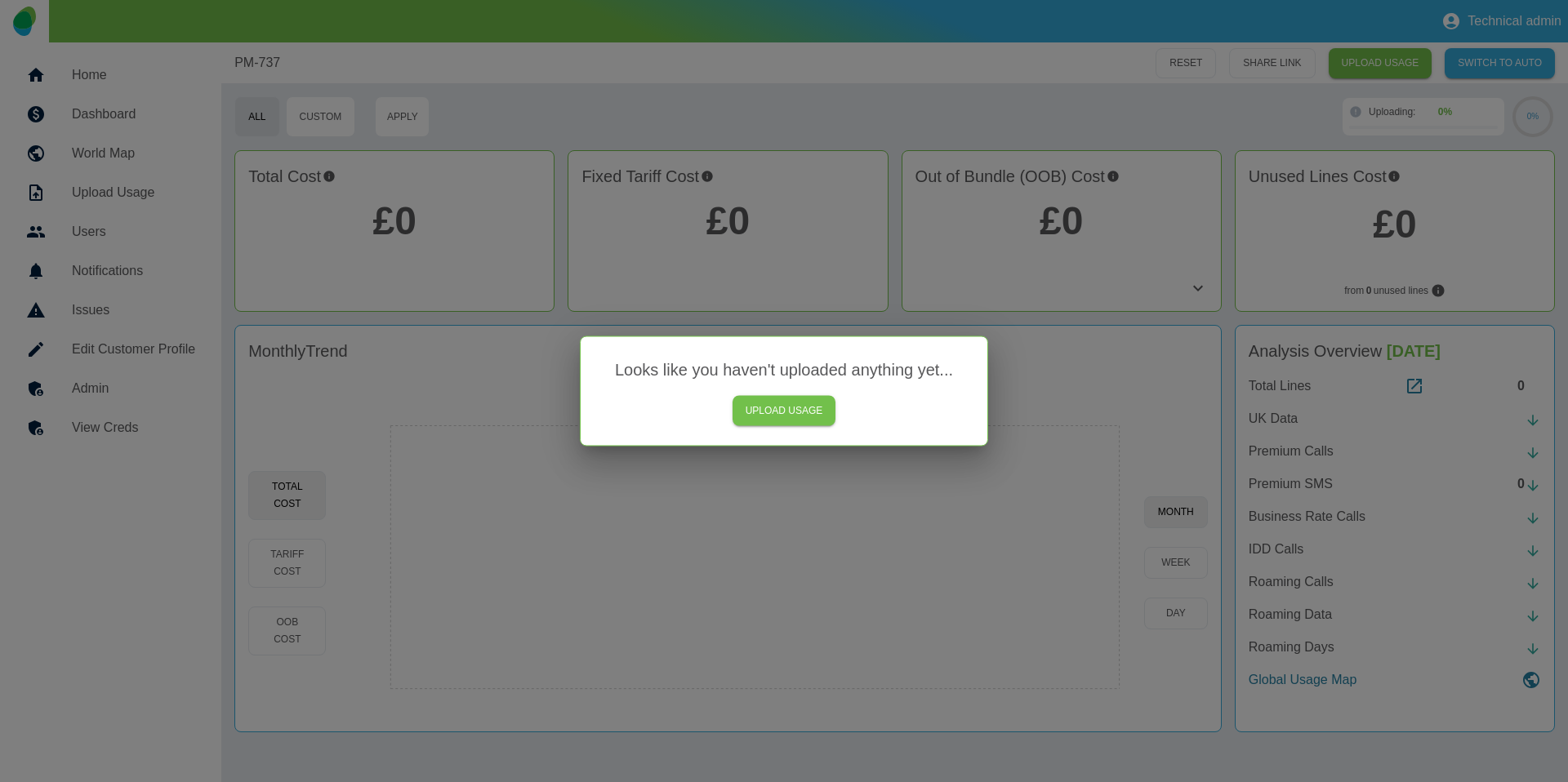
click at [479, 260] on div at bounding box center [784, 391] width 1568 height 782
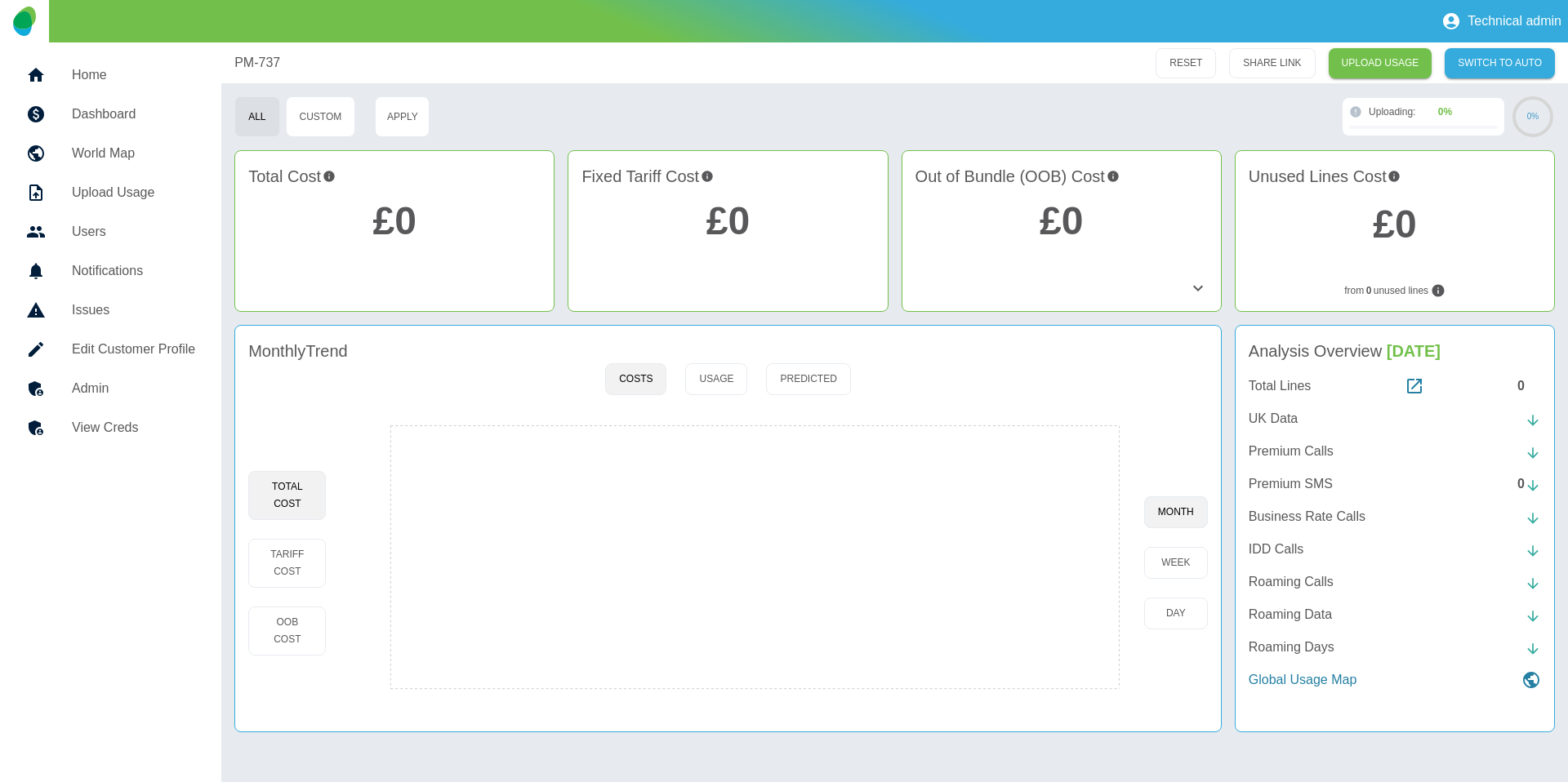
click at [108, 92] on link "Home" at bounding box center [111, 74] width 195 height 39
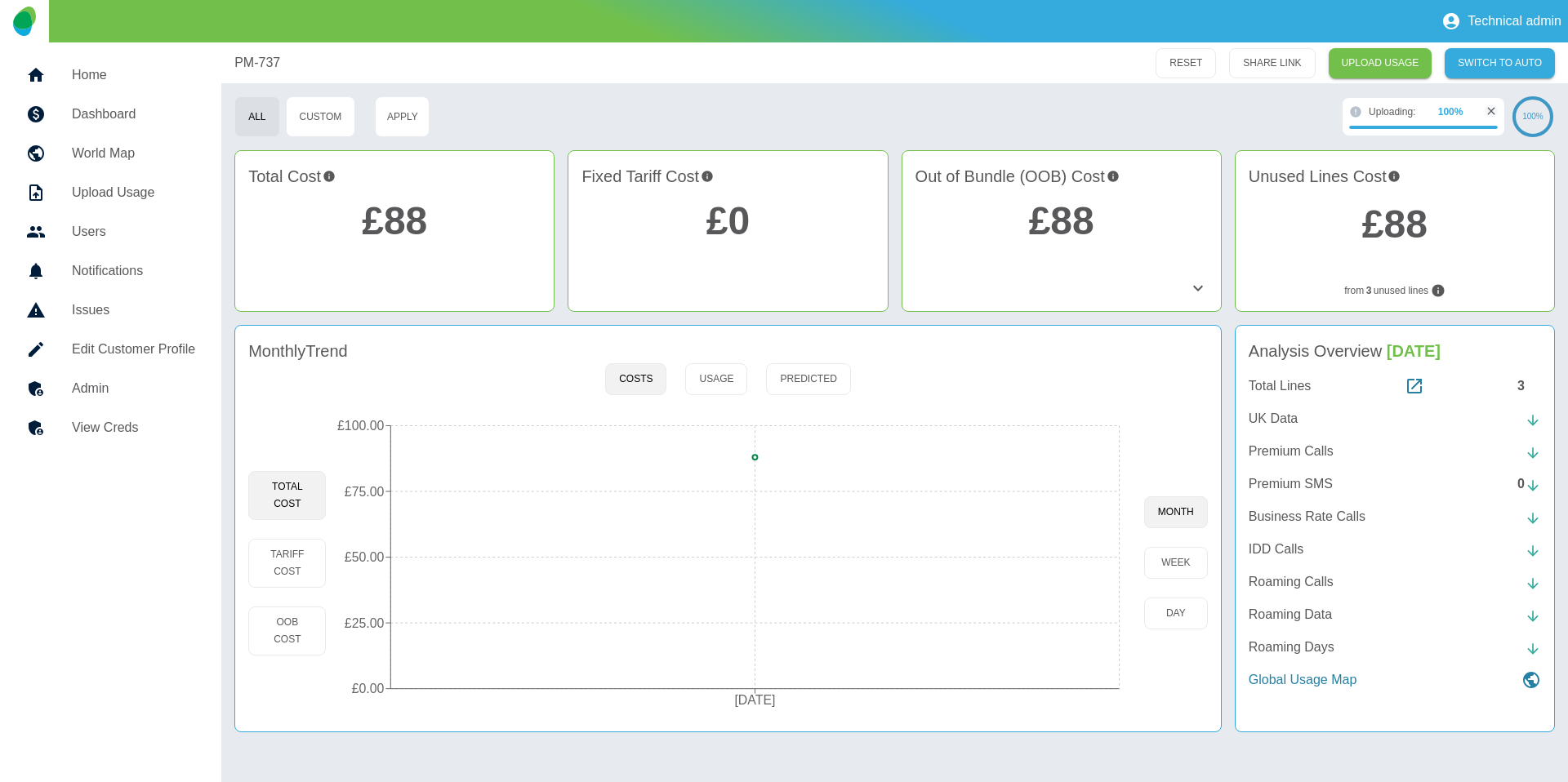
click at [398, 226] on link "£88" at bounding box center [394, 221] width 65 height 43
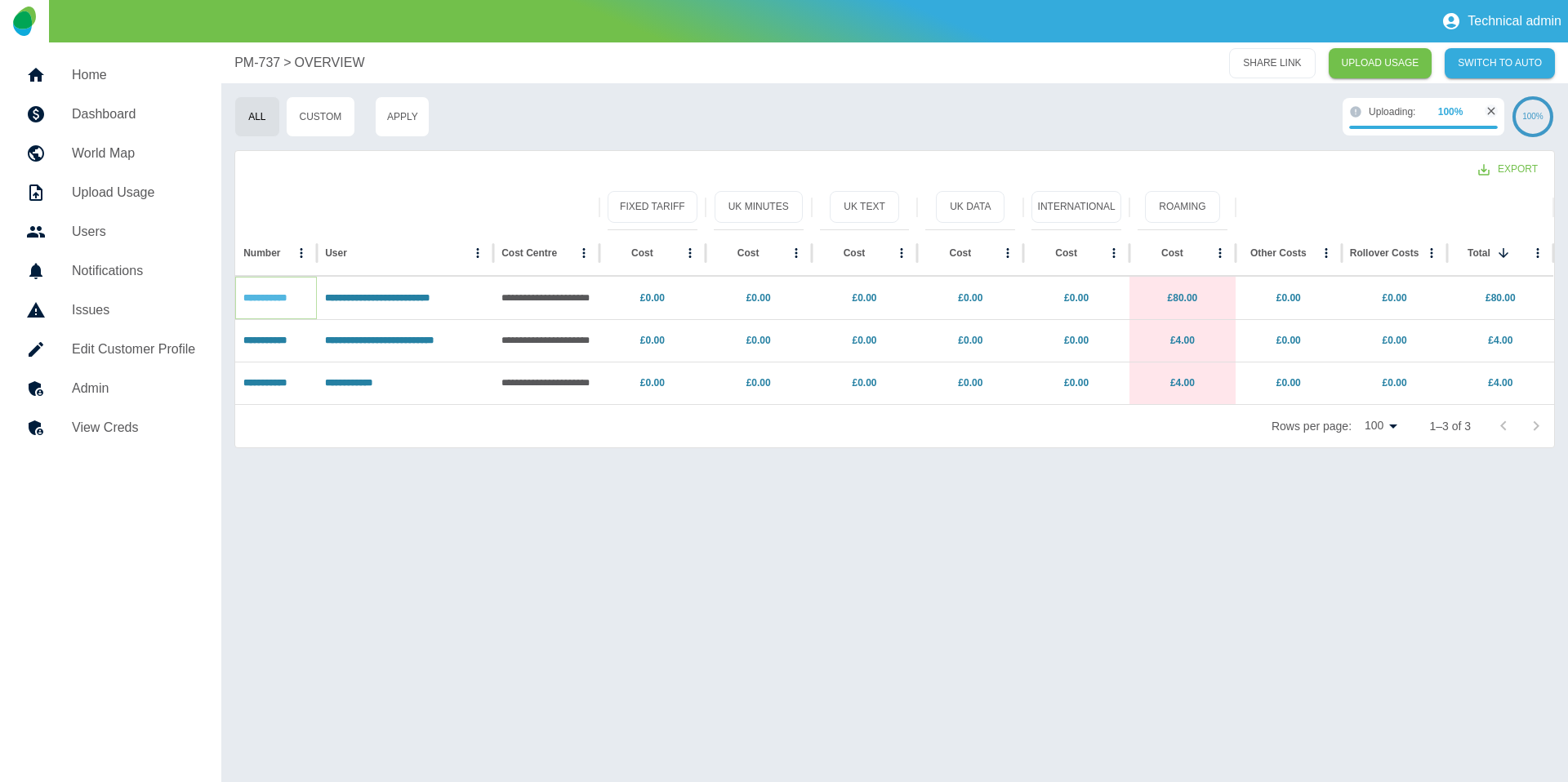
click at [268, 303] on link "**********" at bounding box center [265, 298] width 43 height 10
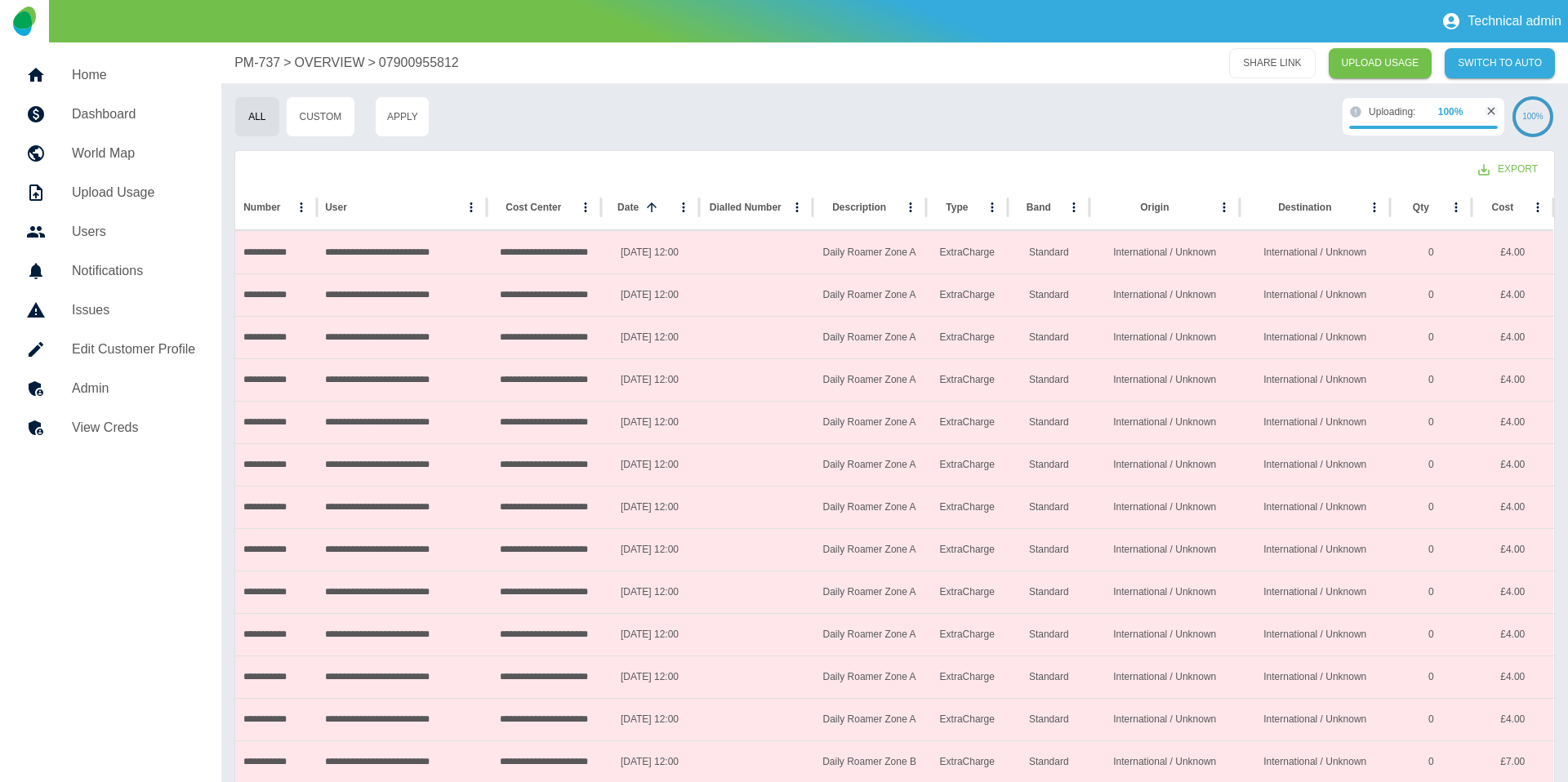
click at [311, 58] on p "OVERVIEW" at bounding box center [329, 63] width 70 height 20
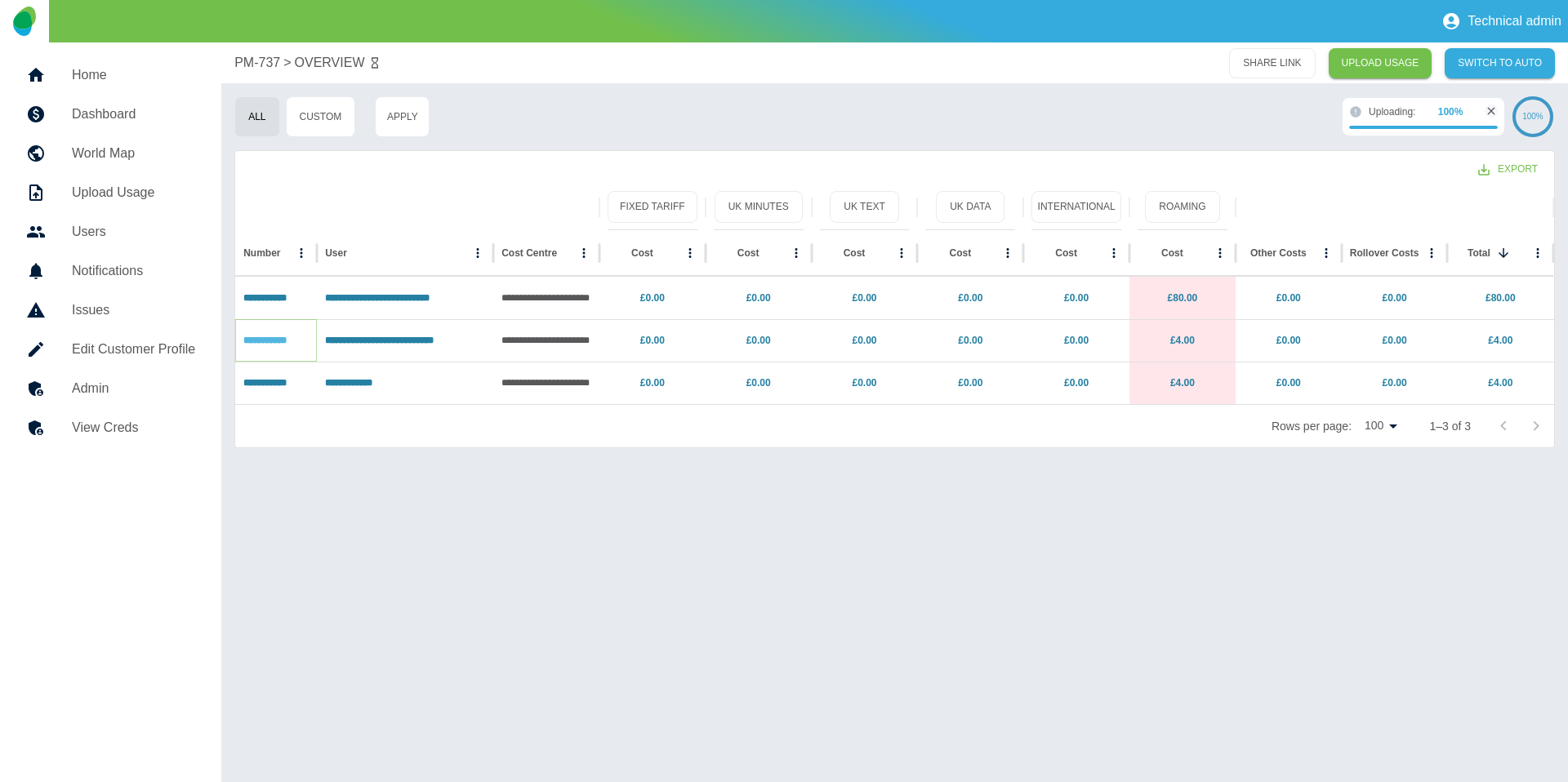
click at [287, 346] on link "**********" at bounding box center [265, 341] width 43 height 10
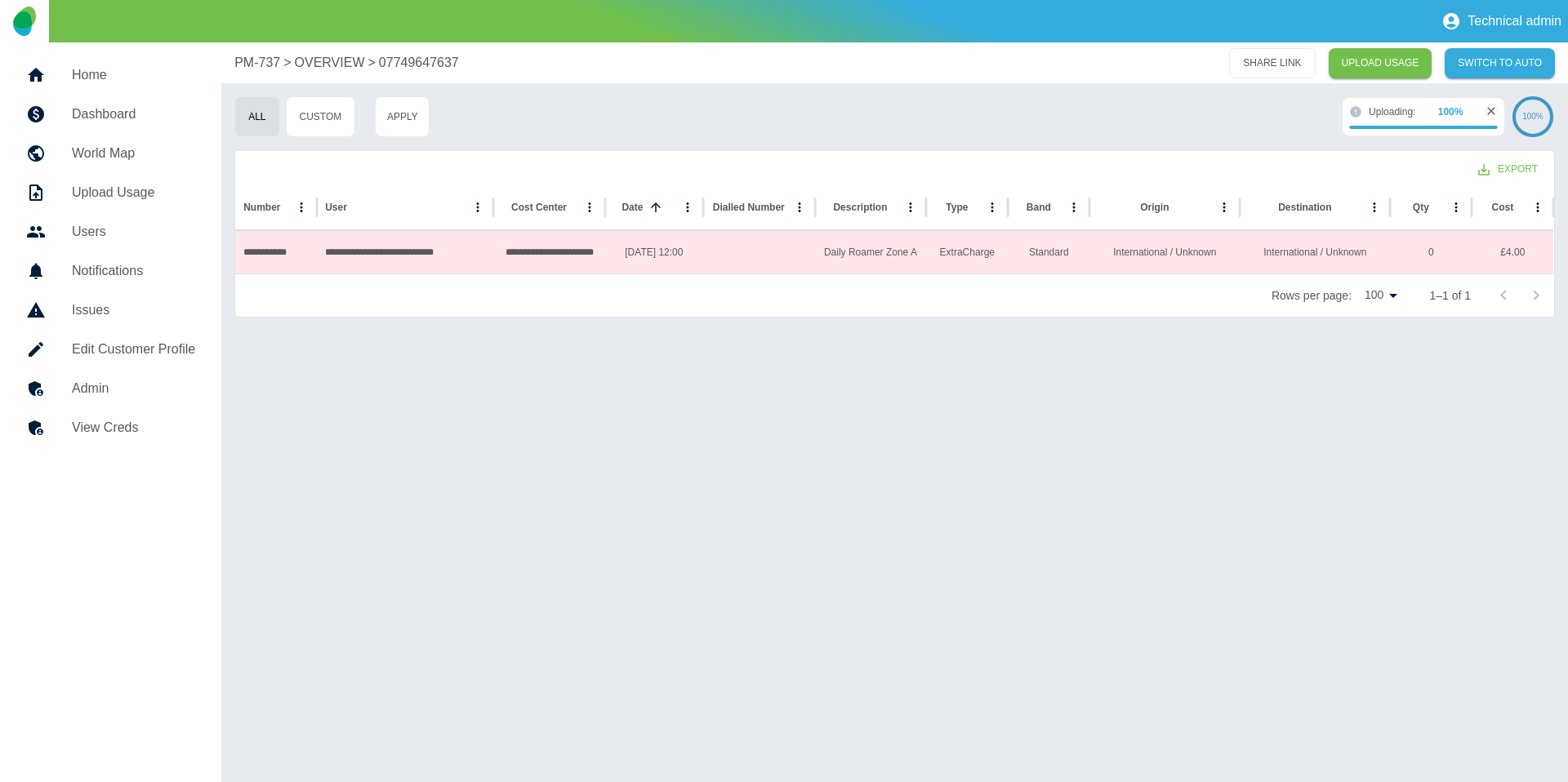
click at [329, 64] on p "OVERVIEW" at bounding box center [329, 63] width 70 height 20
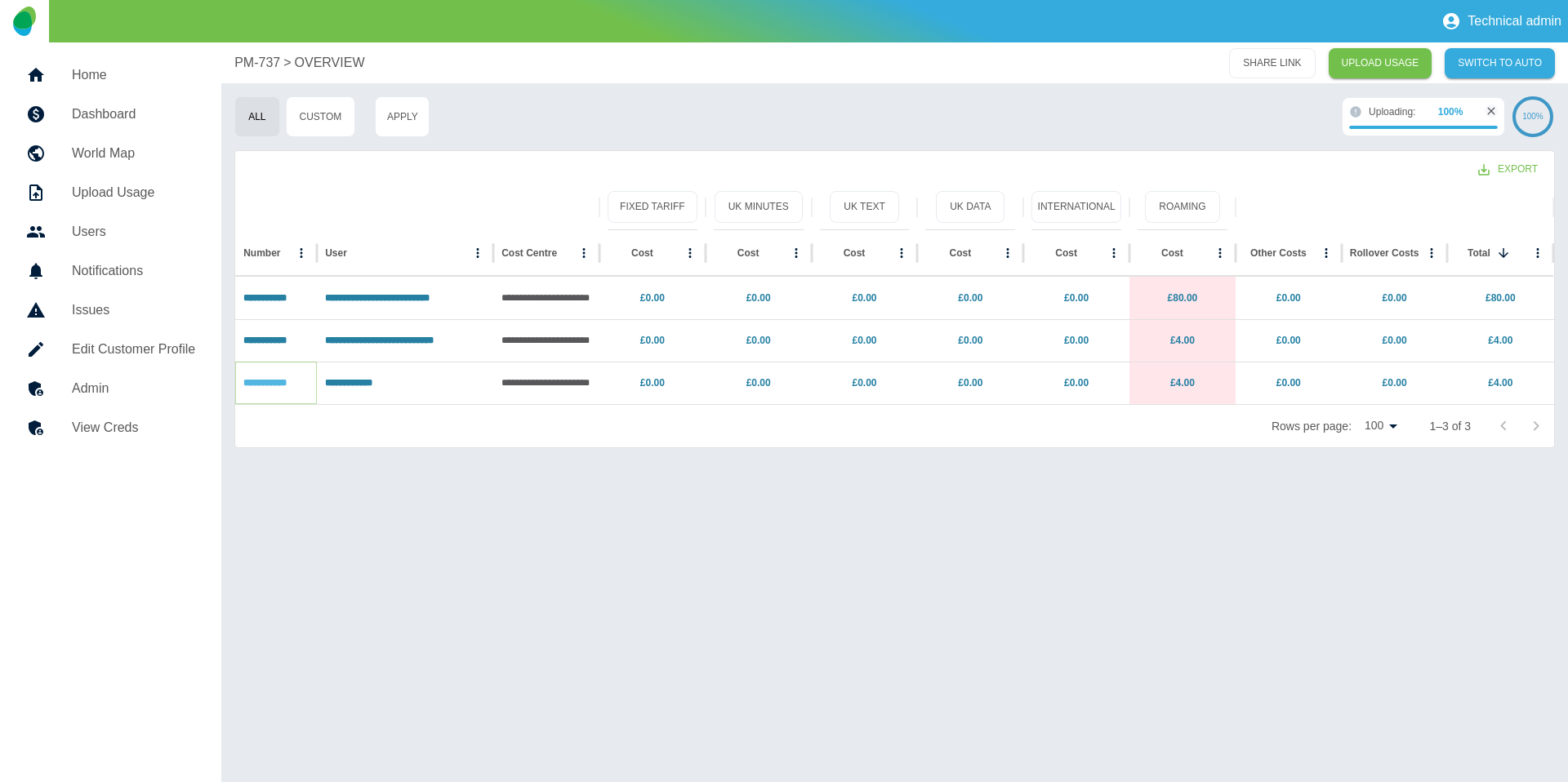
click at [256, 388] on link "**********" at bounding box center [265, 383] width 43 height 10
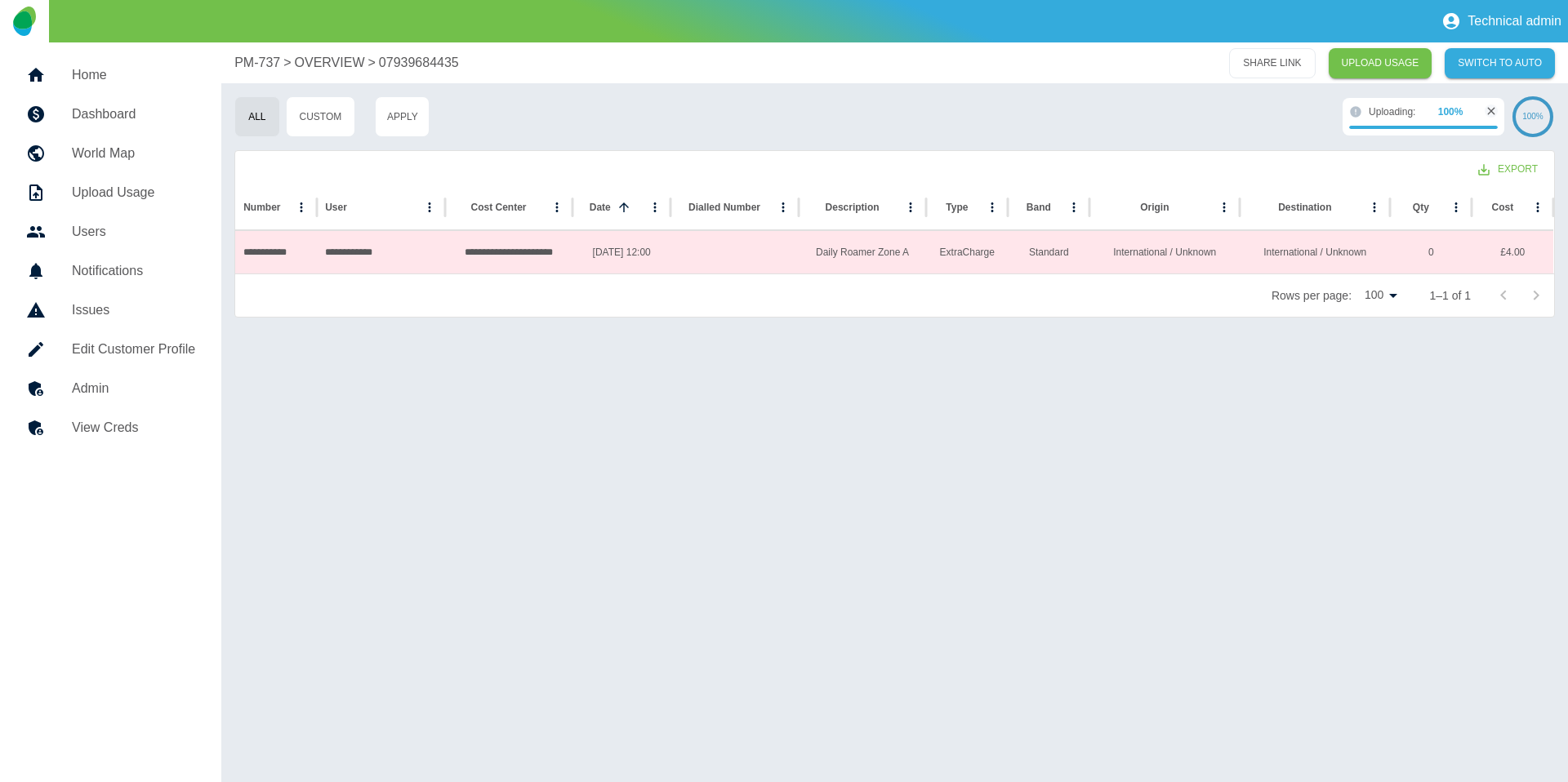
click at [316, 71] on p "OVERVIEW" at bounding box center [329, 63] width 70 height 20
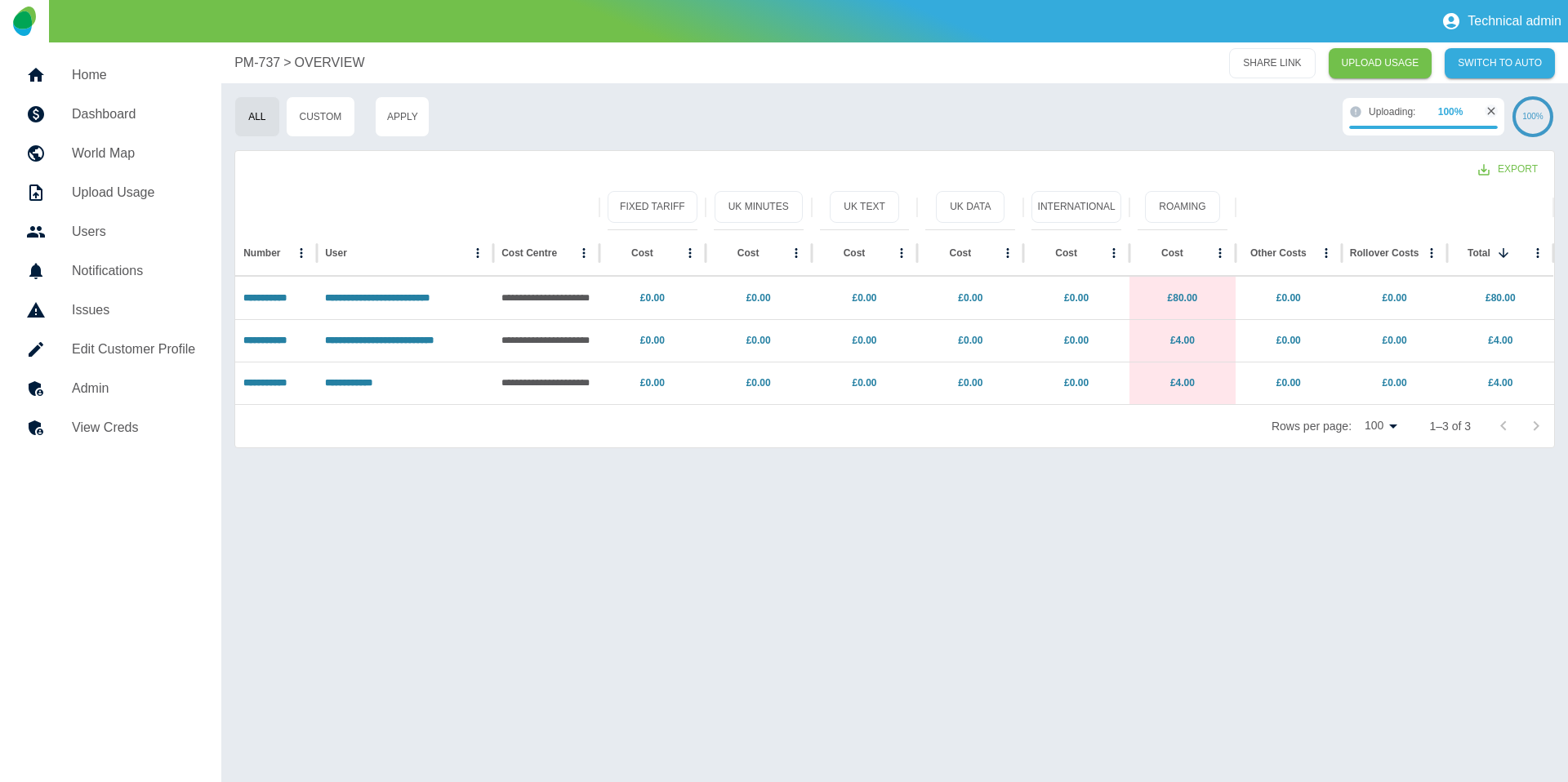
click at [234, 60] on p "PM-737" at bounding box center [256, 63] width 45 height 20
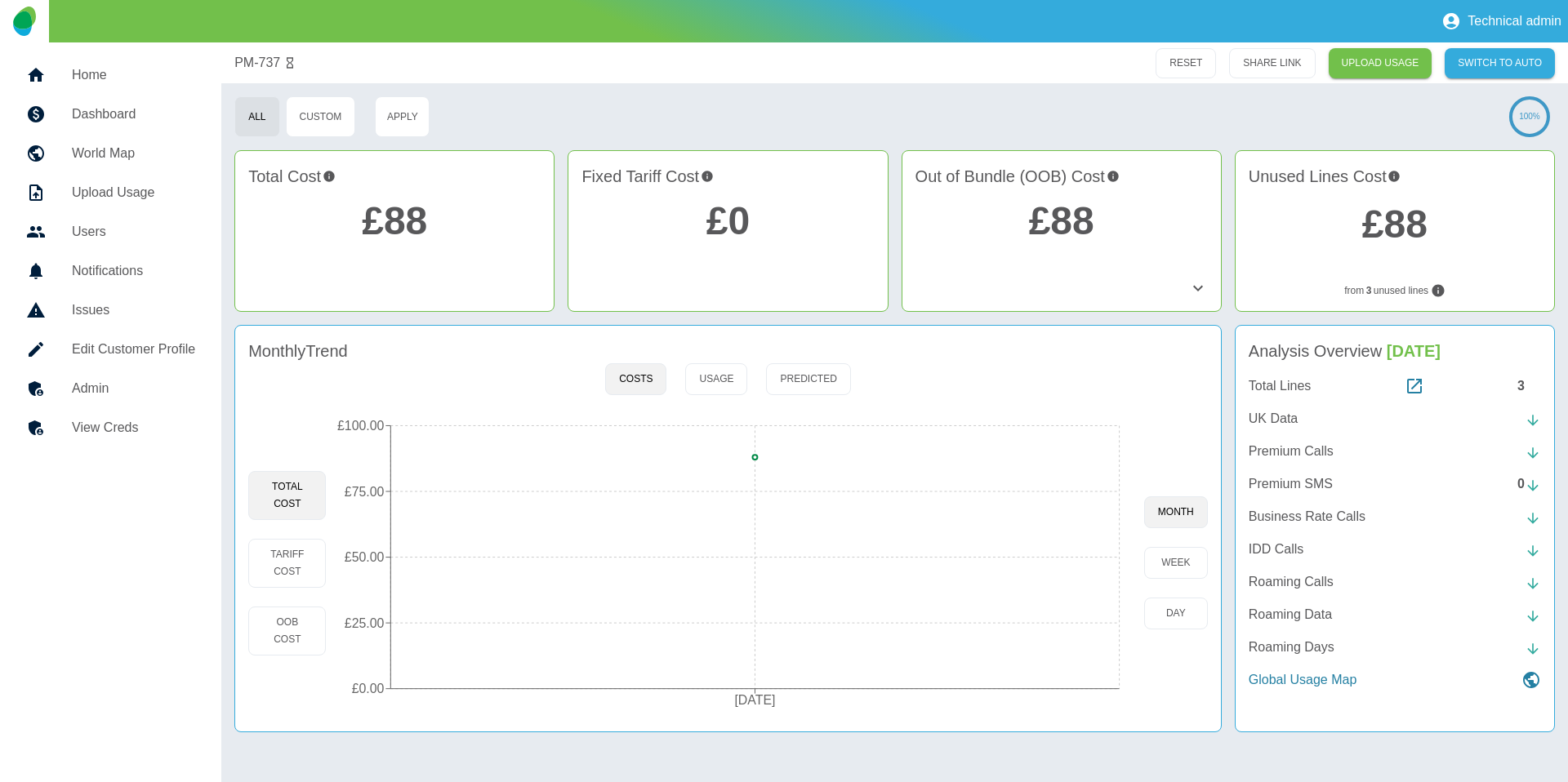
click at [94, 381] on h5 "Admin" at bounding box center [133, 389] width 123 height 20
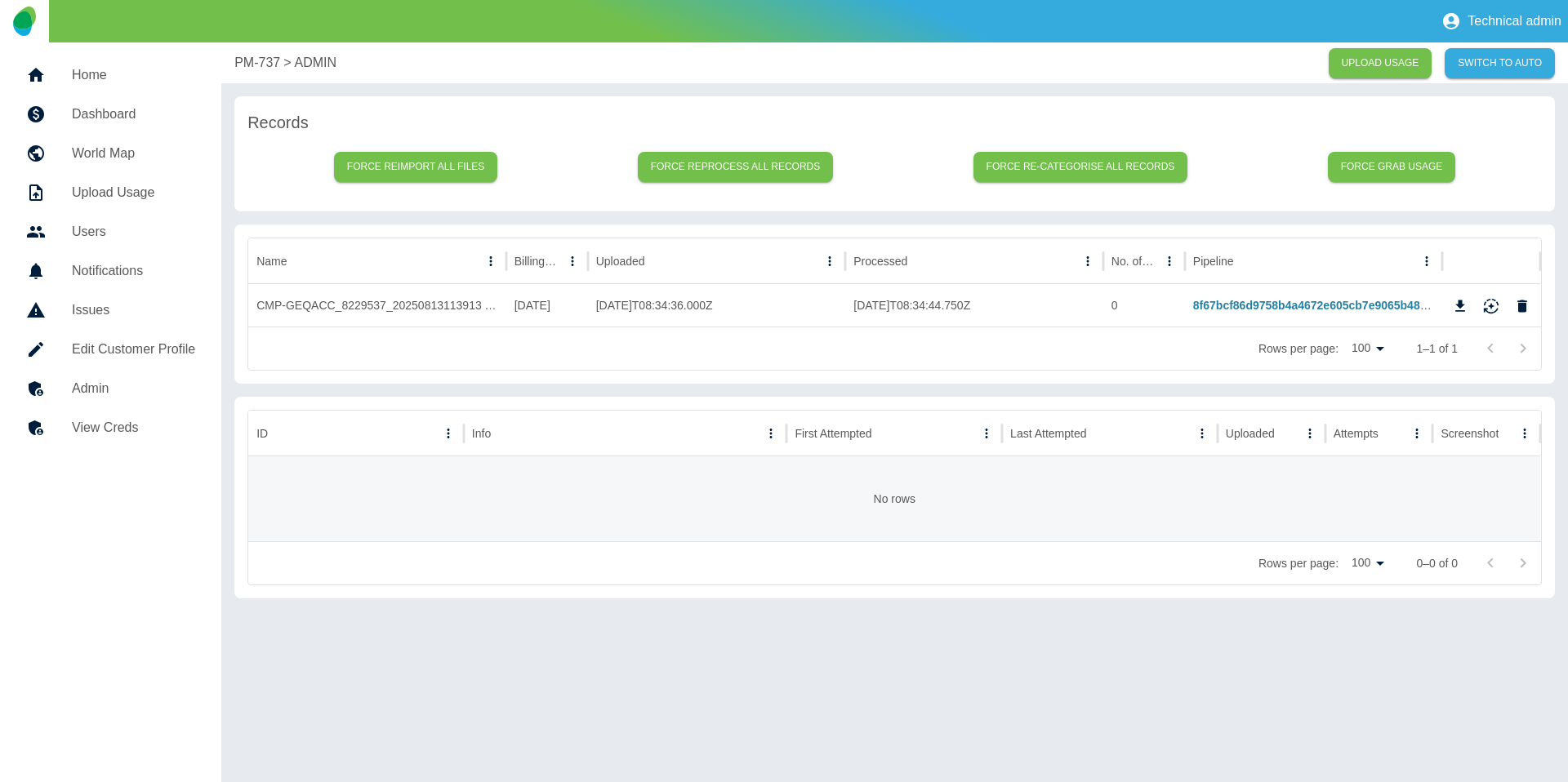
click at [243, 68] on p "PM-737" at bounding box center [256, 63] width 45 height 20
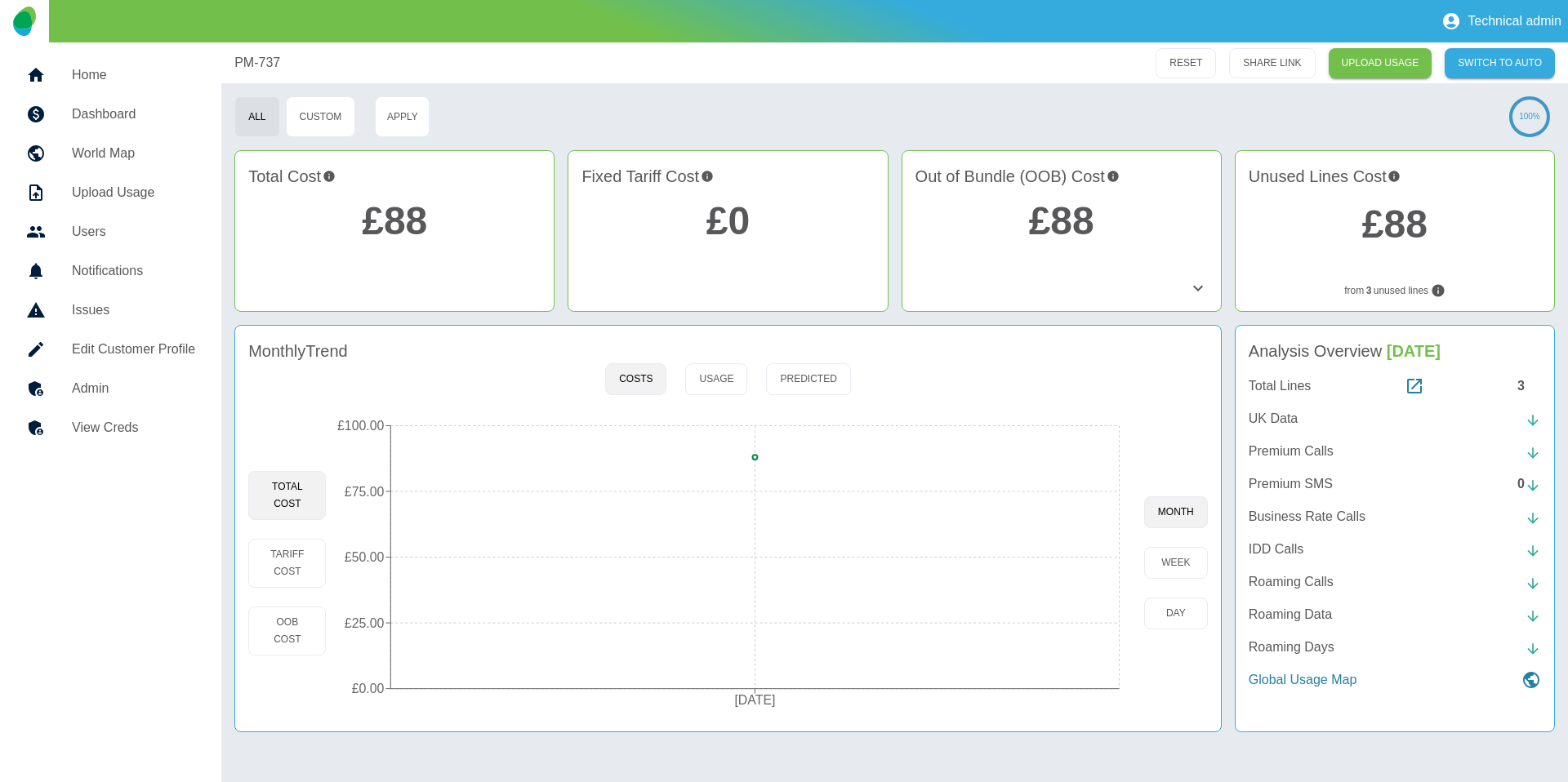
click at [122, 394] on h5 "Admin" at bounding box center [133, 389] width 123 height 20
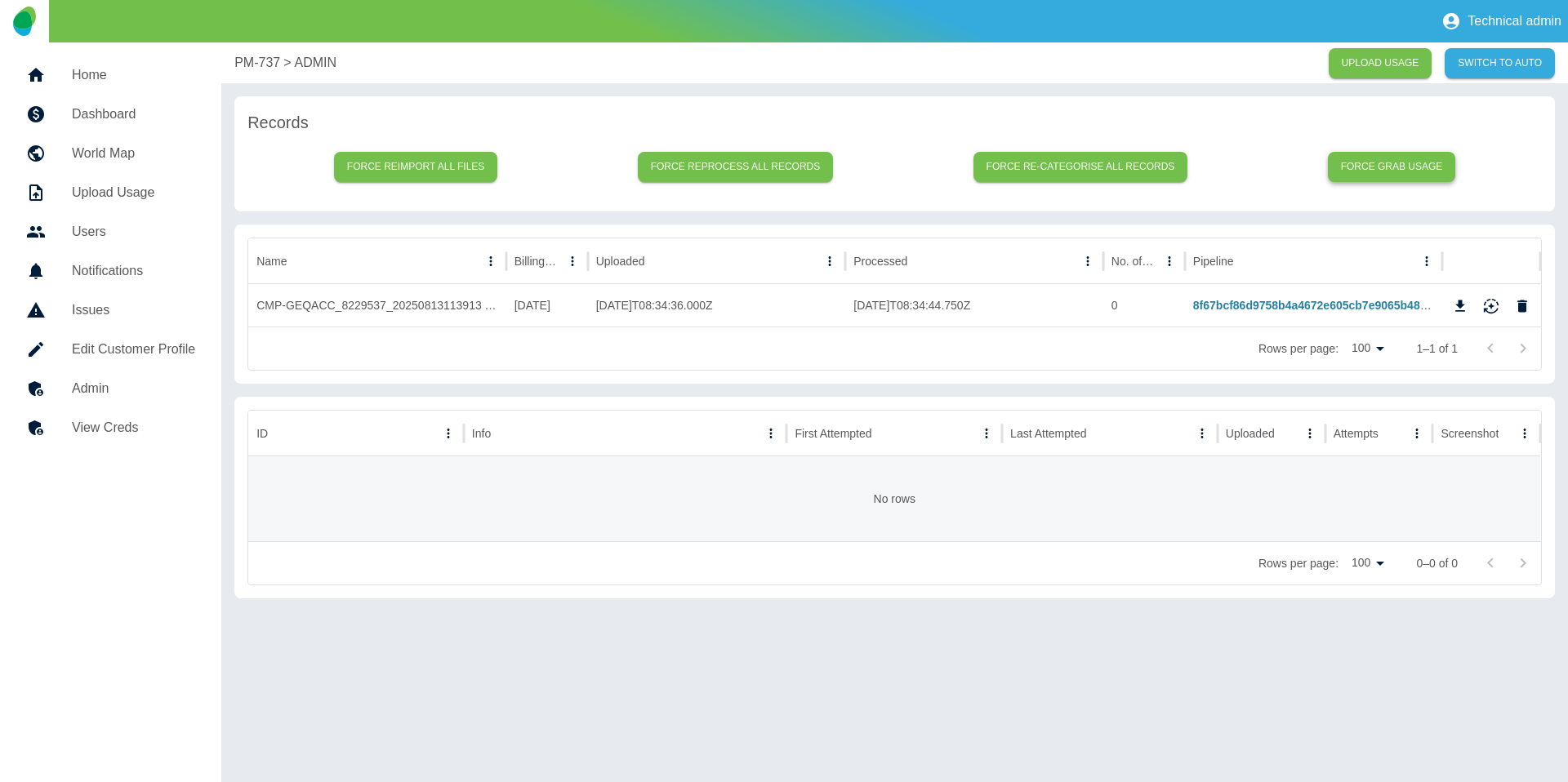
click at [1394, 166] on button "Force grab usage" at bounding box center [1391, 167] width 128 height 31
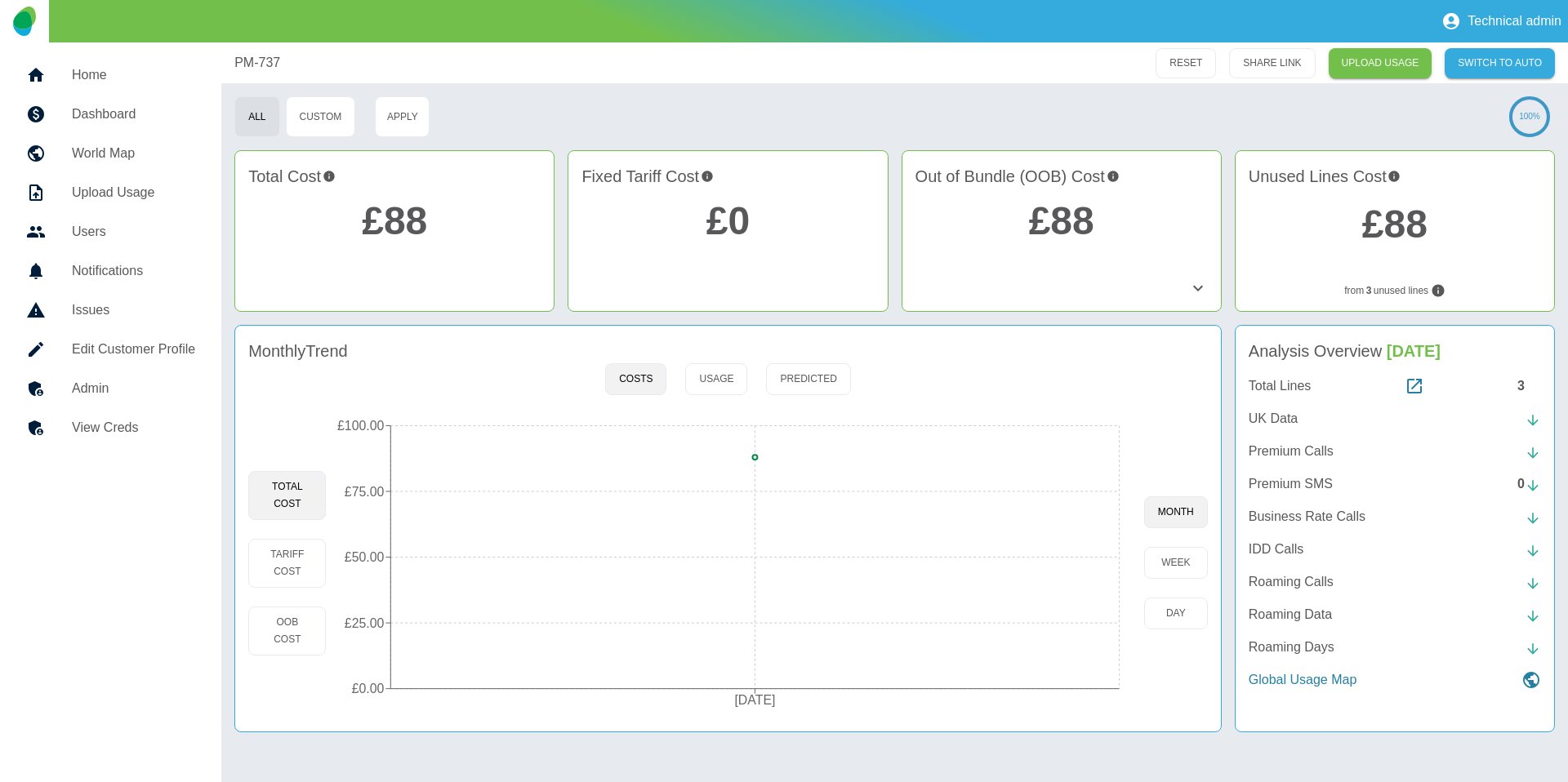
click at [1422, 49] on link "UPLOAD USAGE" at bounding box center [1379, 63] width 103 height 31
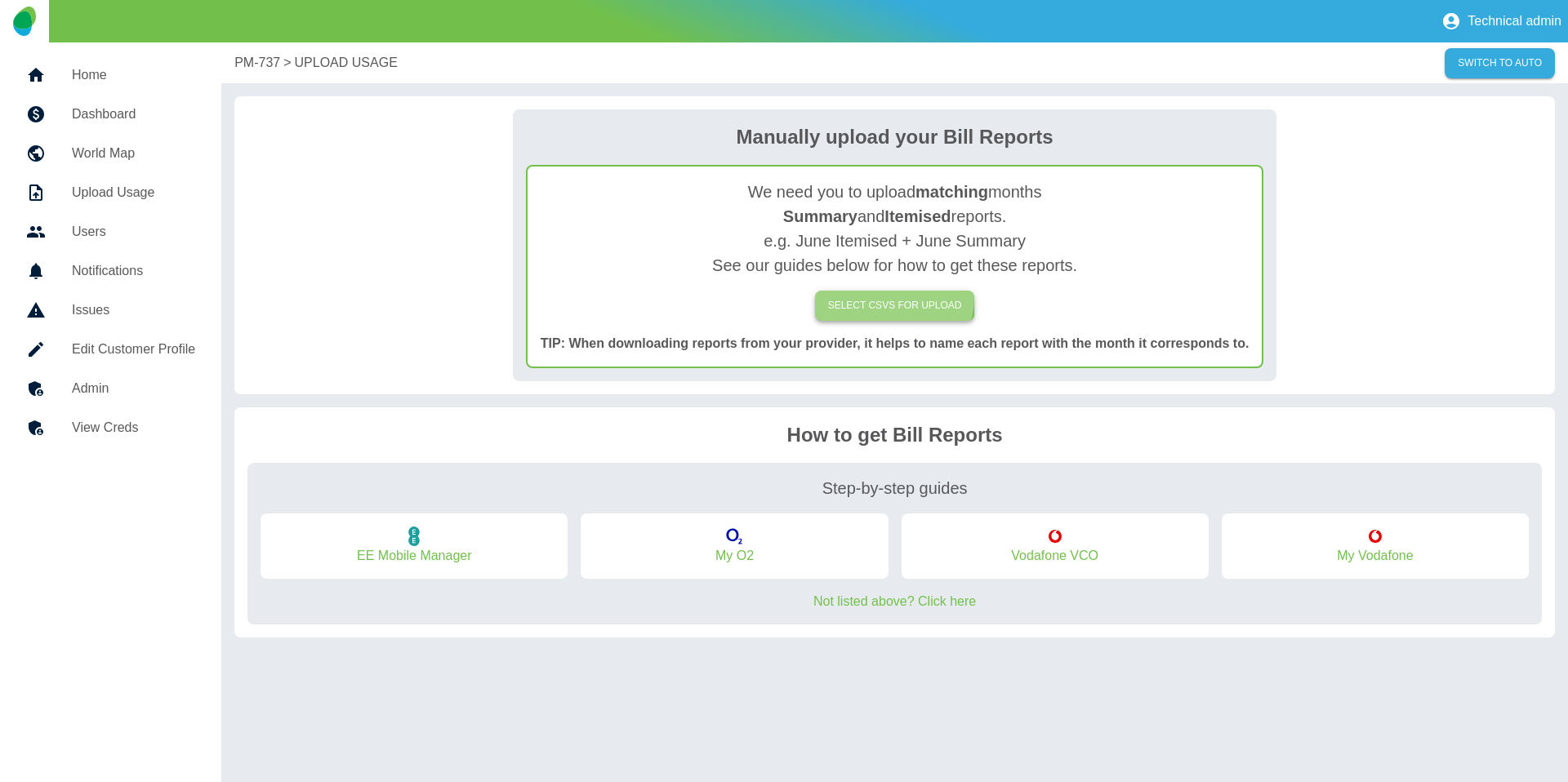
click at [900, 297] on label "SELECT CSVs FOR UPLOAD" at bounding box center [895, 305] width 160 height 31
click at [0, 0] on input "SELECT CSVs FOR UPLOAD" at bounding box center [0, 0] width 0 height 0
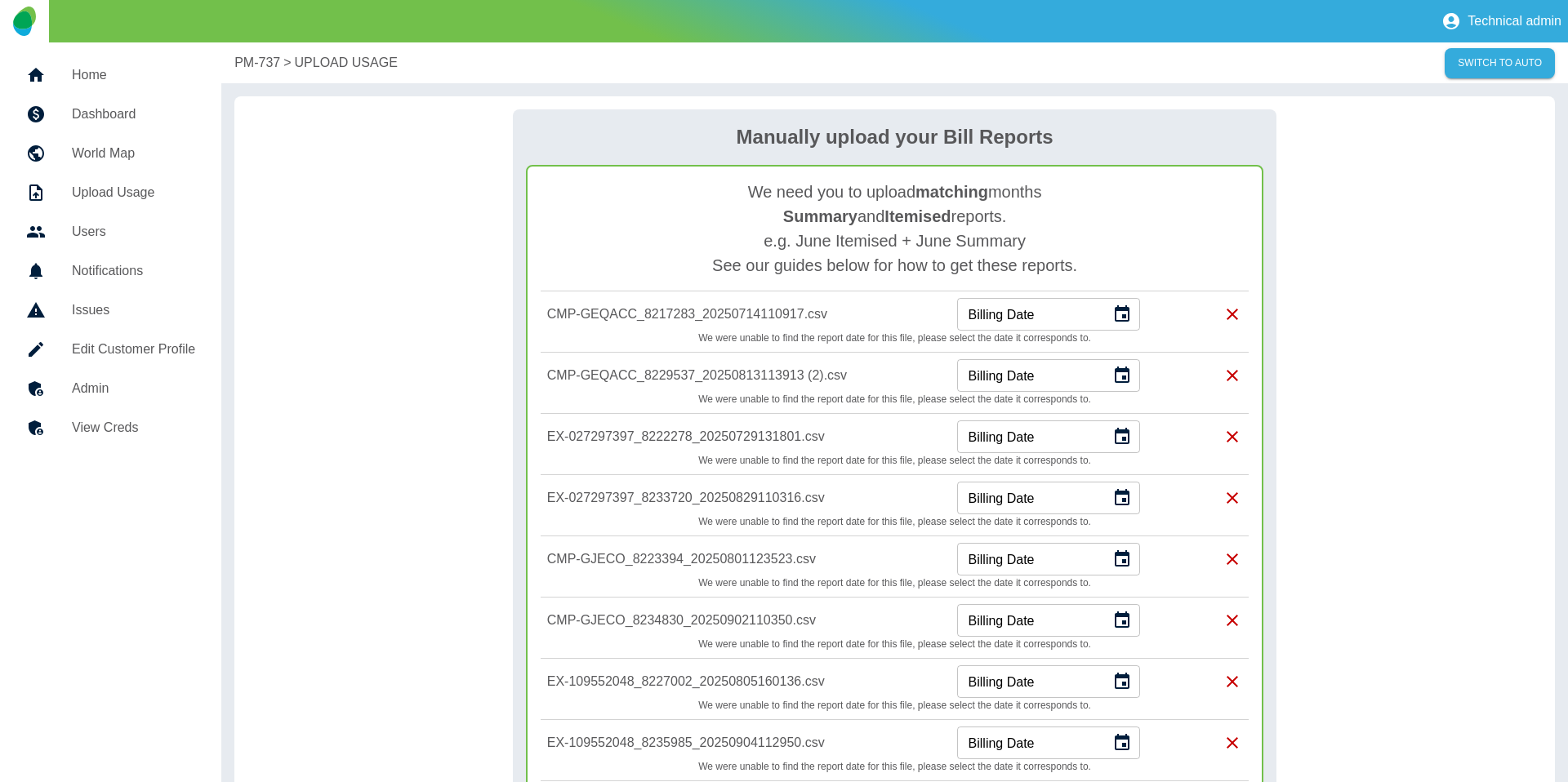
click at [127, 384] on h5 "Admin" at bounding box center [133, 389] width 123 height 20
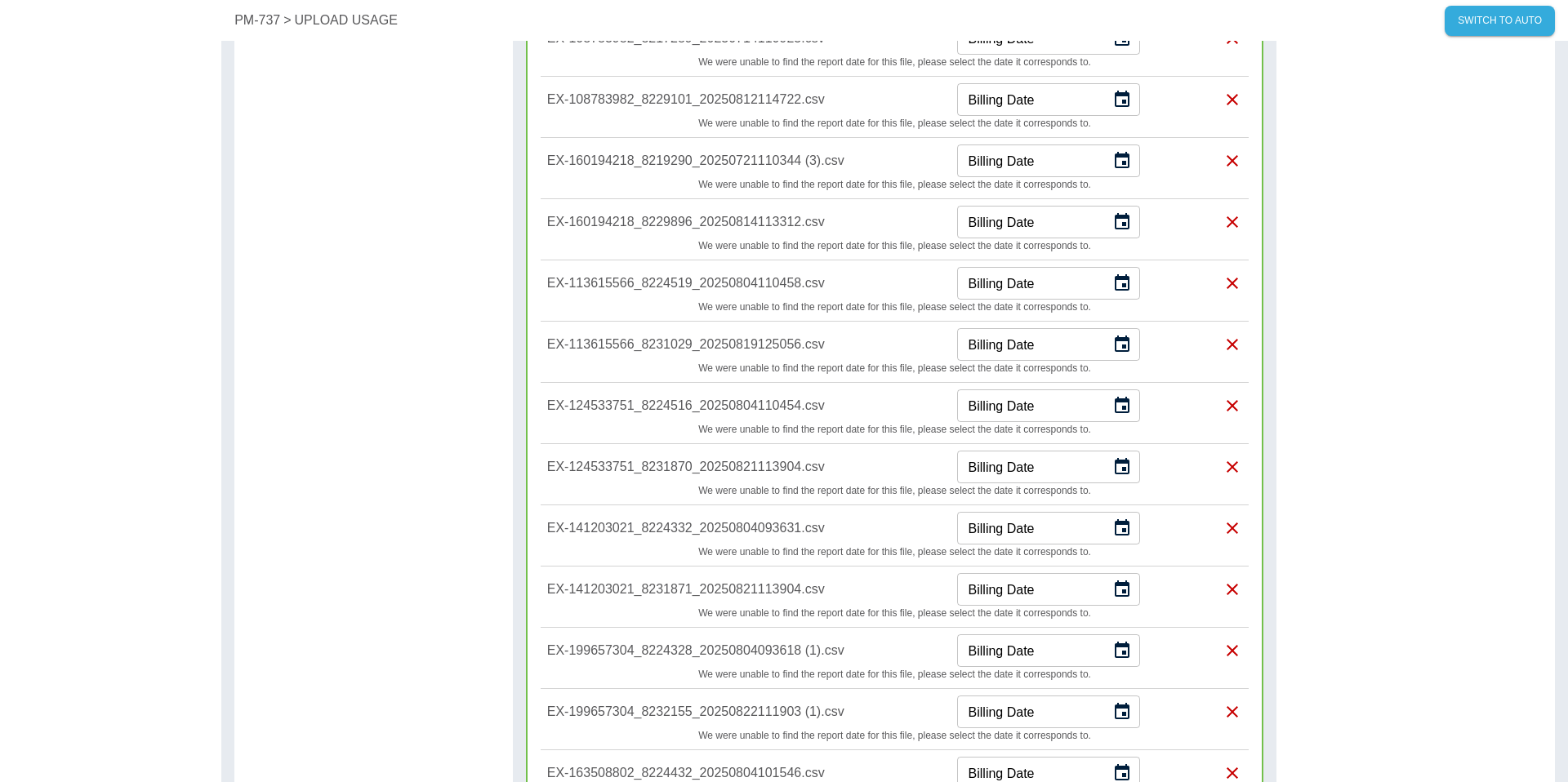
scroll to position [1732, 0]
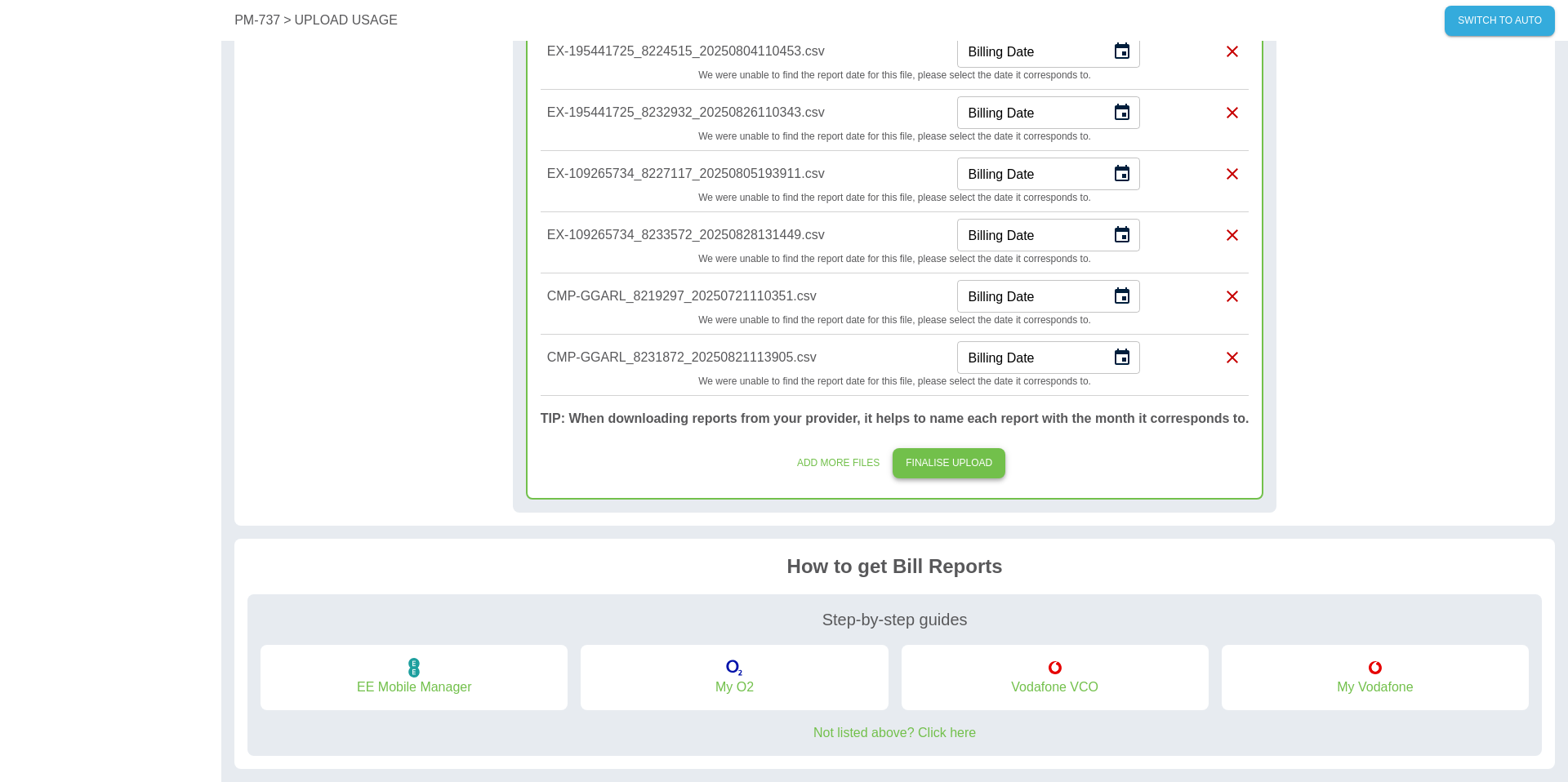
click at [965, 464] on button "FINALISE UPLOAD" at bounding box center [949, 463] width 112 height 31
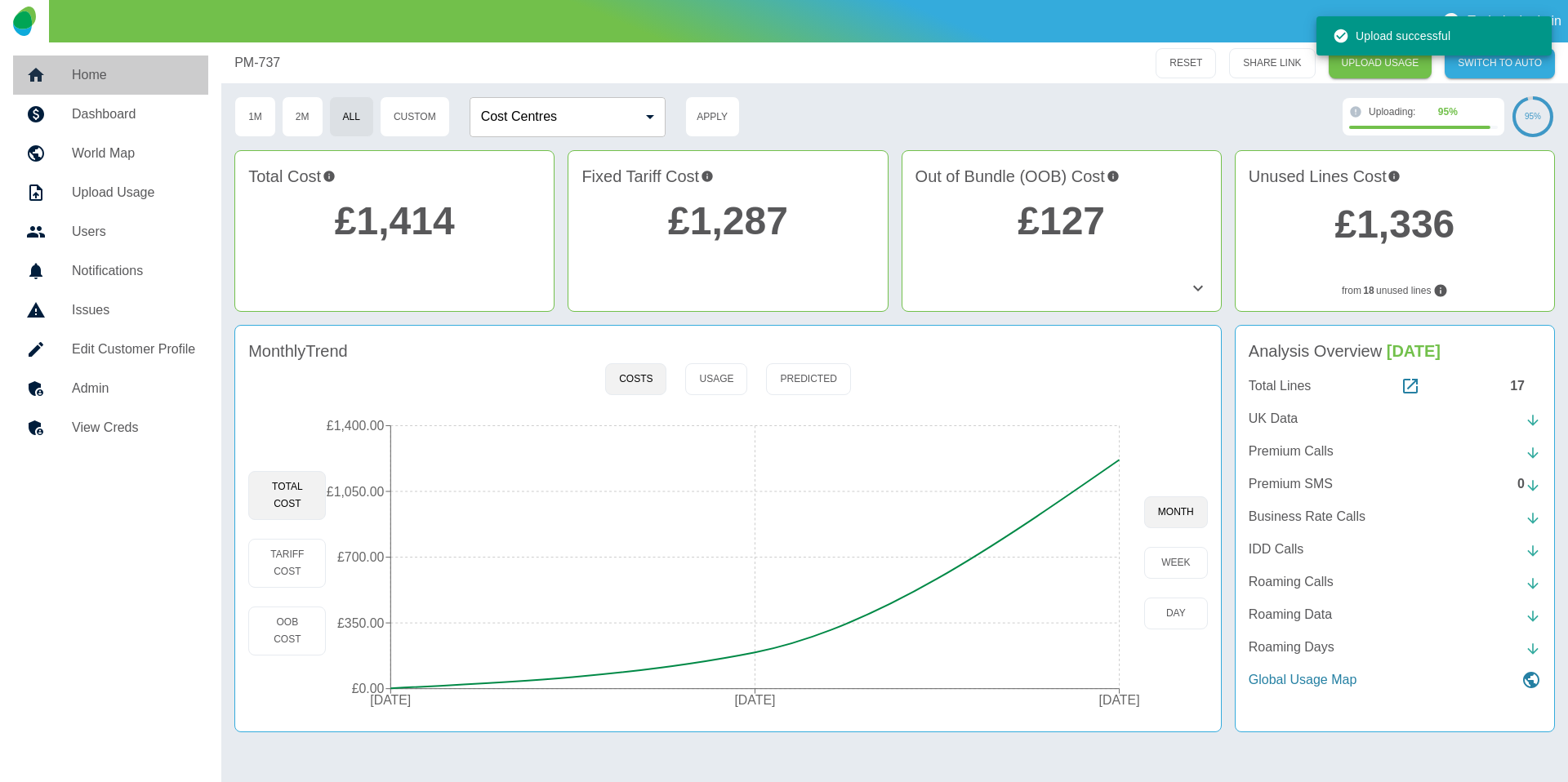
click at [75, 77] on h5 "Home" at bounding box center [133, 75] width 123 height 20
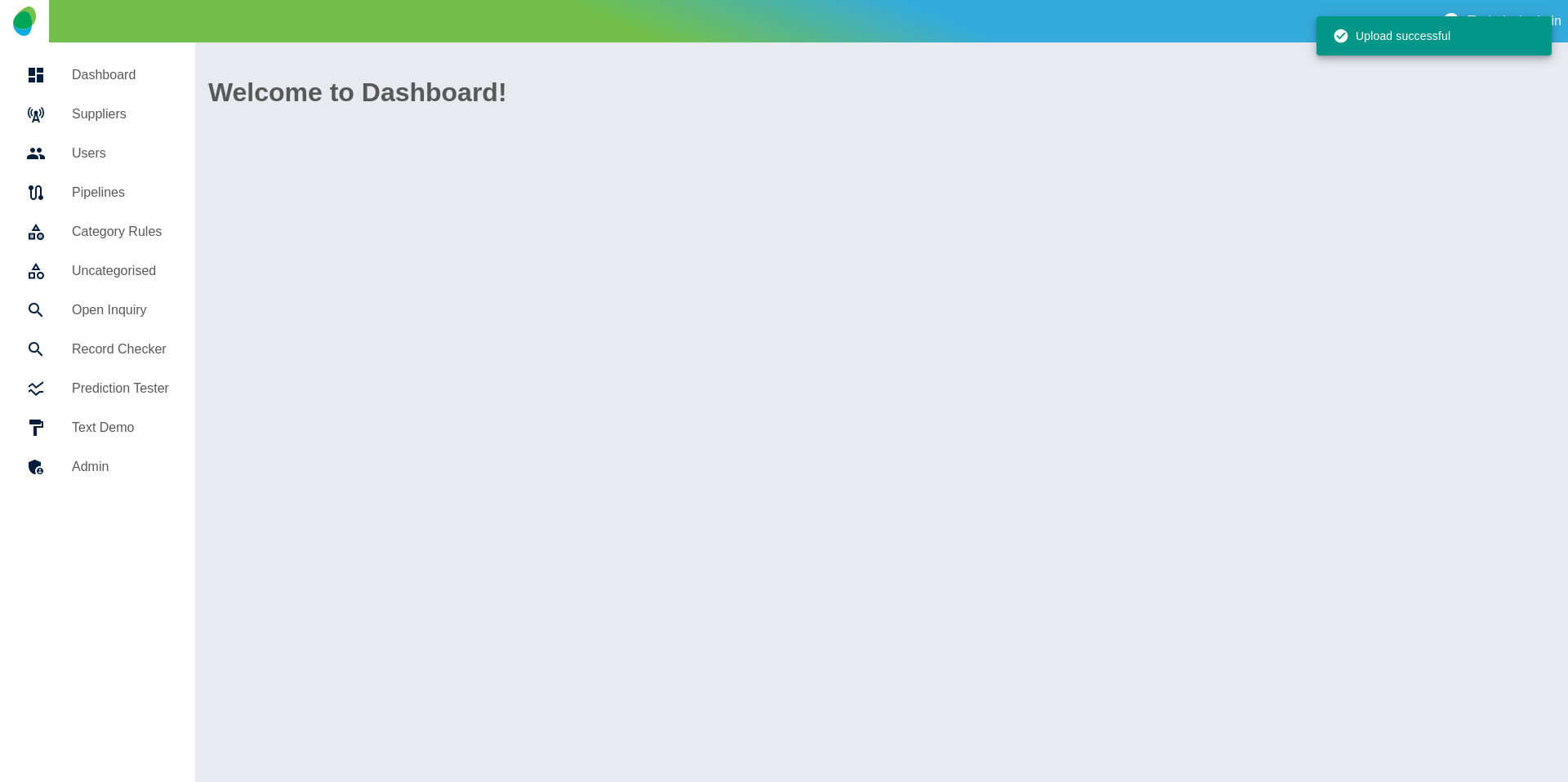
click at [79, 109] on h5 "Suppliers" at bounding box center [120, 114] width 97 height 20
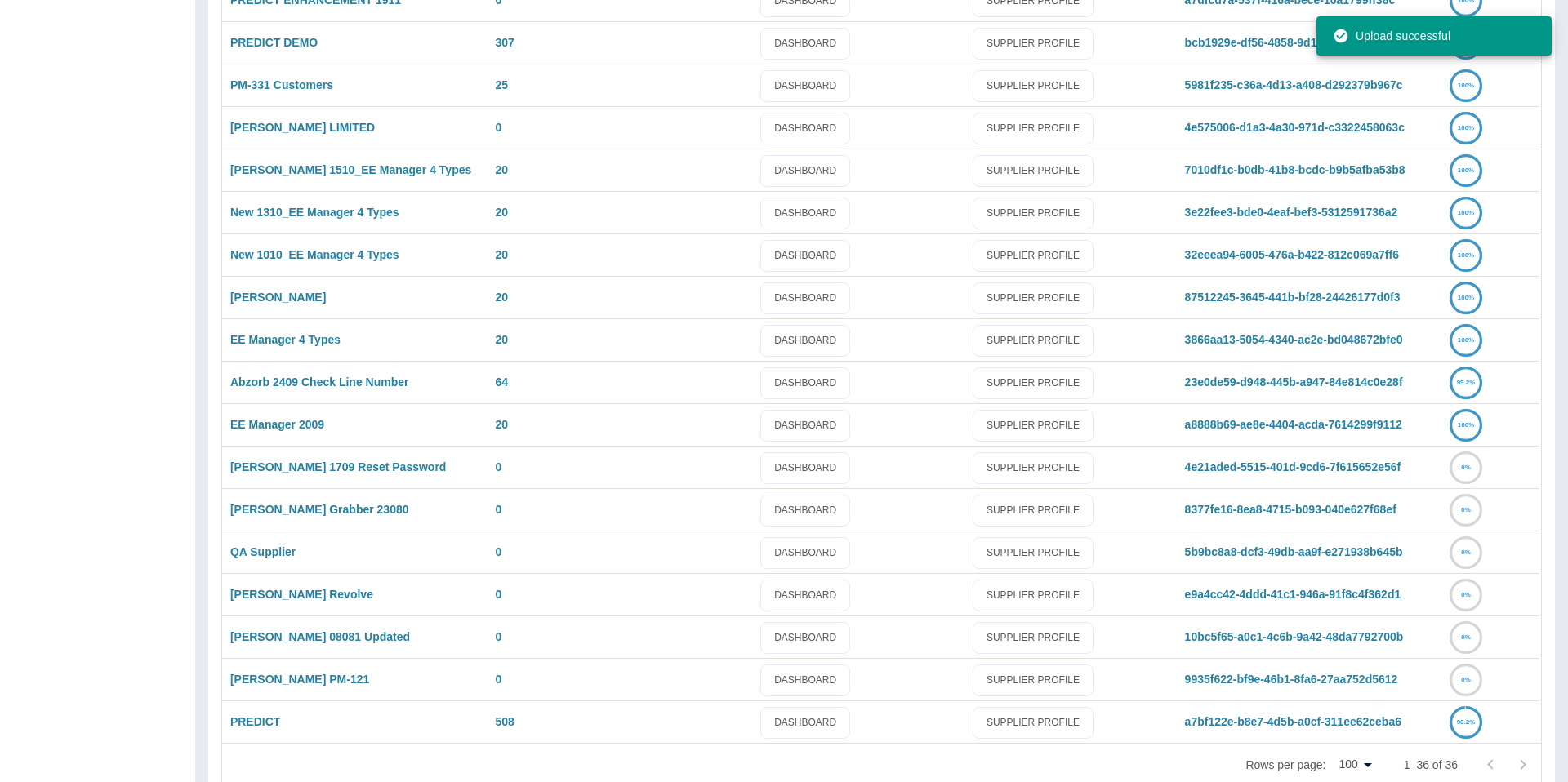
scroll to position [977, 0]
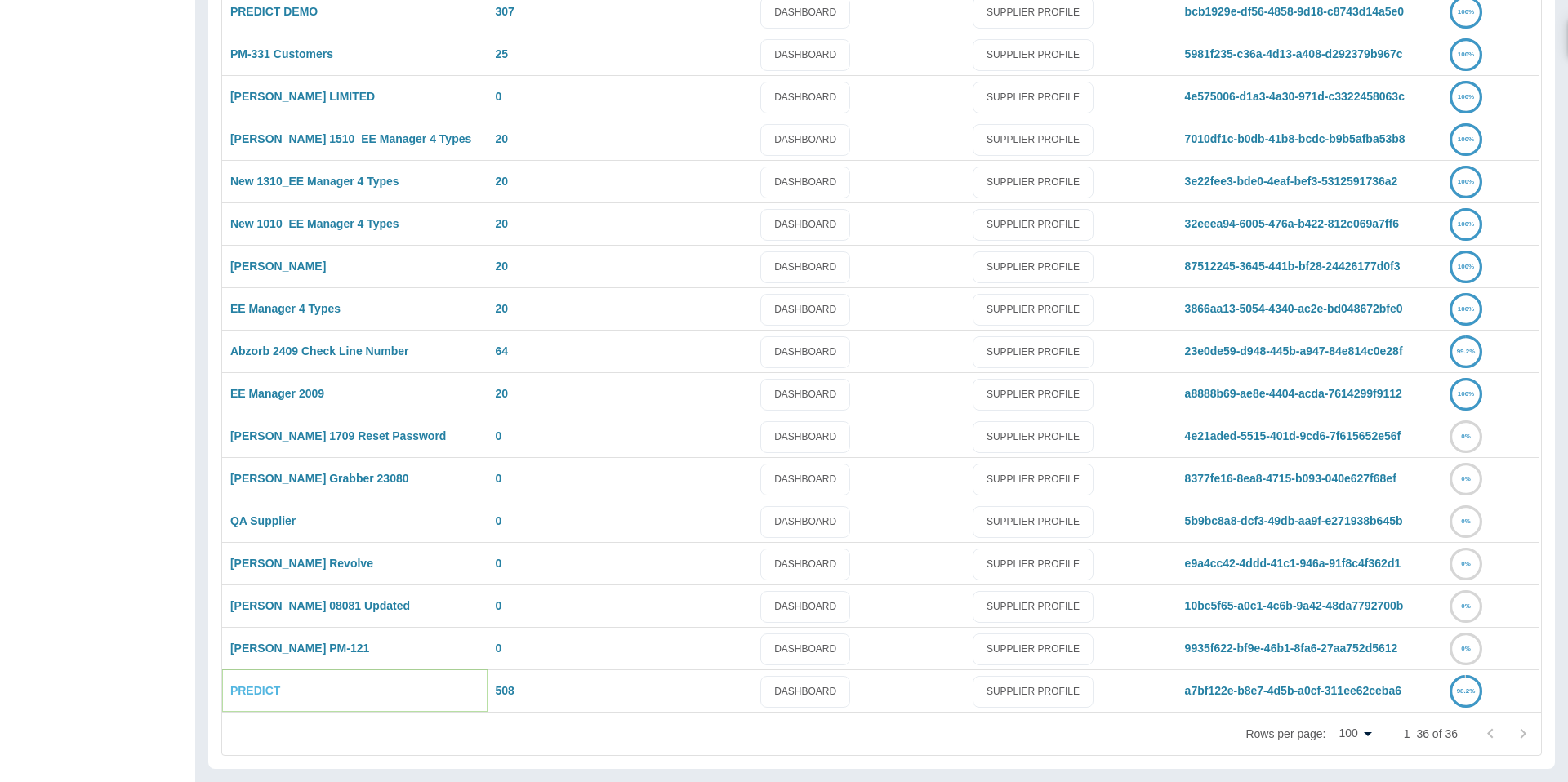
click at [247, 696] on link "PREDICT" at bounding box center [255, 690] width 50 height 13
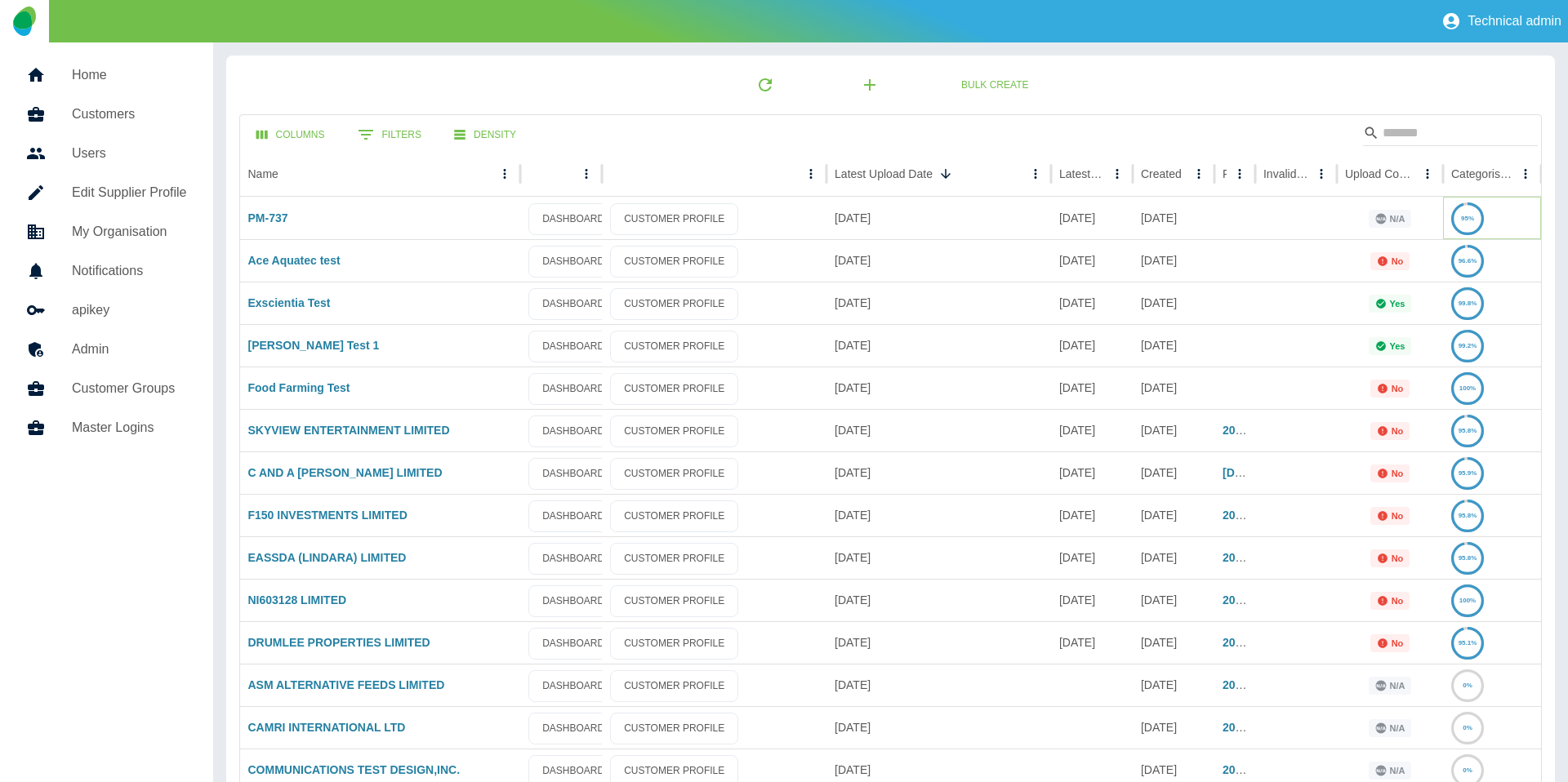
click at [1461, 212] on icon at bounding box center [1467, 219] width 31 height 31
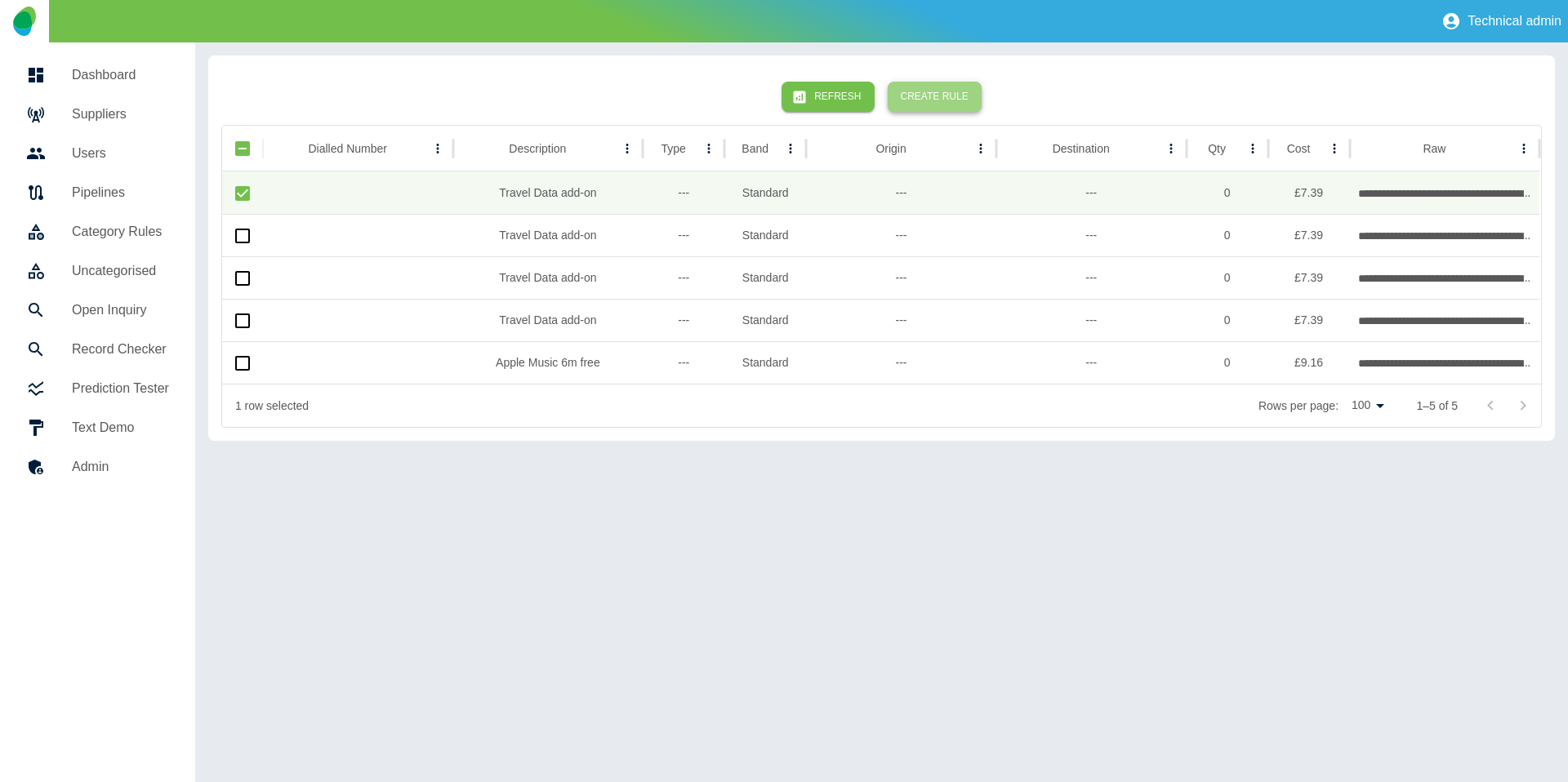
click at [959, 103] on button "Create Rule" at bounding box center [935, 97] width 94 height 31
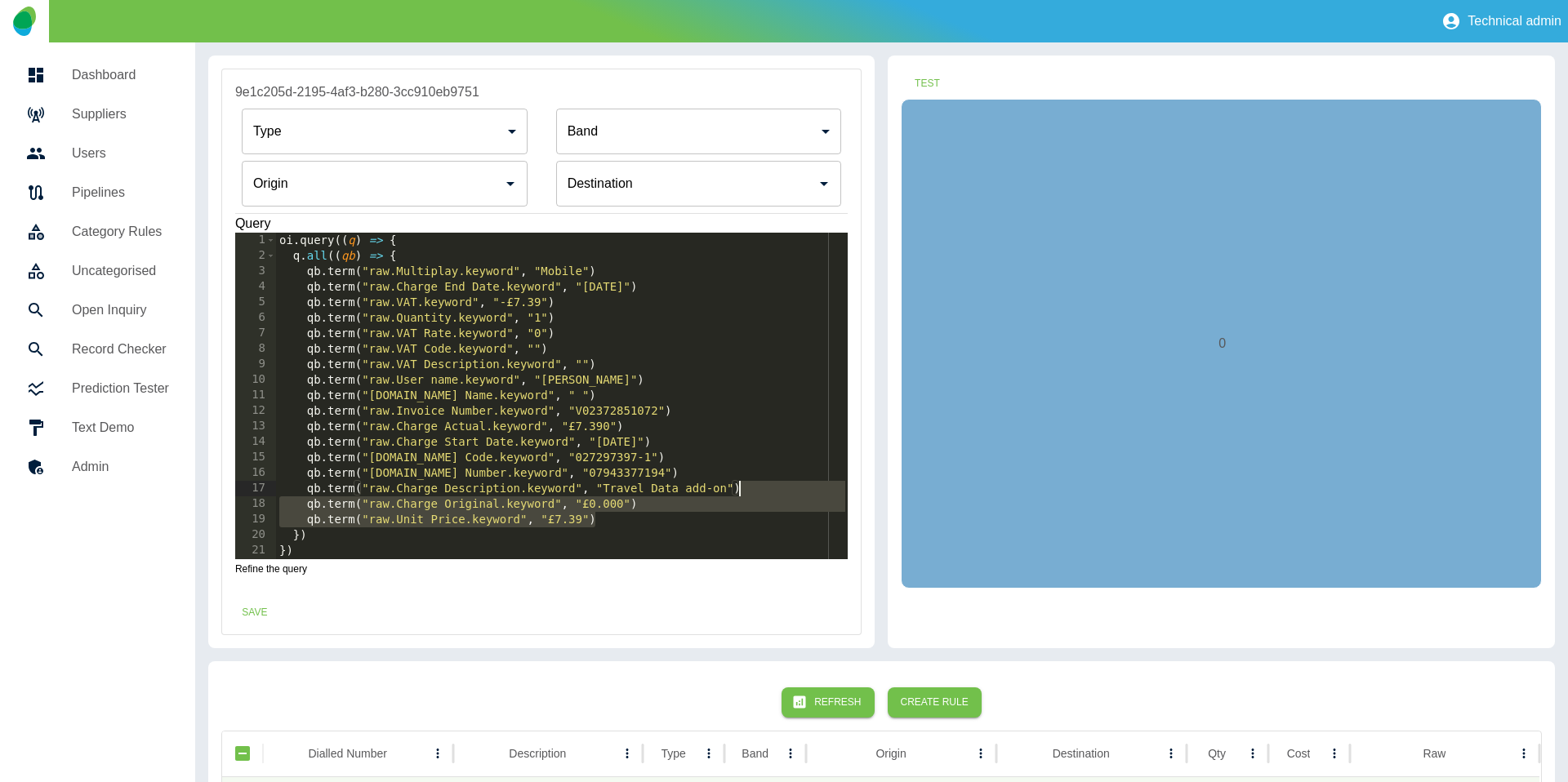
drag, startPoint x: 624, startPoint y: 525, endPoint x: 757, endPoint y: 493, distance: 136.8
click at [757, 493] on div "oi . query (( q ) => { q . all (( qb ) => { qb . term ( "raw.Multiplay.keyword"…" at bounding box center [562, 411] width 572 height 357
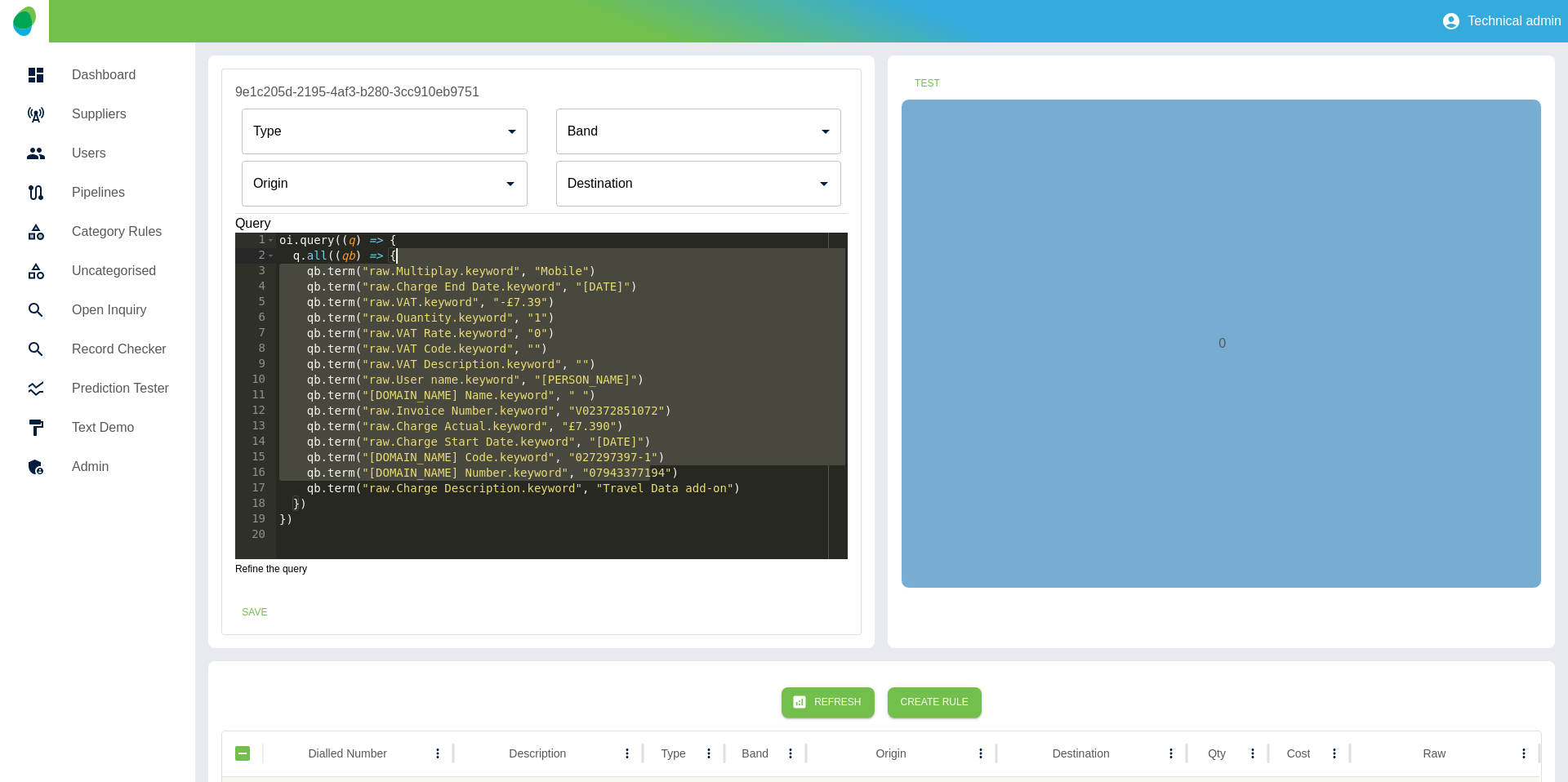
type textarea "**********"
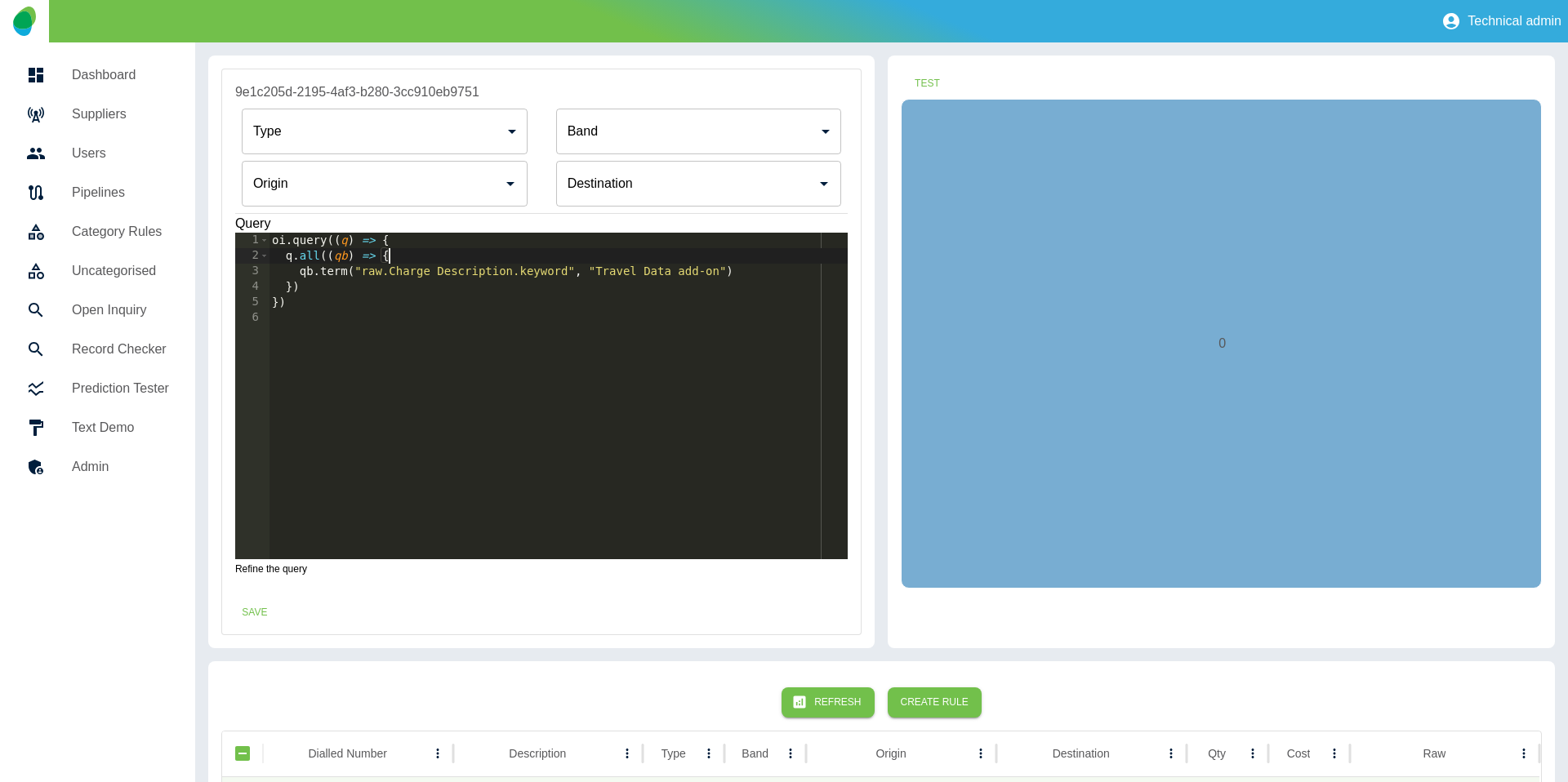
drag, startPoint x: 671, startPoint y: 470, endPoint x: 675, endPoint y: 261, distance: 209.0
click at [675, 261] on div "oi . query (( q ) => { q . all (( qb ) => { qb . term ( "raw.Charge Description…" at bounding box center [558, 411] width 579 height 357
click at [402, 184] on input "Origin" at bounding box center [372, 184] width 246 height 31
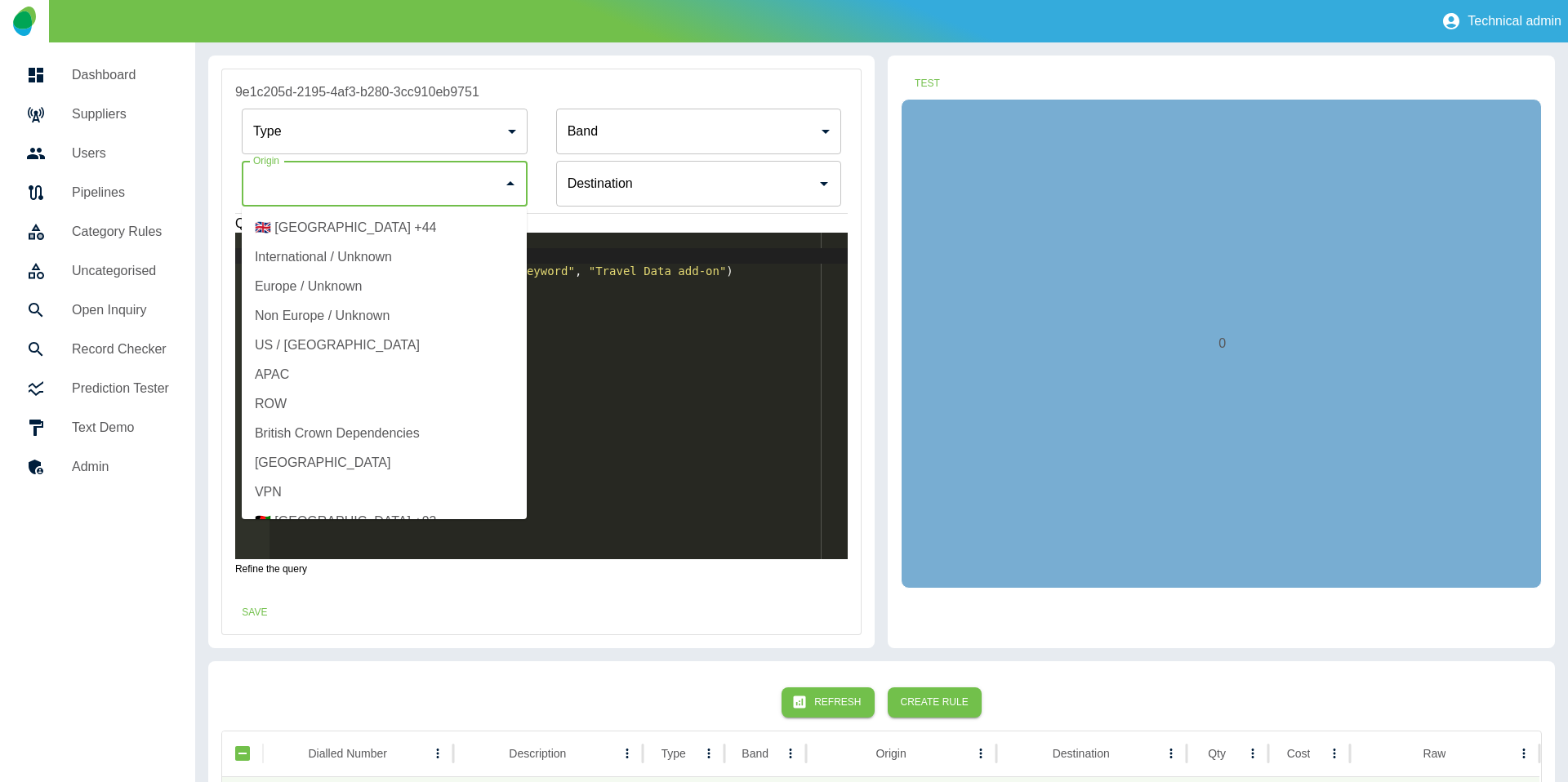
click at [351, 265] on li "International / Unknown" at bounding box center [384, 257] width 285 height 30
type input "**********"
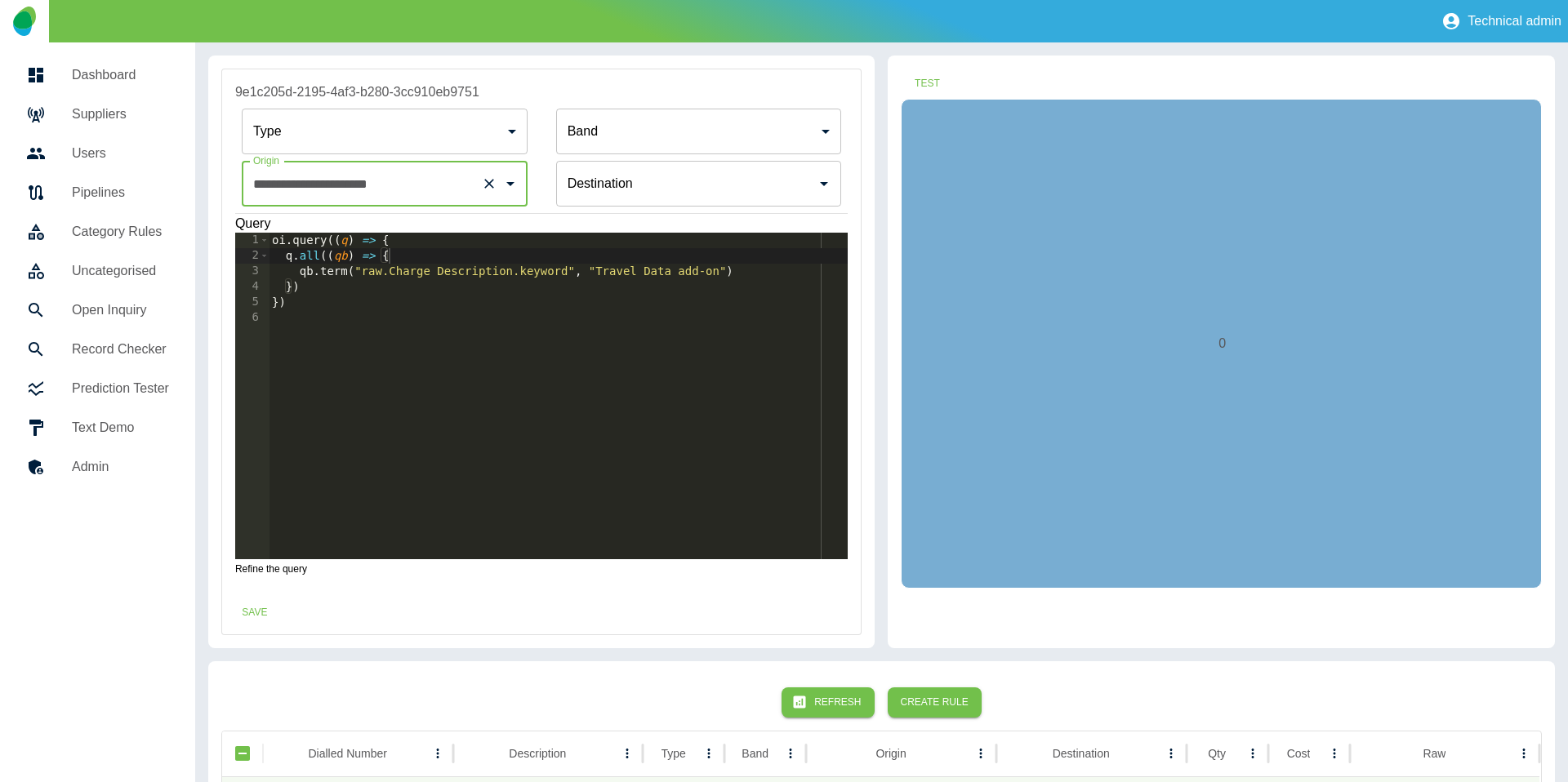
click at [681, 187] on input "Origin" at bounding box center [686, 184] width 246 height 31
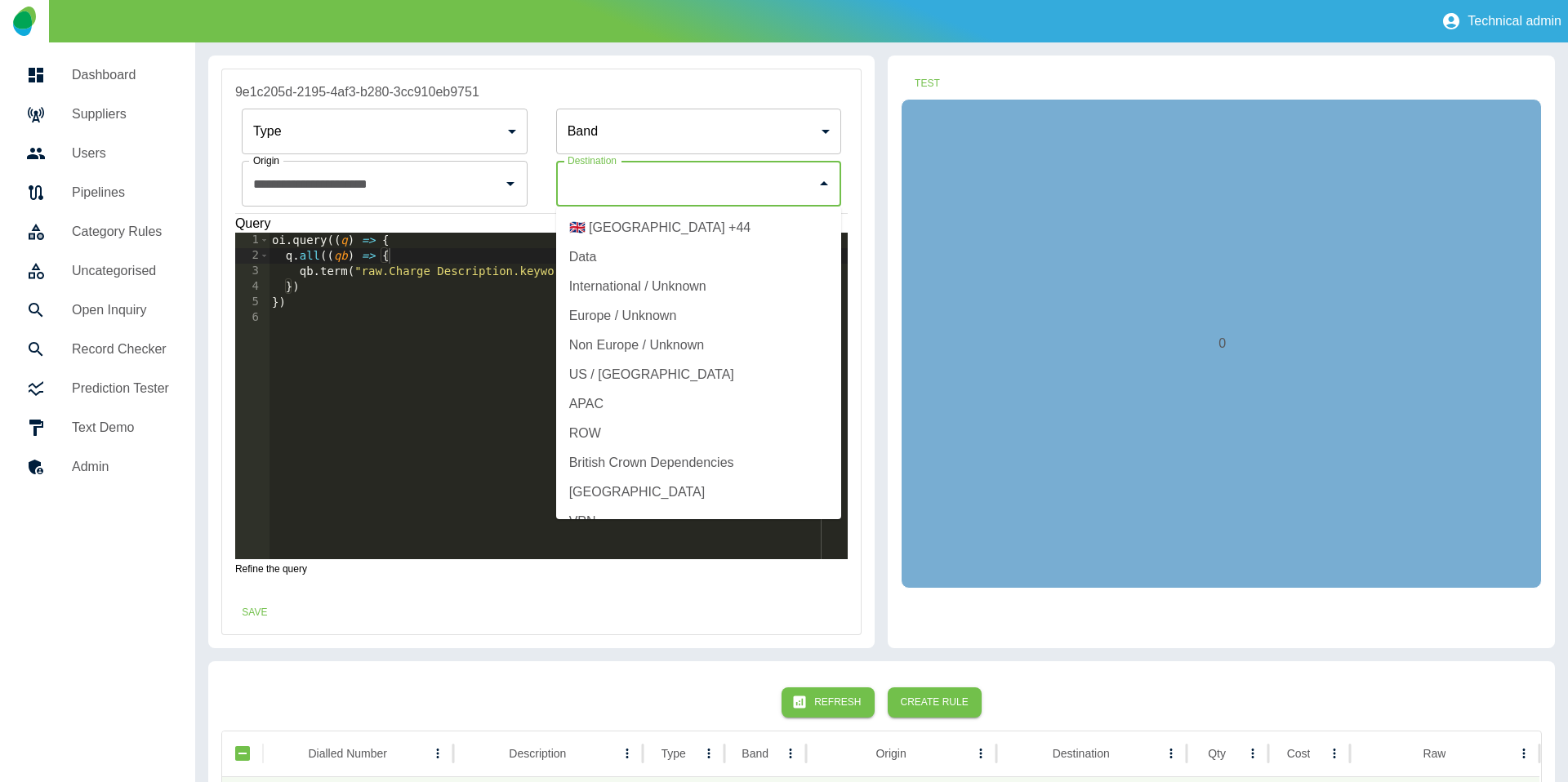
click at [664, 290] on li "International / Unknown" at bounding box center [698, 287] width 285 height 30
type input "**********"
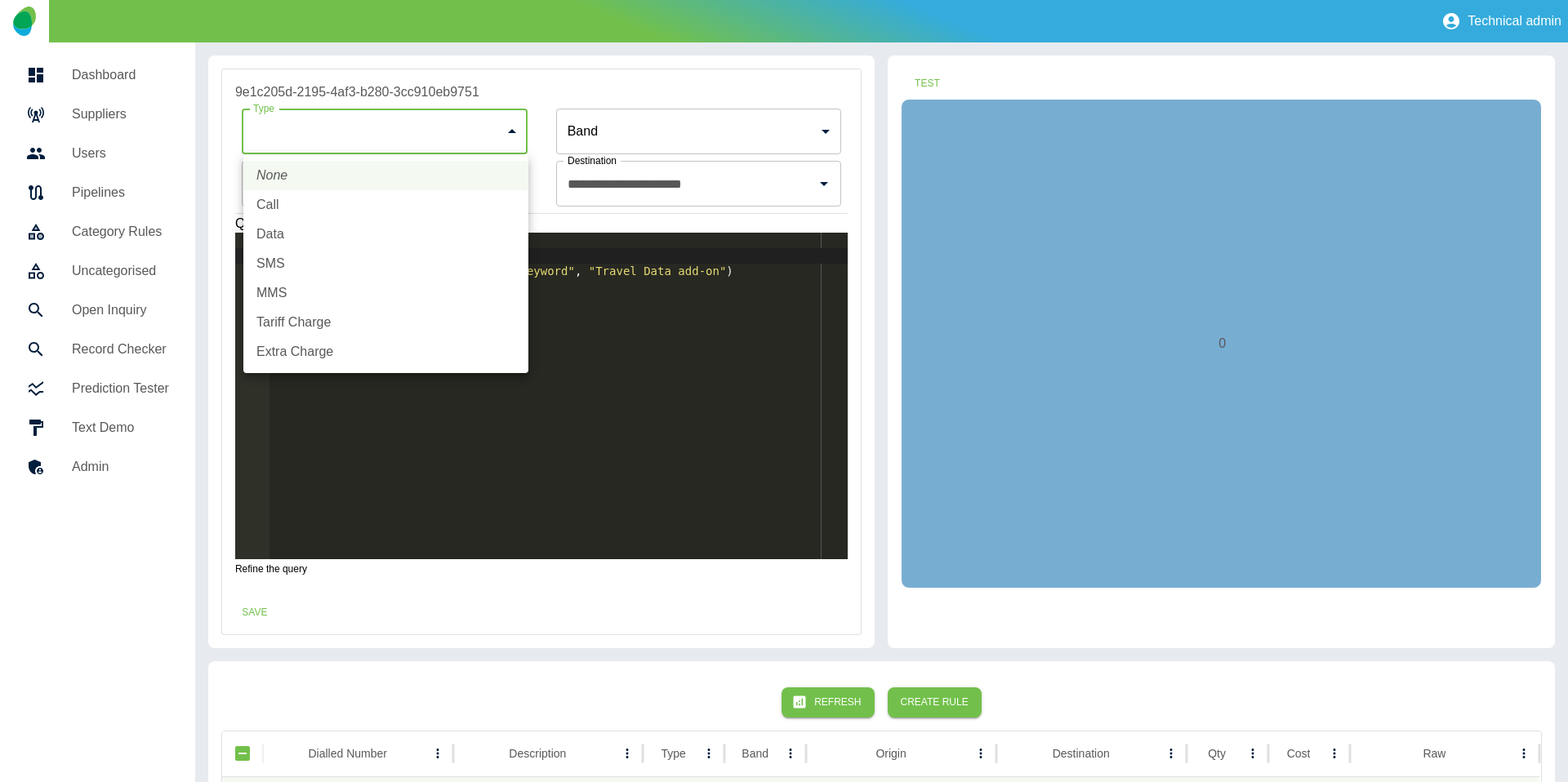
click at [337, 136] on body "**********" at bounding box center [784, 391] width 1568 height 782
click at [290, 357] on li "Extra Charge" at bounding box center [385, 352] width 285 height 30
type input "**********"
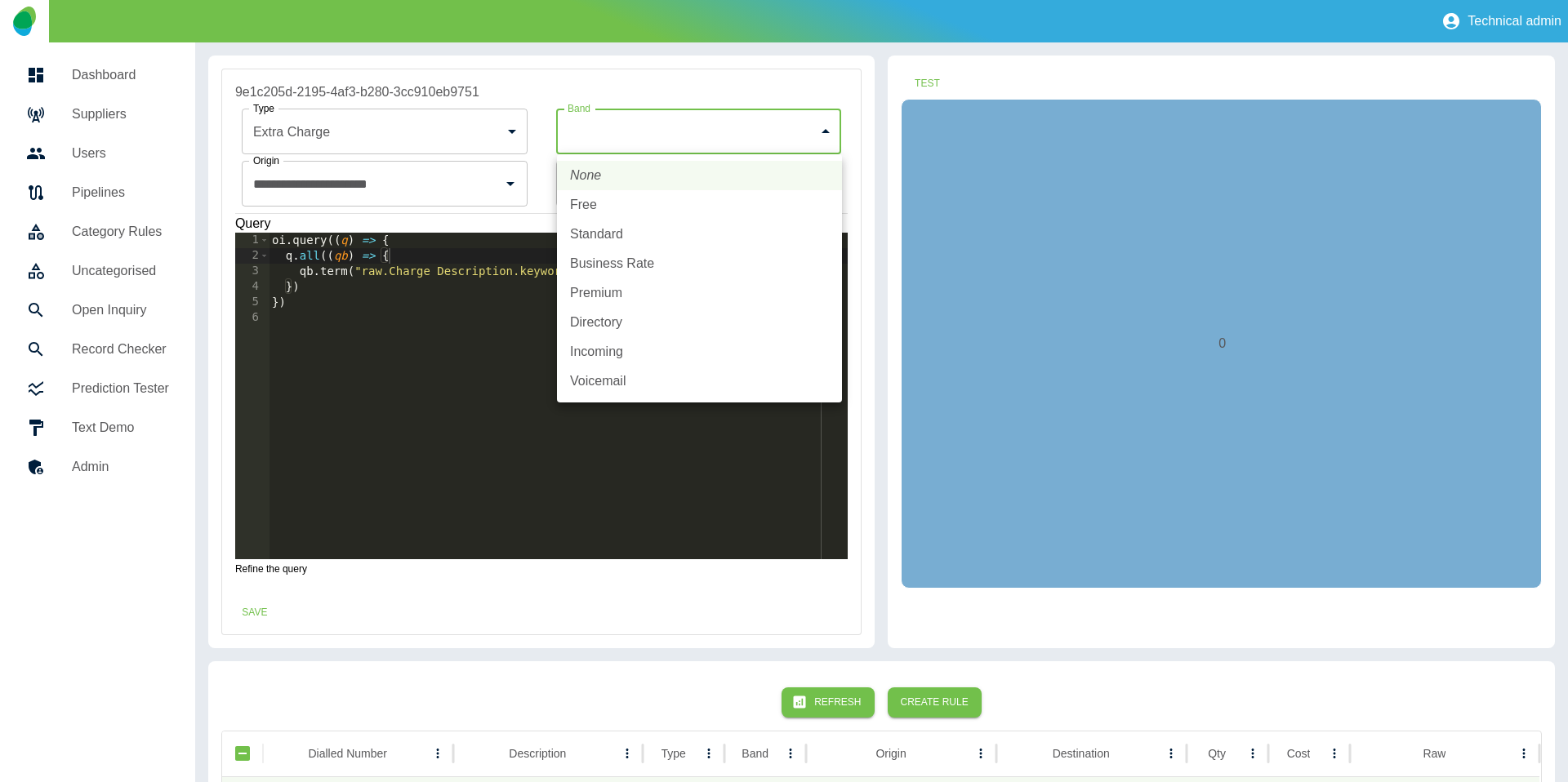
drag, startPoint x: 589, startPoint y: 139, endPoint x: 609, endPoint y: 189, distance: 53.9
click at [590, 139] on body "**********" at bounding box center [784, 391] width 1568 height 782
click at [621, 232] on li "Standard" at bounding box center [699, 235] width 285 height 30
type input "********"
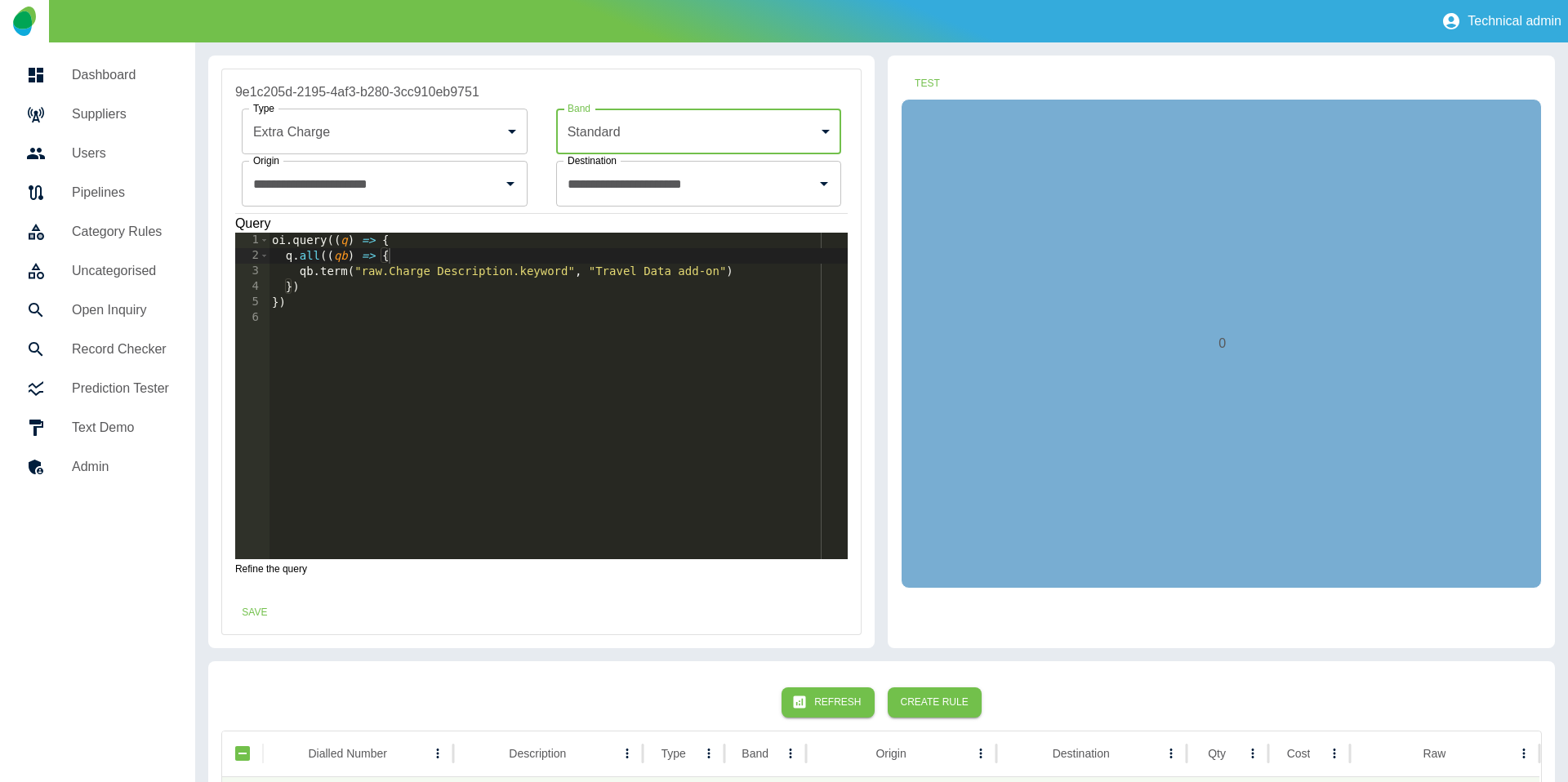
click at [987, 102] on div "0" at bounding box center [1221, 343] width 641 height 489
click at [927, 88] on button "Test" at bounding box center [926, 83] width 52 height 31
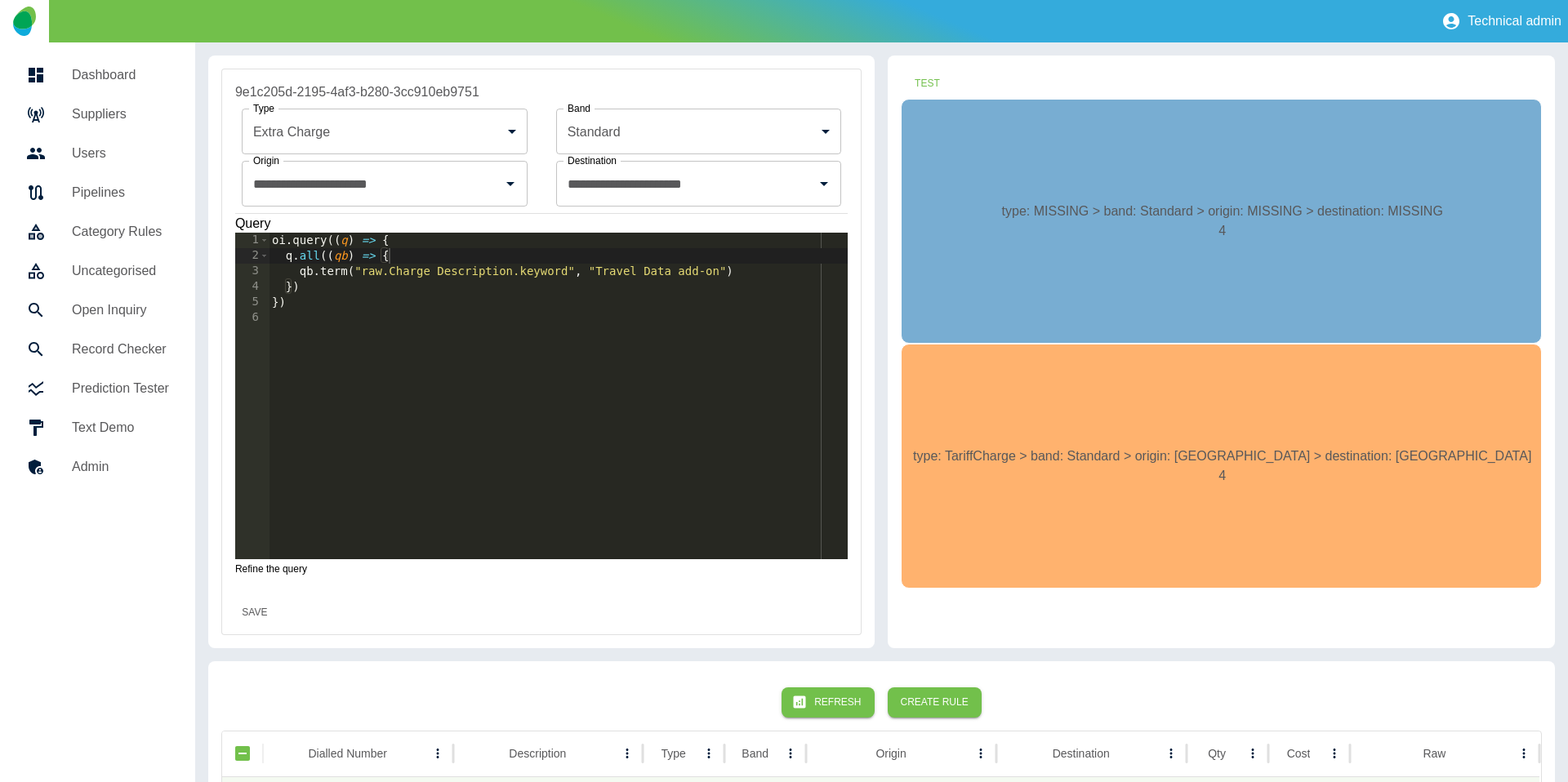
click at [256, 615] on button "Save" at bounding box center [254, 613] width 52 height 31
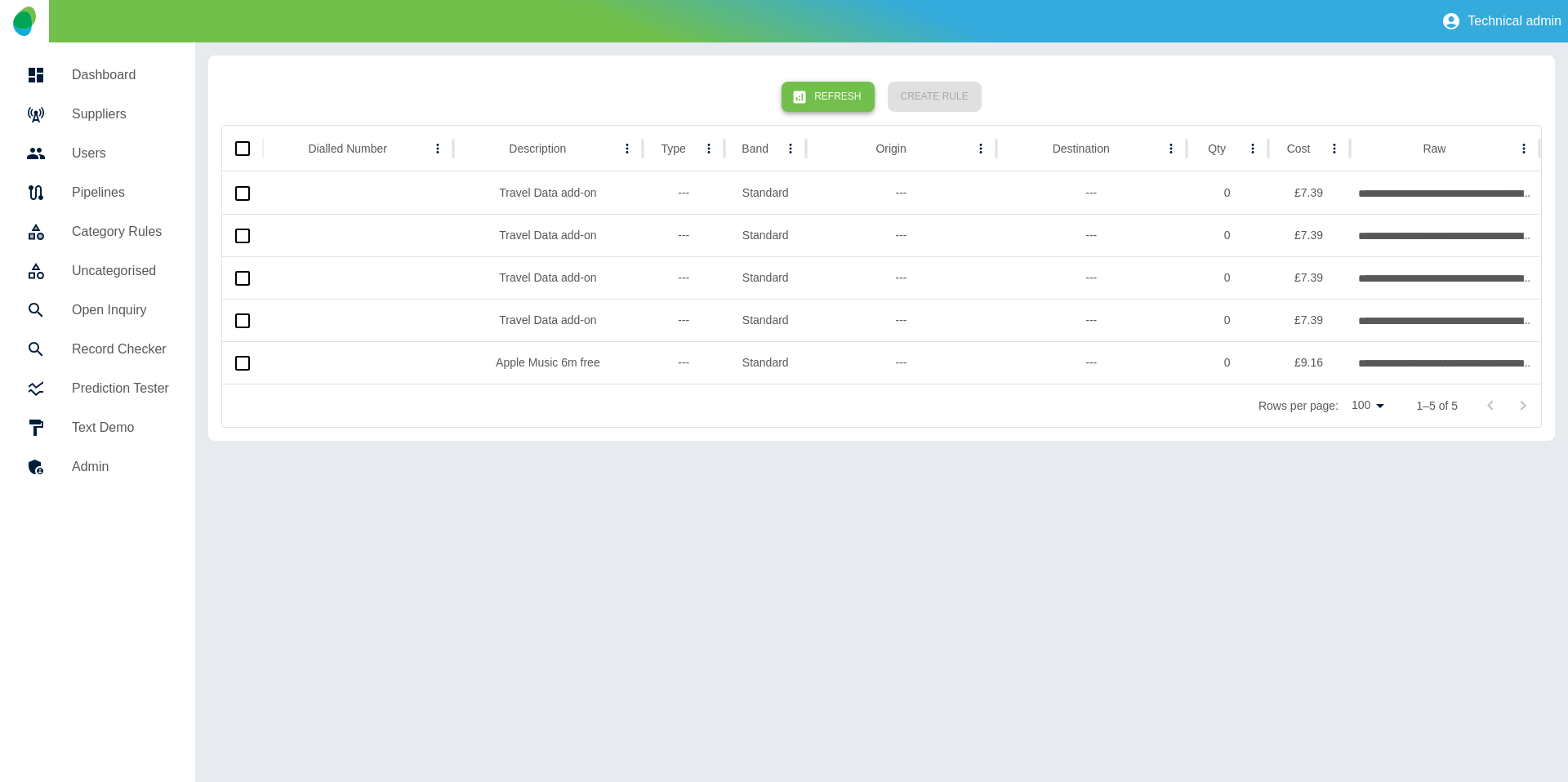
click at [840, 96] on button "Refresh" at bounding box center [828, 97] width 93 height 31
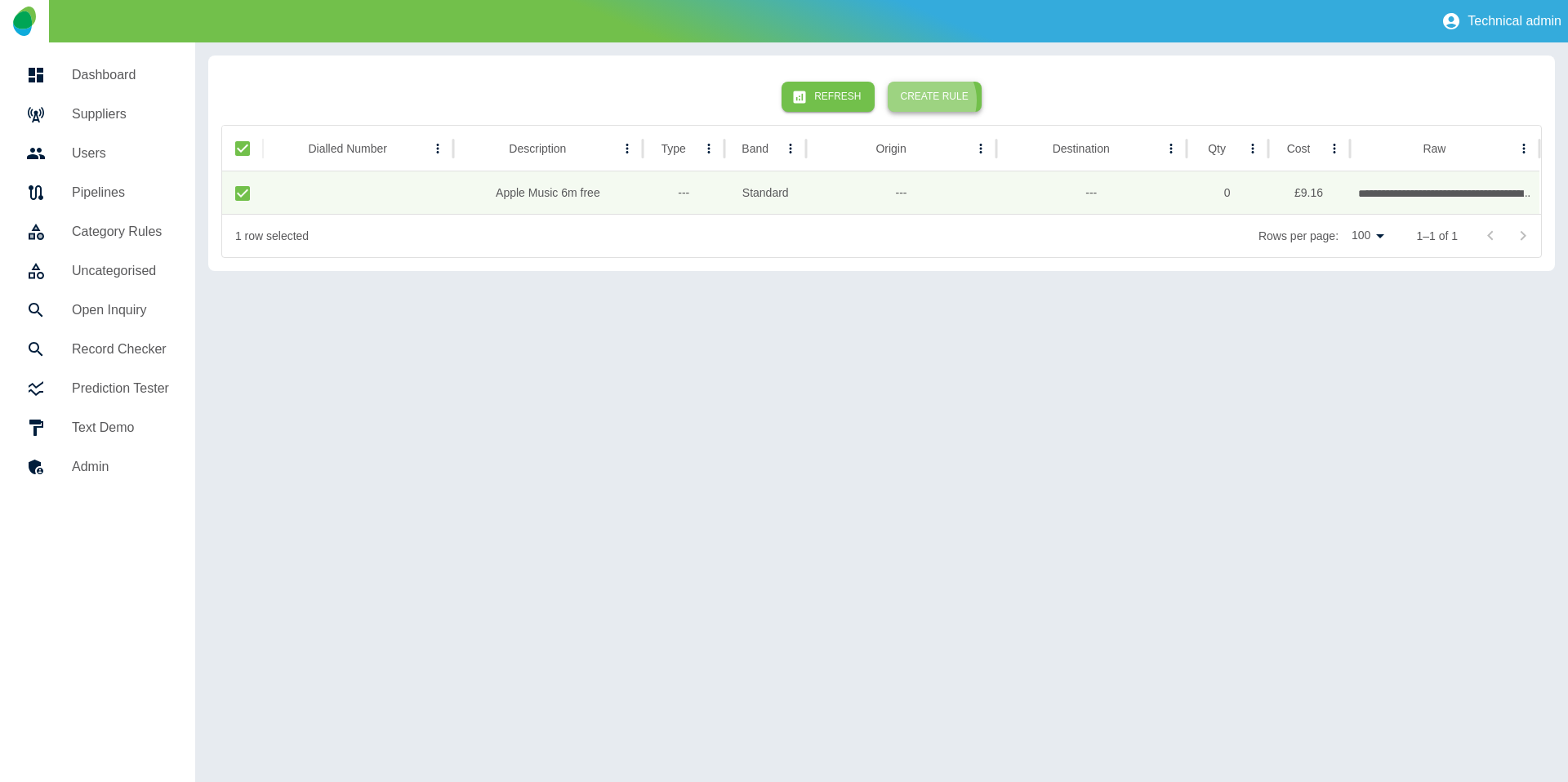
click at [928, 100] on button "Create Rule" at bounding box center [935, 97] width 94 height 31
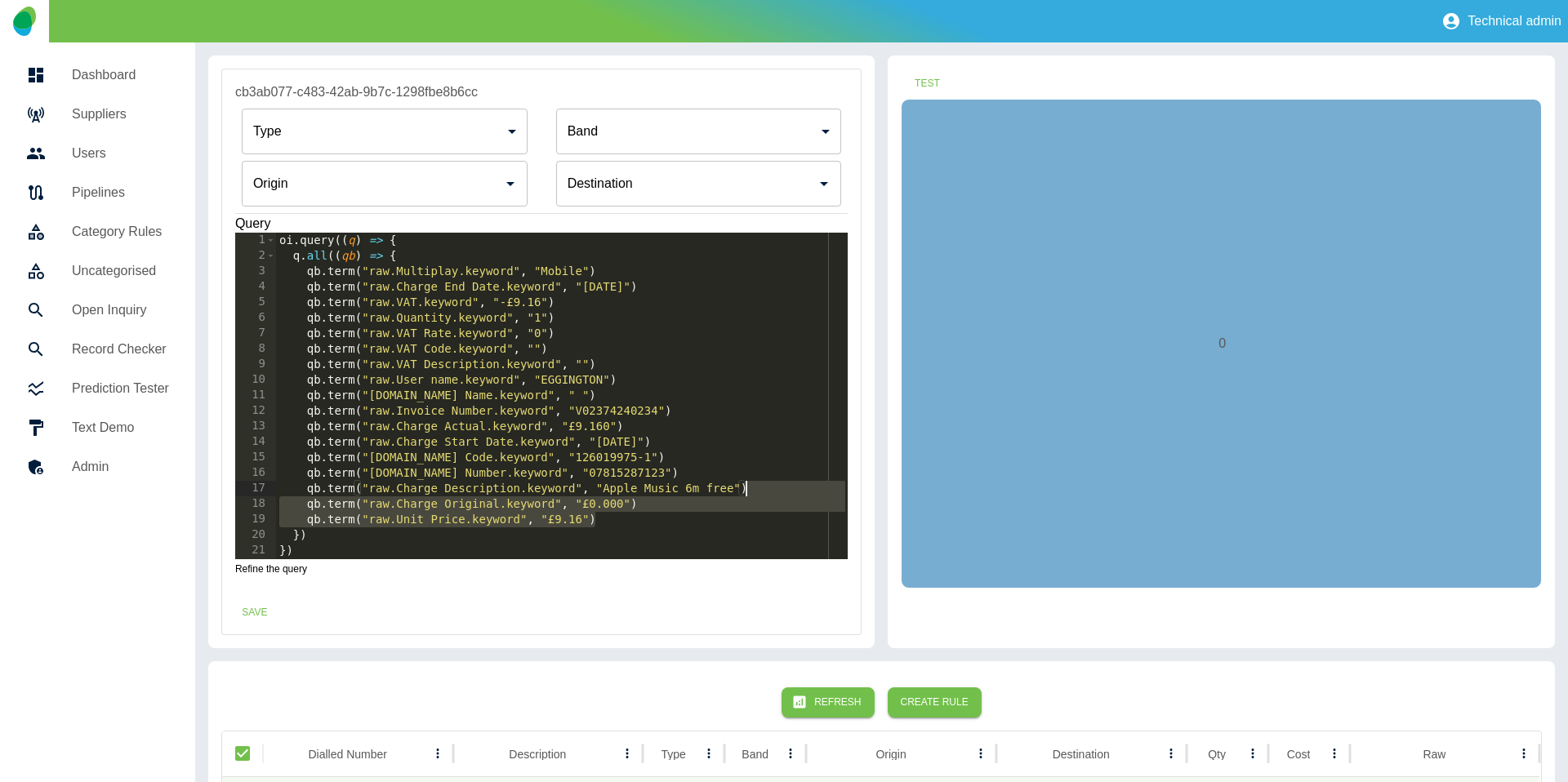
drag, startPoint x: 642, startPoint y: 516, endPoint x: 840, endPoint y: 488, distance: 200.0
click at [840, 488] on div "**********" at bounding box center [541, 395] width 613 height 327
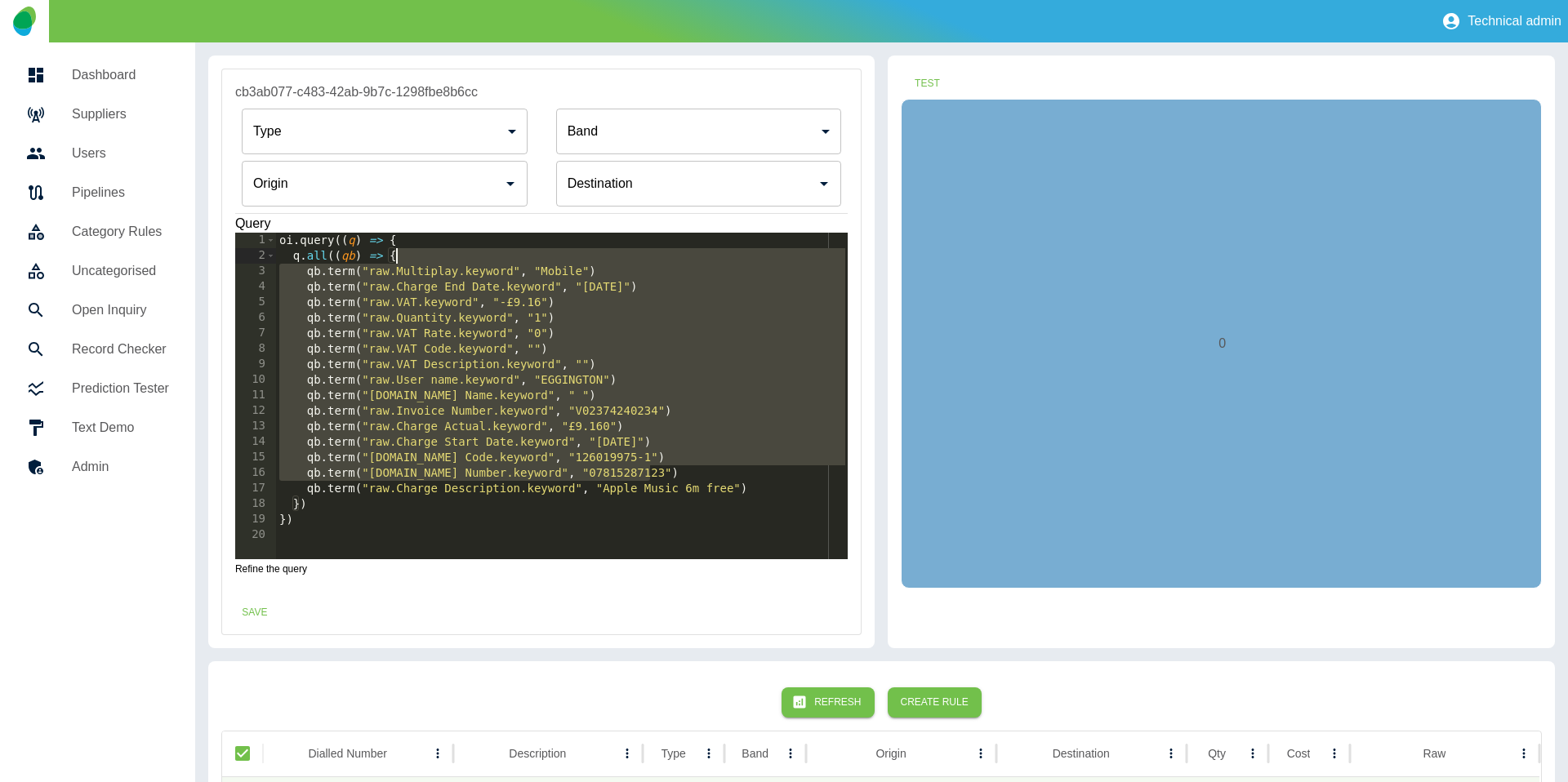
type textarea "**********"
drag, startPoint x: 686, startPoint y: 473, endPoint x: 619, endPoint y: 260, distance: 223.3
click at [619, 260] on div "oi . query (( q ) => { q . all (( qb ) => { qb . term ( "raw.Multiplay.keyword"…" at bounding box center [562, 411] width 572 height 357
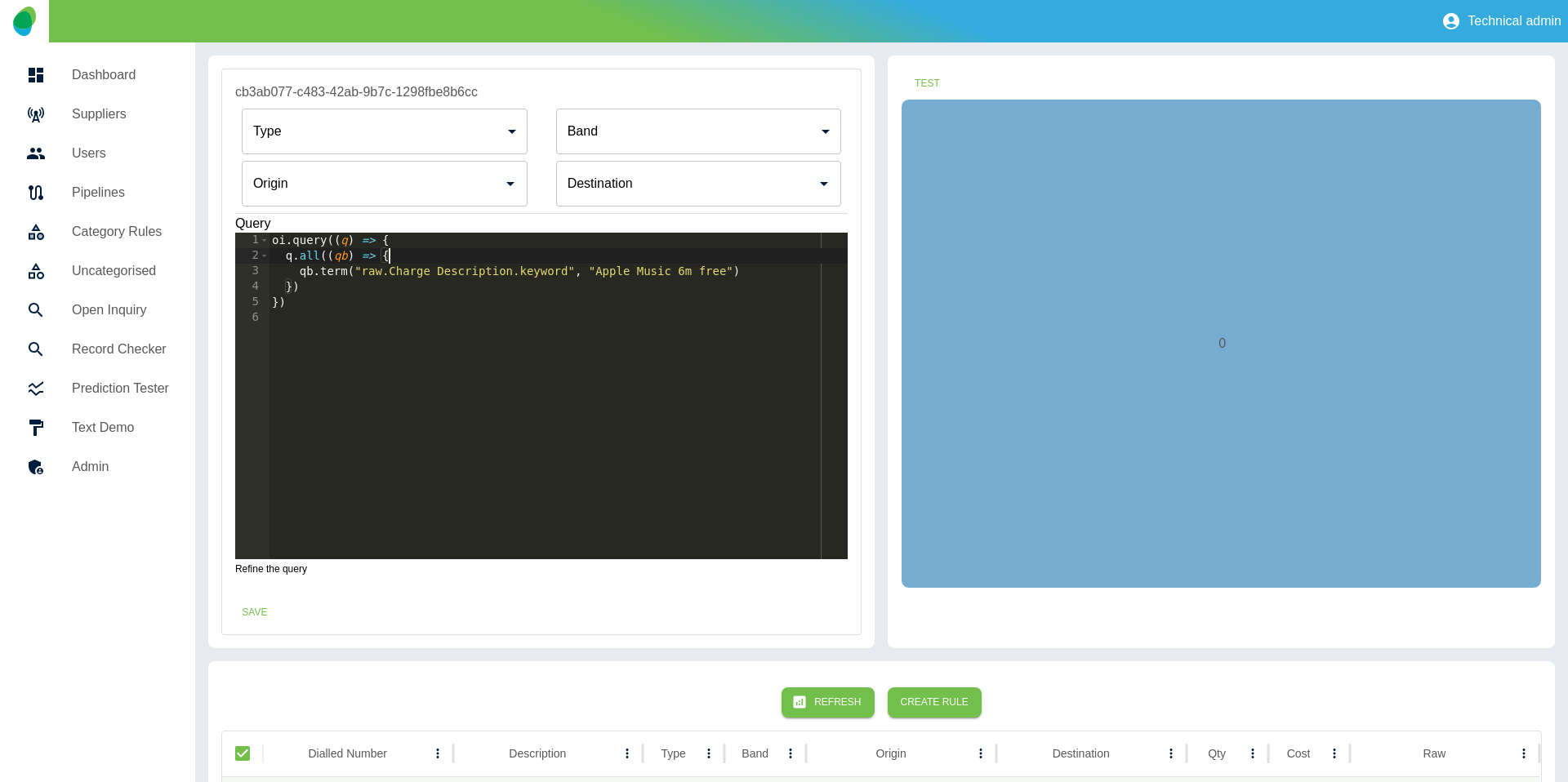
click at [385, 179] on input "Origin" at bounding box center [372, 184] width 246 height 31
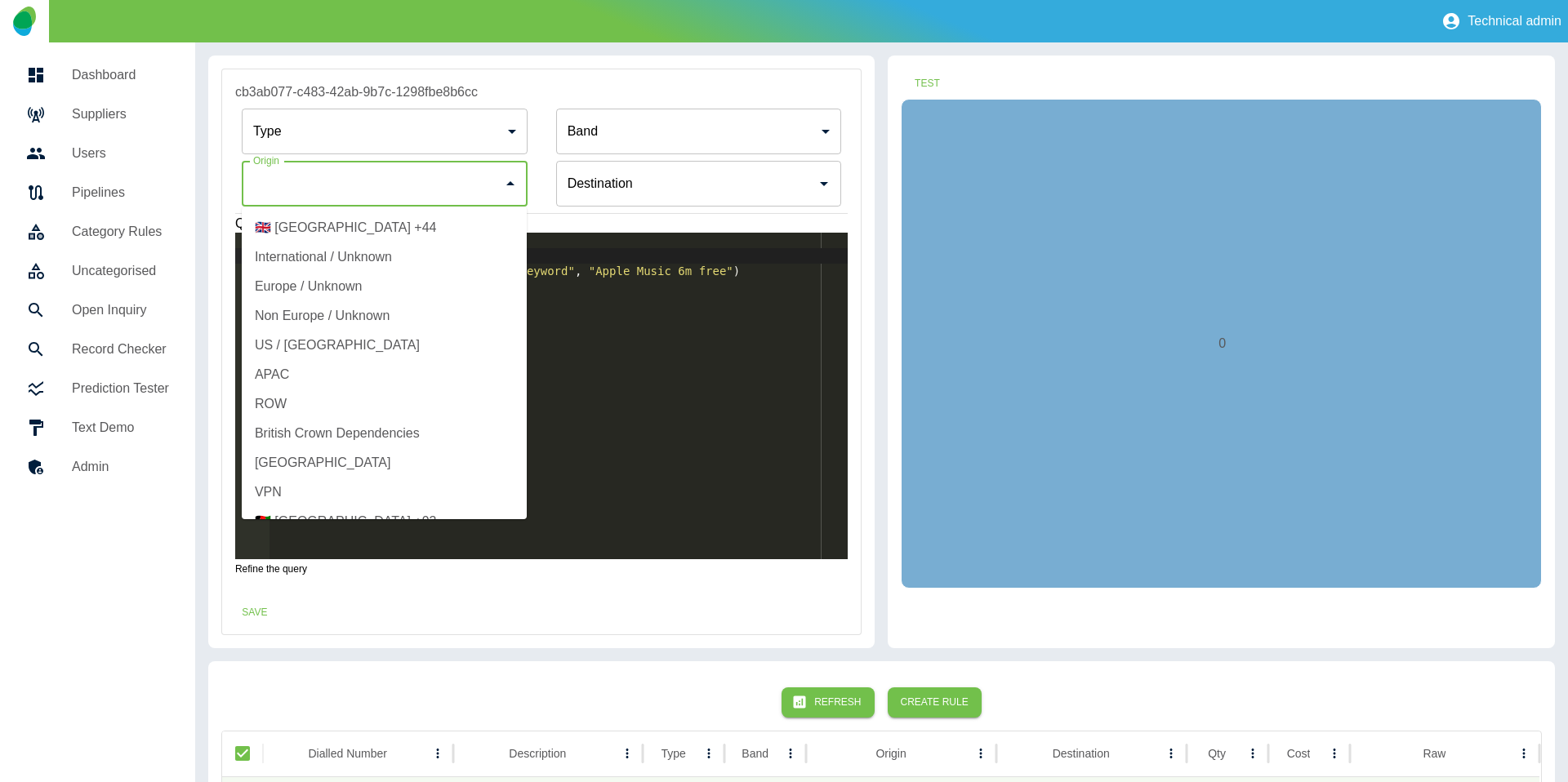
click at [338, 229] on li "🇬🇧 United Kingdom +44" at bounding box center [384, 228] width 285 height 30
type input "**********"
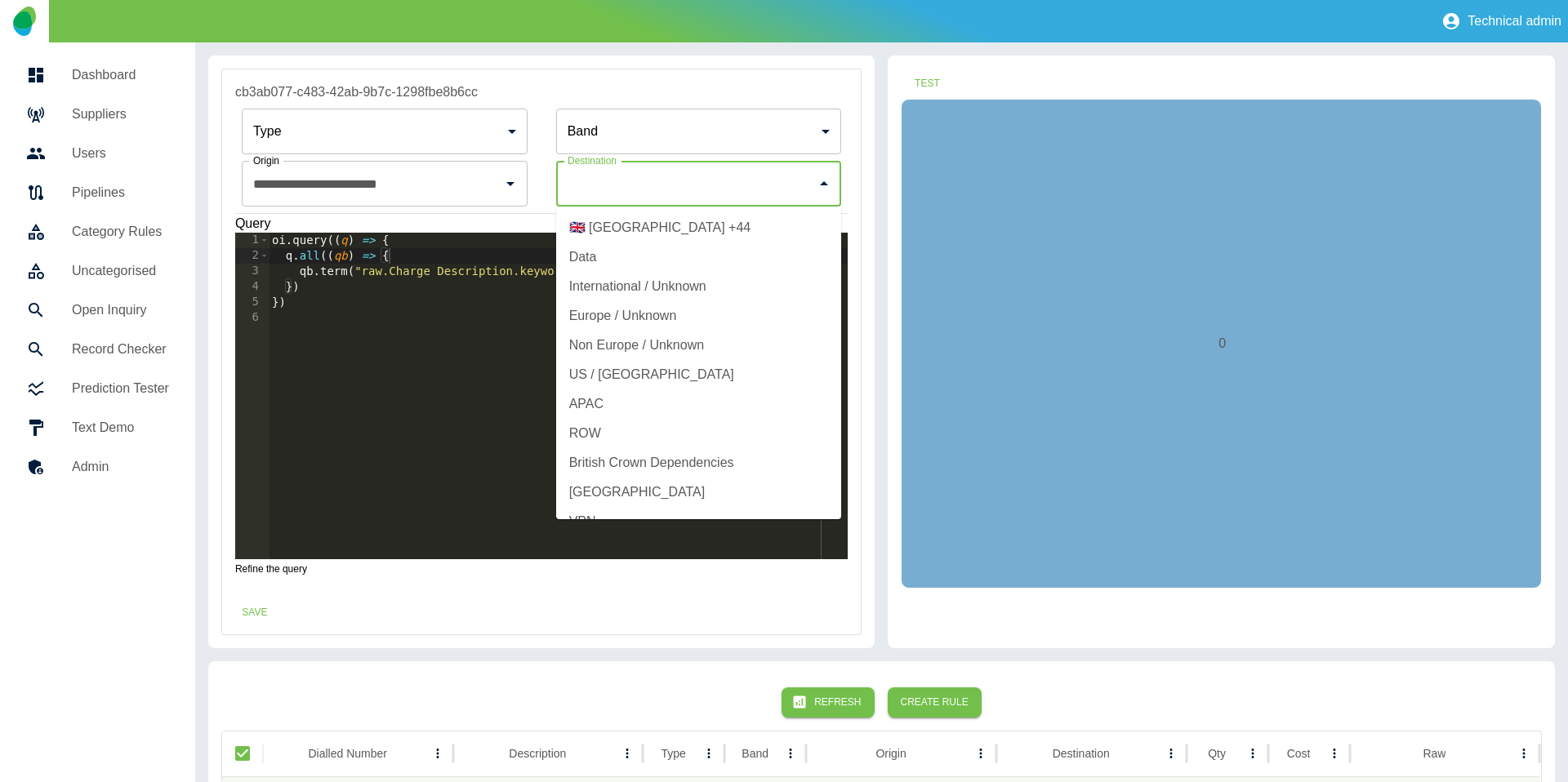
drag, startPoint x: 670, startPoint y: 190, endPoint x: 658, endPoint y: 212, distance: 25.1
click at [669, 191] on input "Origin" at bounding box center [686, 184] width 246 height 31
click at [653, 229] on li "🇬🇧 United Kingdom +44" at bounding box center [698, 228] width 285 height 30
type input "**********"
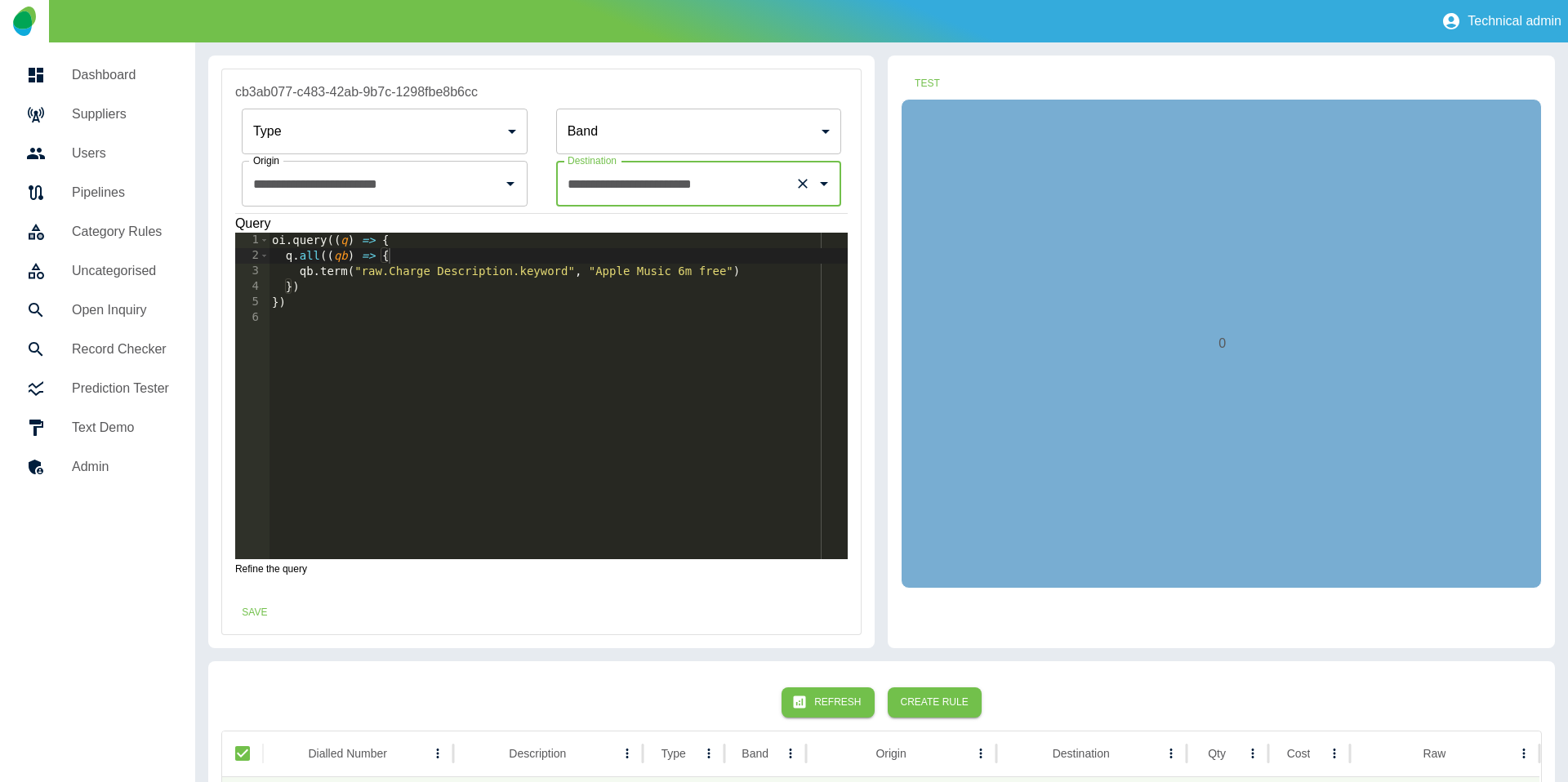
click at [379, 124] on body "**********" at bounding box center [784, 391] width 1568 height 782
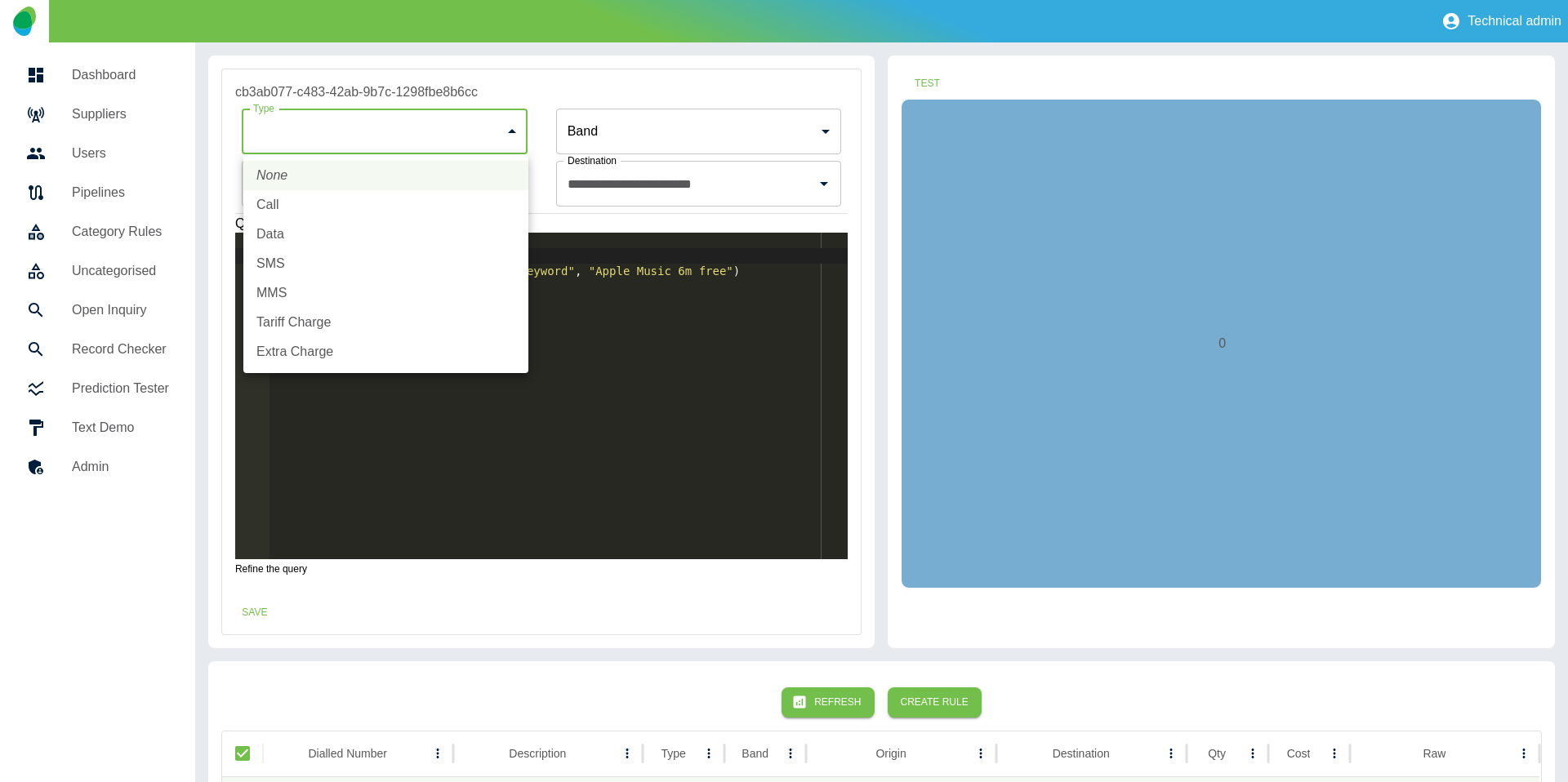
click at [344, 355] on li "Extra Charge" at bounding box center [385, 352] width 285 height 30
type input "**********"
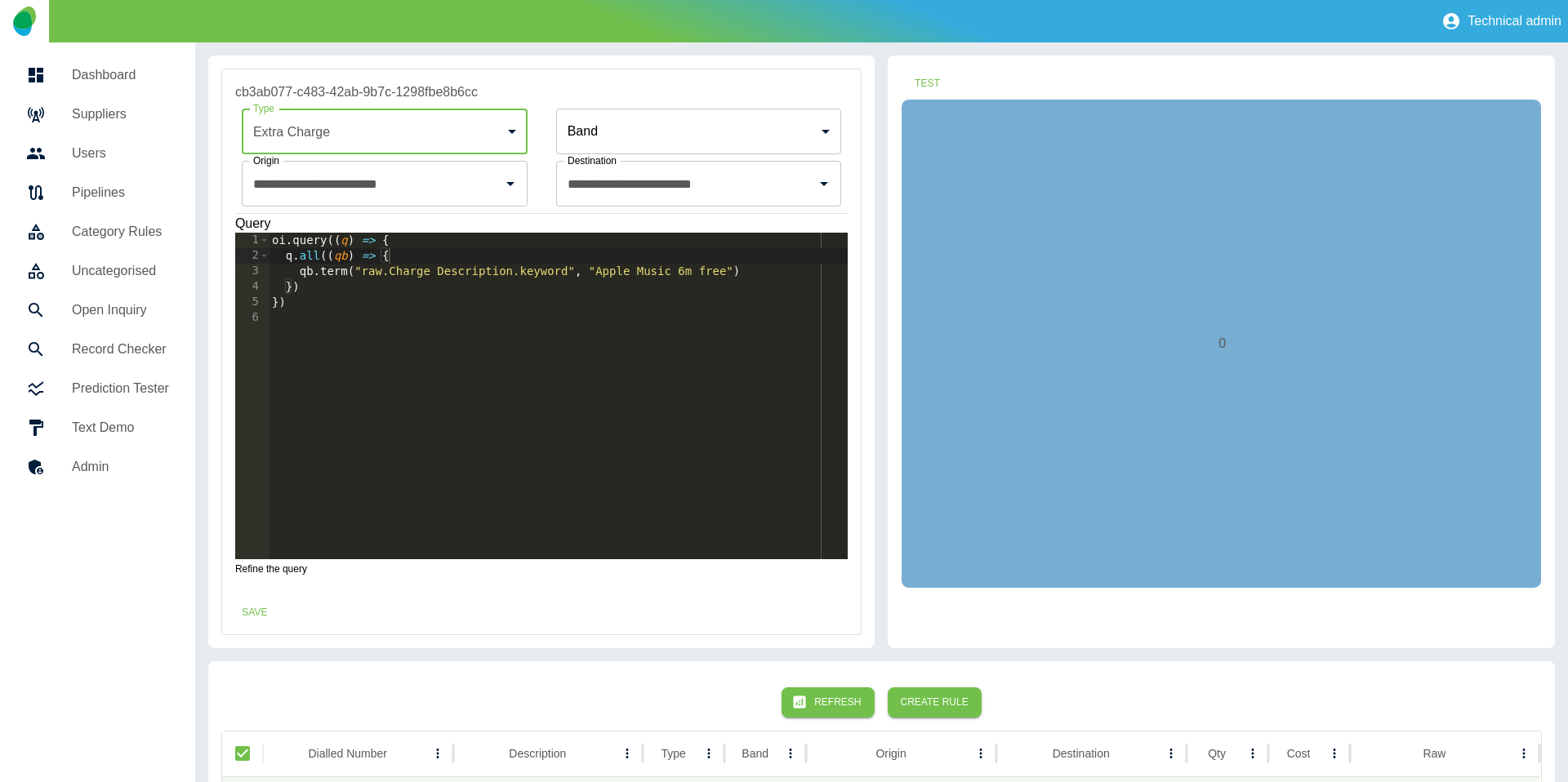
click at [629, 127] on body "**********" at bounding box center [784, 391] width 1568 height 782
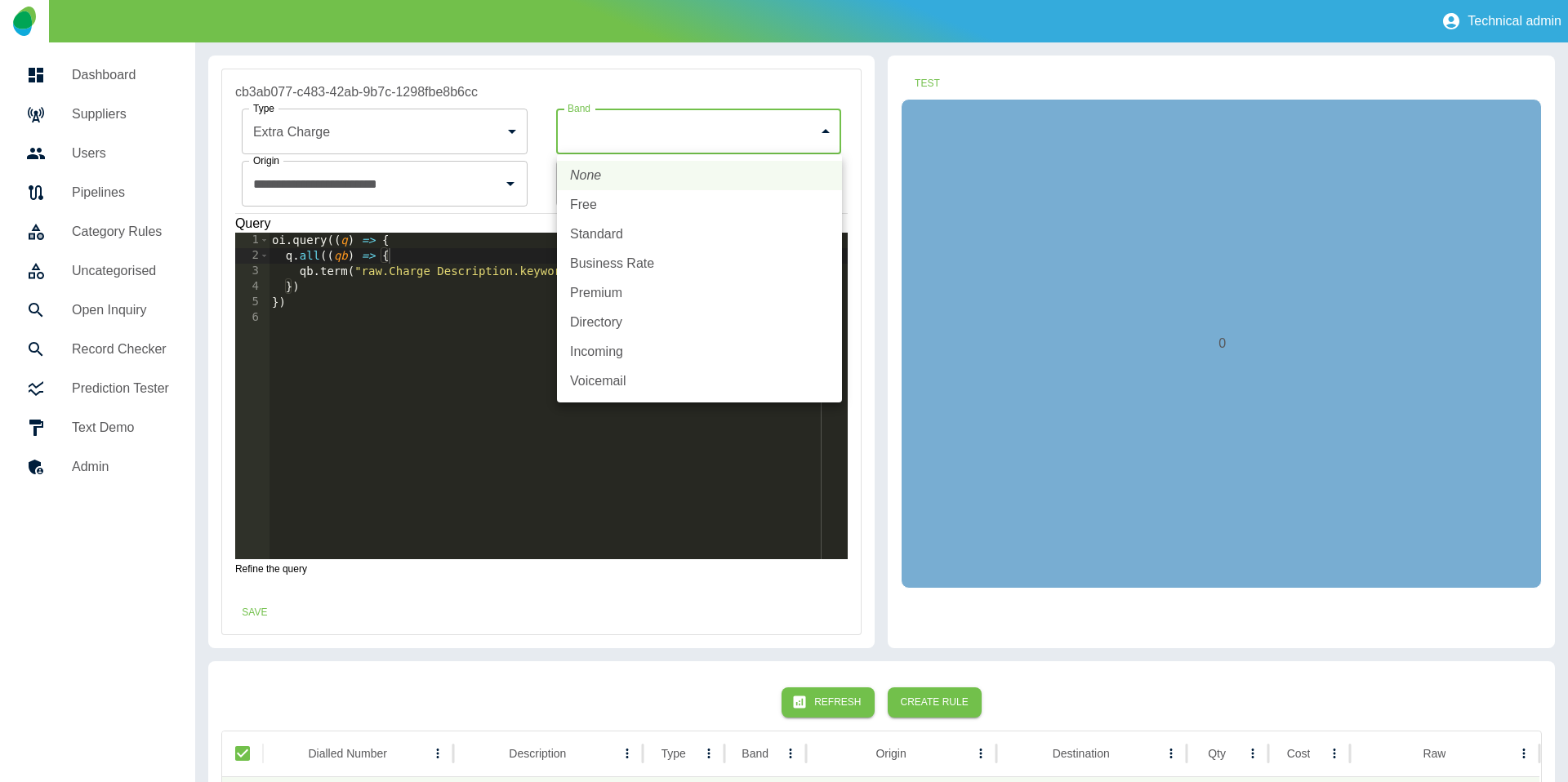
click at [613, 226] on li "Standard" at bounding box center [699, 235] width 285 height 30
type input "********"
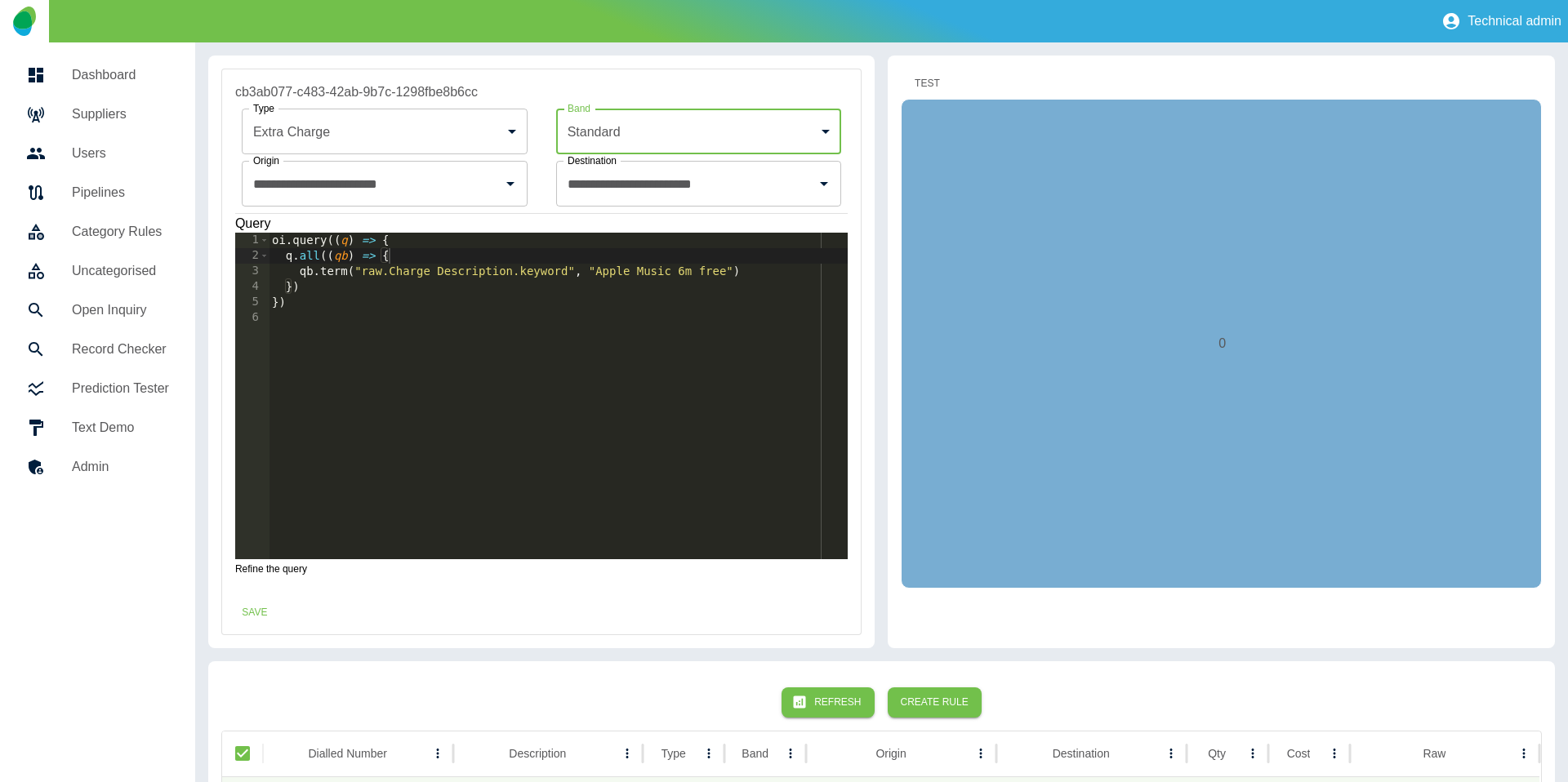
click at [928, 78] on button "Test" at bounding box center [926, 83] width 52 height 31
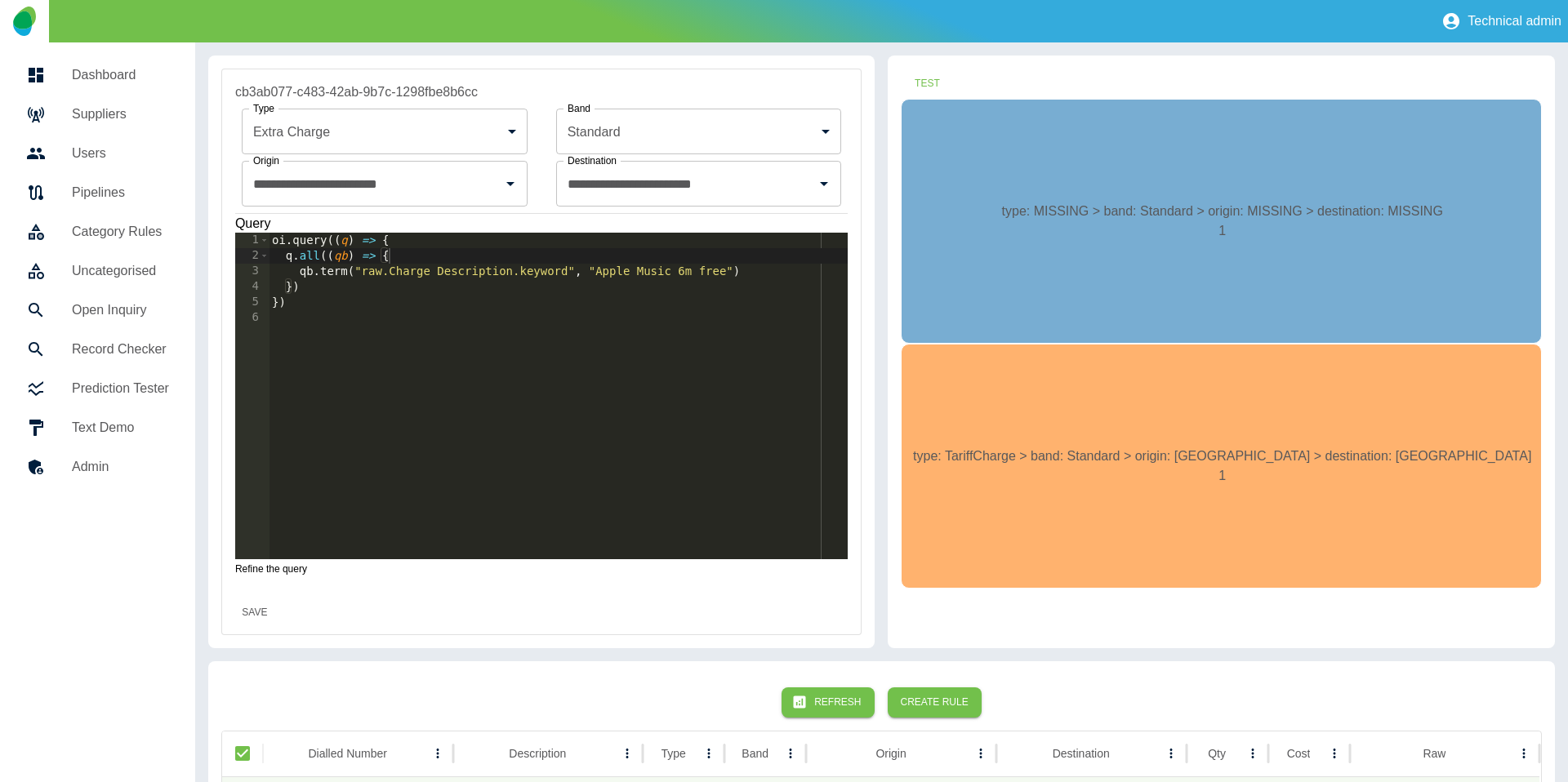
click at [251, 611] on button "Save" at bounding box center [254, 613] width 52 height 31
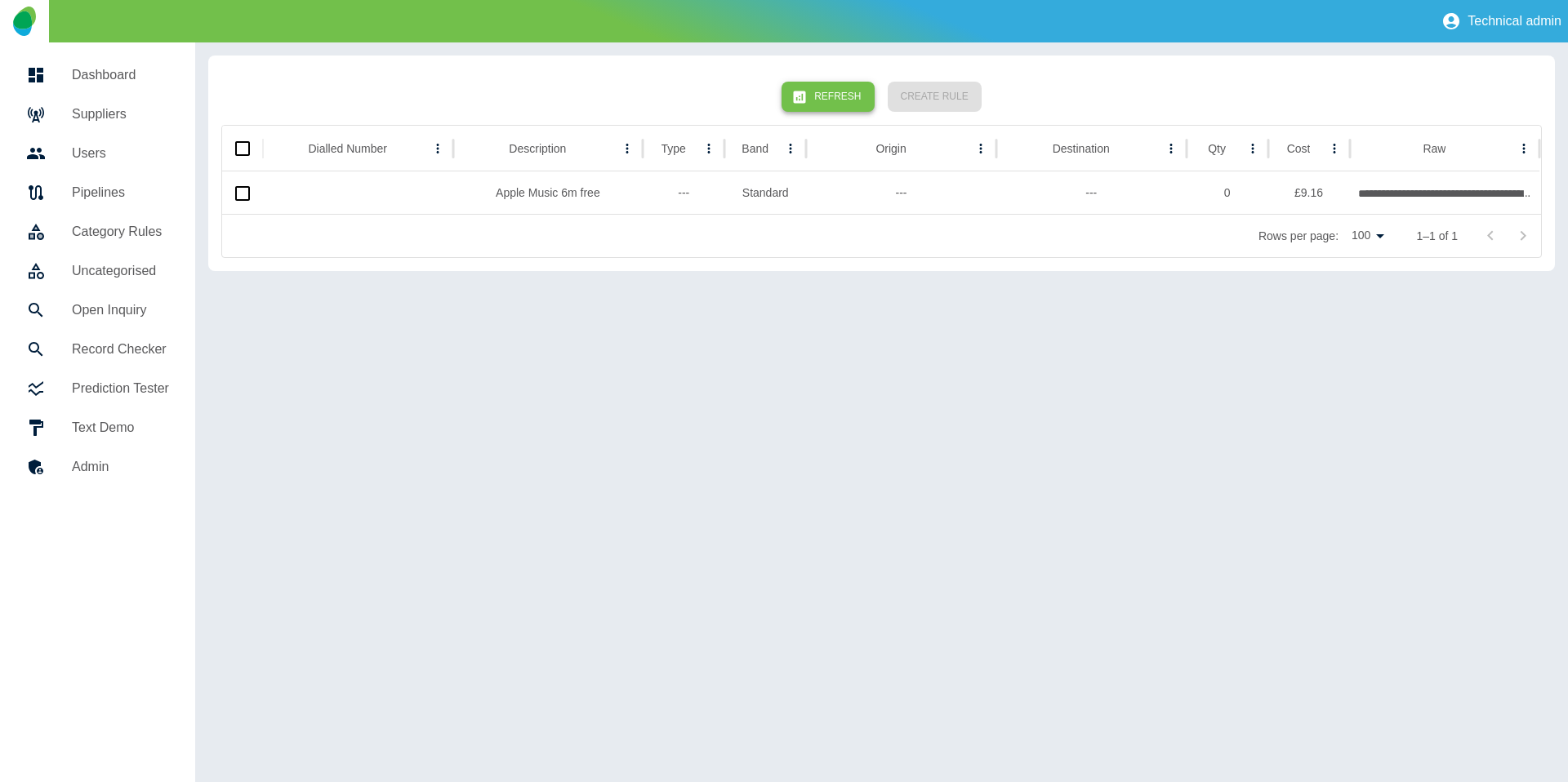
click at [838, 90] on button "Refresh" at bounding box center [828, 97] width 93 height 31
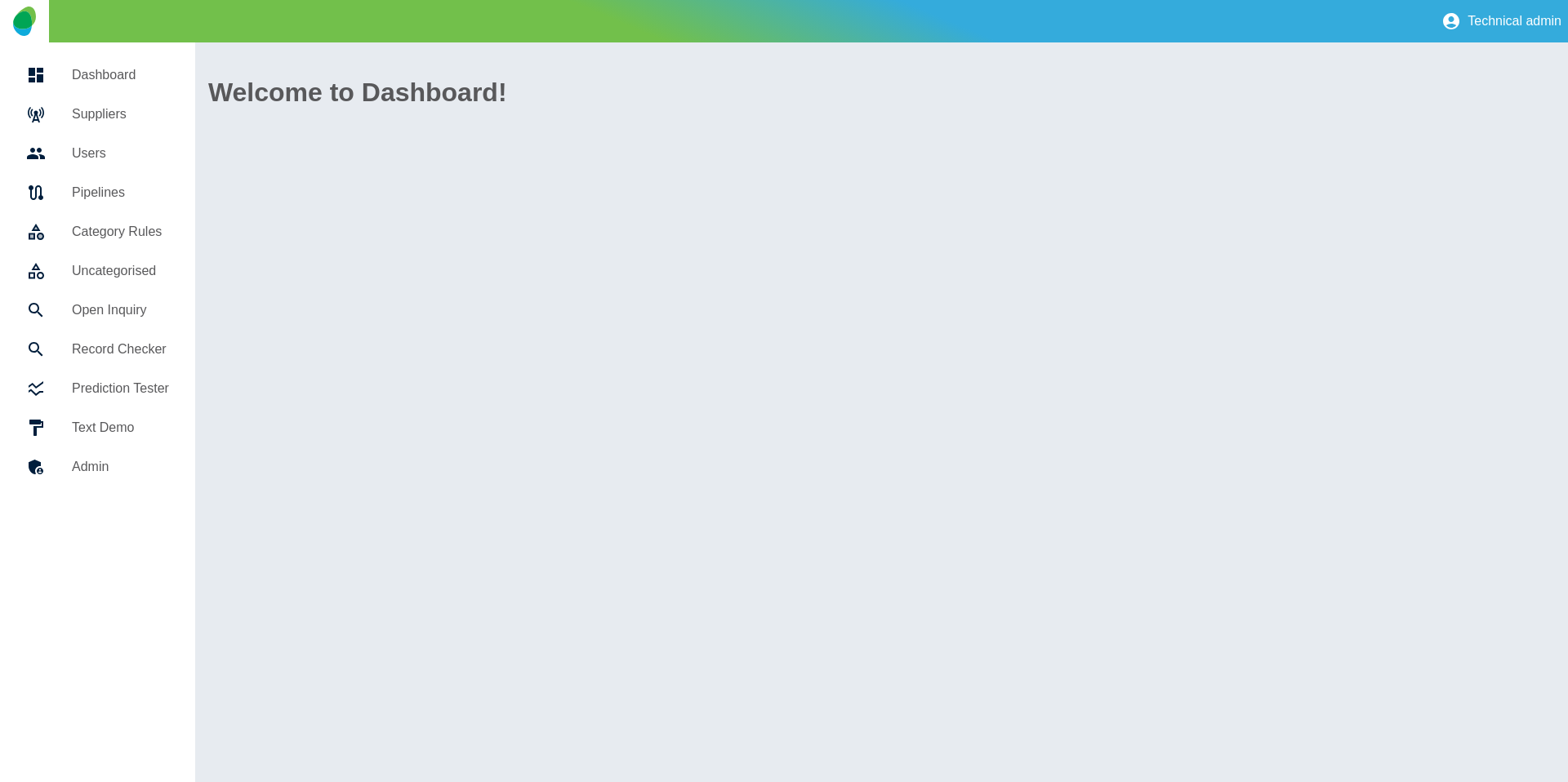
click at [127, 122] on h5 "Suppliers" at bounding box center [120, 114] width 97 height 20
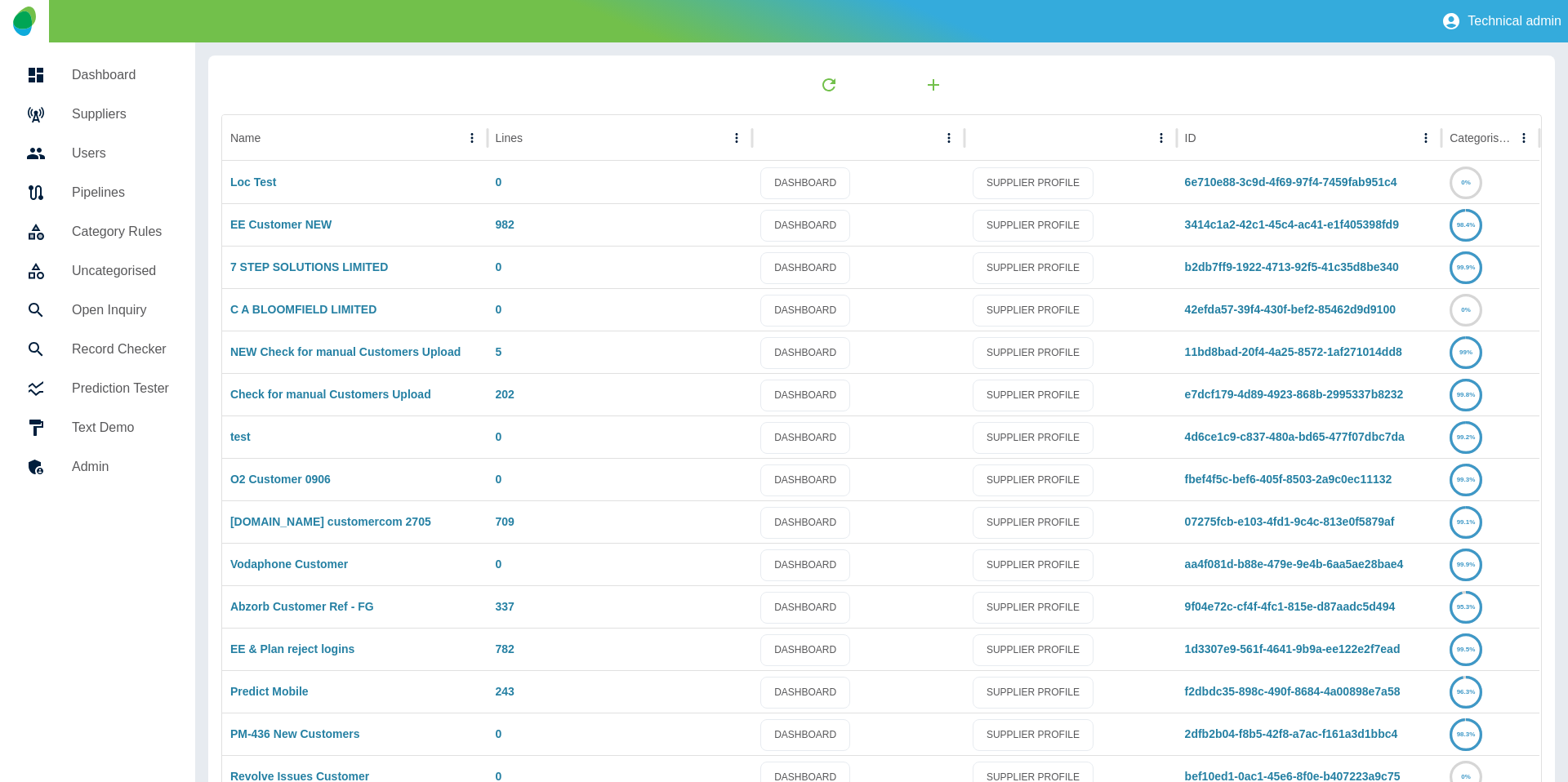
scroll to position [977, 0]
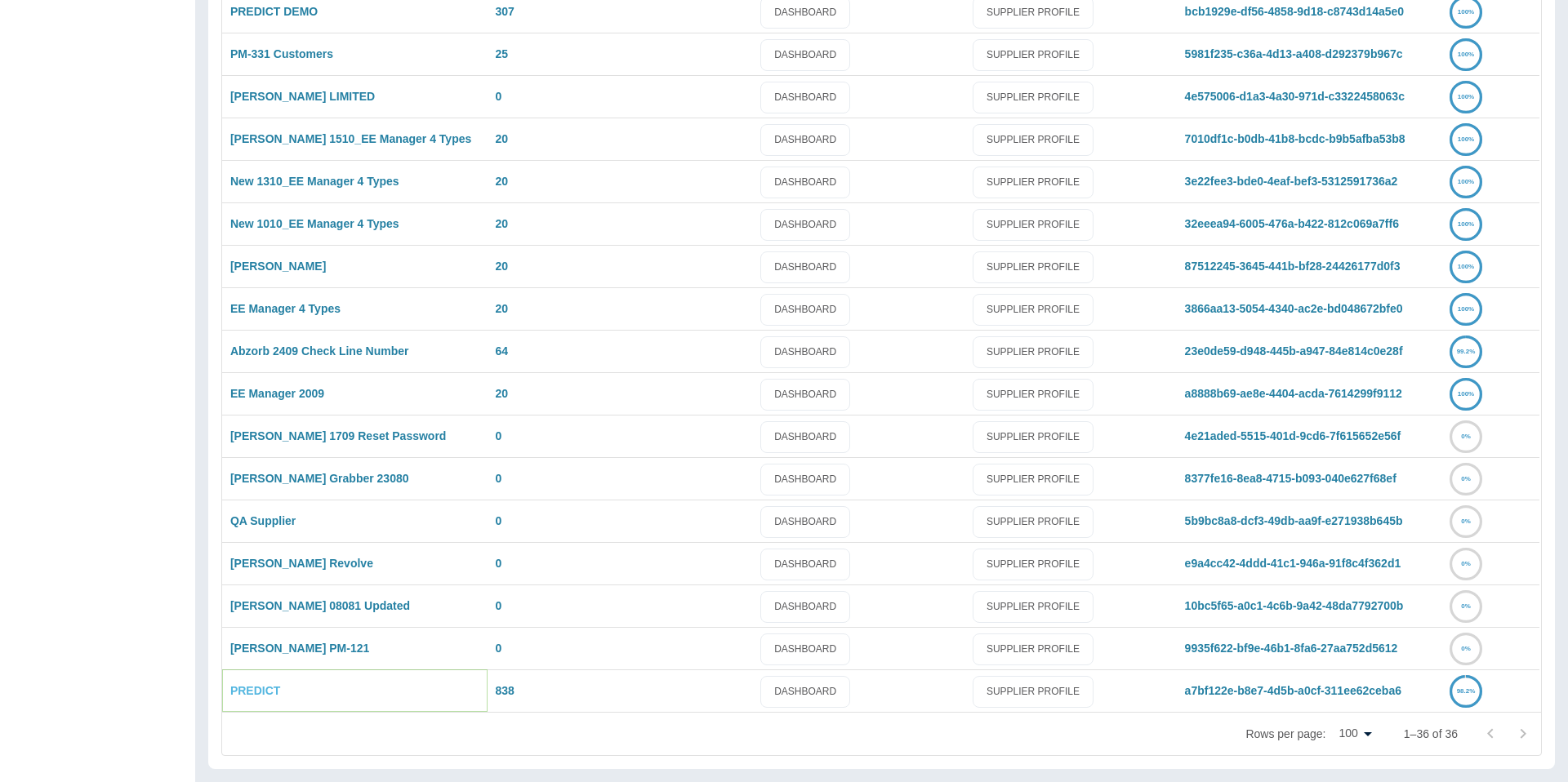
click at [260, 686] on link "PREDICT" at bounding box center [255, 690] width 50 height 13
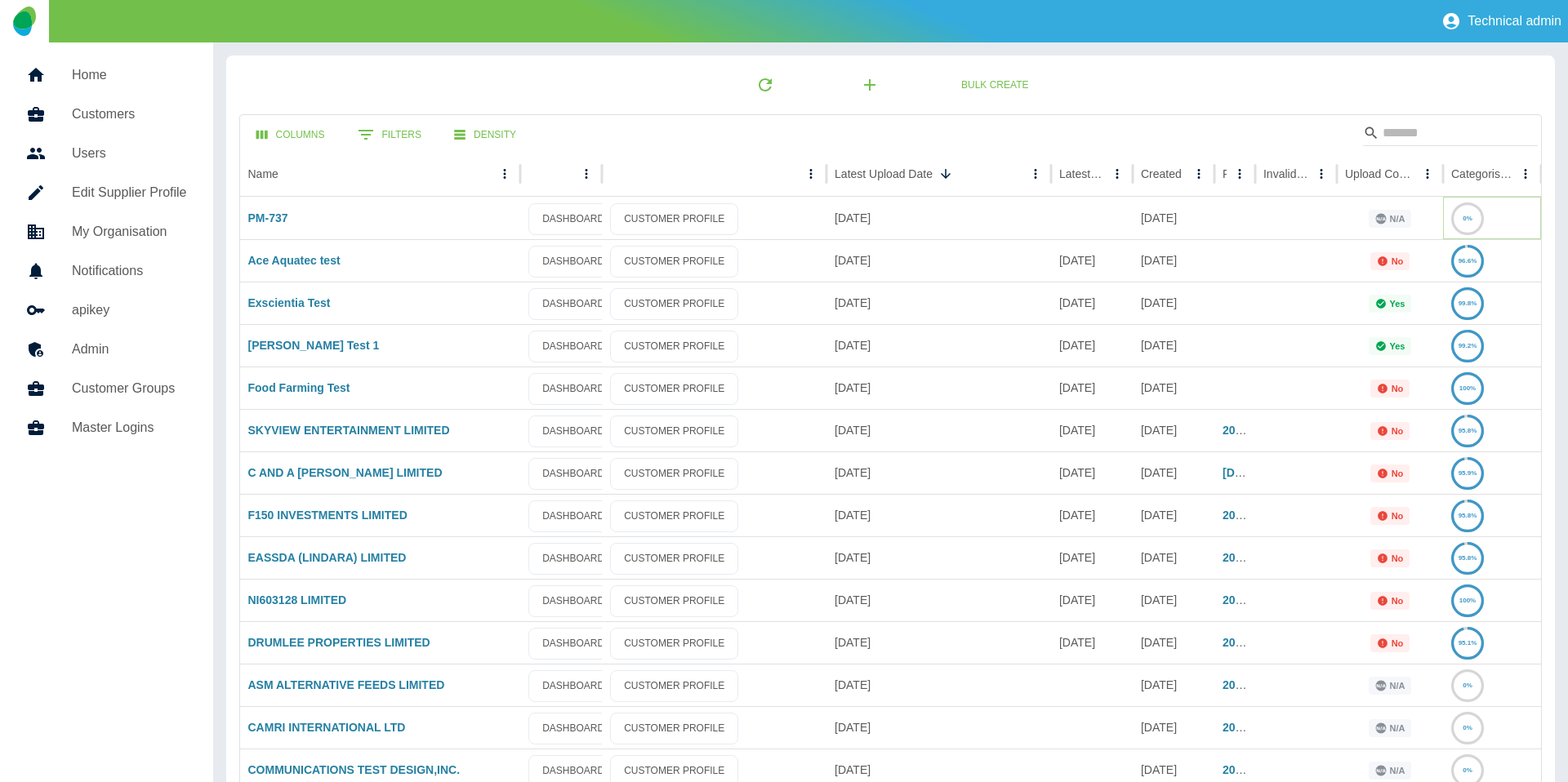
click at [1481, 212] on icon at bounding box center [1467, 219] width 31 height 31
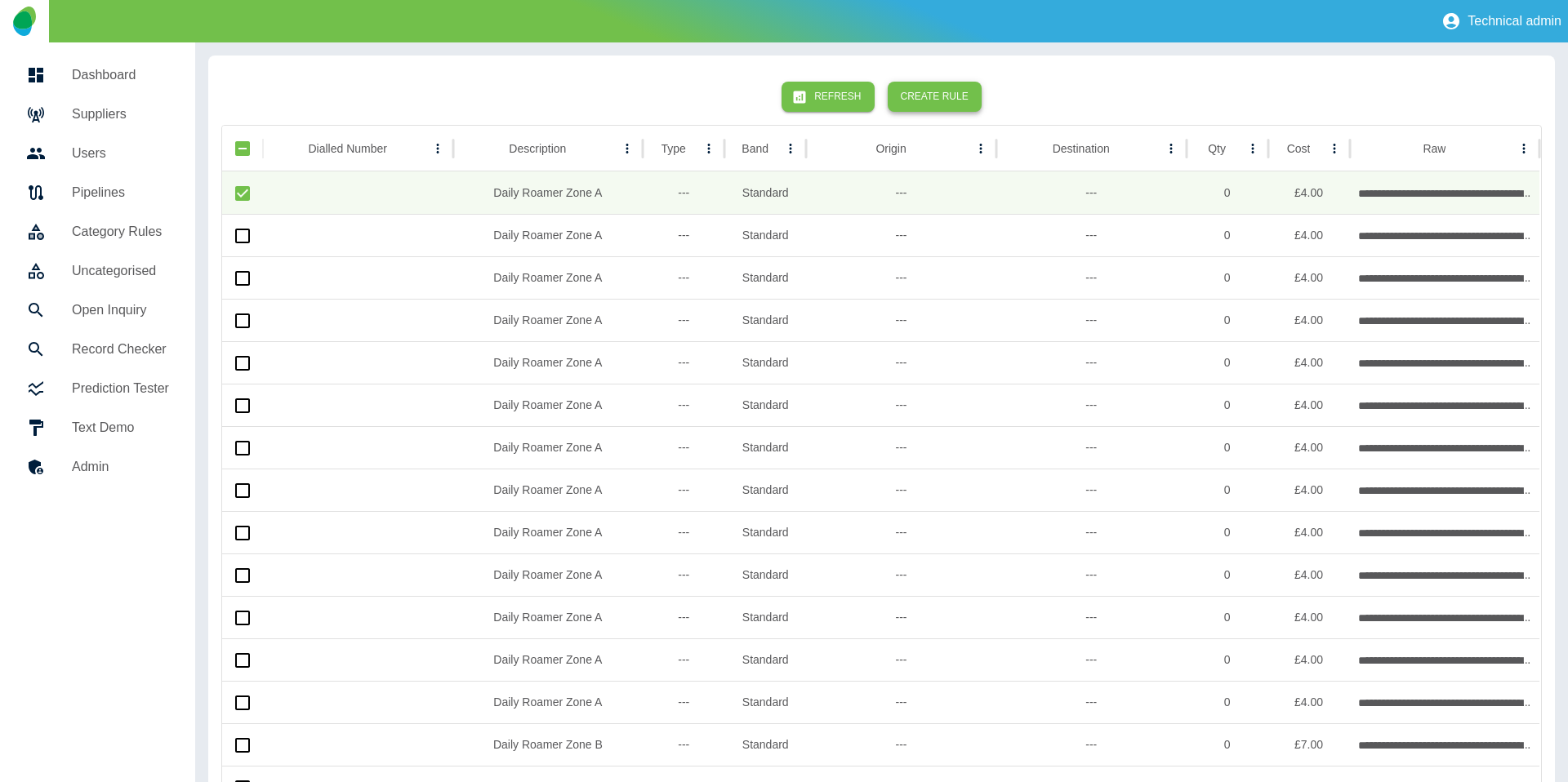
click at [960, 83] on button "Create Rule" at bounding box center [935, 97] width 94 height 31
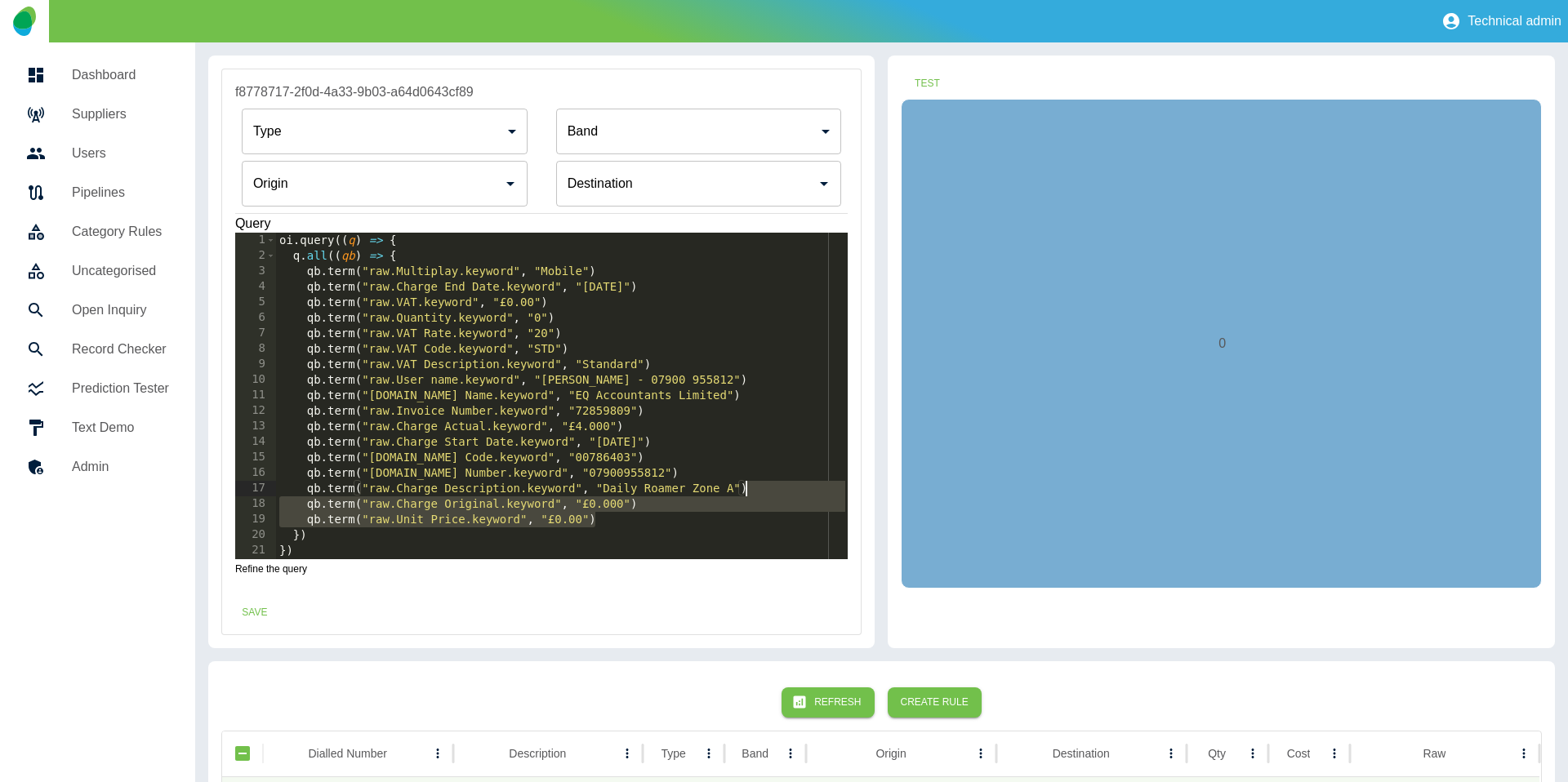
drag, startPoint x: 624, startPoint y: 526, endPoint x: 785, endPoint y: 489, distance: 165.2
click at [783, 490] on div "oi . query (( q ) => { q . all (( qb ) => { qb . term ( "raw.Multiplay.keyword"…" at bounding box center [562, 411] width 572 height 357
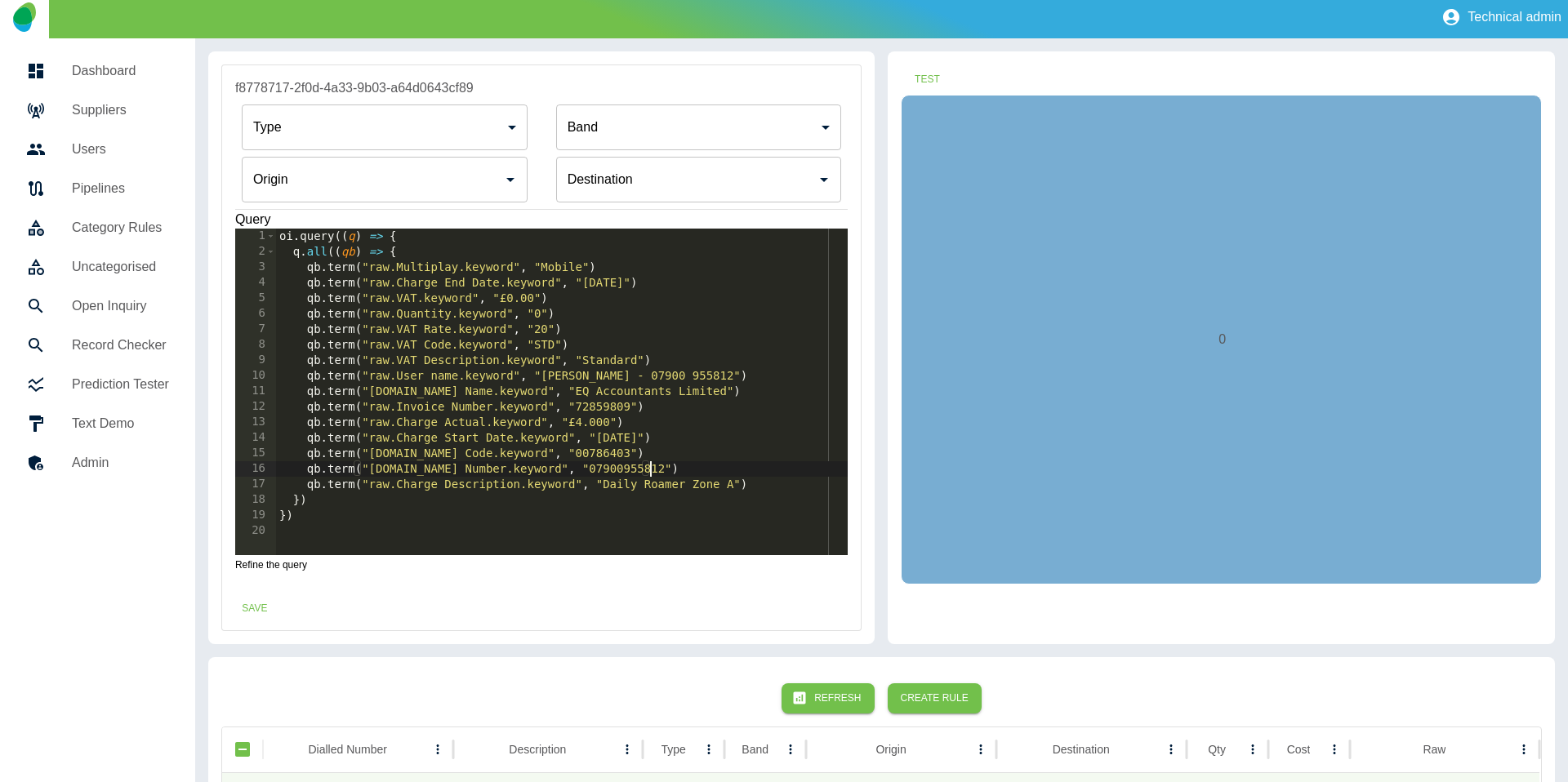
scroll to position [2, 0]
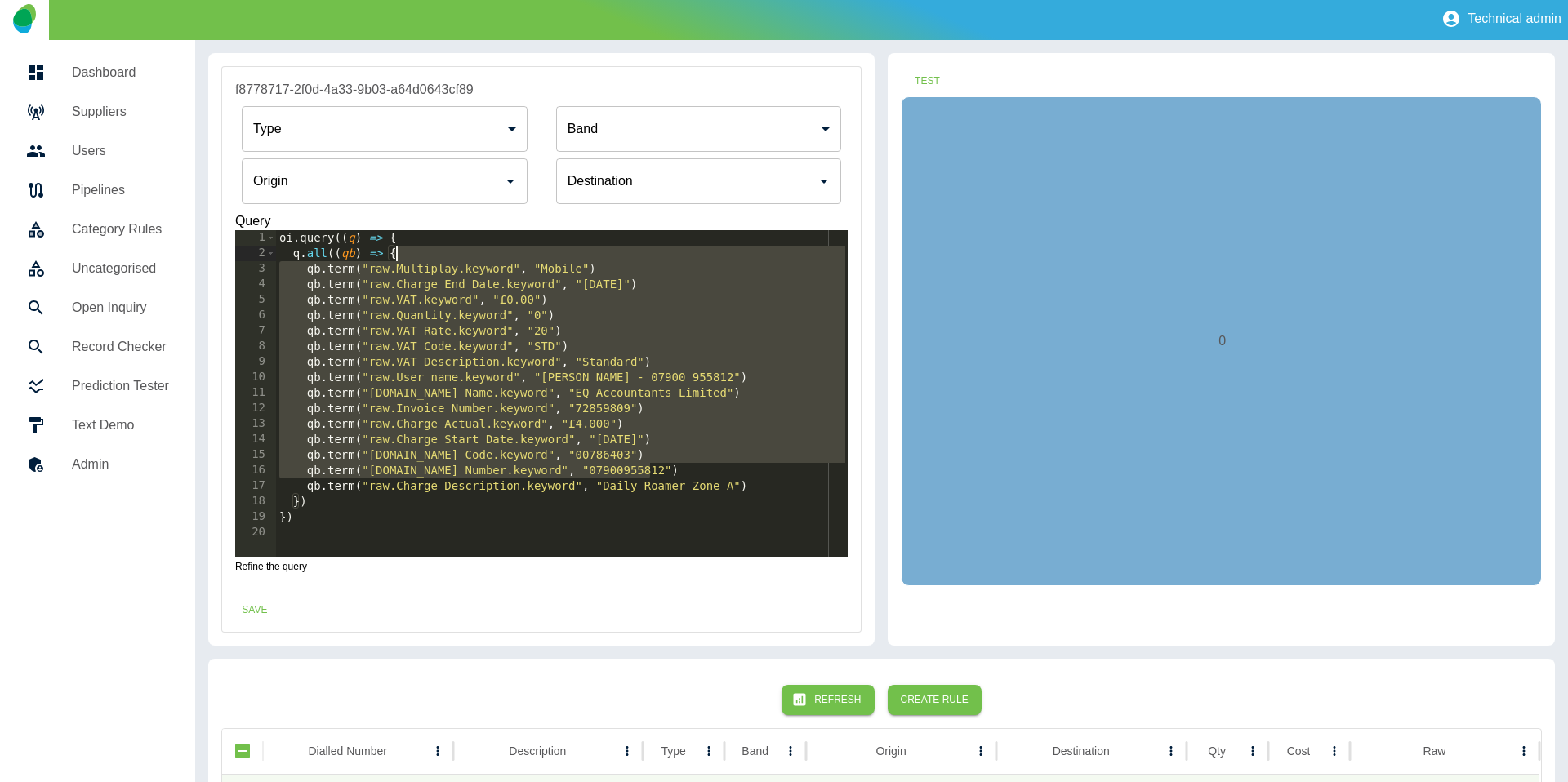
drag, startPoint x: 676, startPoint y: 471, endPoint x: 665, endPoint y: 255, distance: 216.3
click at [665, 255] on div "oi . query (( q ) => { q . all (( qb ) => { qb . term ( "raw.Multiplay.keyword"…" at bounding box center [562, 408] width 572 height 357
type textarea "**********"
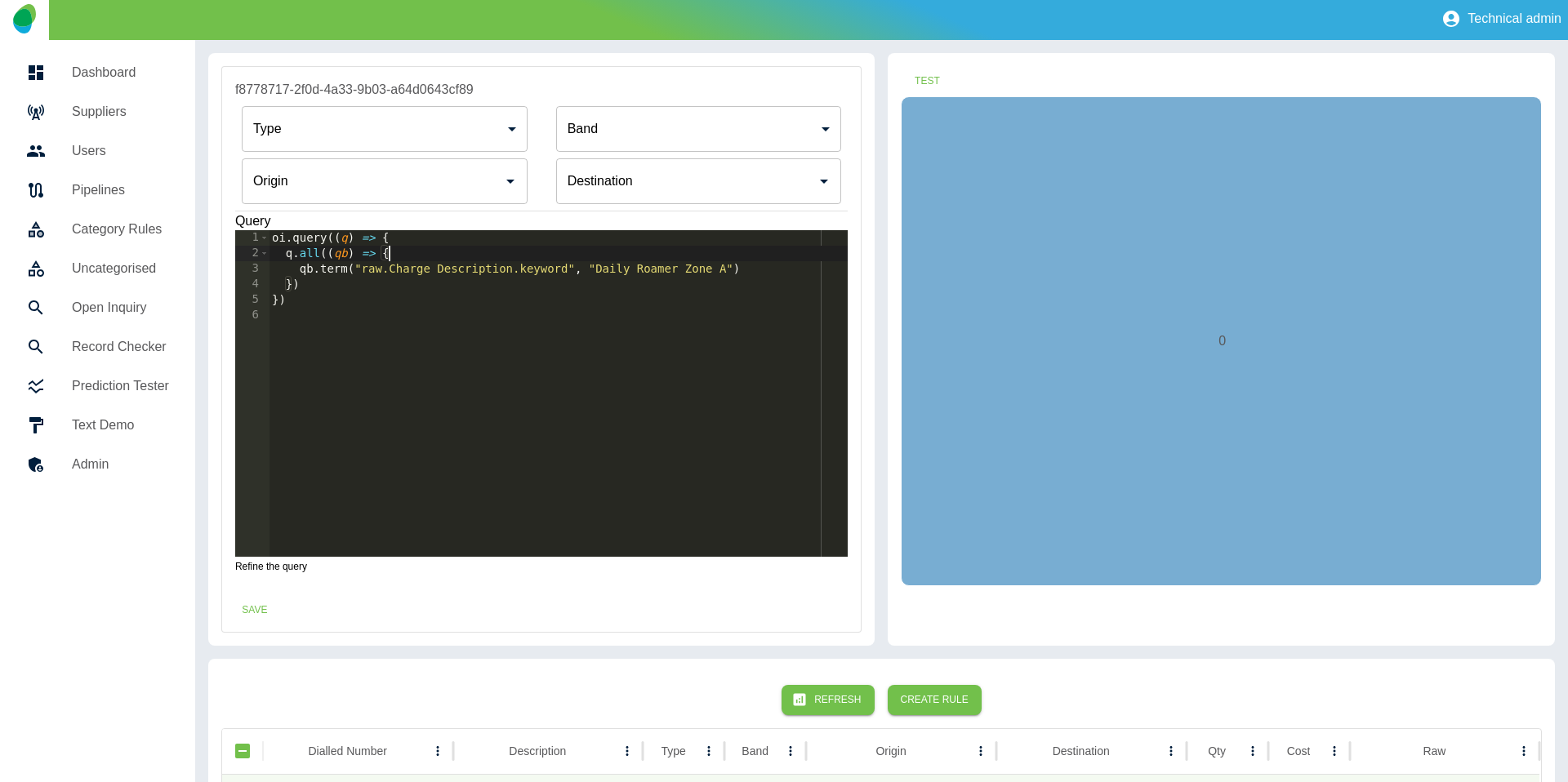
click at [328, 131] on body "**********" at bounding box center [784, 389] width 1568 height 782
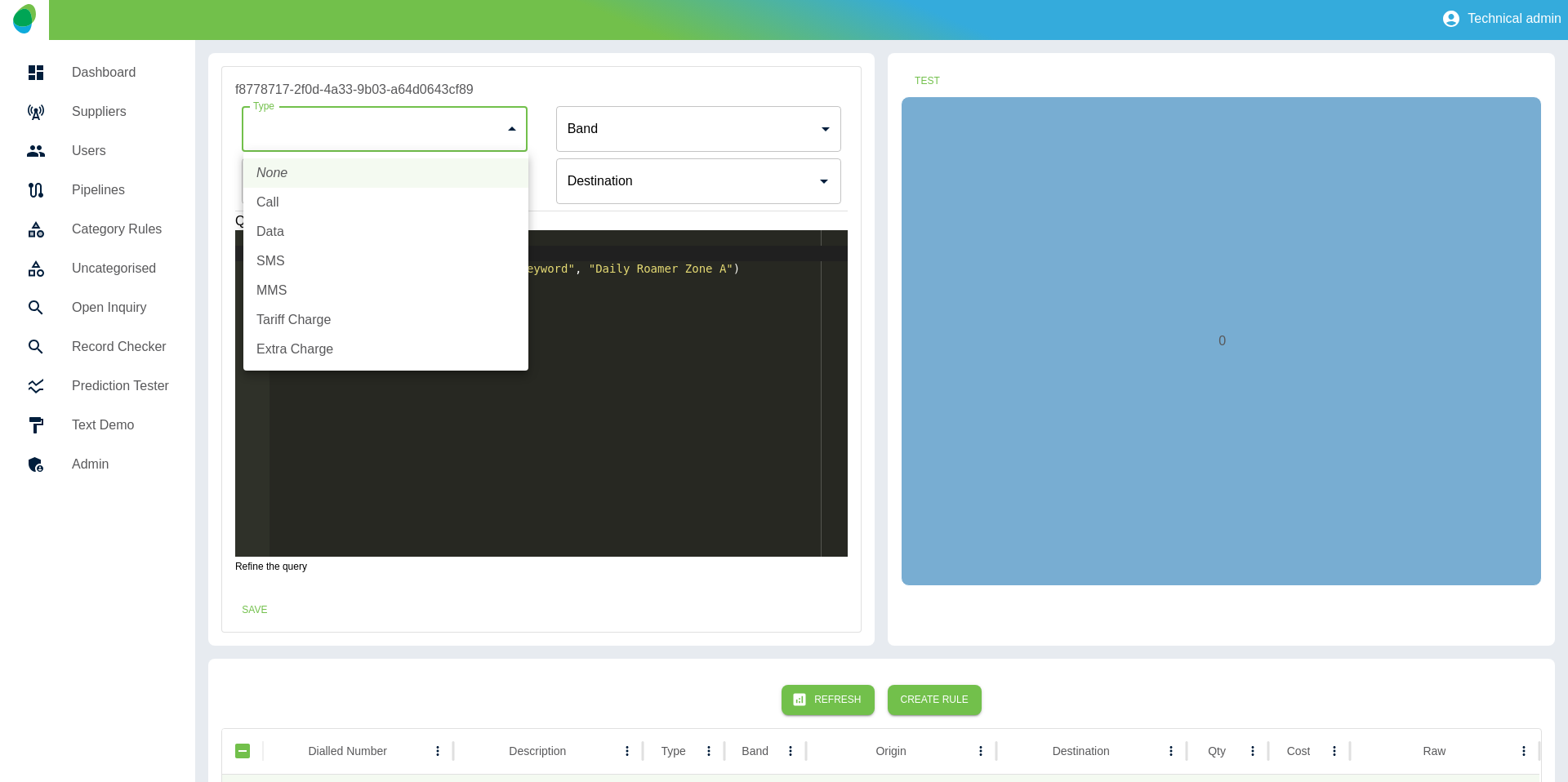
drag, startPoint x: 327, startPoint y: 368, endPoint x: 331, endPoint y: 358, distance: 10.8
click at [327, 368] on ul "None Call Data SMS MMS Tariff Charge Extra Charge" at bounding box center [385, 261] width 285 height 219
click at [334, 350] on li "Extra Charge" at bounding box center [385, 350] width 285 height 30
type input "**********"
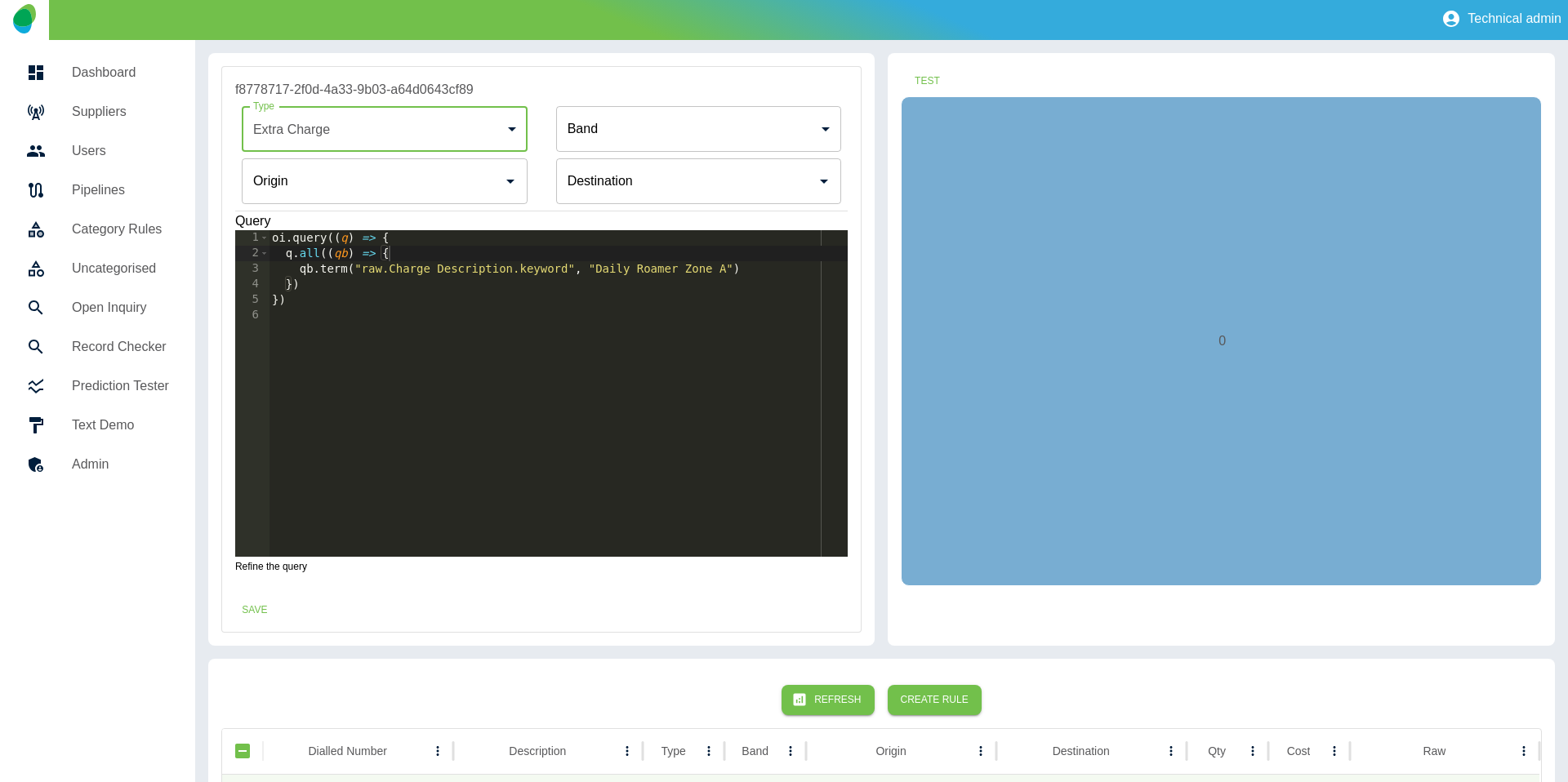
click at [599, 145] on body "**********" at bounding box center [784, 389] width 1568 height 782
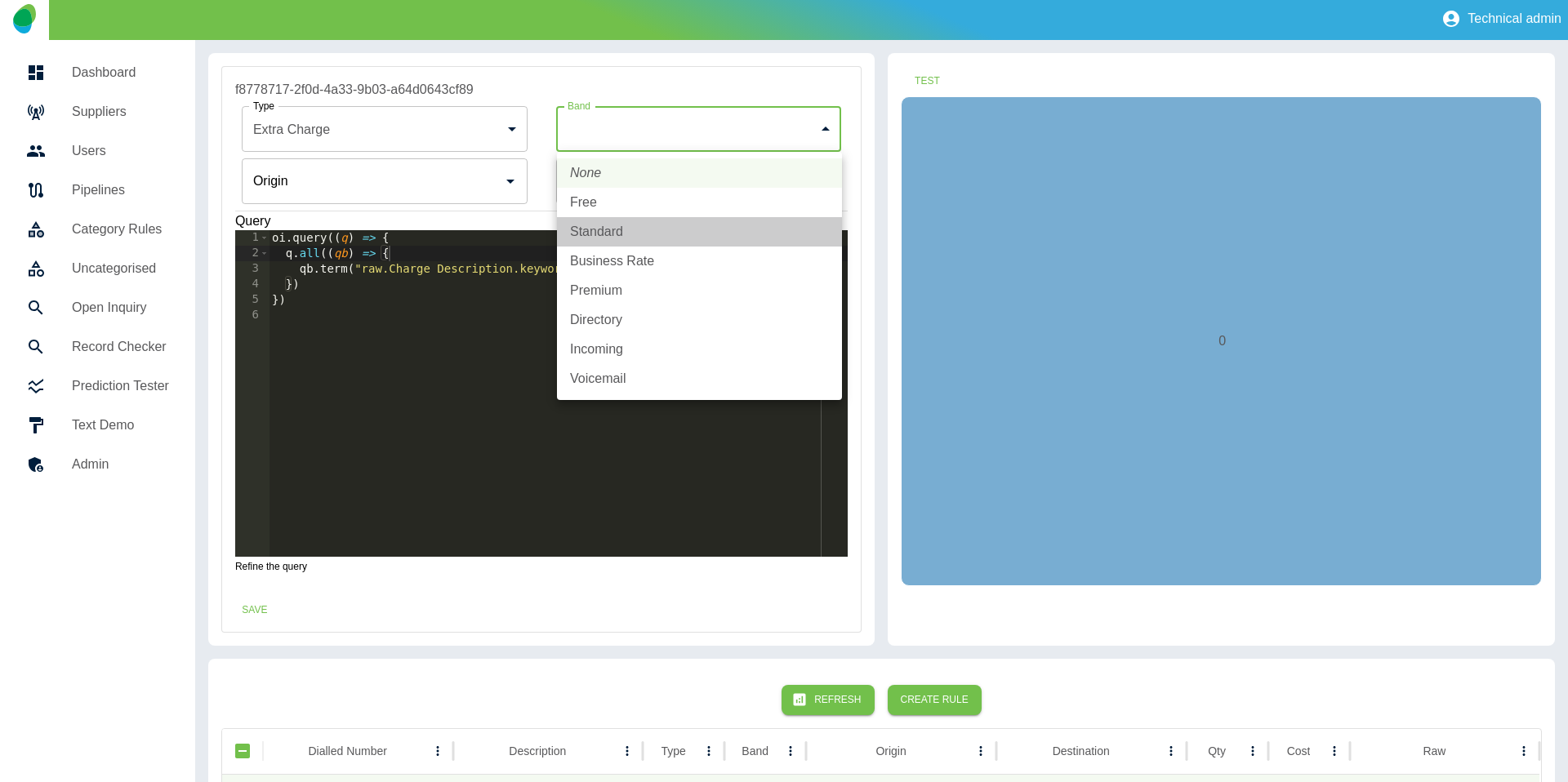
click at [600, 219] on li "Standard" at bounding box center [699, 232] width 285 height 30
type input "********"
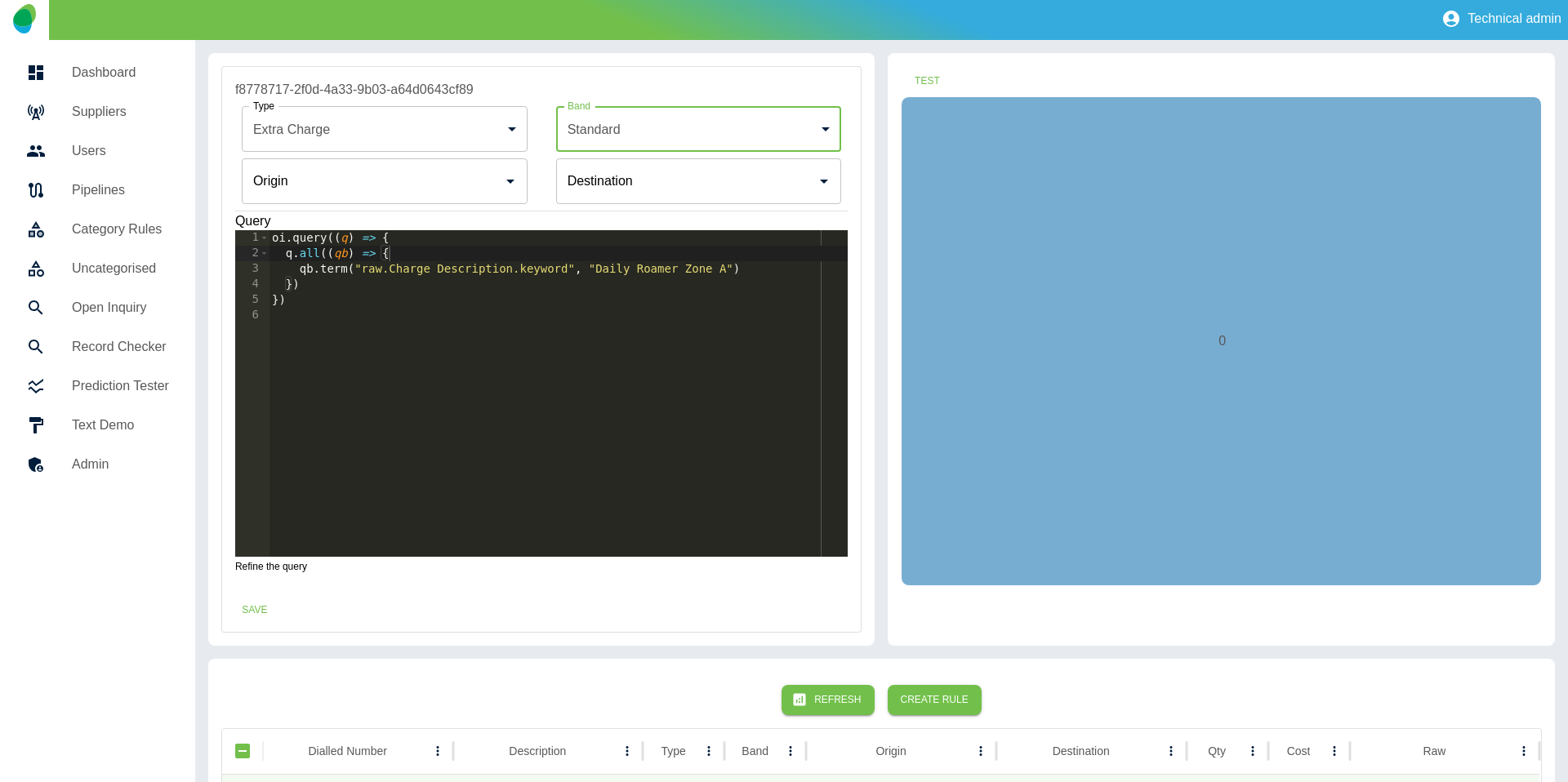
click at [311, 198] on div "Origin" at bounding box center [385, 181] width 286 height 45
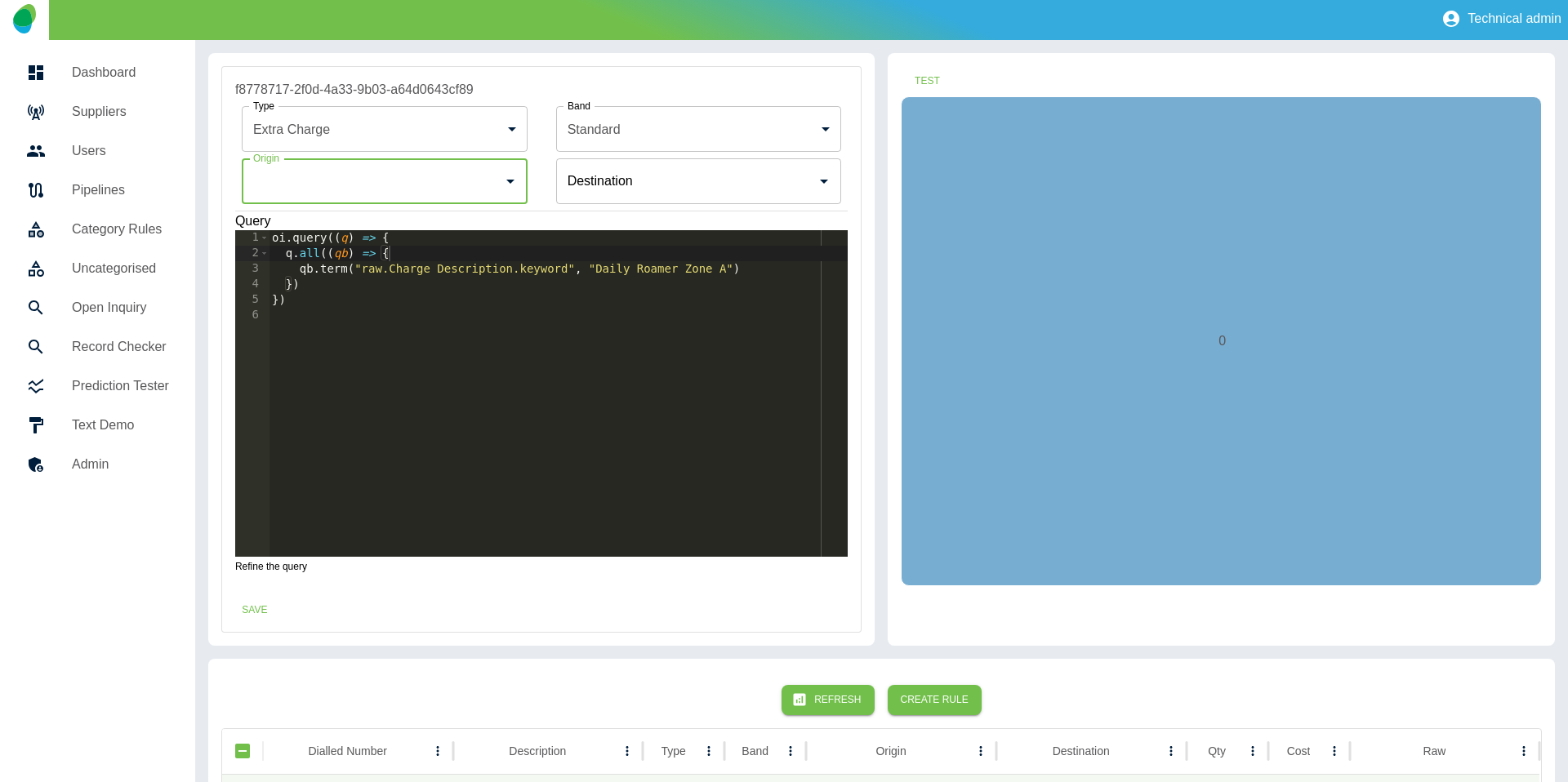
click at [504, 182] on icon "Open" at bounding box center [510, 181] width 20 height 20
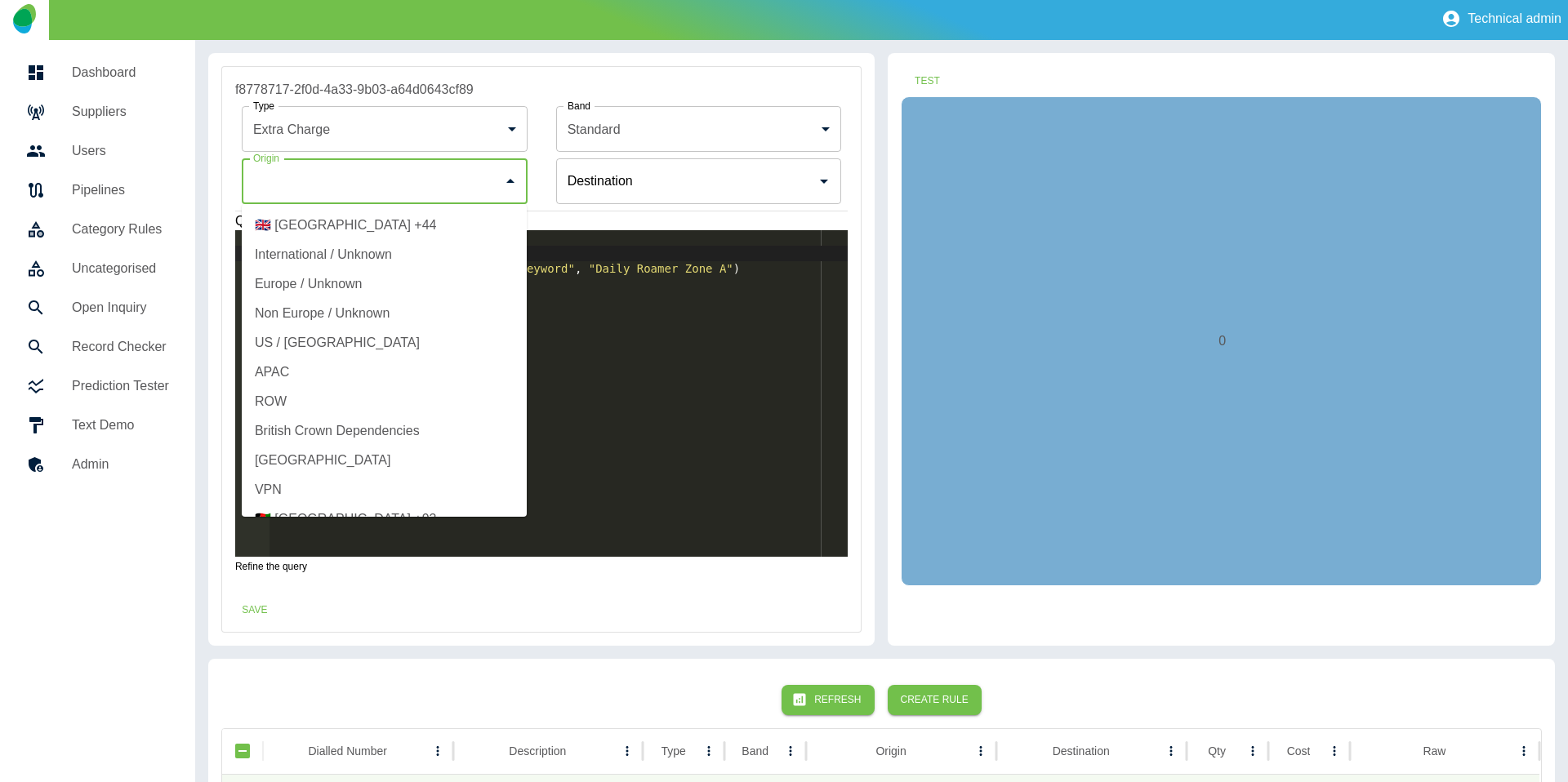
click at [409, 259] on li "International / Unknown" at bounding box center [384, 255] width 285 height 30
type input "**********"
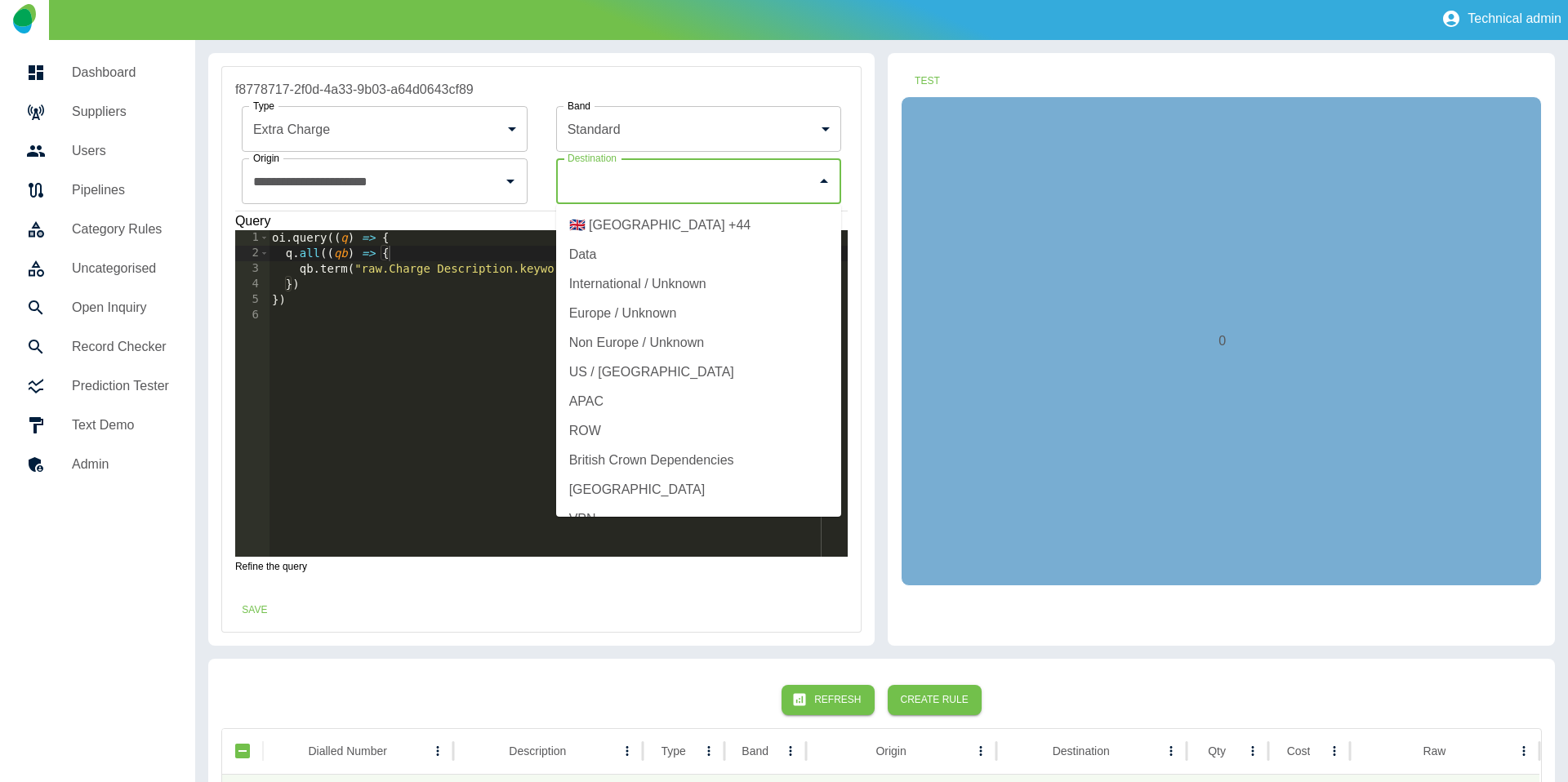
click at [683, 173] on input "Origin" at bounding box center [686, 181] width 246 height 31
click at [691, 285] on li "International / Unknown" at bounding box center [698, 284] width 285 height 30
type input "**********"
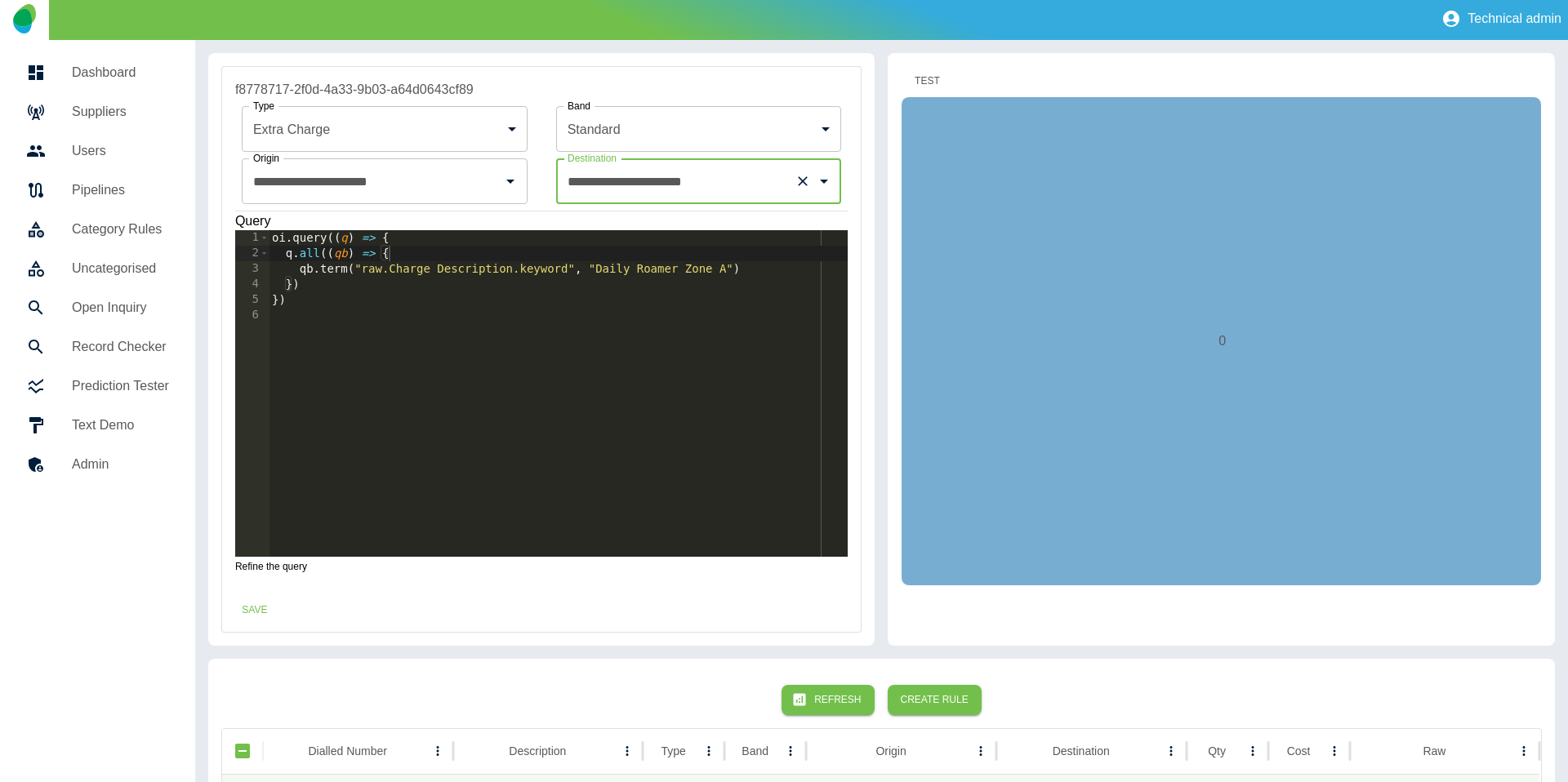
click at [928, 77] on button "Test" at bounding box center [926, 81] width 52 height 31
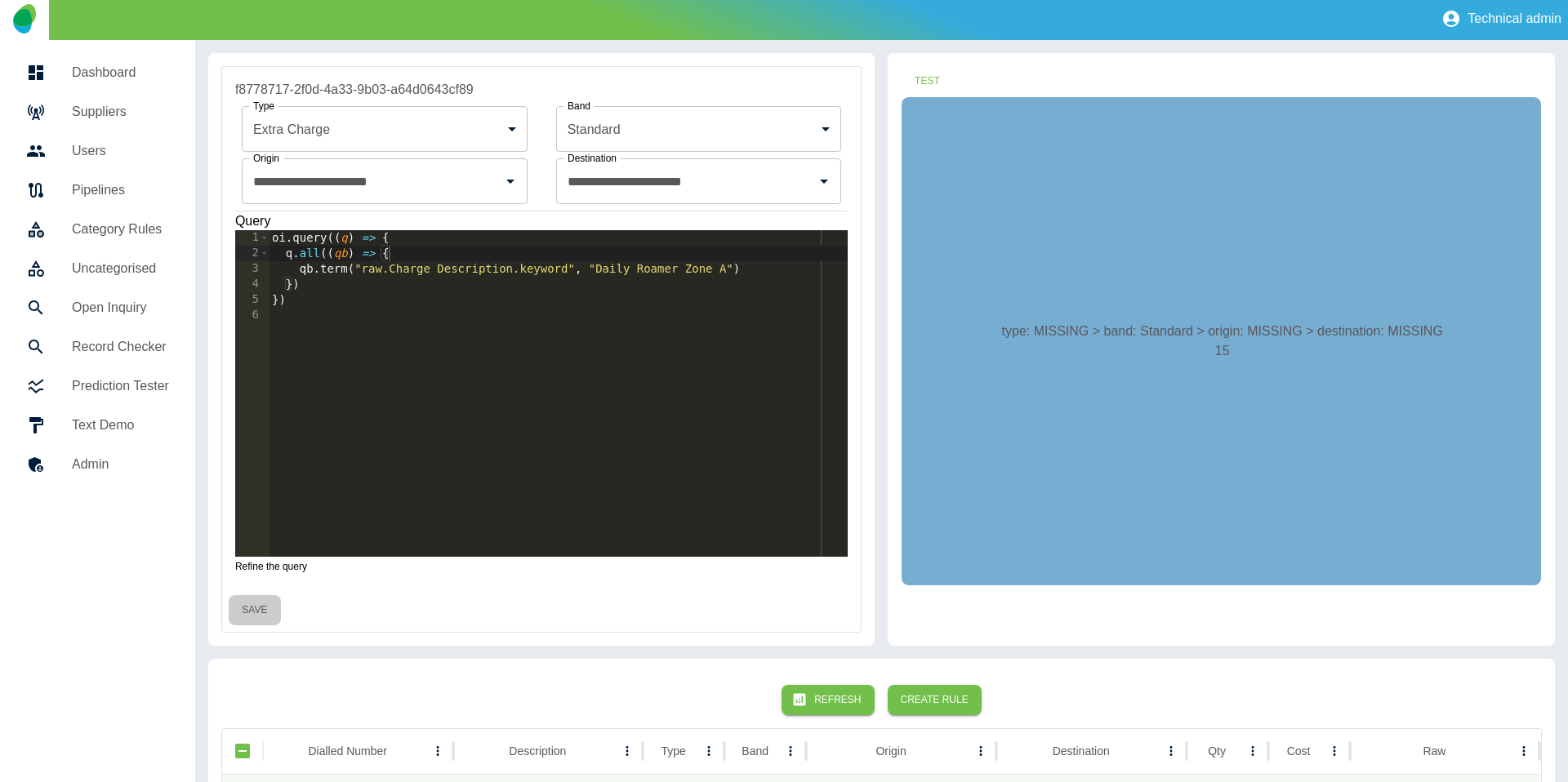
click at [261, 612] on button "Save" at bounding box center [254, 610] width 52 height 31
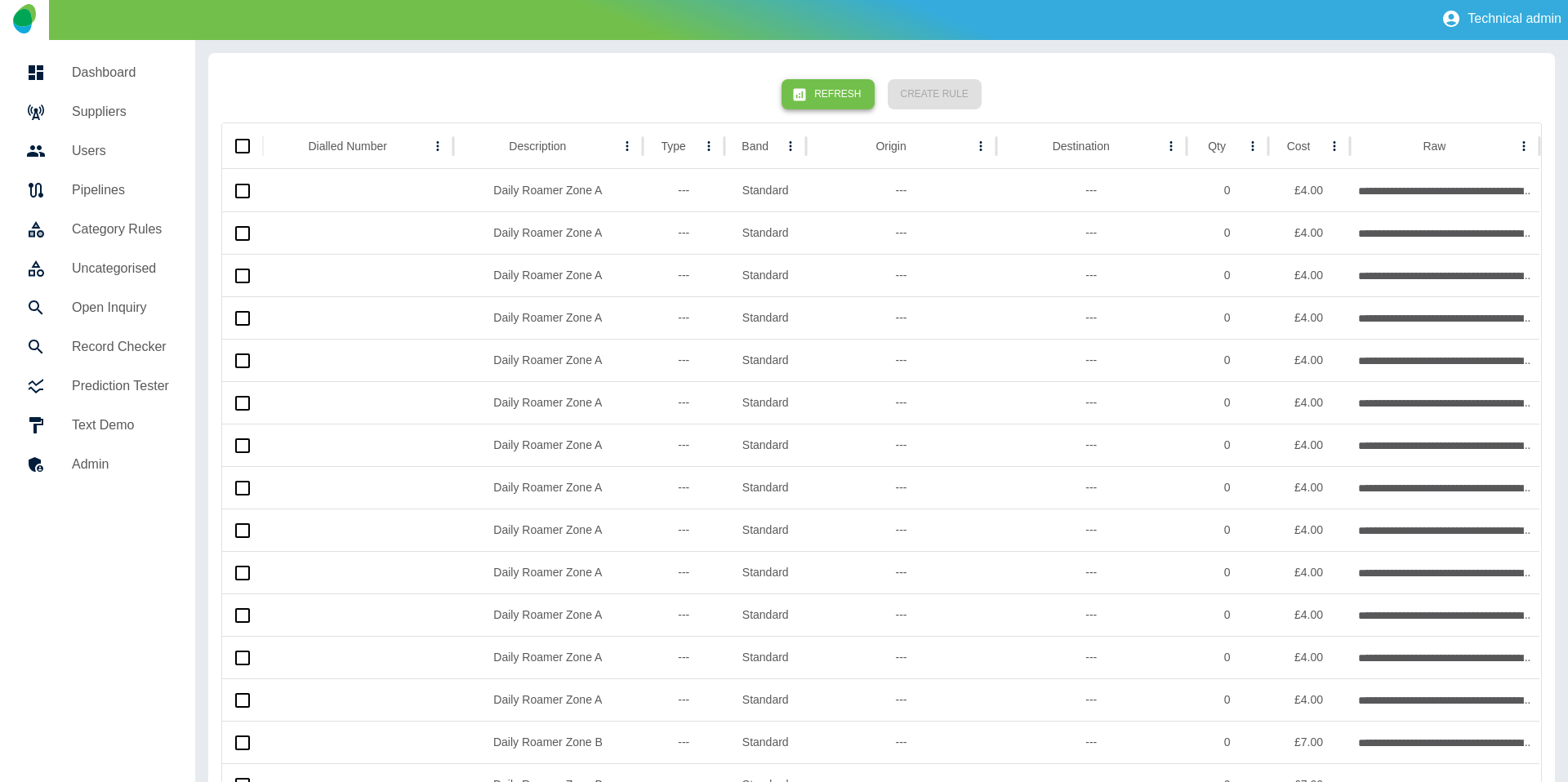
click at [848, 84] on button "Refresh" at bounding box center [828, 94] width 93 height 31
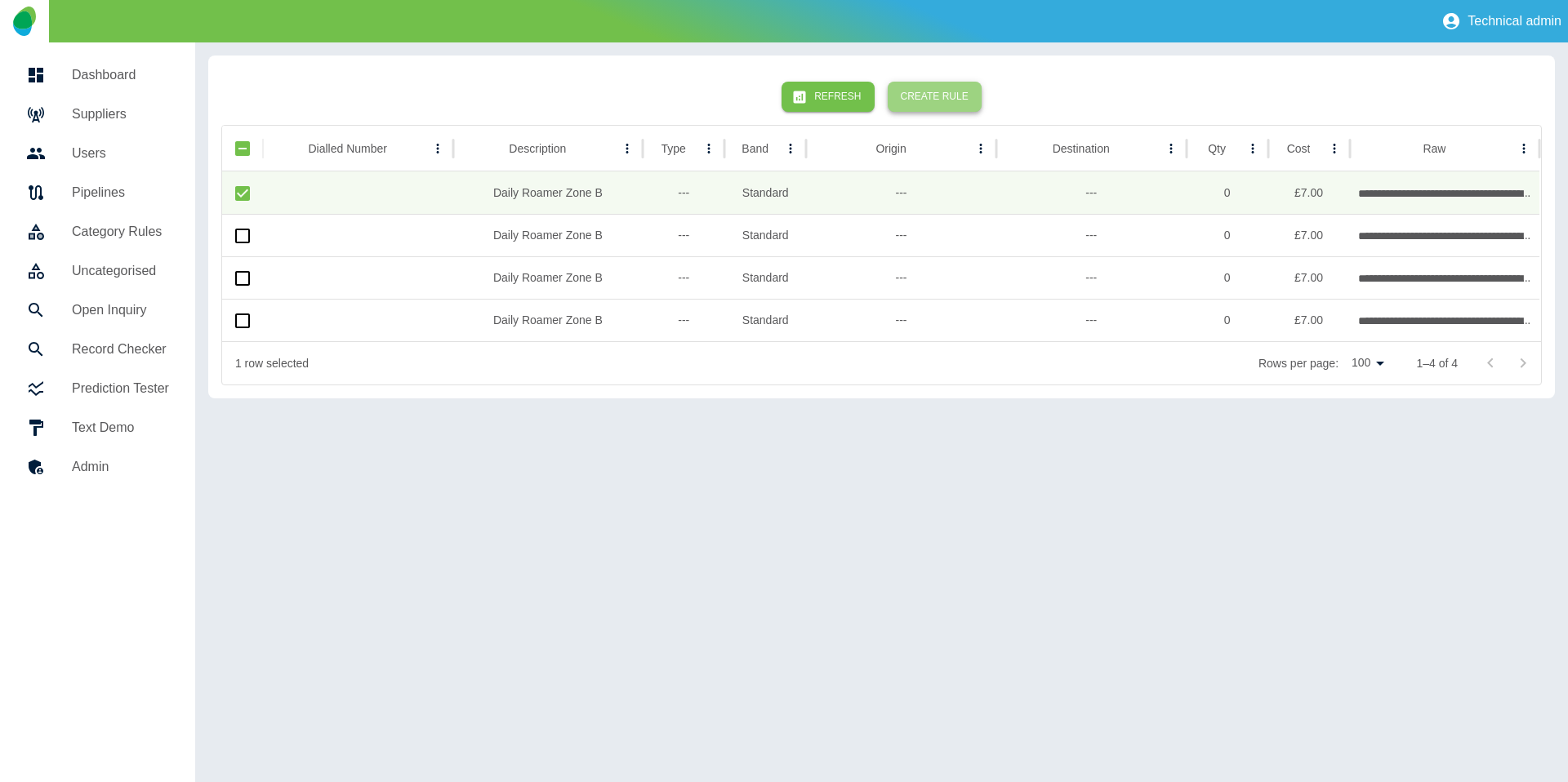
click at [947, 97] on button "Create Rule" at bounding box center [935, 97] width 94 height 31
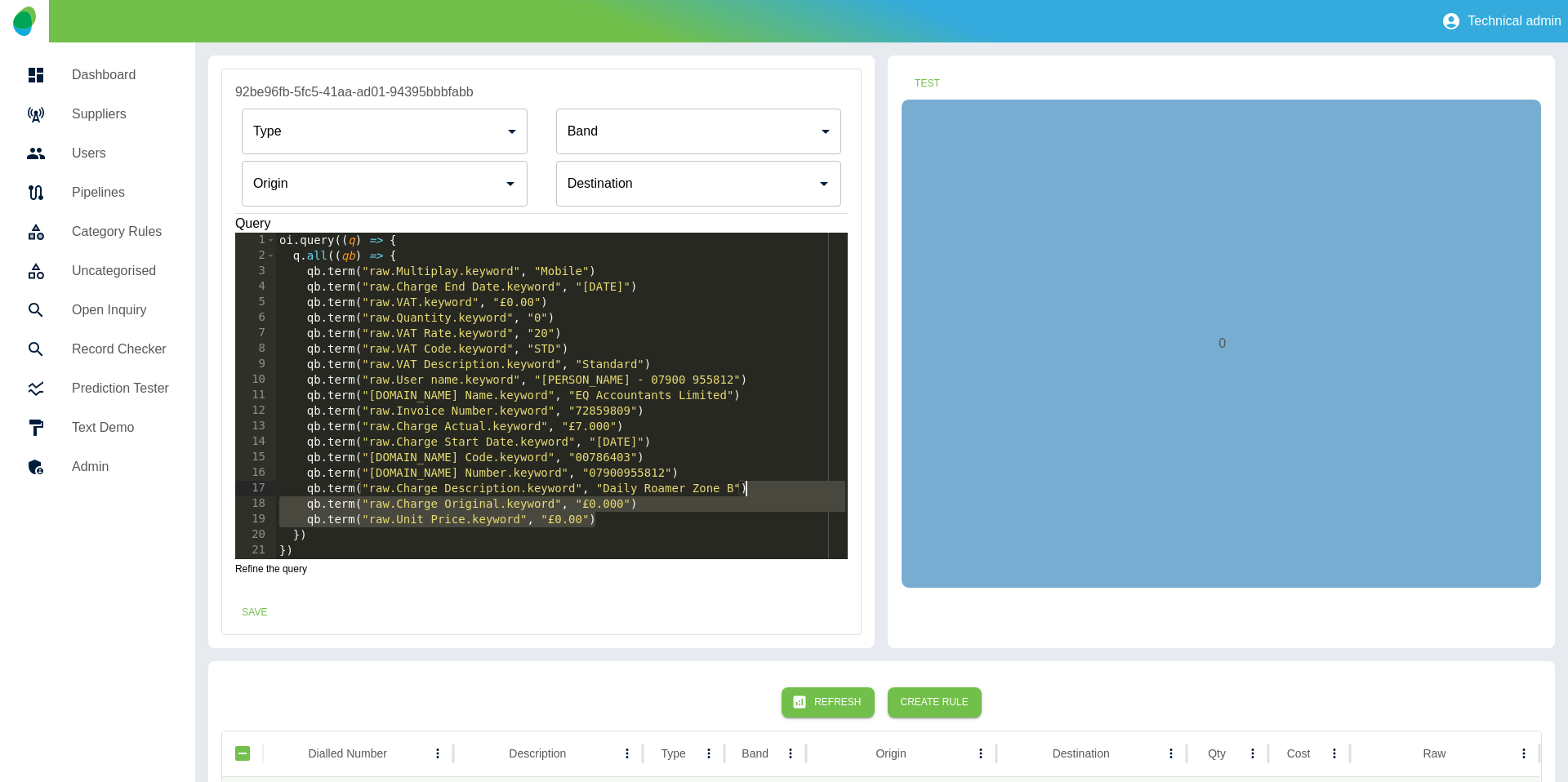
drag, startPoint x: 606, startPoint y: 525, endPoint x: 757, endPoint y: 494, distance: 154.1
click at [757, 494] on div "oi . query (( q ) => { q . all (( qb ) => { qb . term ( "raw.Multiplay.keyword"…" at bounding box center [562, 411] width 572 height 357
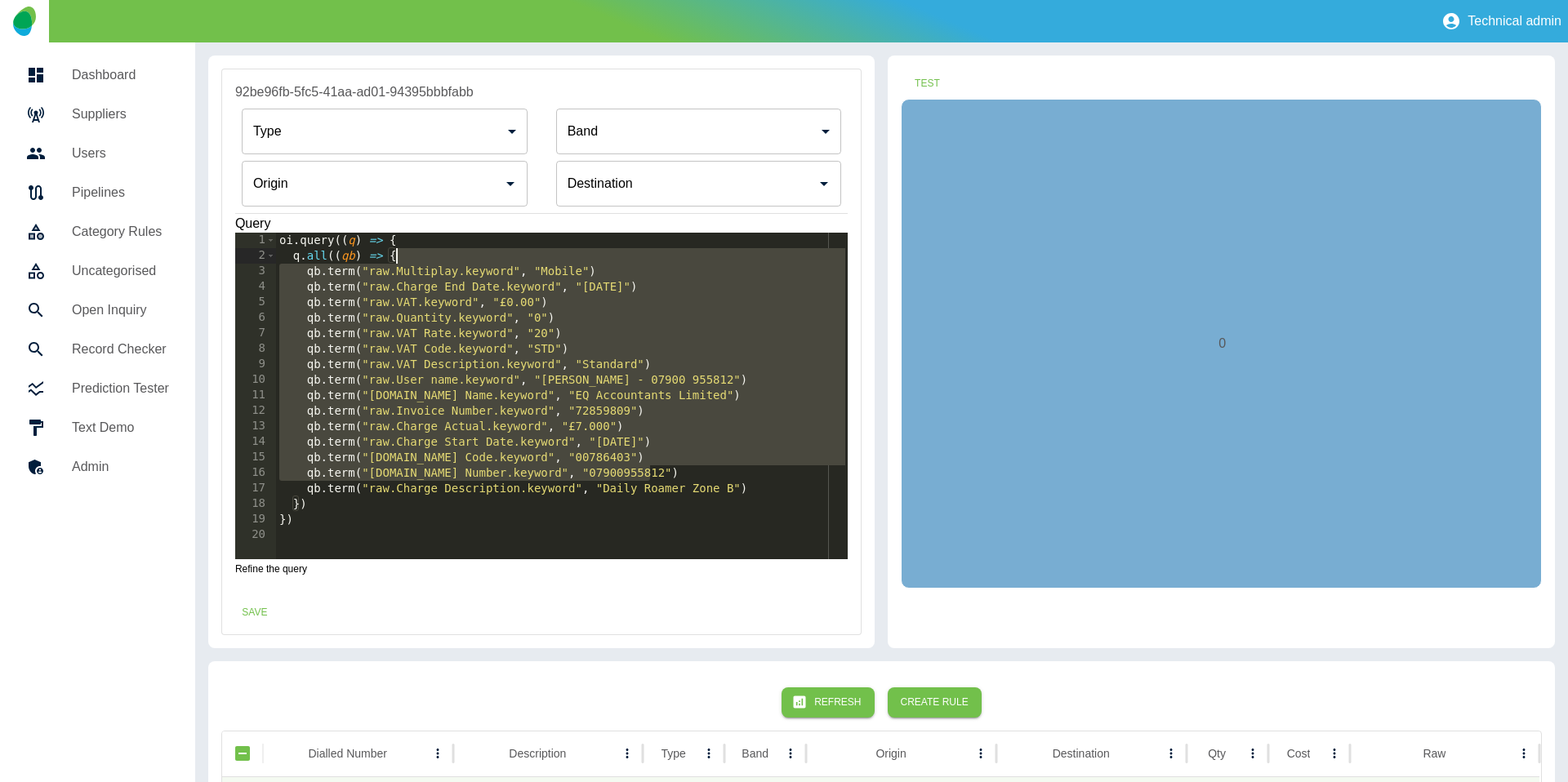
drag, startPoint x: 689, startPoint y: 474, endPoint x: 594, endPoint y: 255, distance: 238.7
click at [594, 255] on div "oi . query (( q ) => { q . all (( qb ) => { qb . term ( "raw.Multiplay.keyword"…" at bounding box center [562, 411] width 572 height 357
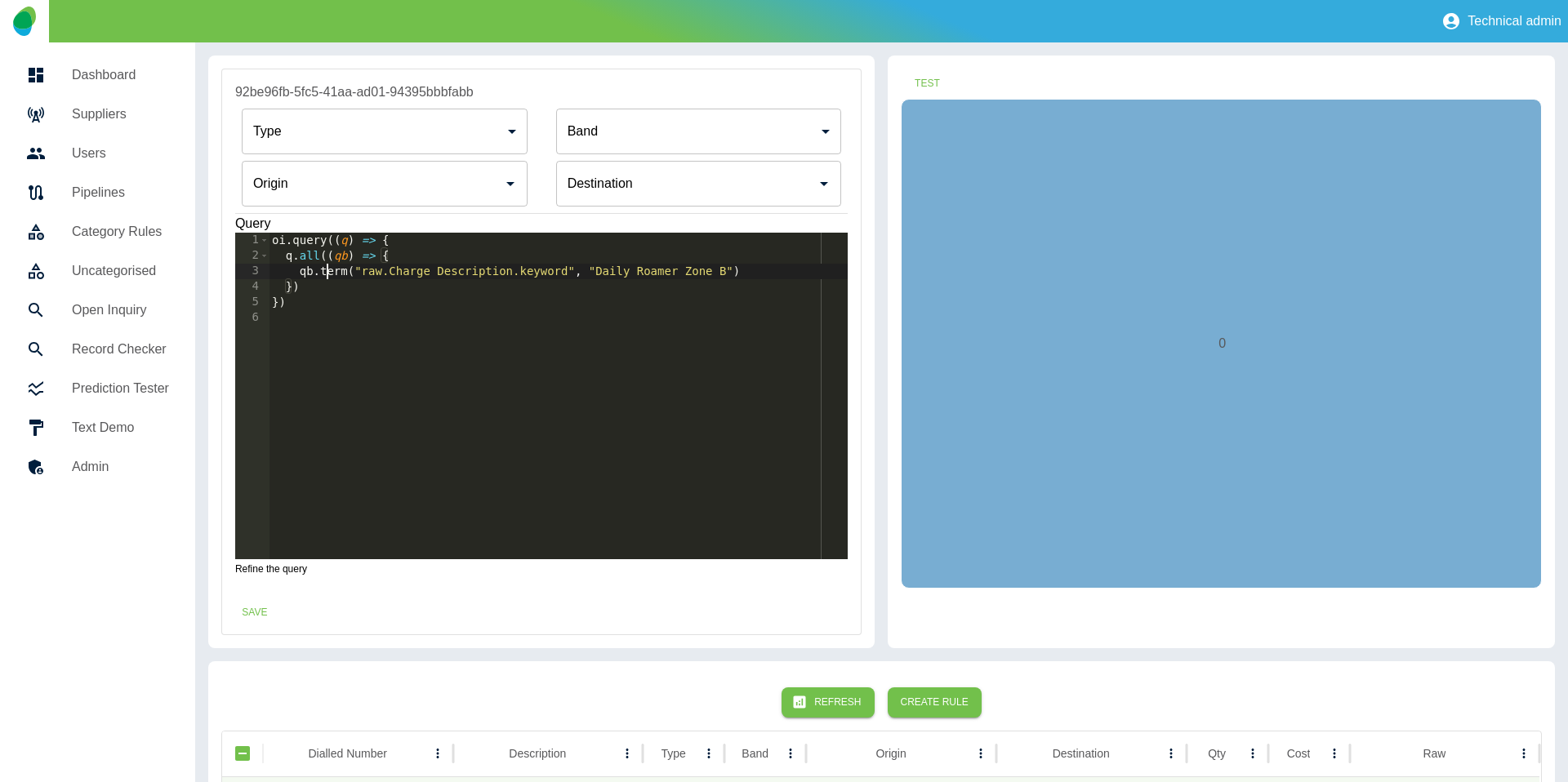
click at [329, 274] on div "oi . query (( q ) => { q . all (( qb ) => { qb . term ( "raw.Charge Description…" at bounding box center [558, 411] width 579 height 357
click at [732, 269] on div "oi . query (( q ) => { q . all (( qb ) => { qb . regex ( "raw.Charge Descriptio…" at bounding box center [558, 411] width 579 height 357
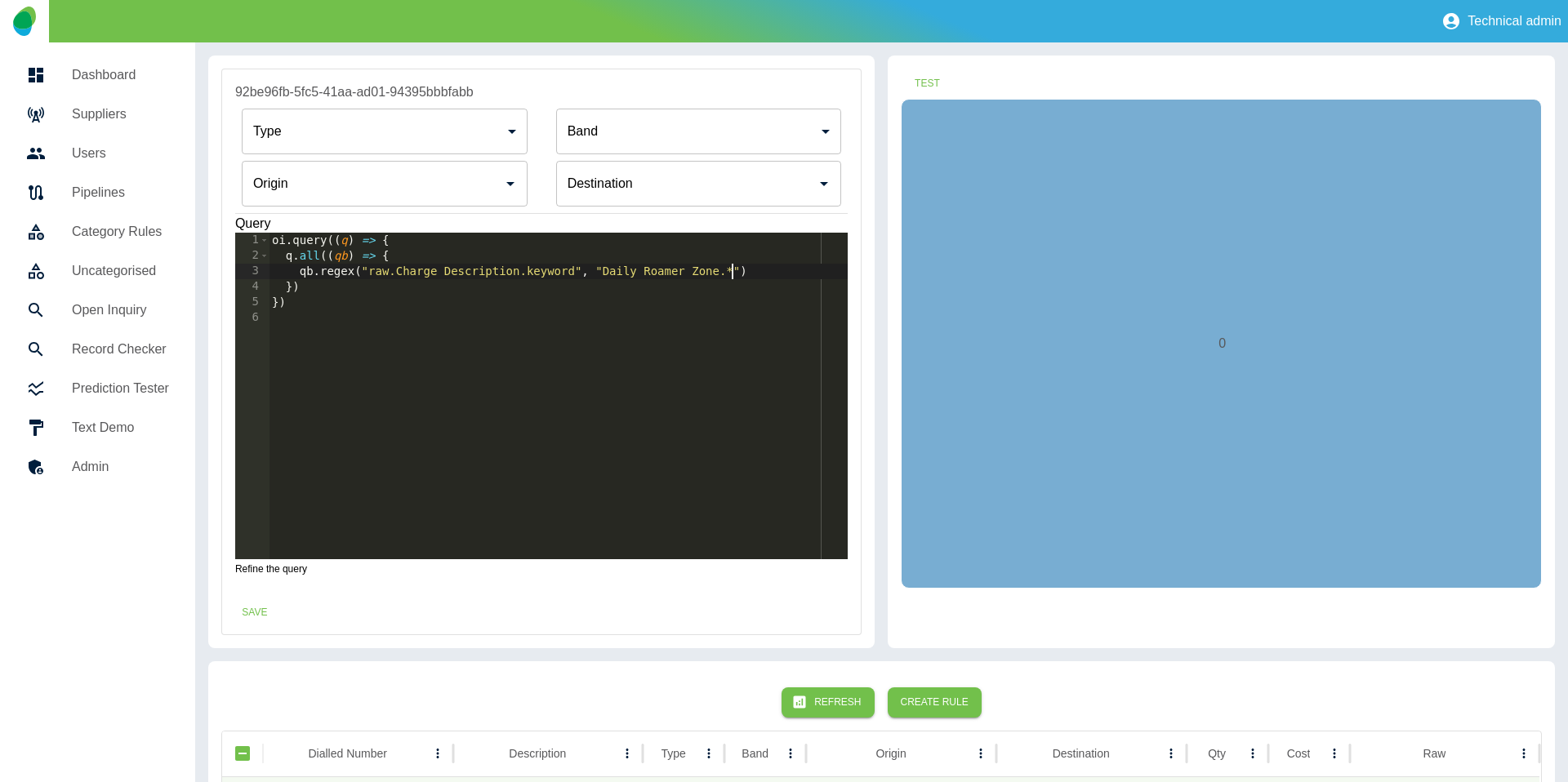
type textarea "**********"
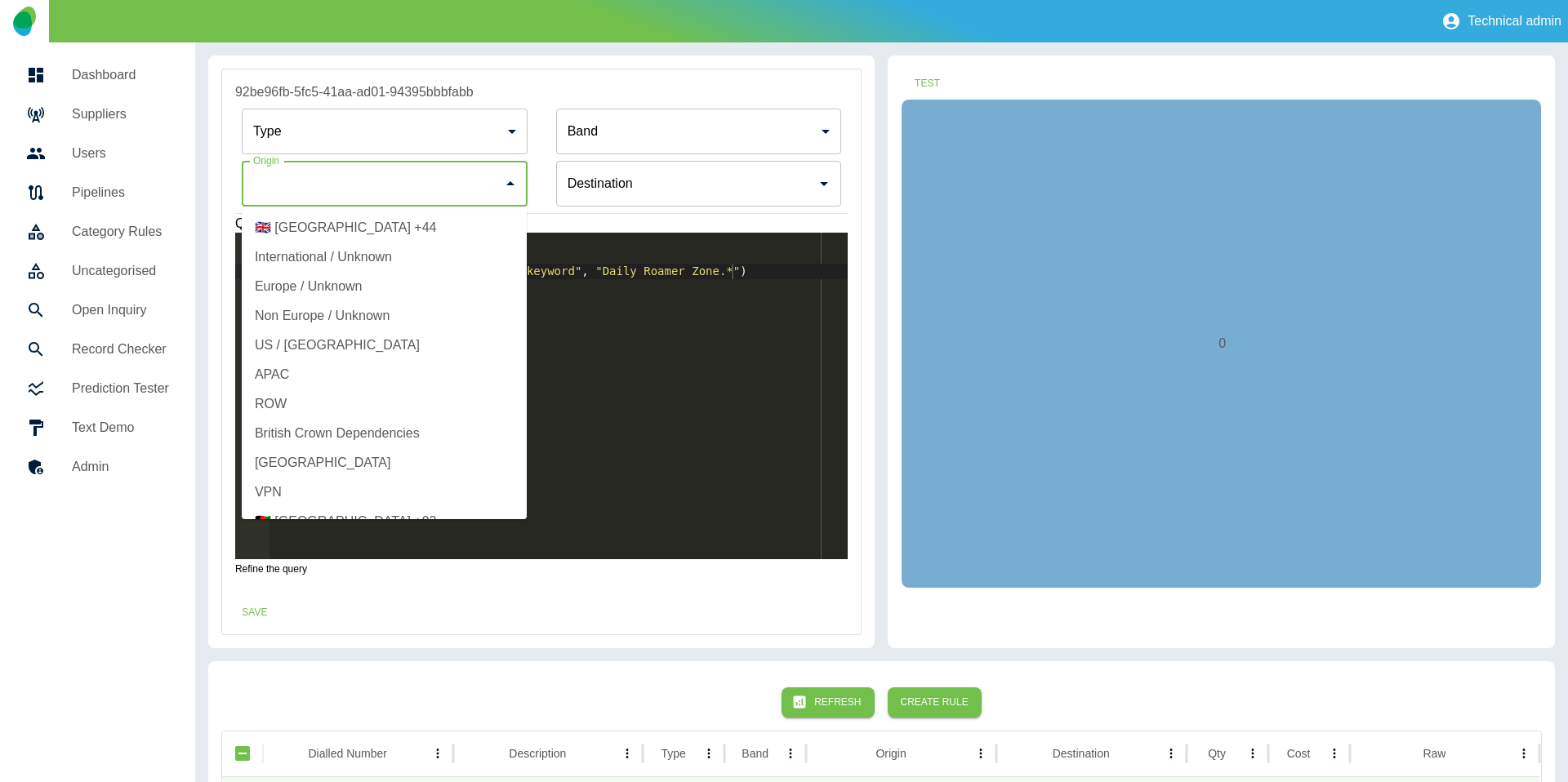
click at [331, 169] on input "Origin" at bounding box center [372, 184] width 246 height 31
click at [332, 255] on li "International / Unknown" at bounding box center [384, 257] width 285 height 30
type input "**********"
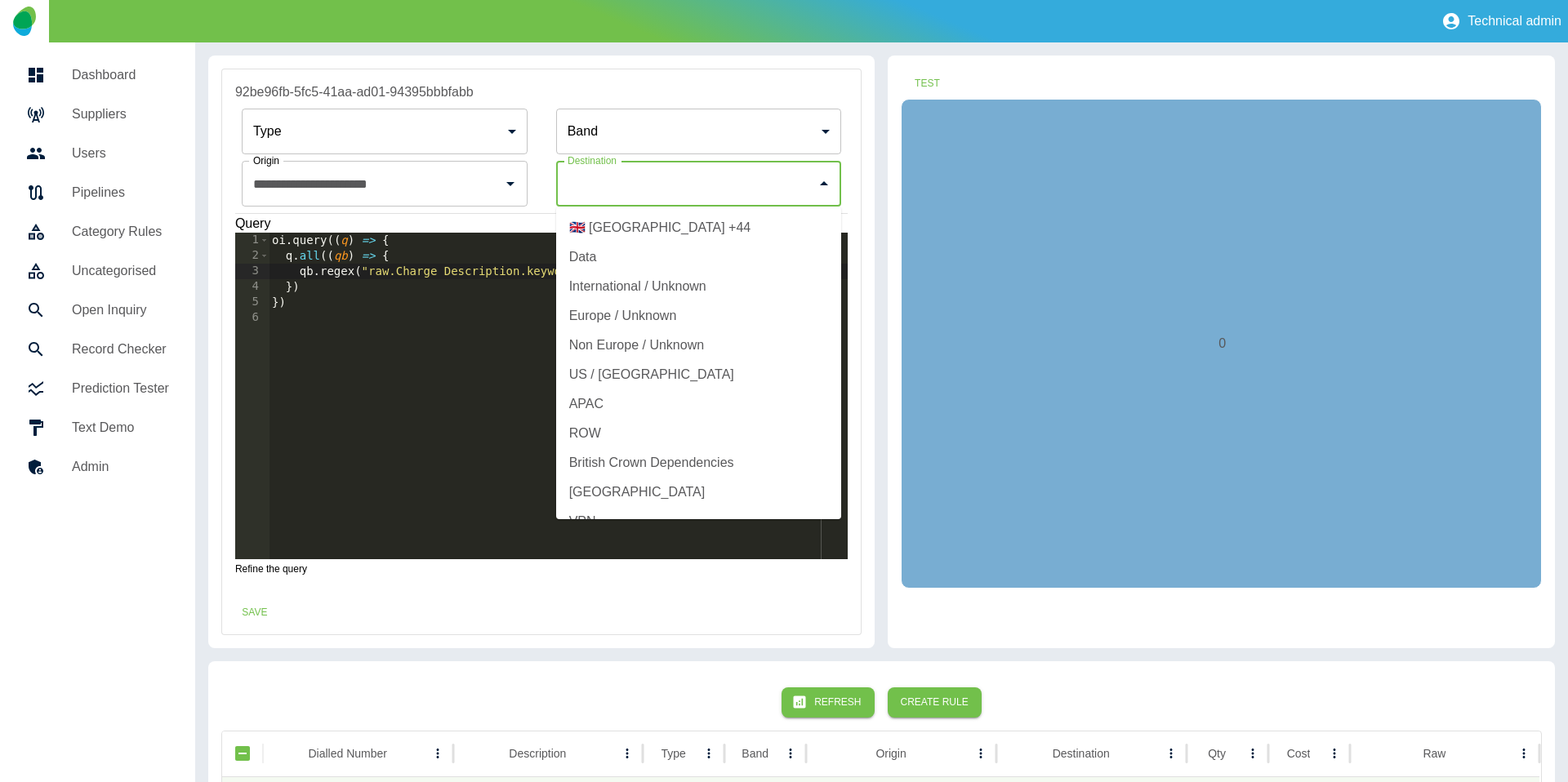
click at [646, 187] on input "Origin" at bounding box center [686, 184] width 246 height 31
click at [641, 278] on li "International / Unknown" at bounding box center [698, 287] width 285 height 30
type input "**********"
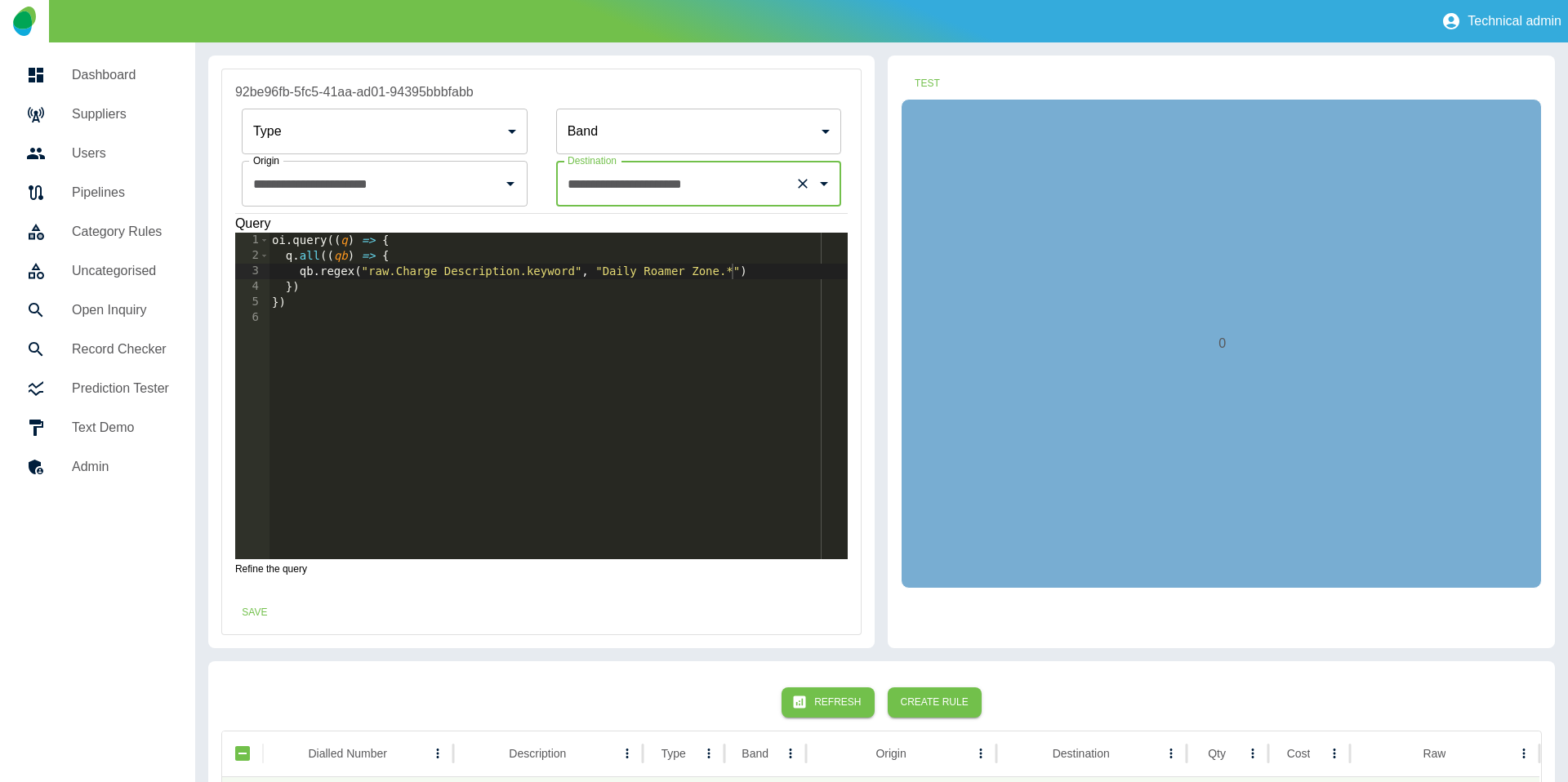
click at [417, 168] on input "**********" at bounding box center [361, 184] width 226 height 31
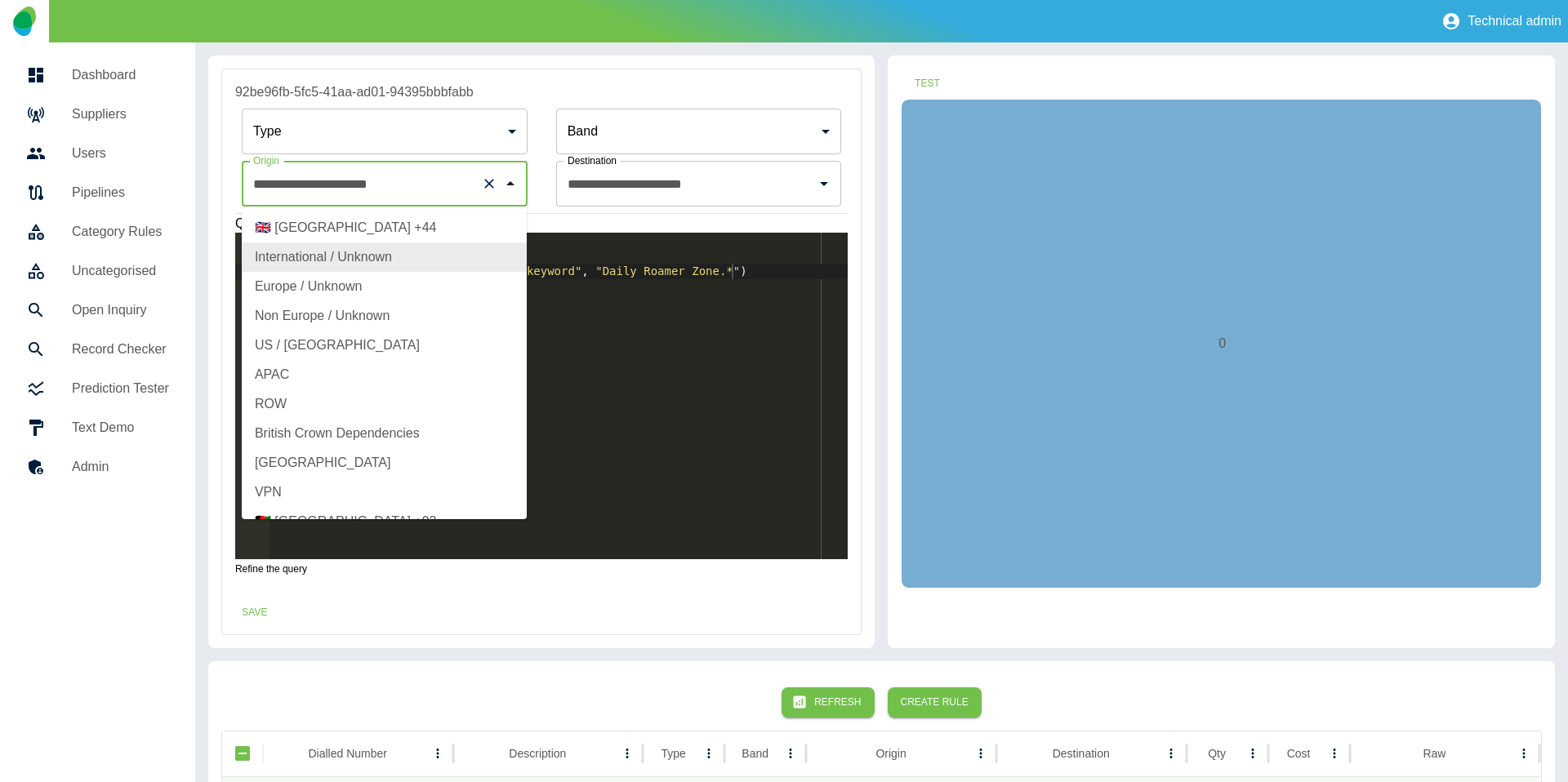
click at [412, 151] on body "**********" at bounding box center [784, 391] width 1568 height 782
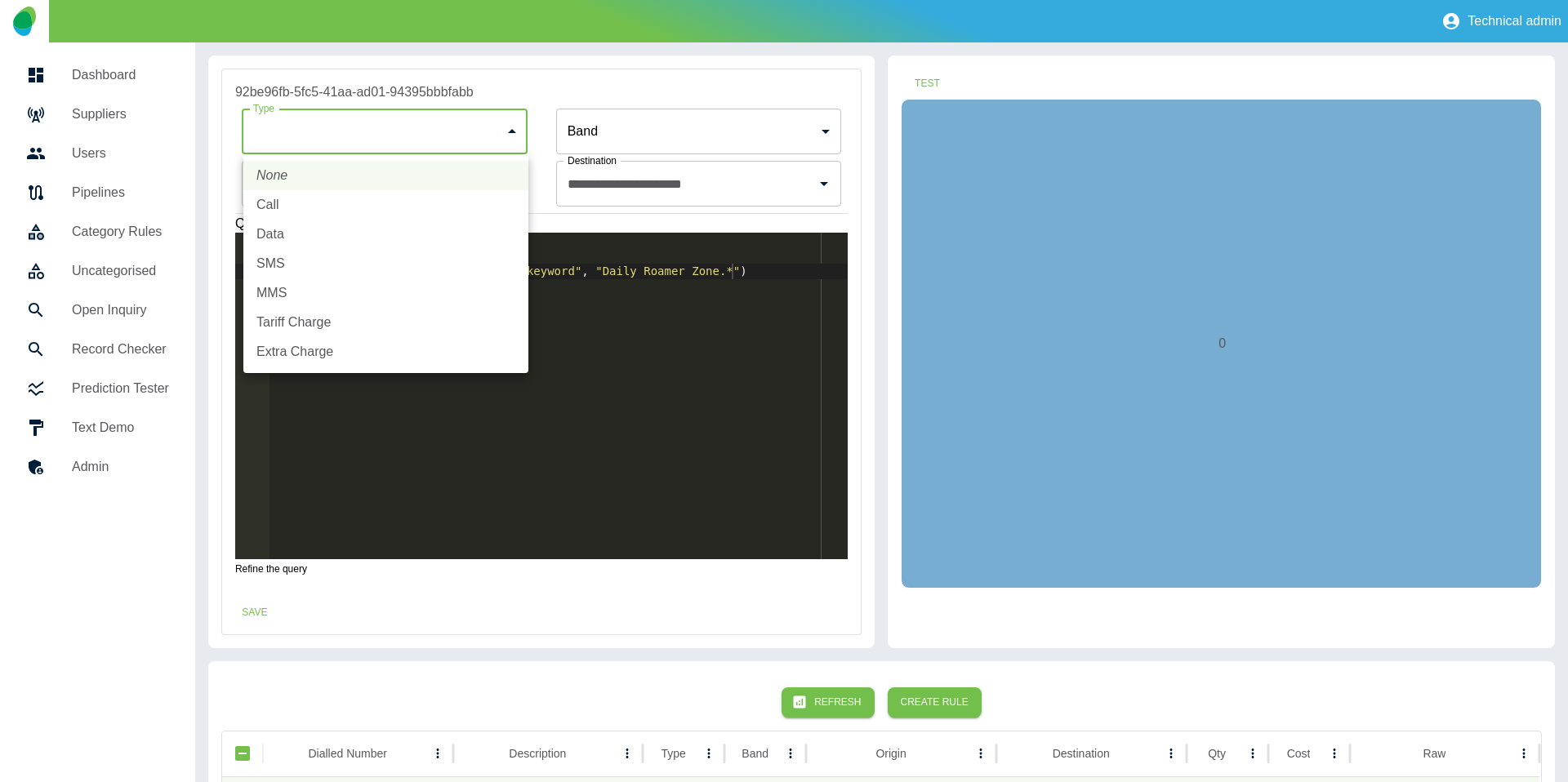
click at [336, 349] on li "Extra Charge" at bounding box center [385, 352] width 285 height 30
type input "**********"
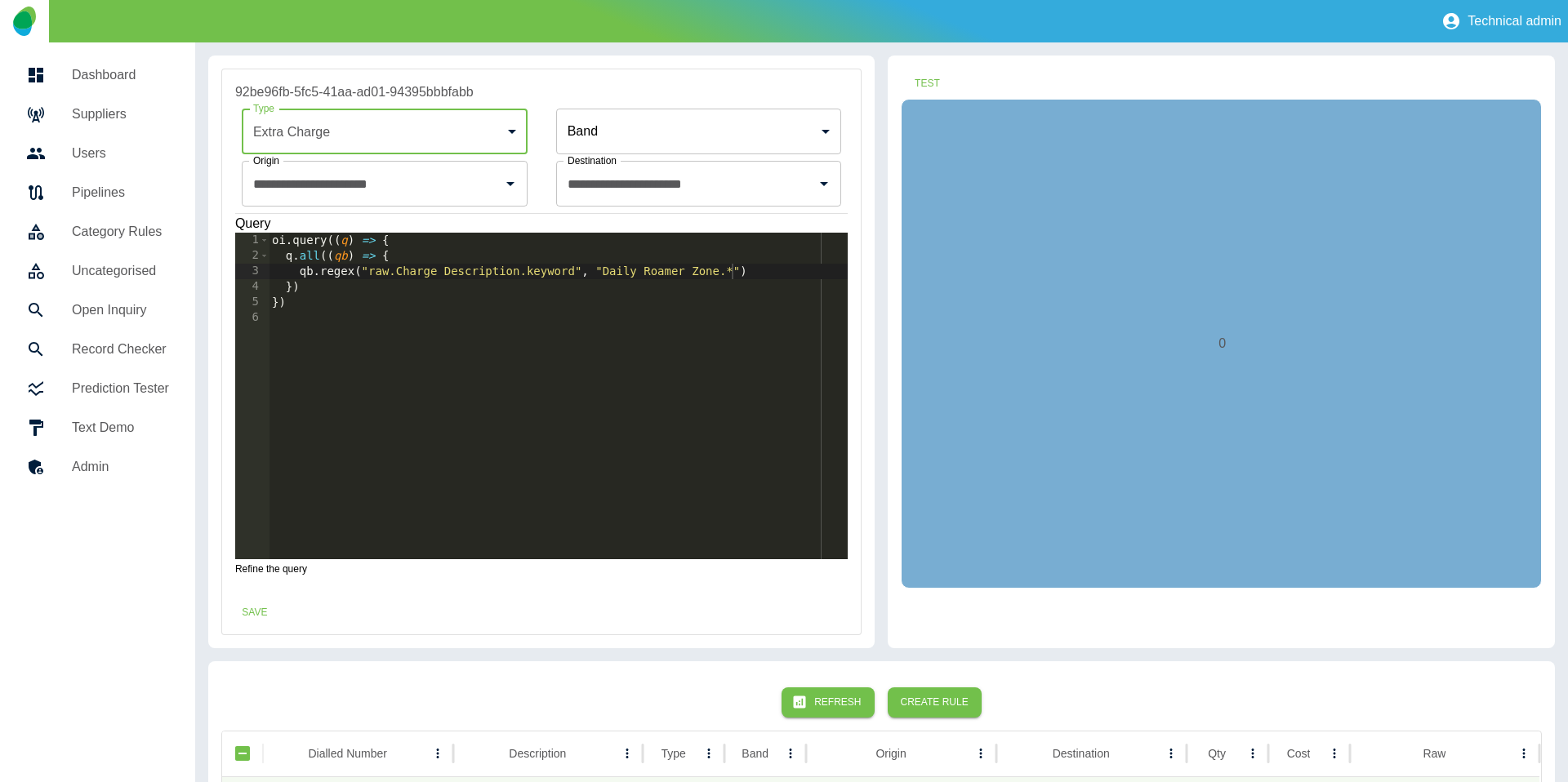
click at [670, 125] on body "**********" at bounding box center [784, 391] width 1568 height 782
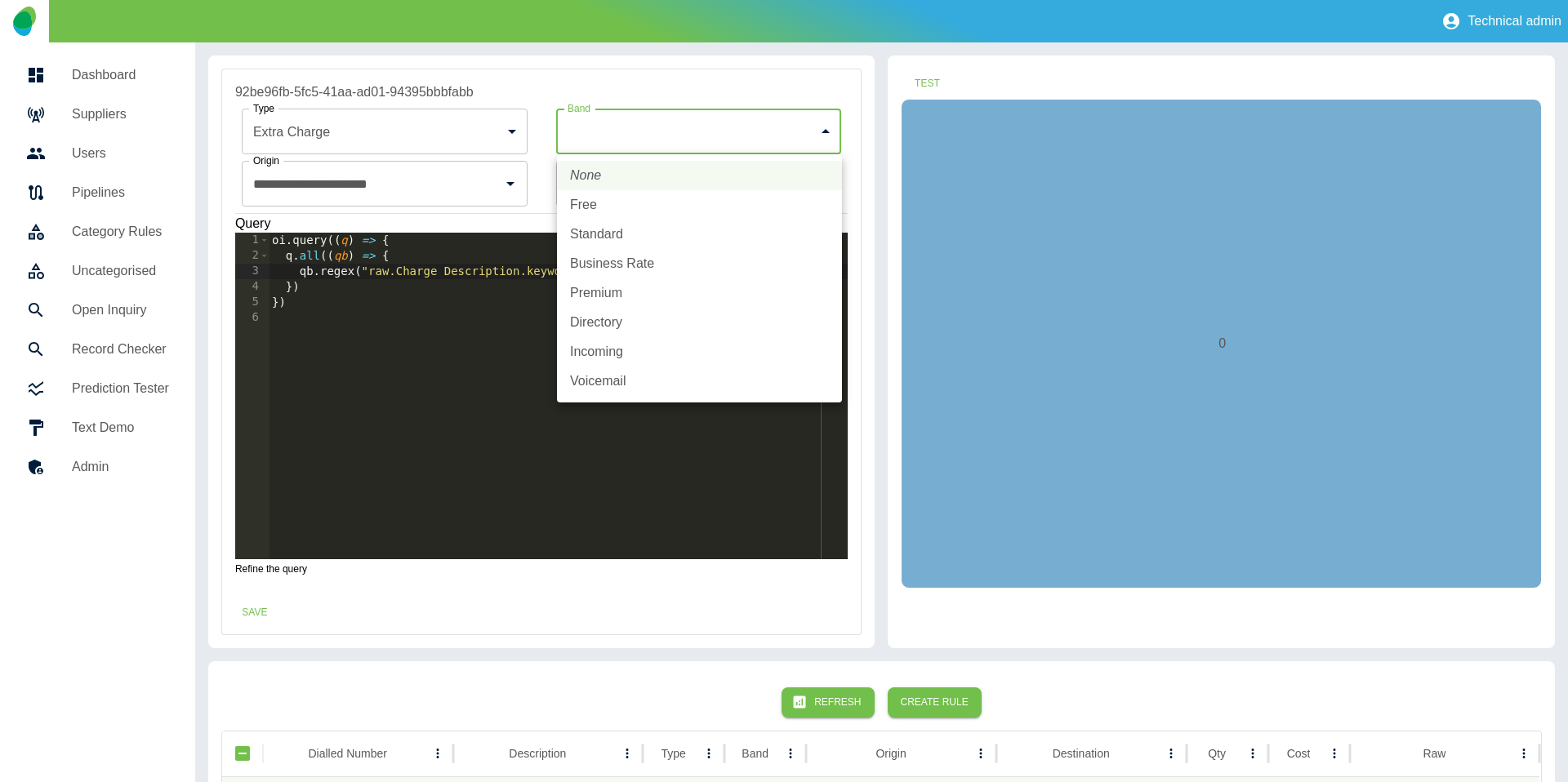
click at [613, 220] on li "Standard" at bounding box center [699, 235] width 285 height 30
type input "********"
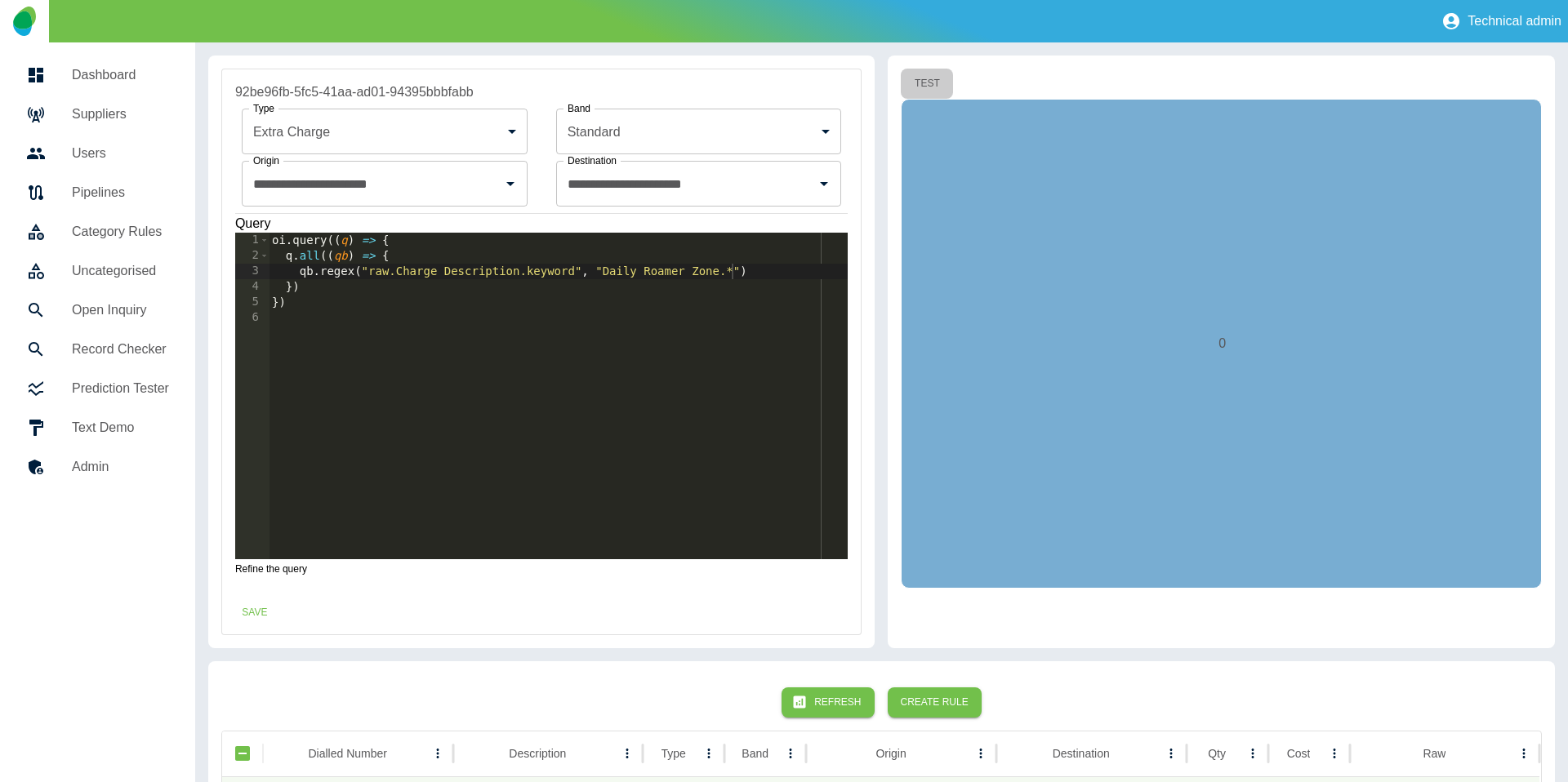
click at [920, 88] on button "Test" at bounding box center [926, 83] width 52 height 31
click at [935, 89] on button "Test" at bounding box center [926, 83] width 52 height 31
click at [257, 619] on button "Save" at bounding box center [254, 613] width 52 height 31
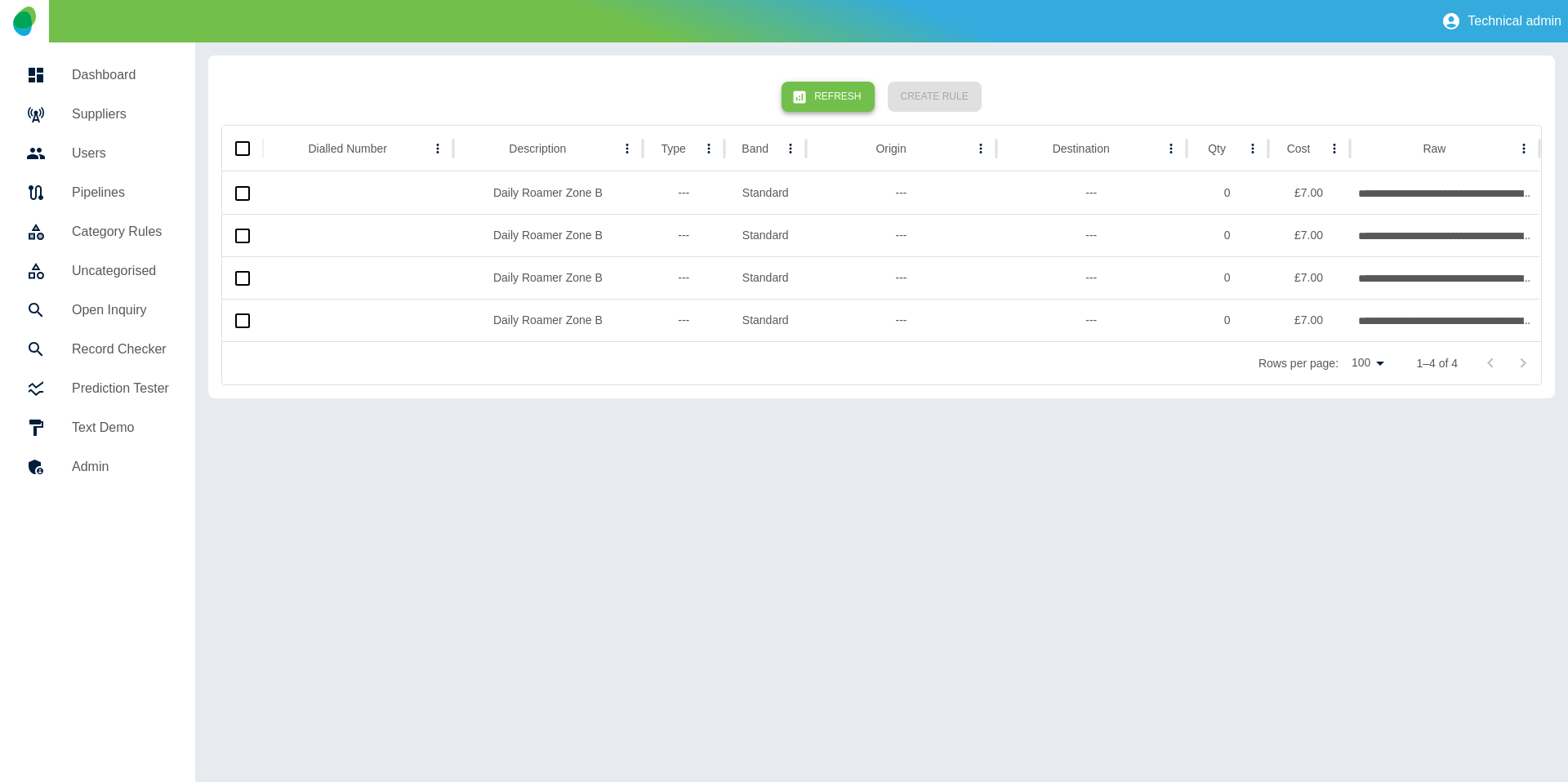
click at [850, 93] on button "Refresh" at bounding box center [828, 97] width 93 height 31
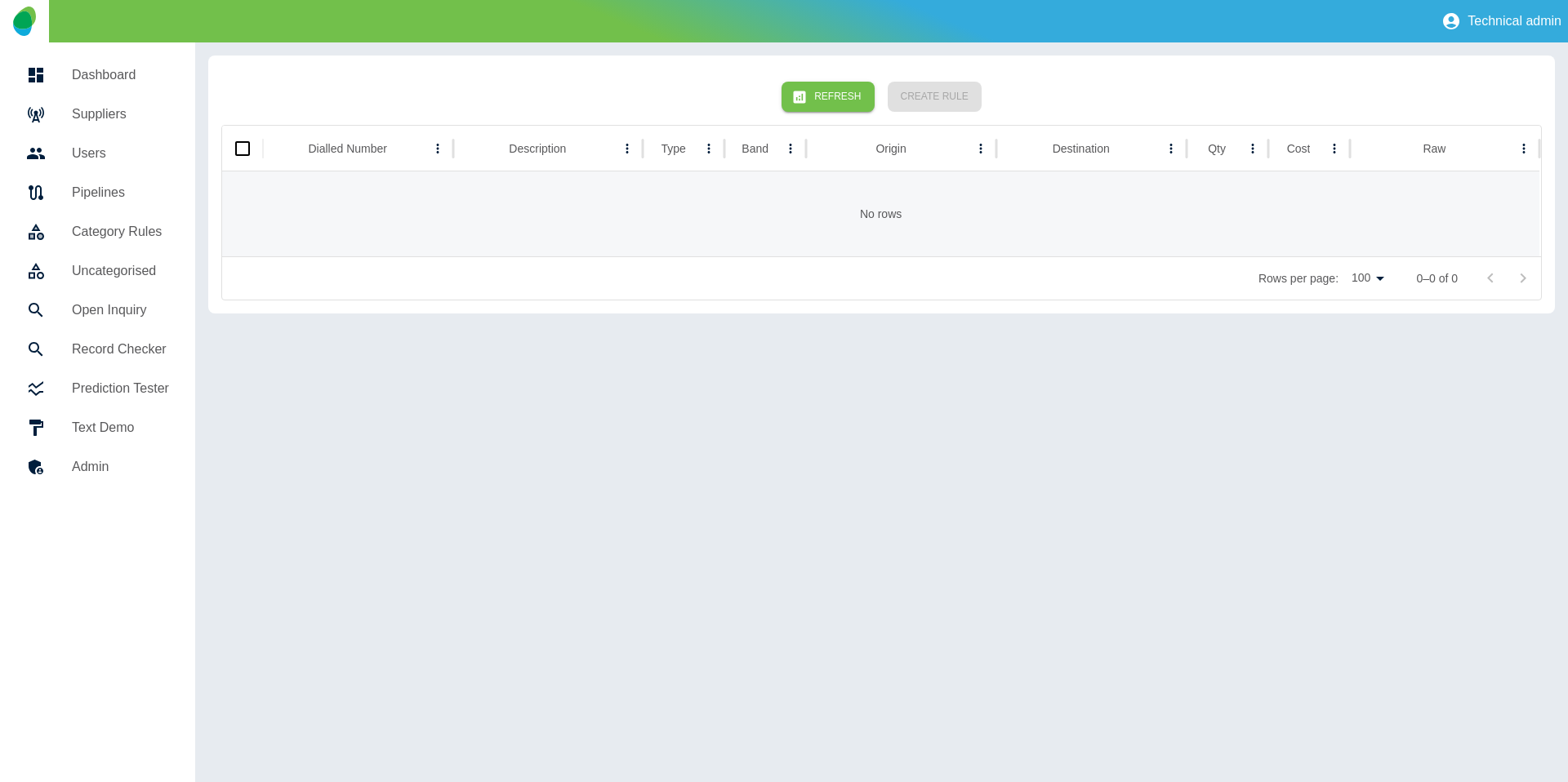
click at [101, 293] on link "Open Inquiry" at bounding box center [98, 309] width 169 height 39
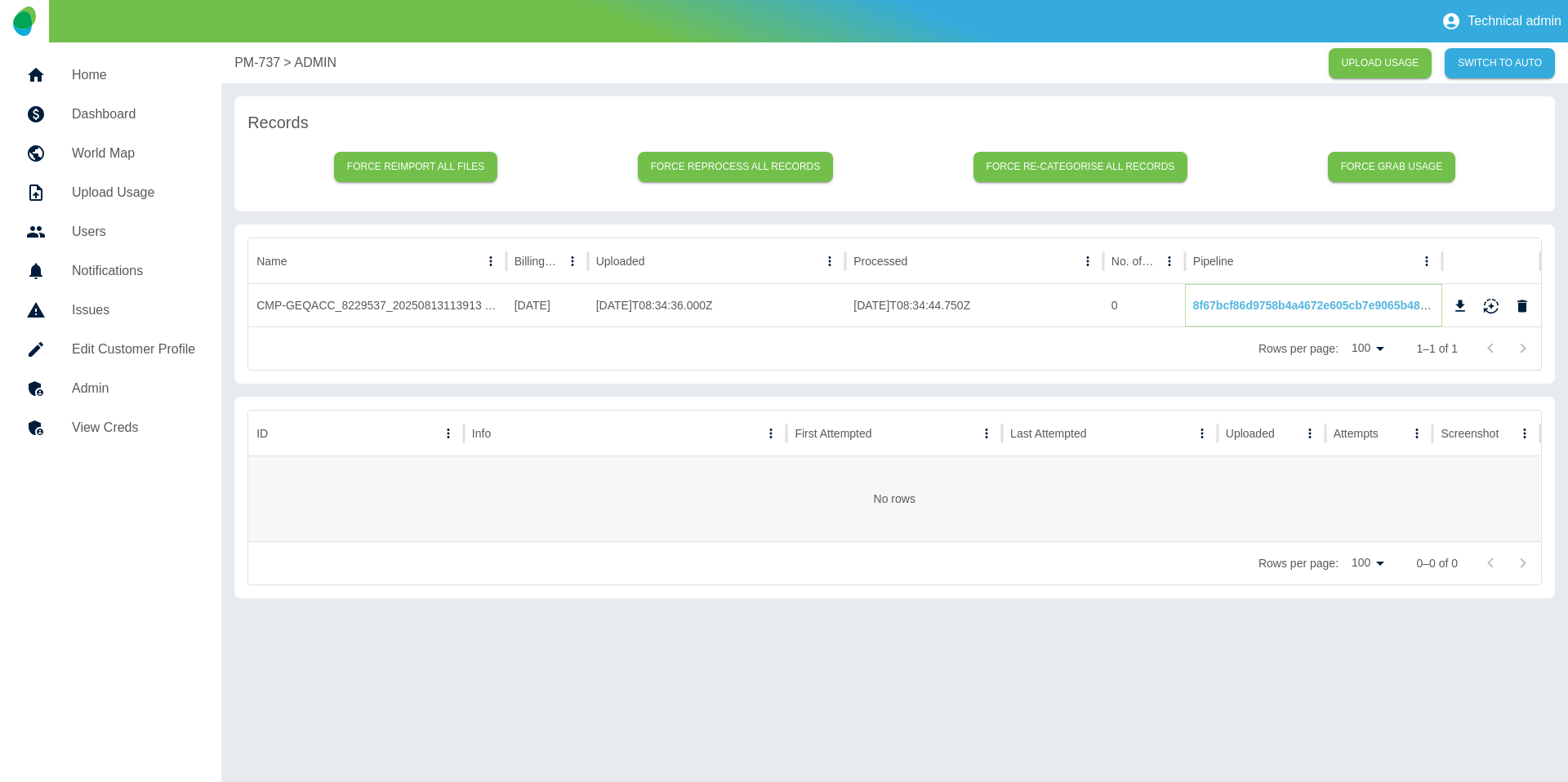
click at [1273, 308] on link "8f67bcf86d9758b4a4672e605cb7e9065b48672b" at bounding box center [1320, 305] width 253 height 13
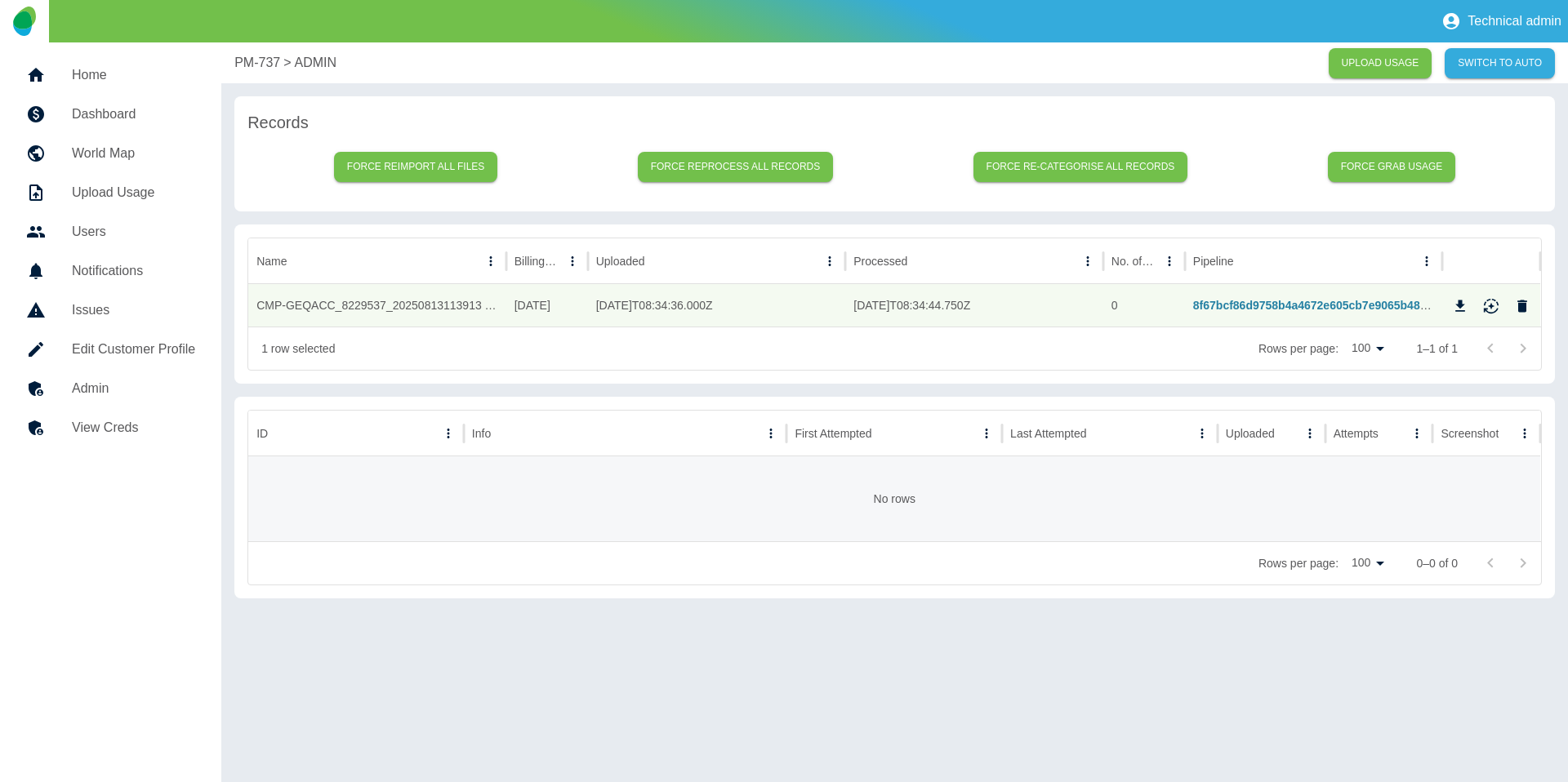
click at [244, 67] on p "PM-737" at bounding box center [256, 63] width 45 height 20
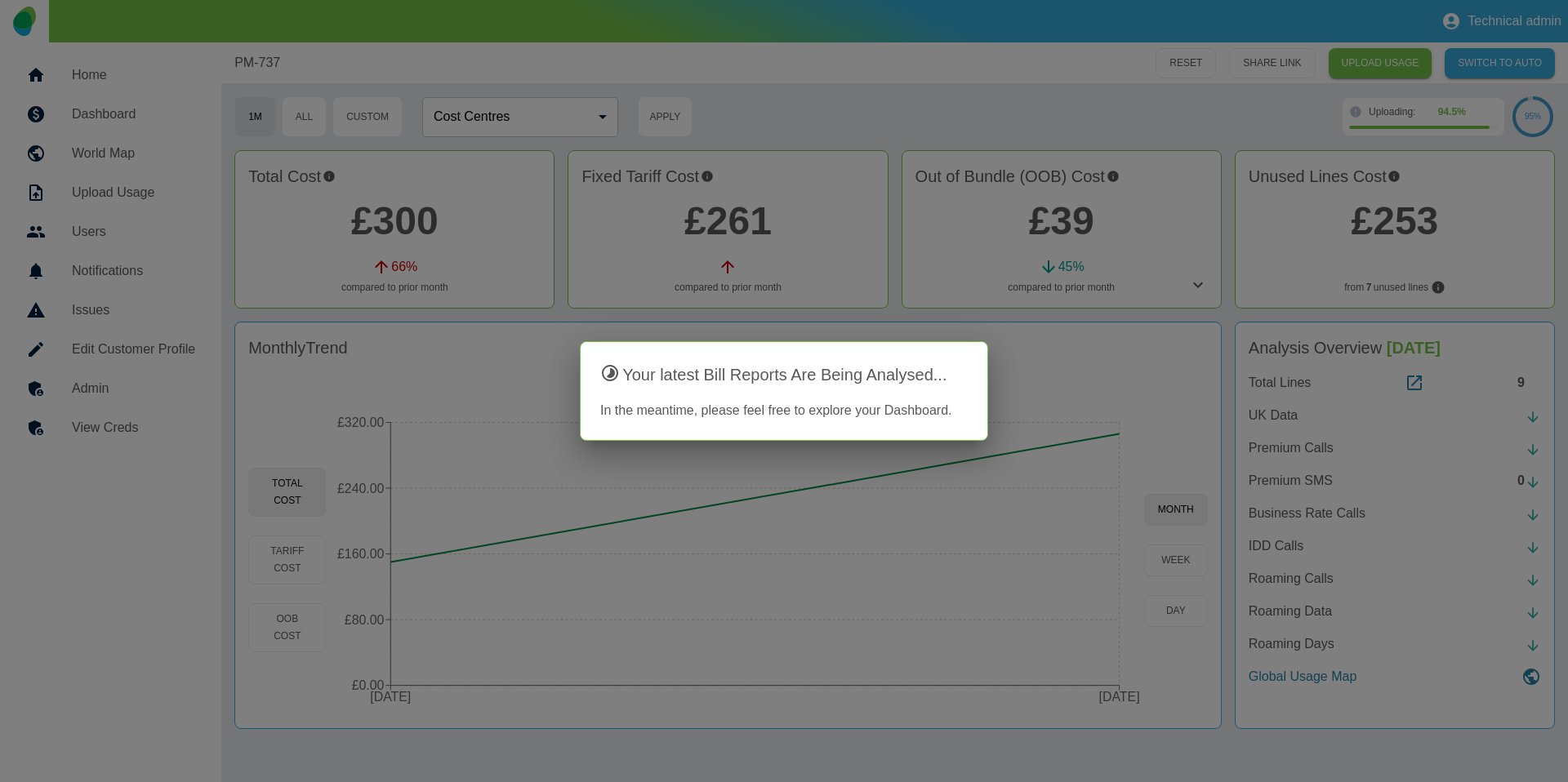
click at [442, 253] on div at bounding box center [784, 391] width 1568 height 782
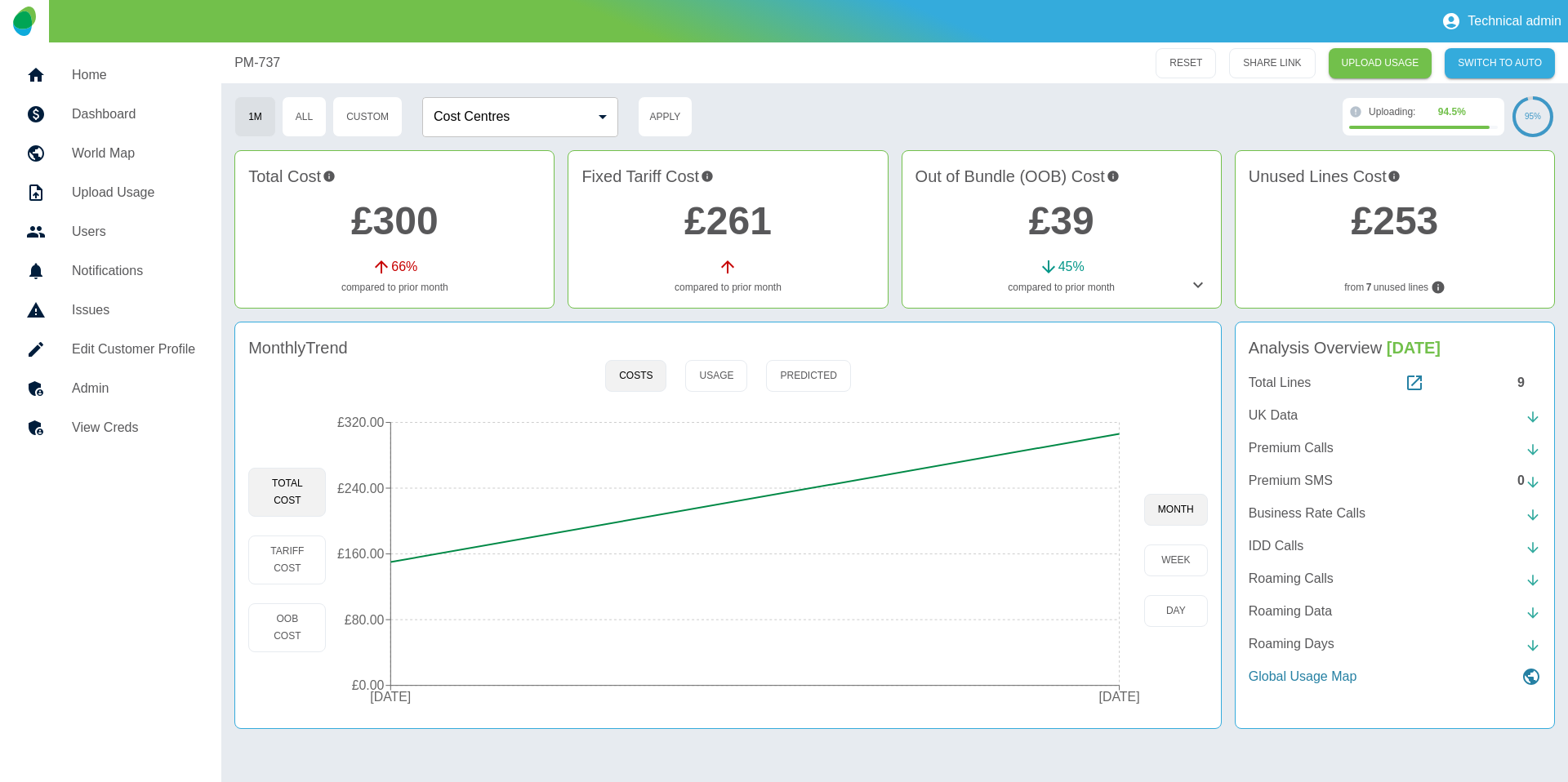
click at [439, 226] on h2 "£300" at bounding box center [394, 221] width 292 height 59
click at [429, 225] on link "£300" at bounding box center [395, 221] width 88 height 43
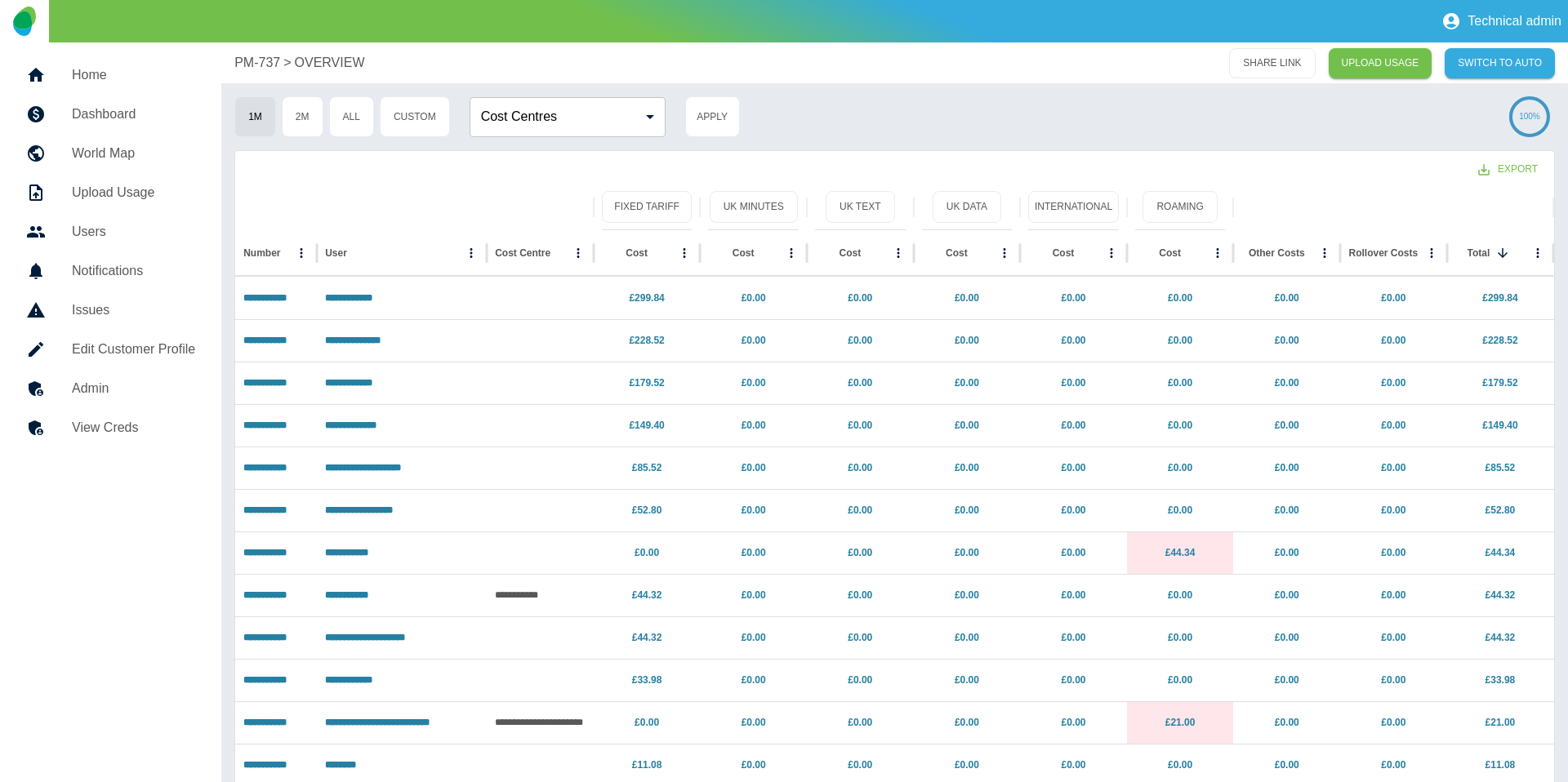
click at [262, 62] on p "PM-737" at bounding box center [256, 63] width 45 height 20
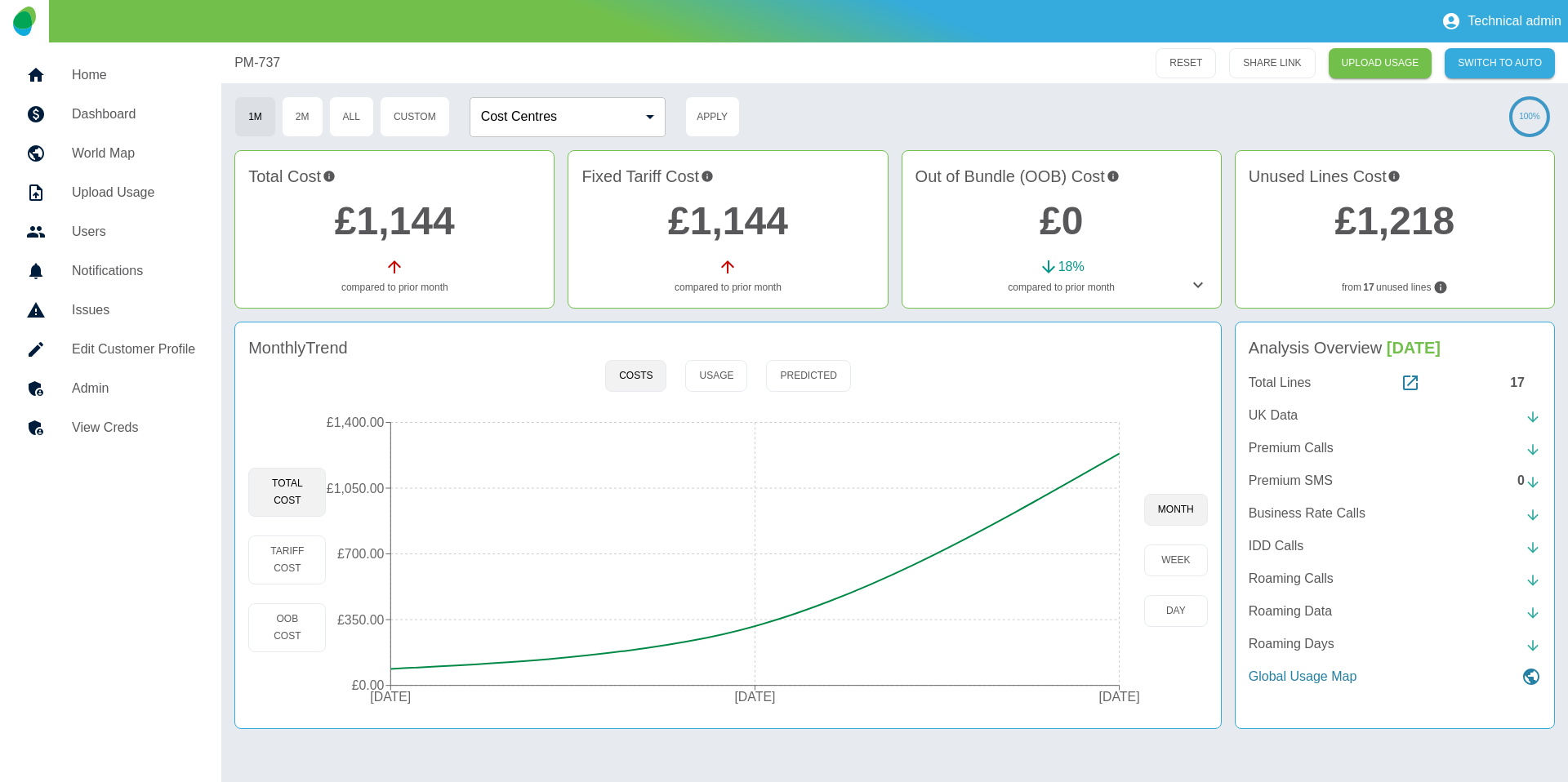
click at [109, 387] on h5 "Admin" at bounding box center [133, 389] width 123 height 20
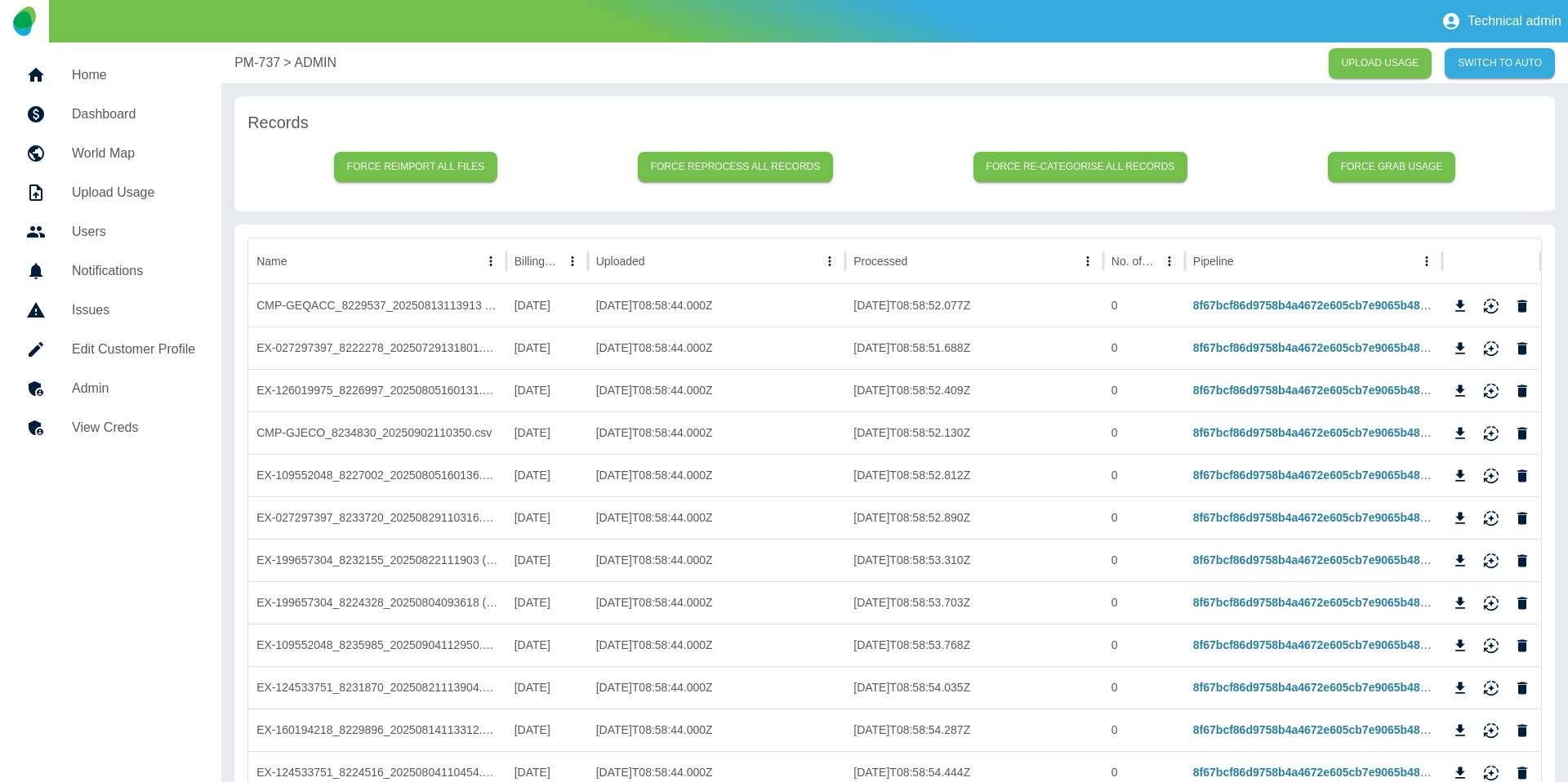
click at [251, 69] on p "PM-737" at bounding box center [256, 63] width 45 height 20
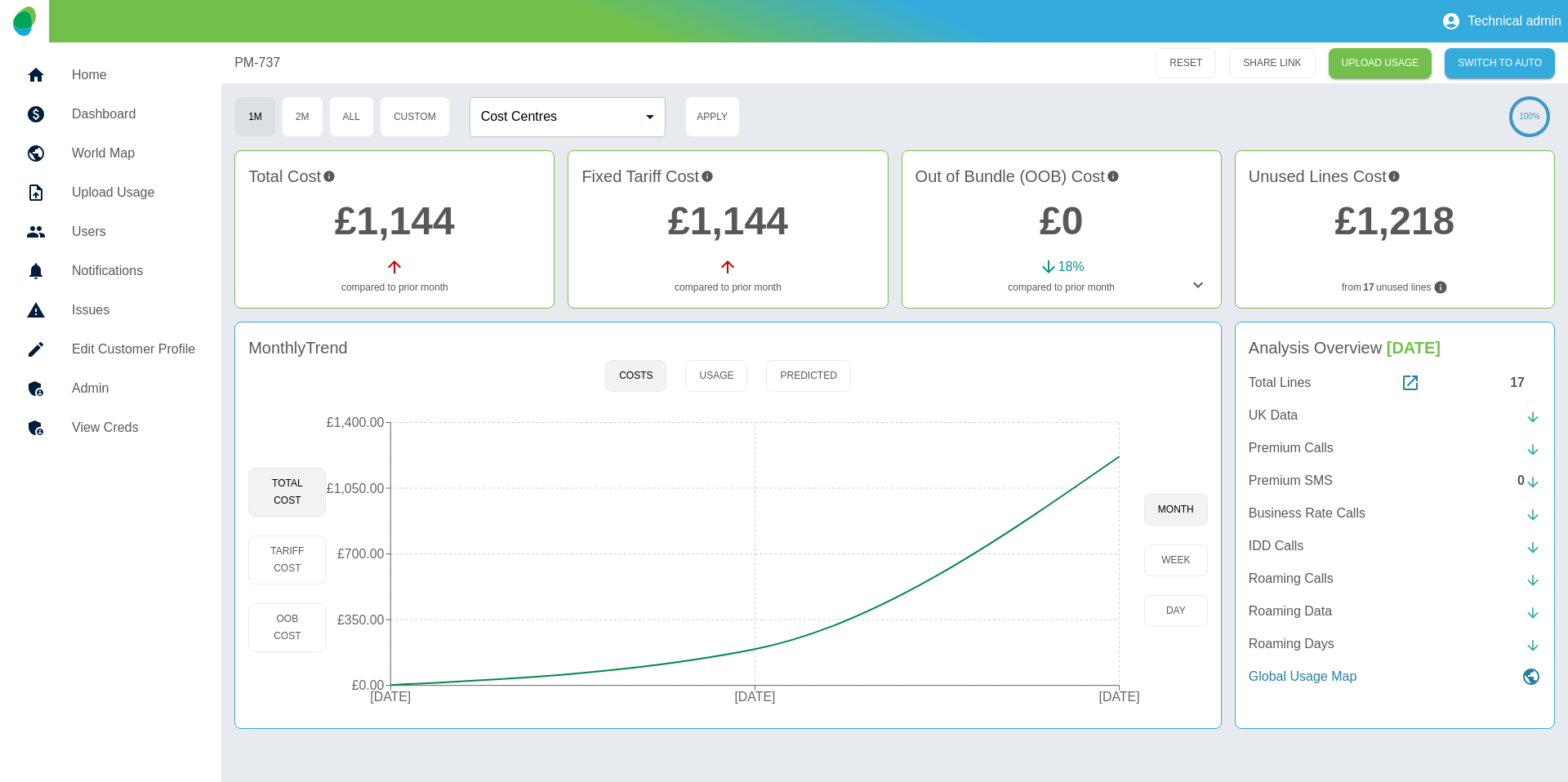
click at [449, 228] on link "£1,144" at bounding box center [394, 221] width 120 height 43
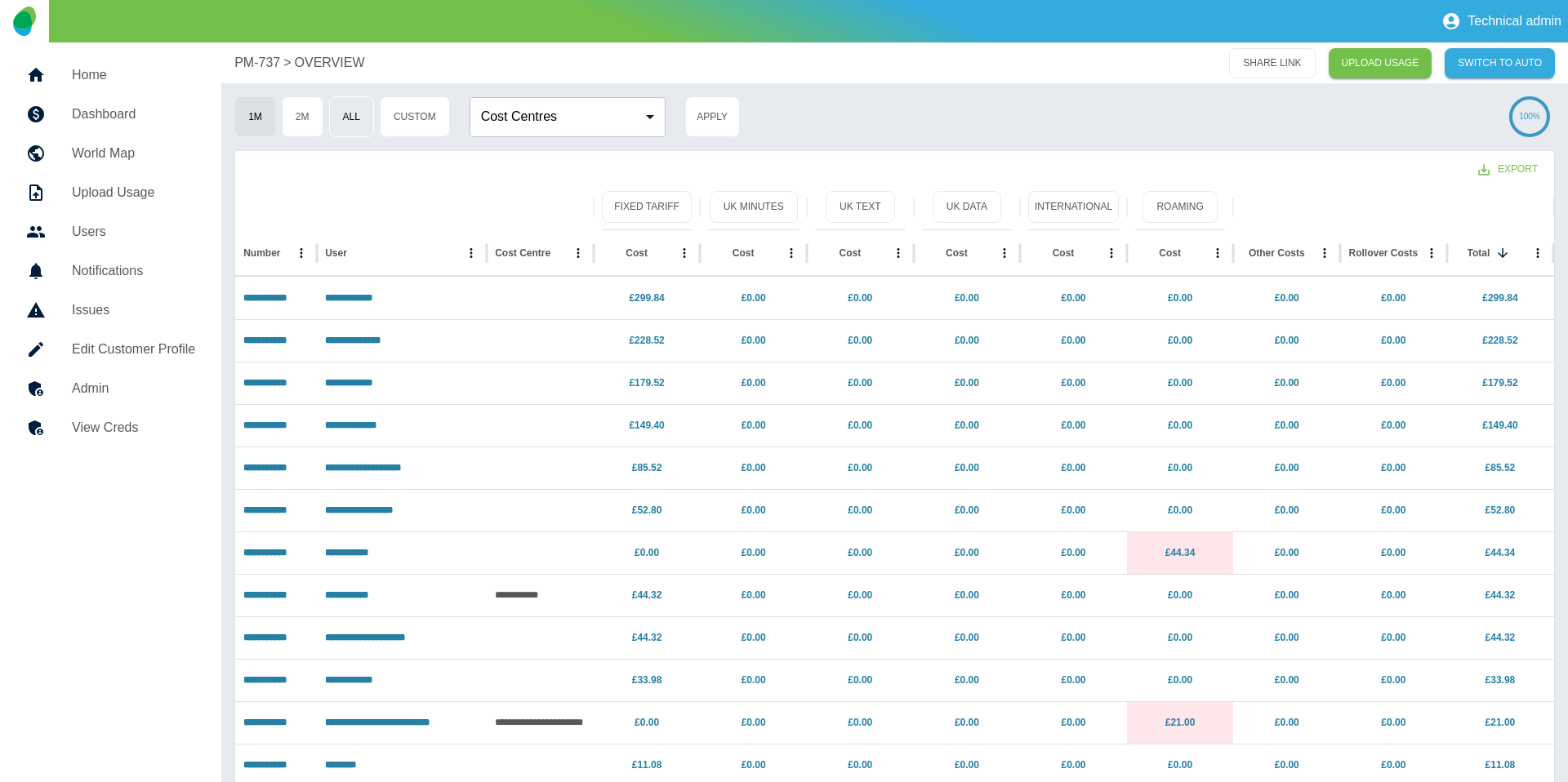
click at [356, 119] on button "All" at bounding box center [351, 117] width 45 height 41
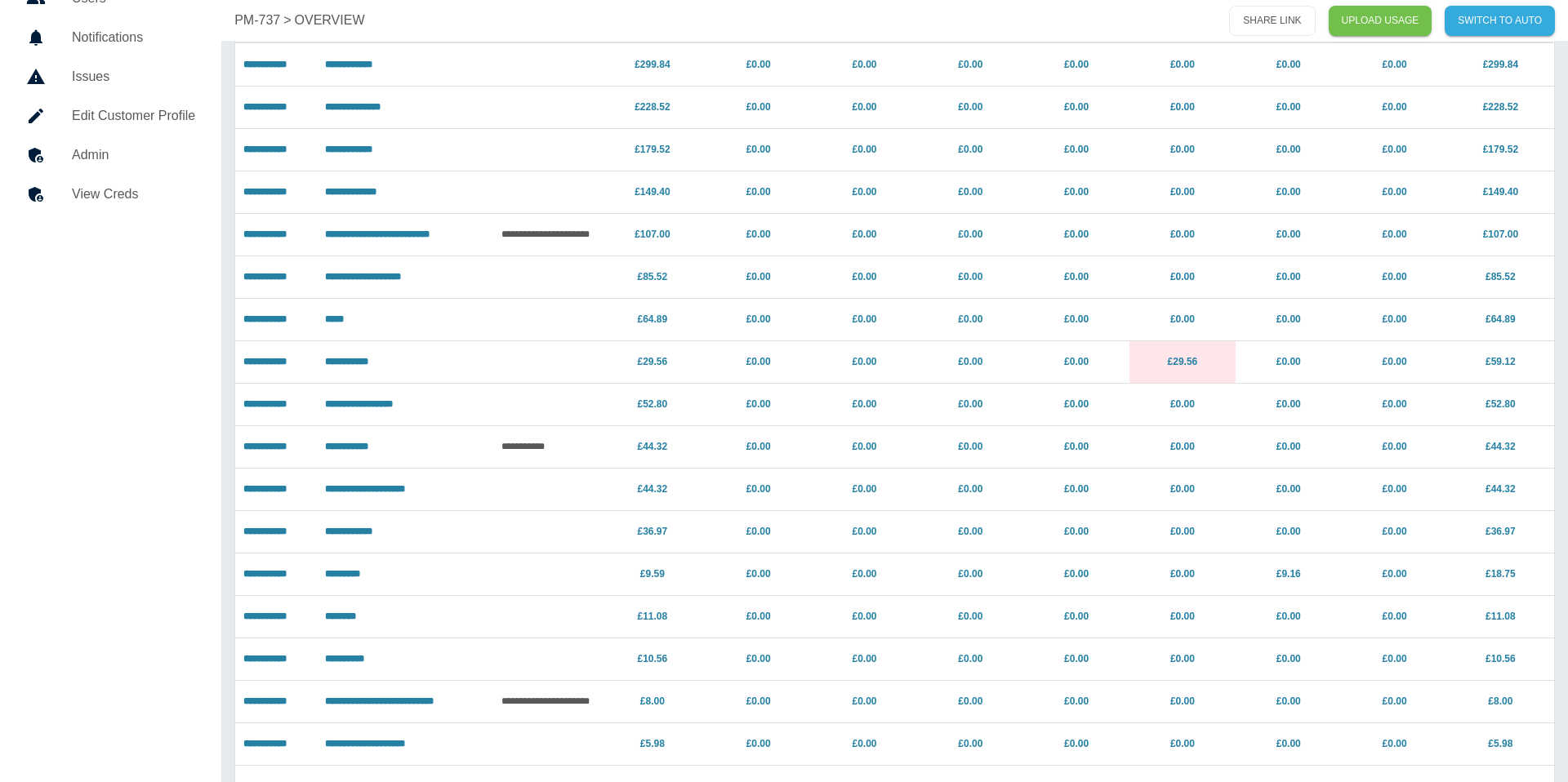
scroll to position [231, 0]
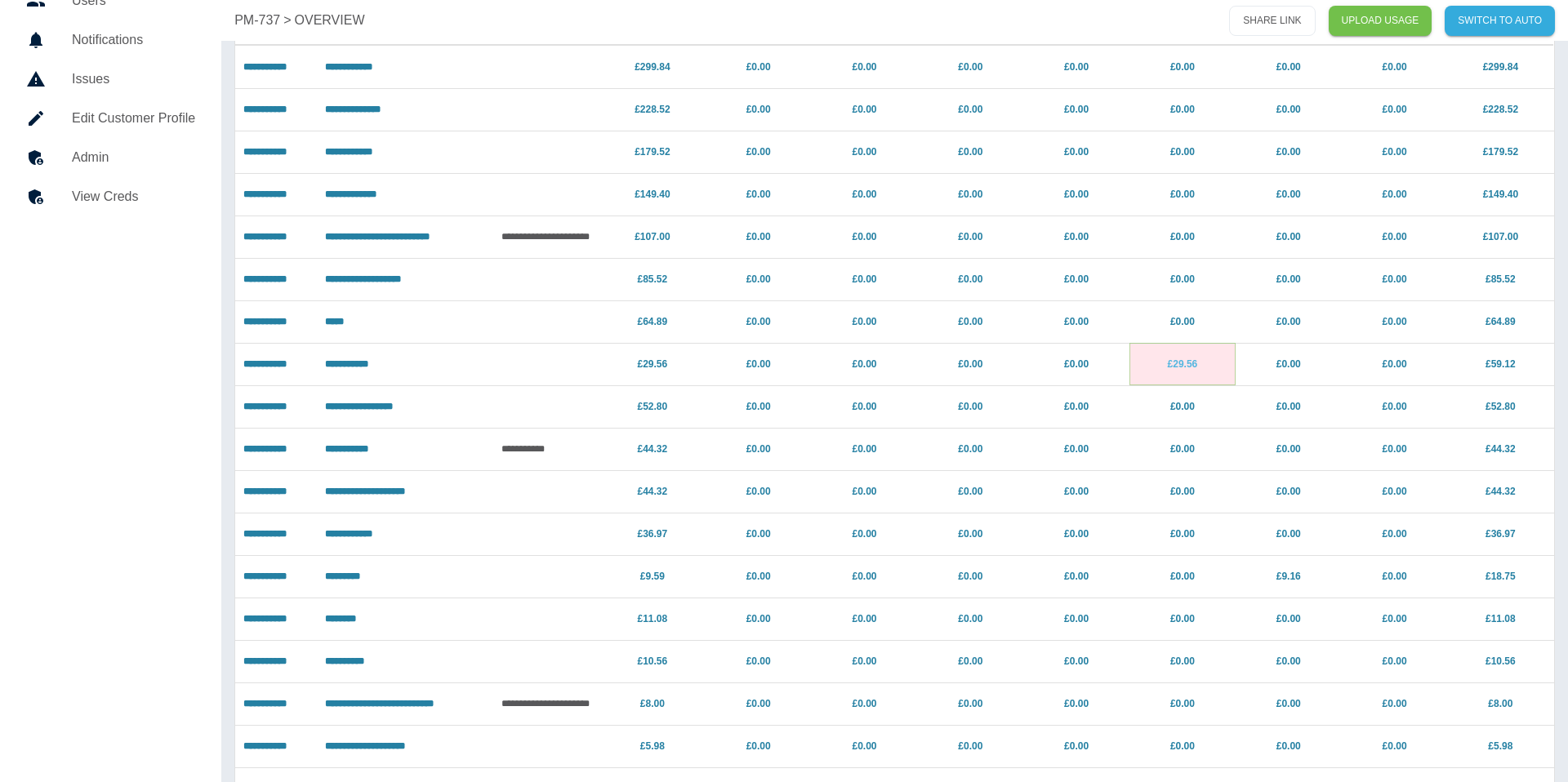
click at [1170, 365] on link "£29.56" at bounding box center [1183, 364] width 31 height 12
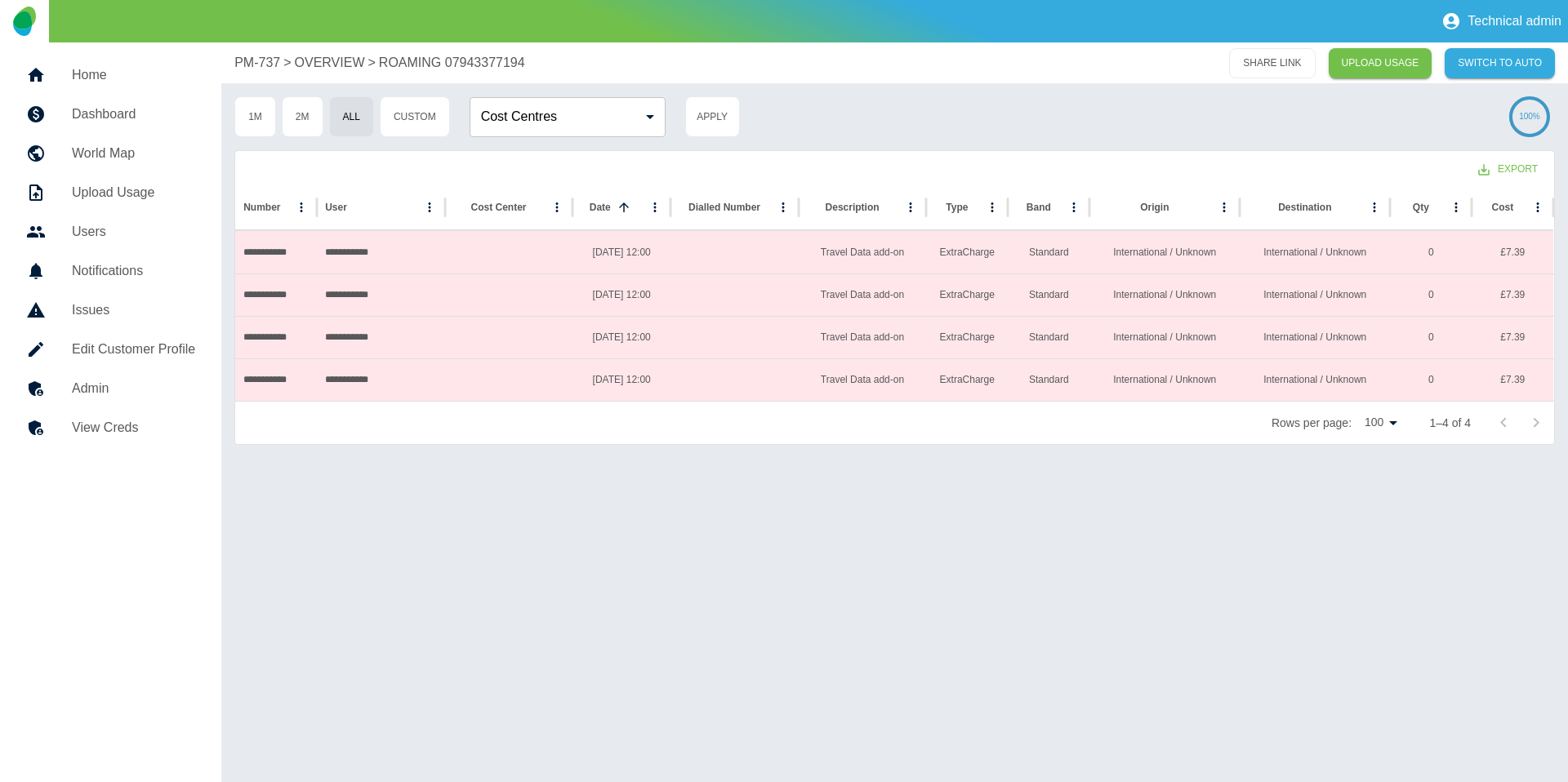
click at [252, 71] on p "PM-737" at bounding box center [256, 63] width 45 height 20
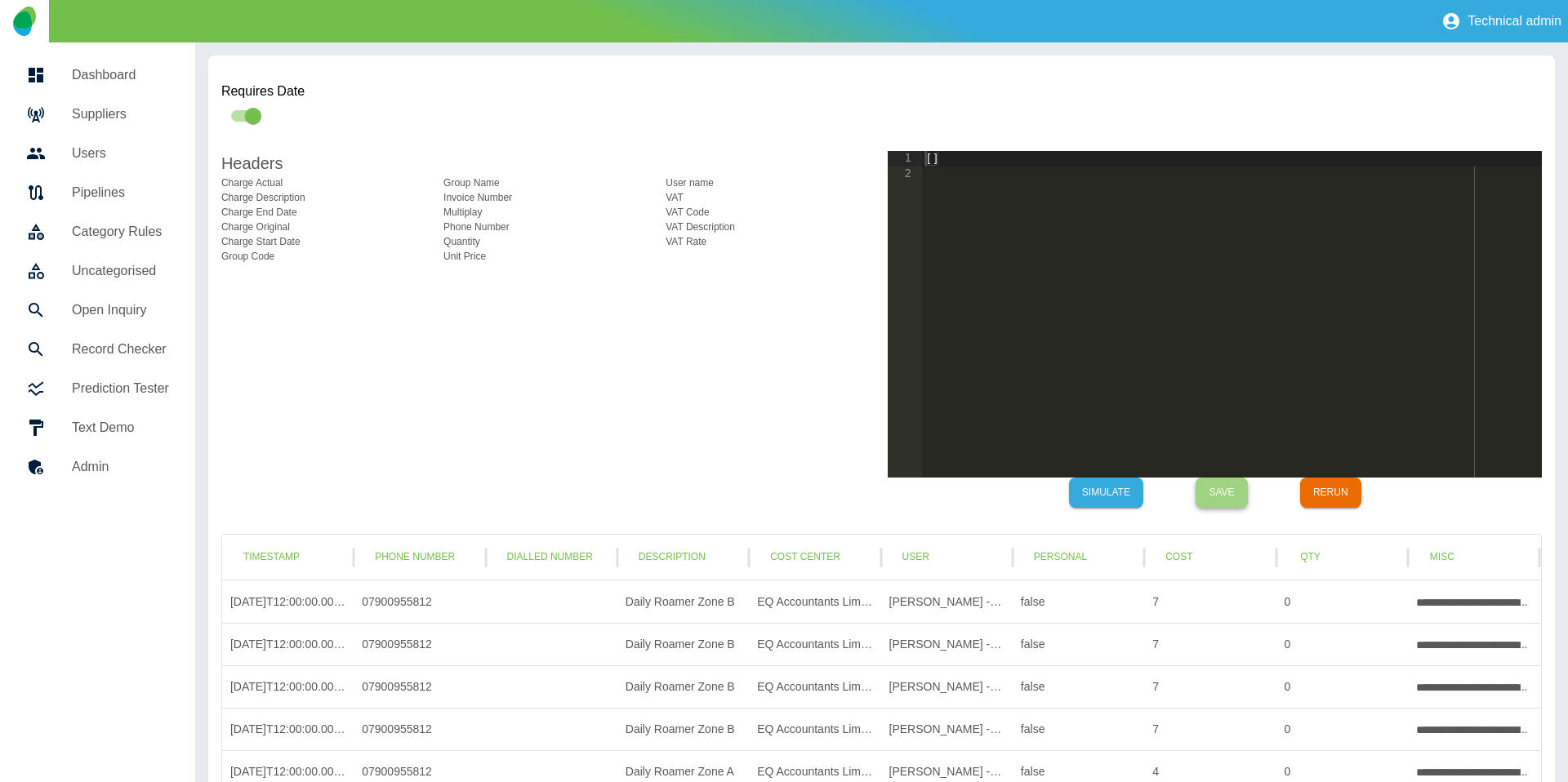
click at [1222, 505] on button "Save" at bounding box center [1221, 493] width 52 height 31
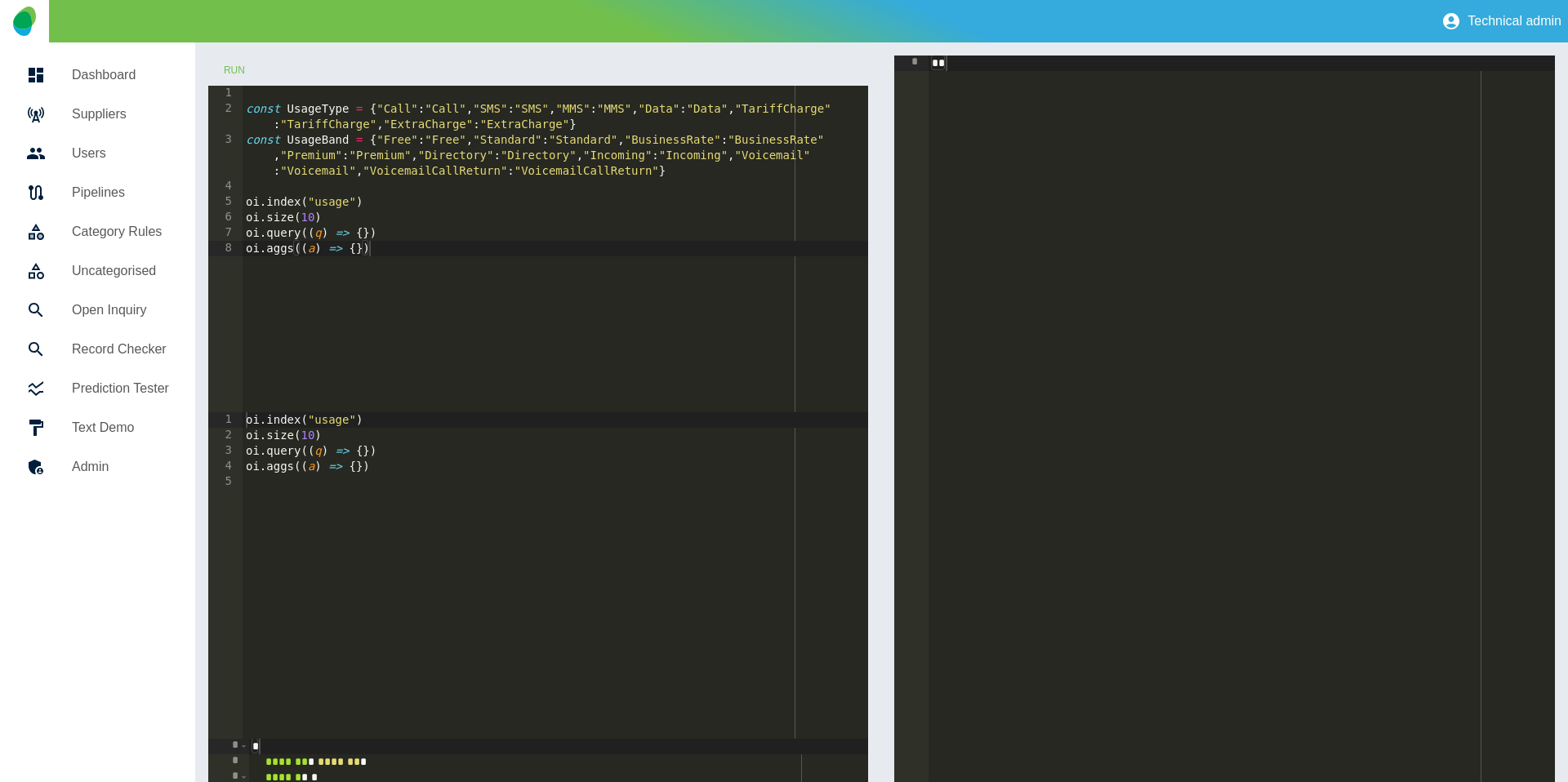
type textarea "**********"
click at [364, 233] on div "const UsageType = { "Call" : "Call" , "SMS" : "SMS" , "MMS" : "MMS" , "Data" : …" at bounding box center [555, 265] width 626 height 357
type textarea "*******"
paste textarea "**********"
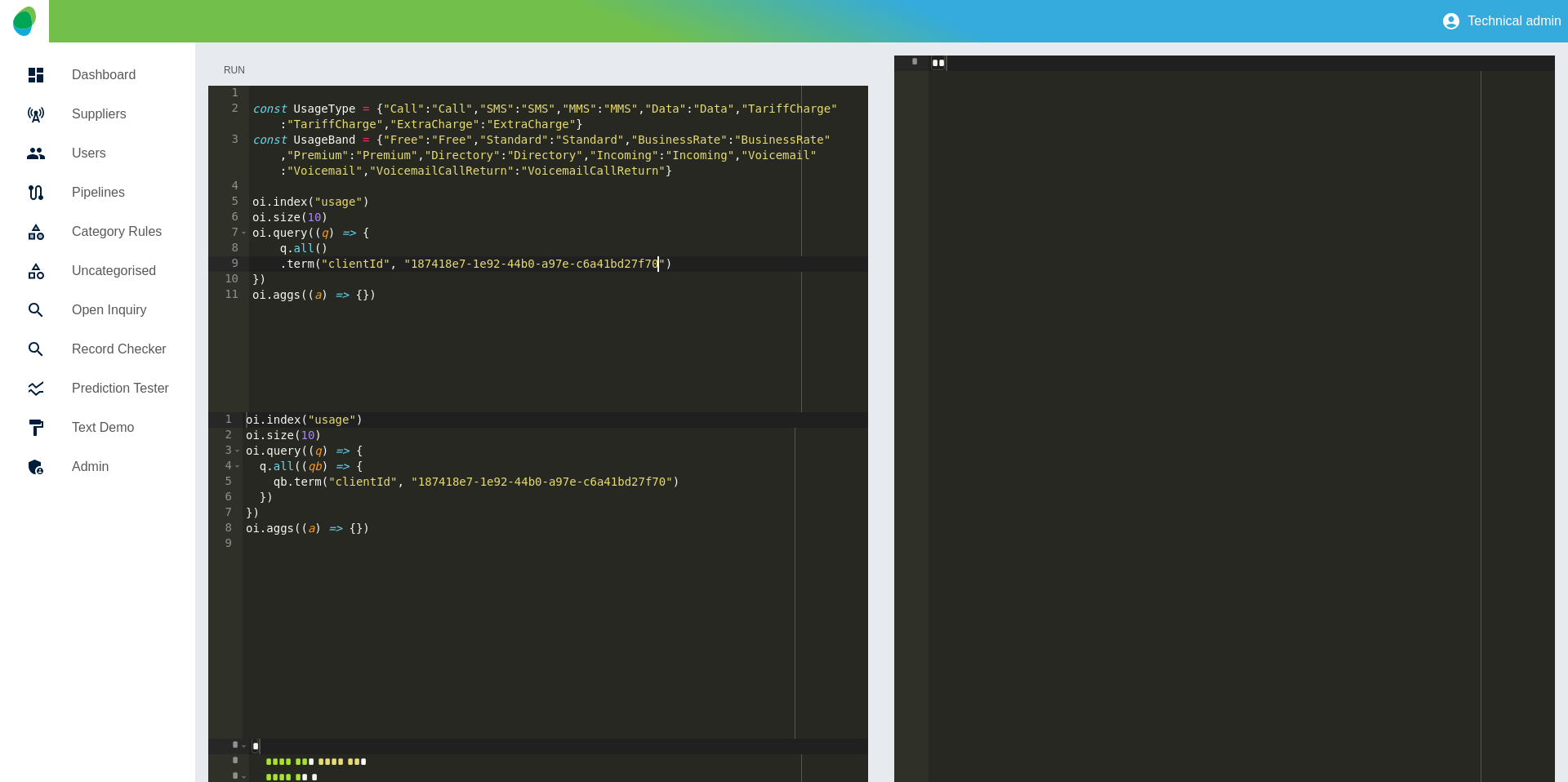
click at [218, 70] on button "Run" at bounding box center [234, 70] width 52 height 31
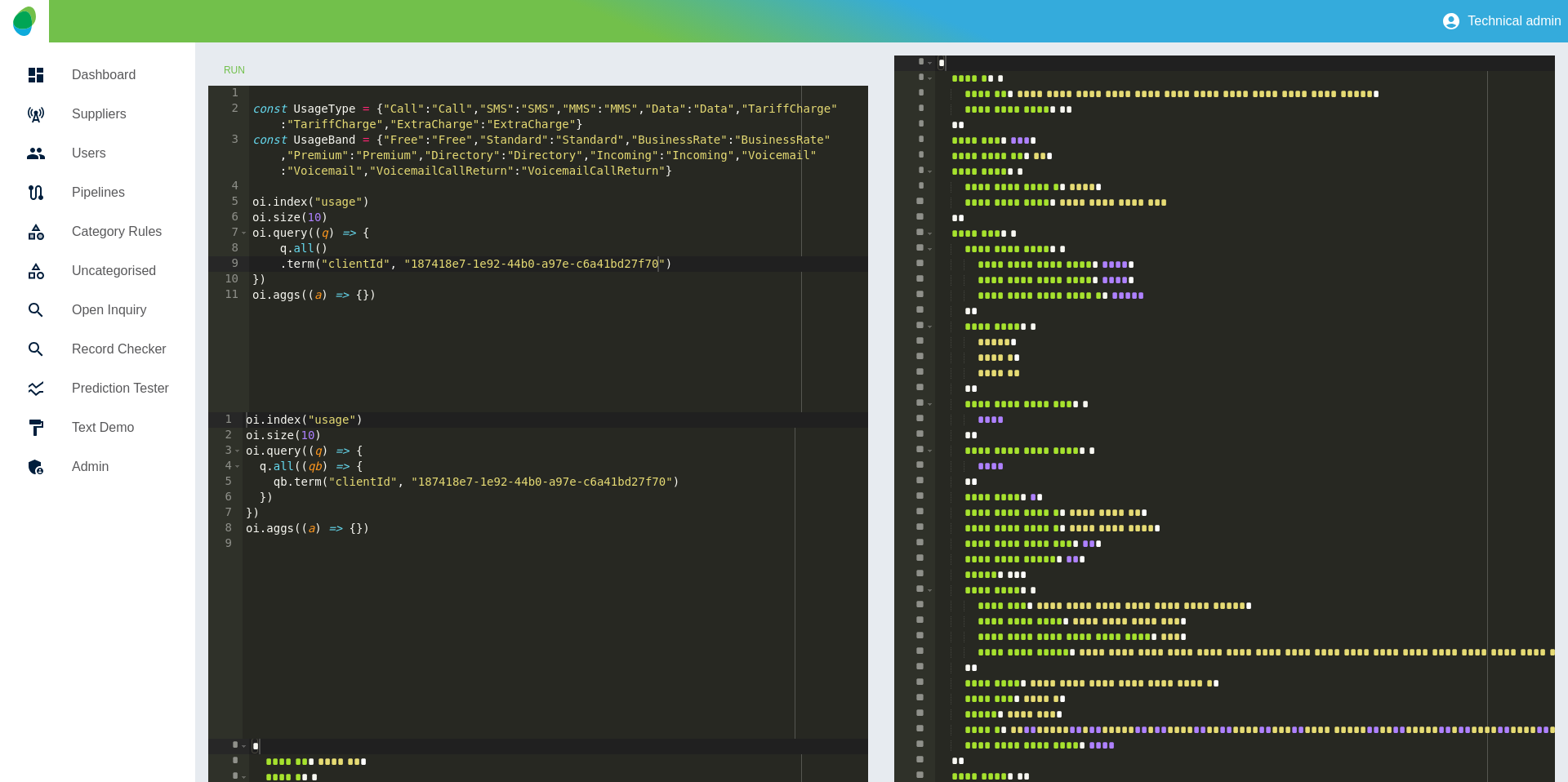
click at [294, 74] on div "**********" at bounding box center [538, 560] width 661 height 1009
click at [319, 206] on div "const UsageType = { "Call" : "Call" , "SMS" : "SMS" , "MMS" : "MMS" , "Data" : …" at bounding box center [558, 265] width 619 height 357
type textarea "**********"
click at [242, 64] on button "Run" at bounding box center [234, 70] width 52 height 31
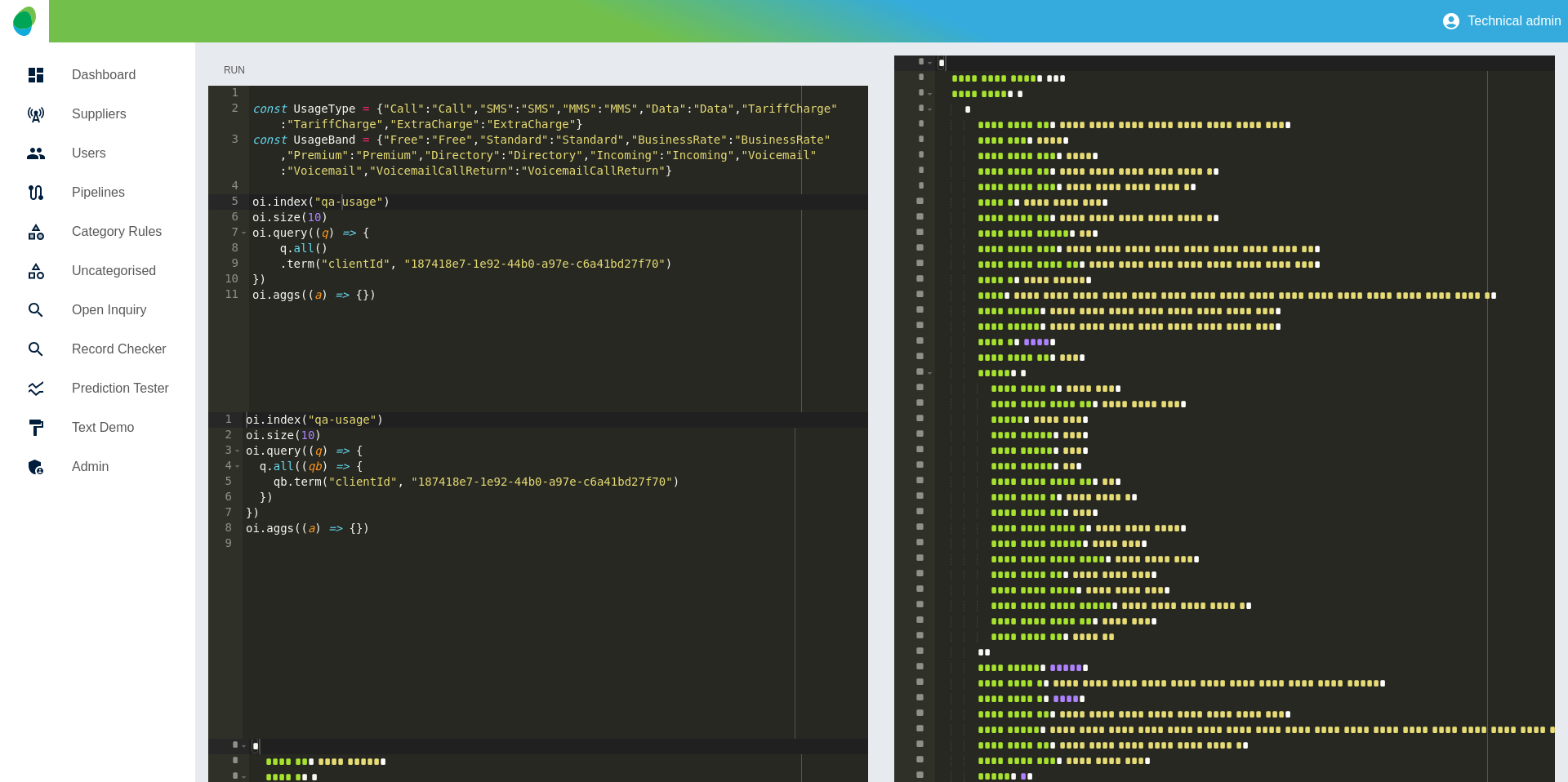
click at [242, 64] on button "Run" at bounding box center [234, 70] width 52 height 31
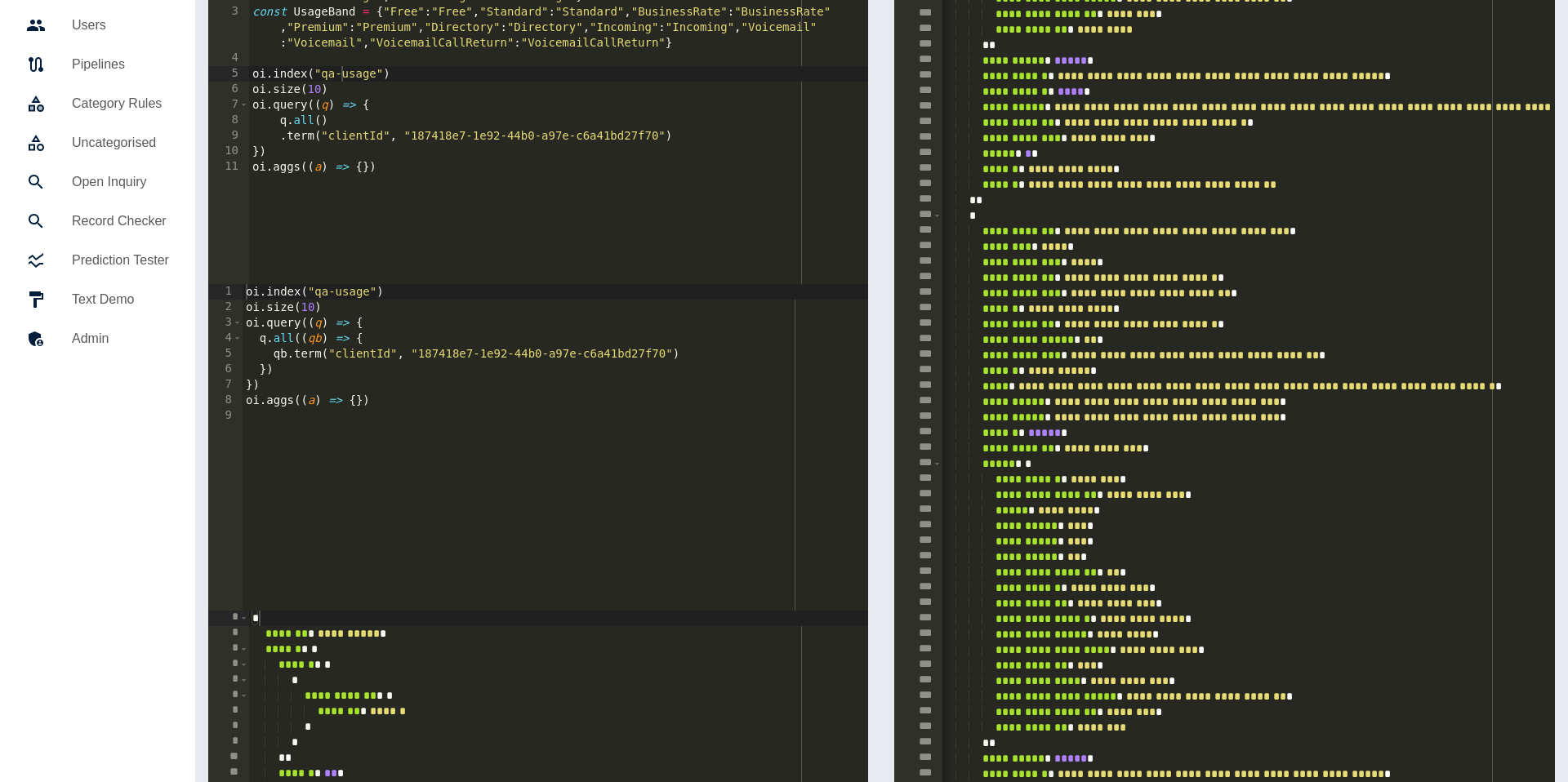
scroll to position [0, 0]
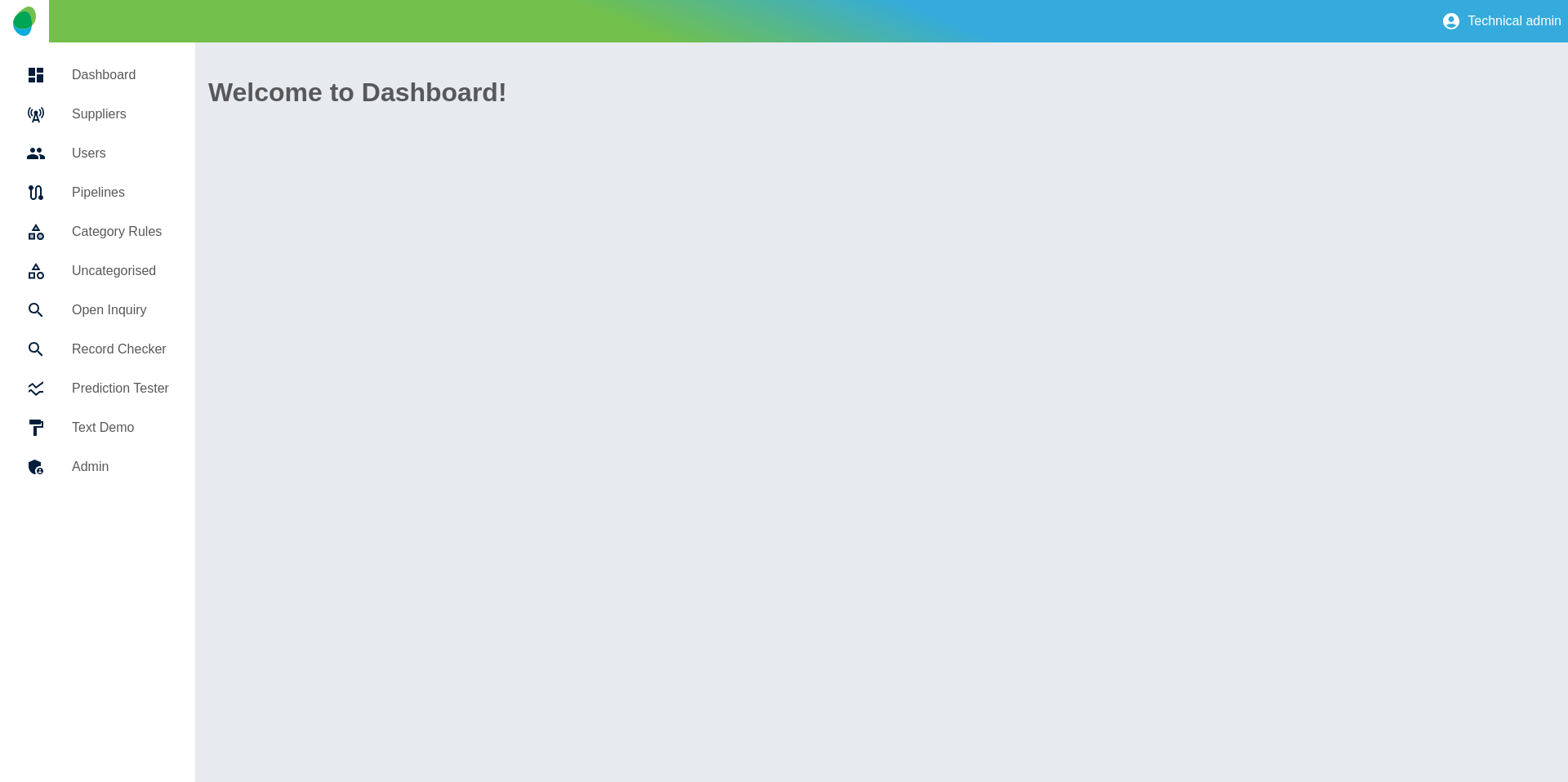
click at [112, 108] on h5 "Suppliers" at bounding box center [120, 114] width 97 height 20
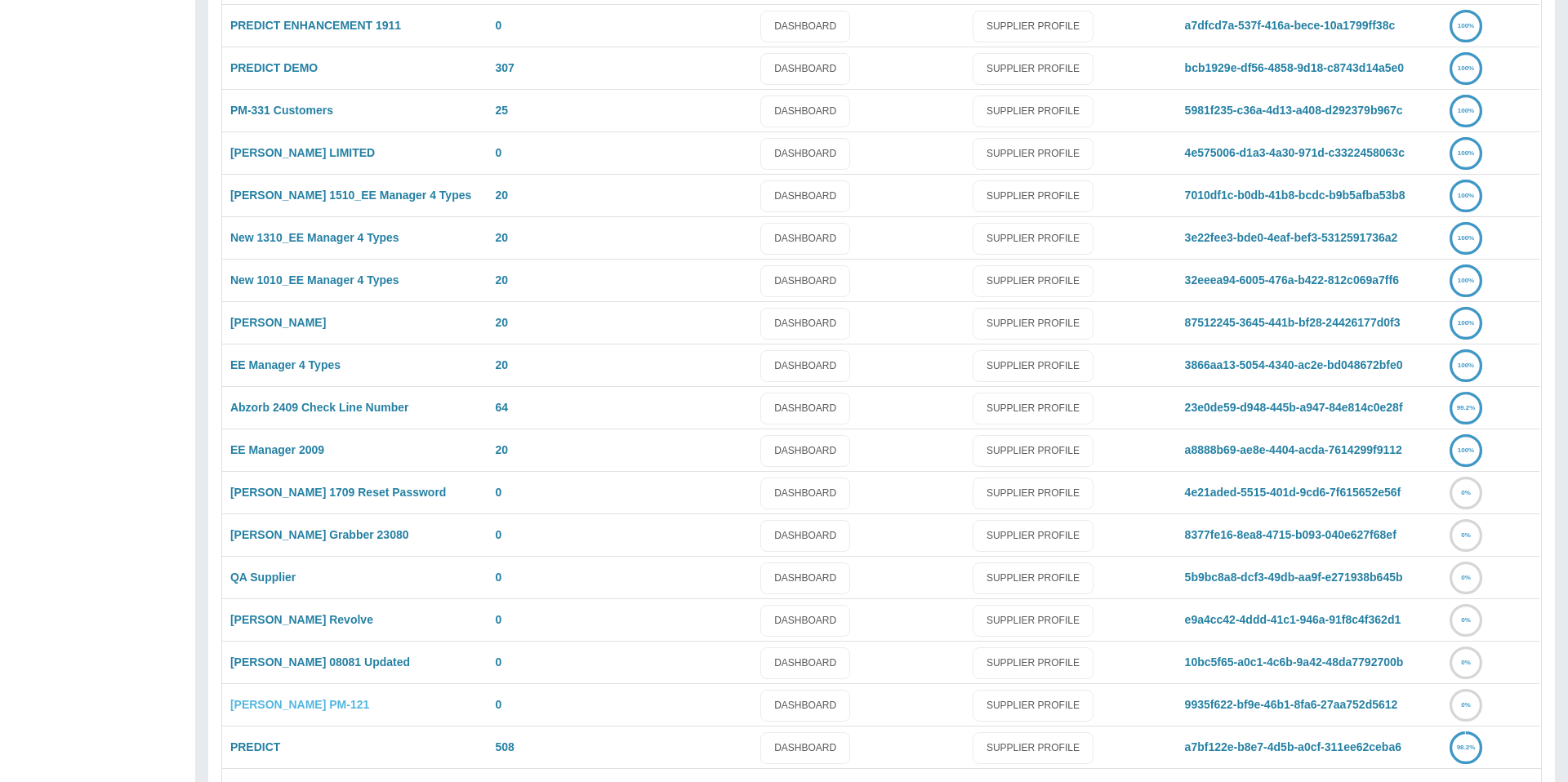
scroll to position [977, 0]
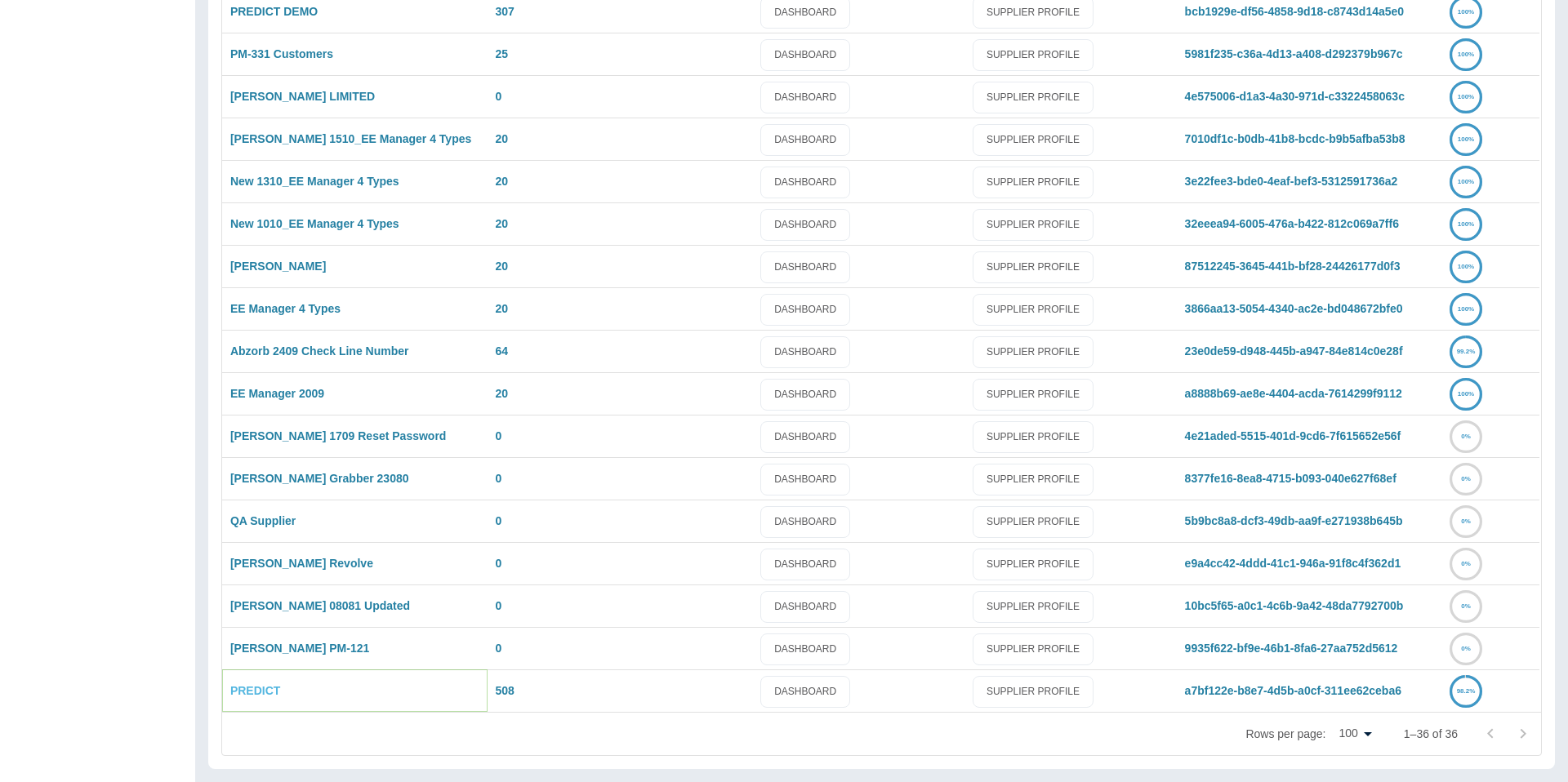
click at [264, 684] on link "PREDICT" at bounding box center [255, 690] width 50 height 13
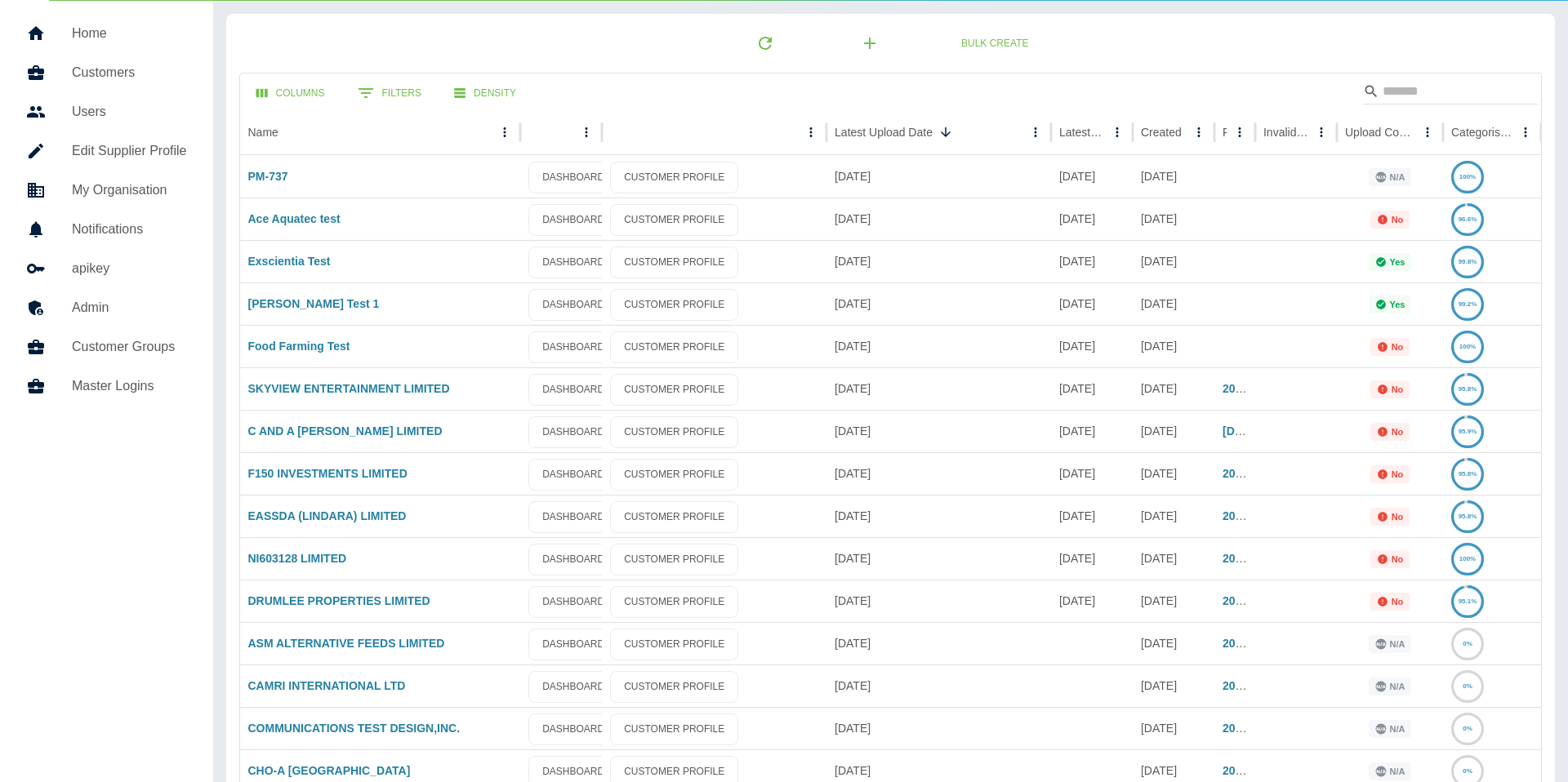
scroll to position [53, 0]
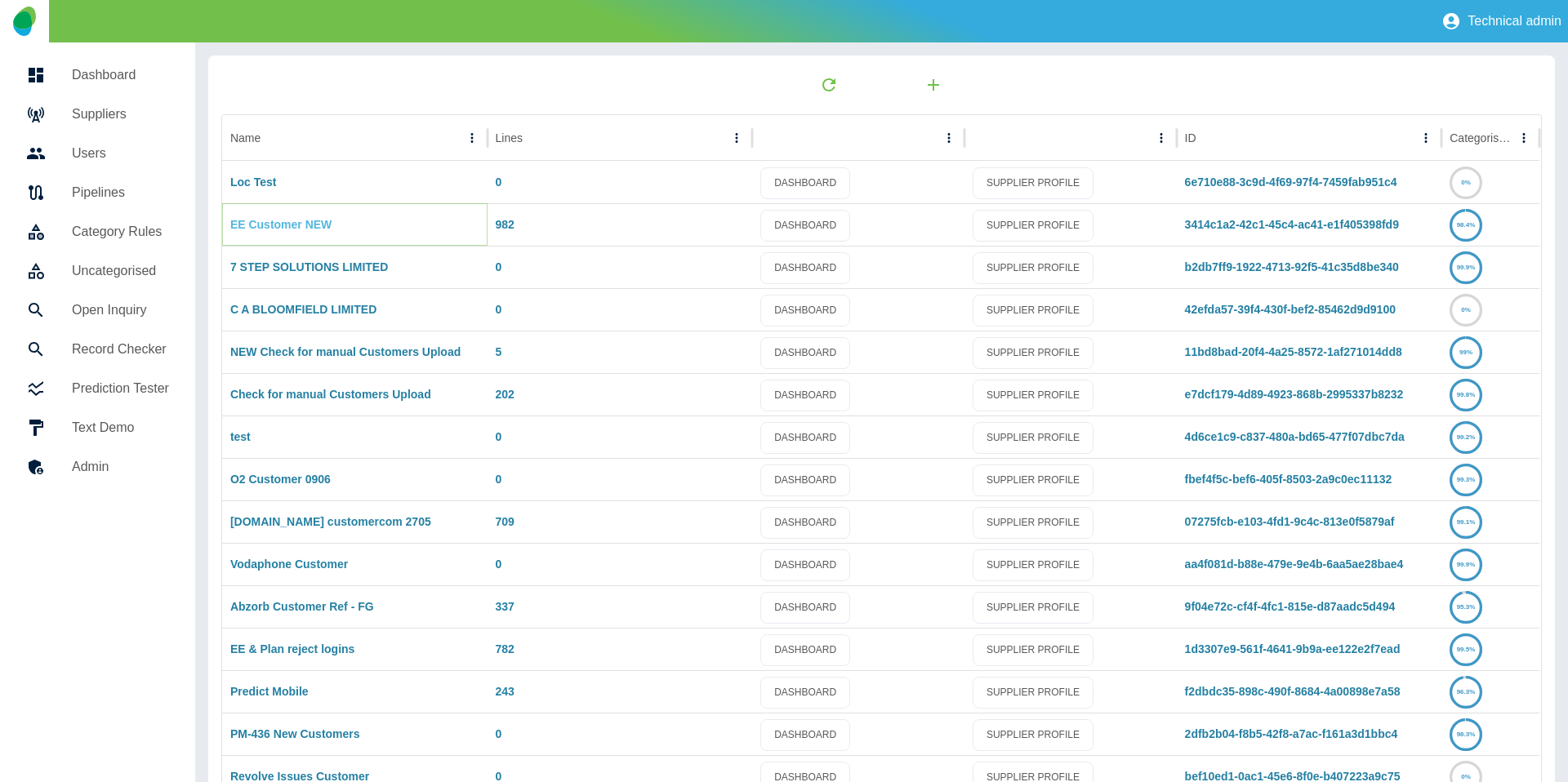
click at [289, 226] on link "EE Customer NEW" at bounding box center [280, 225] width 101 height 13
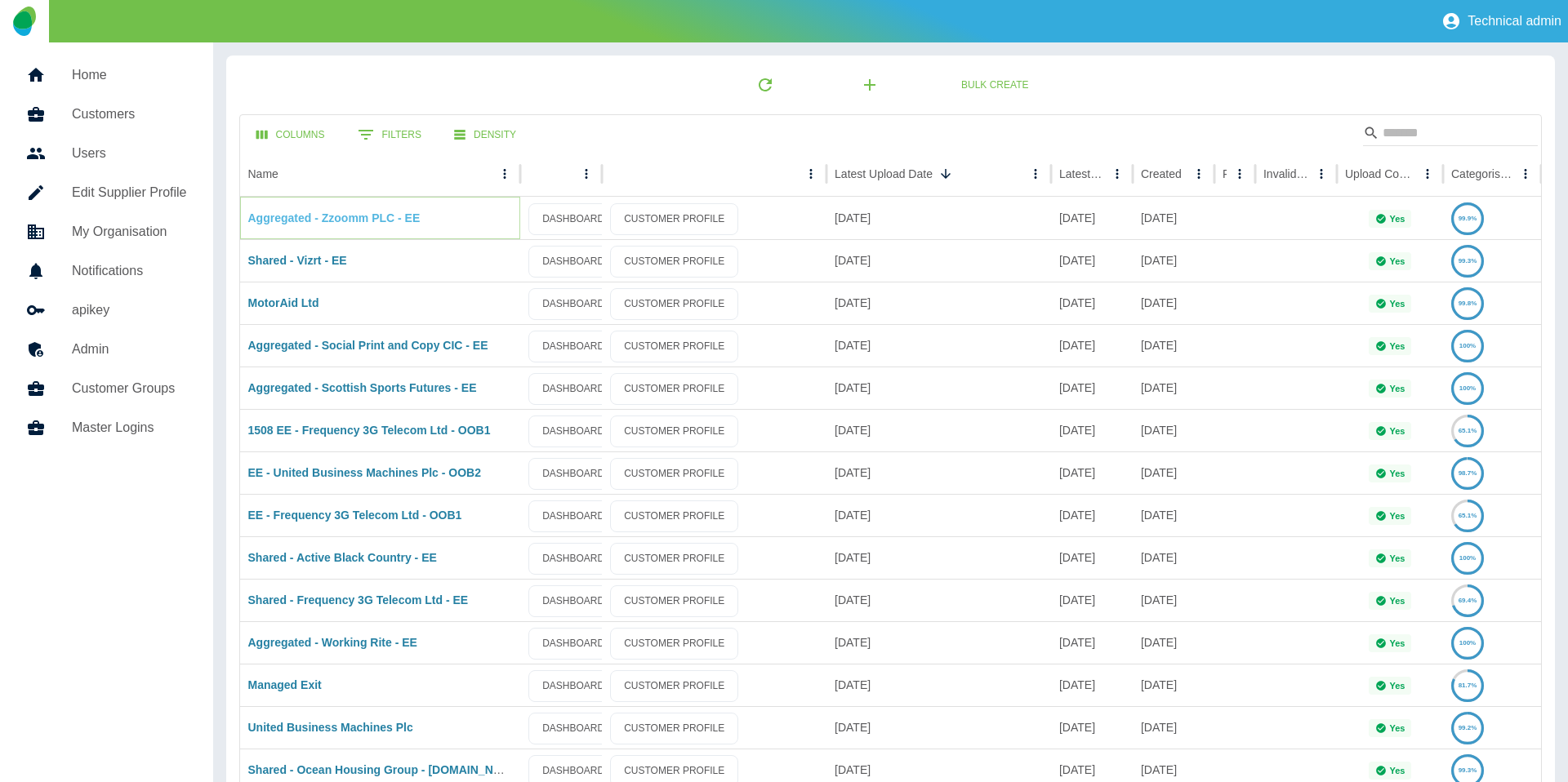
click at [302, 221] on link "Aggregated - Zzoomm PLC - EE" at bounding box center [334, 218] width 172 height 13
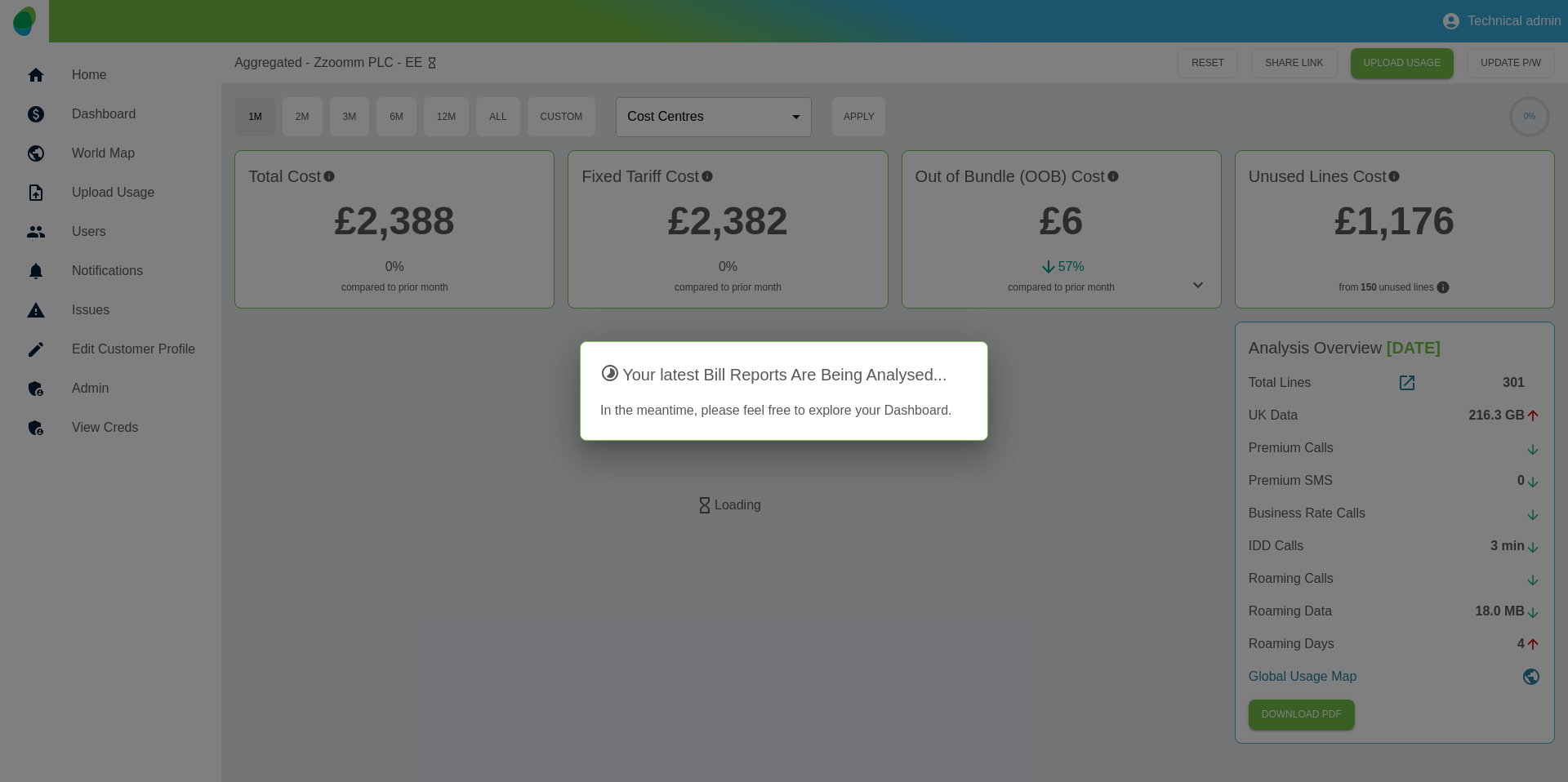
click at [117, 390] on div at bounding box center [784, 391] width 1568 height 782
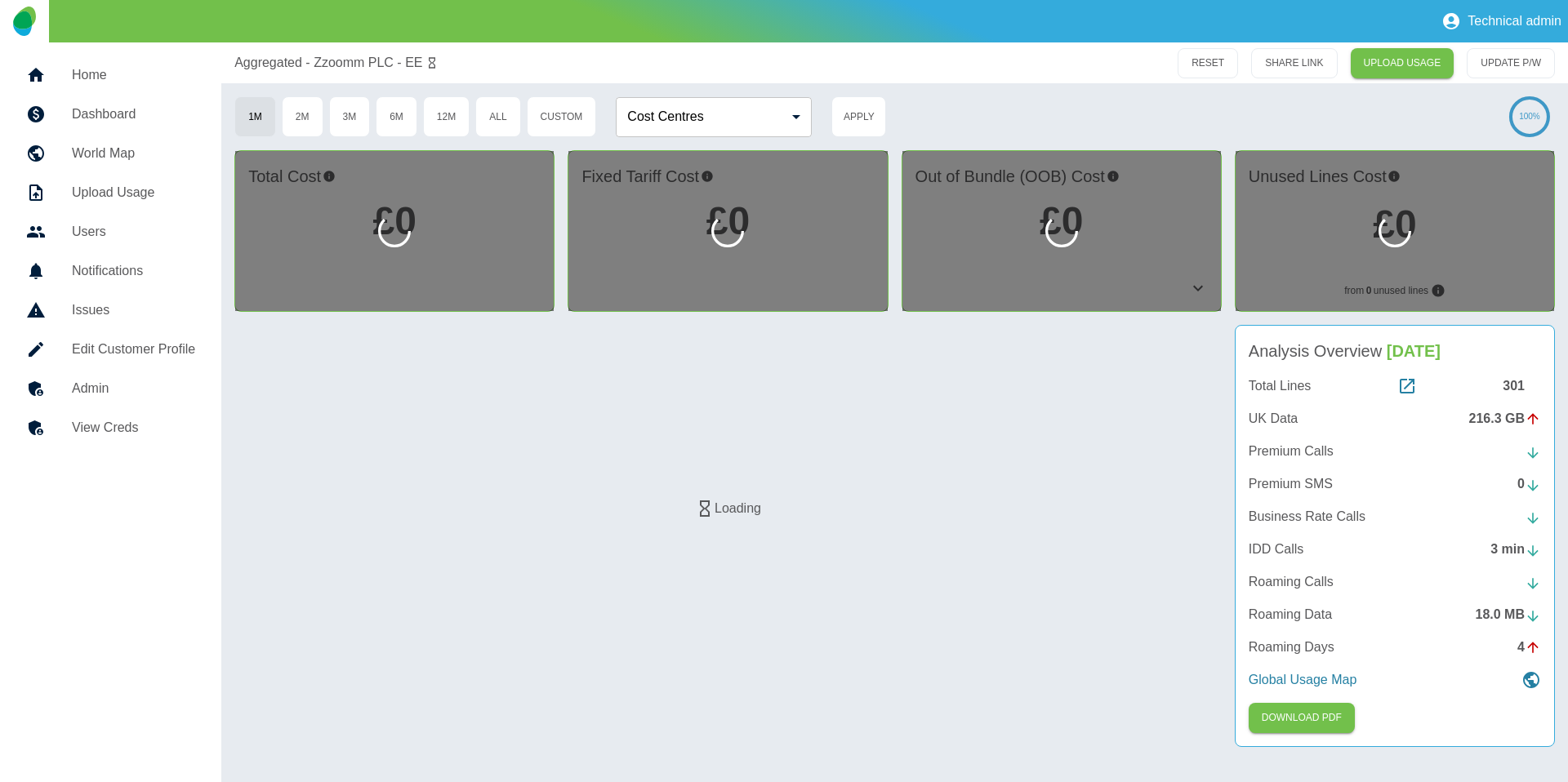
click at [89, 392] on h5 "Admin" at bounding box center [133, 389] width 123 height 20
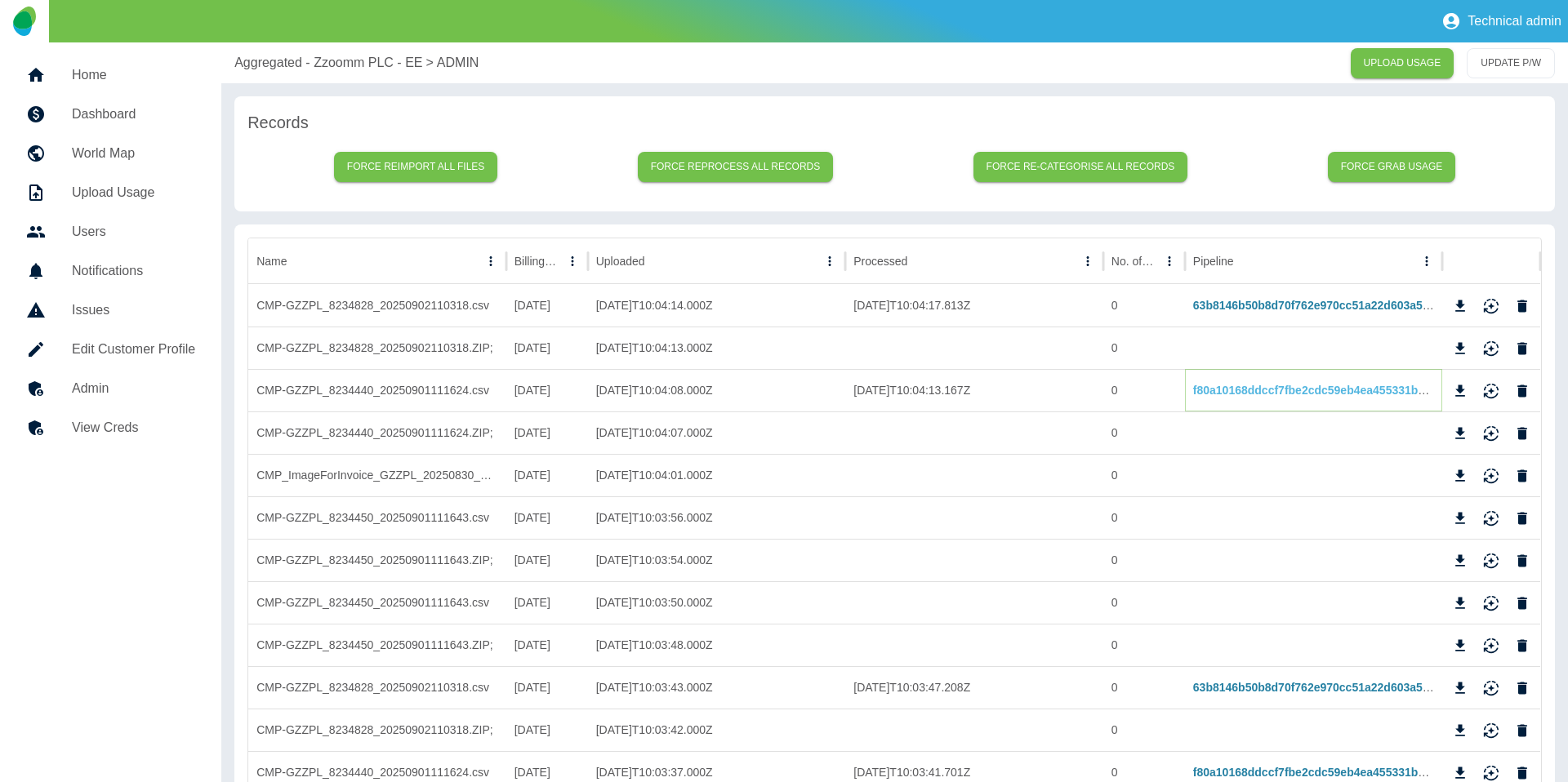
click at [1221, 391] on link "f80a10168ddccf7fbe2cdc59eb4ea455331bdd54" at bounding box center [1319, 390] width 251 height 13
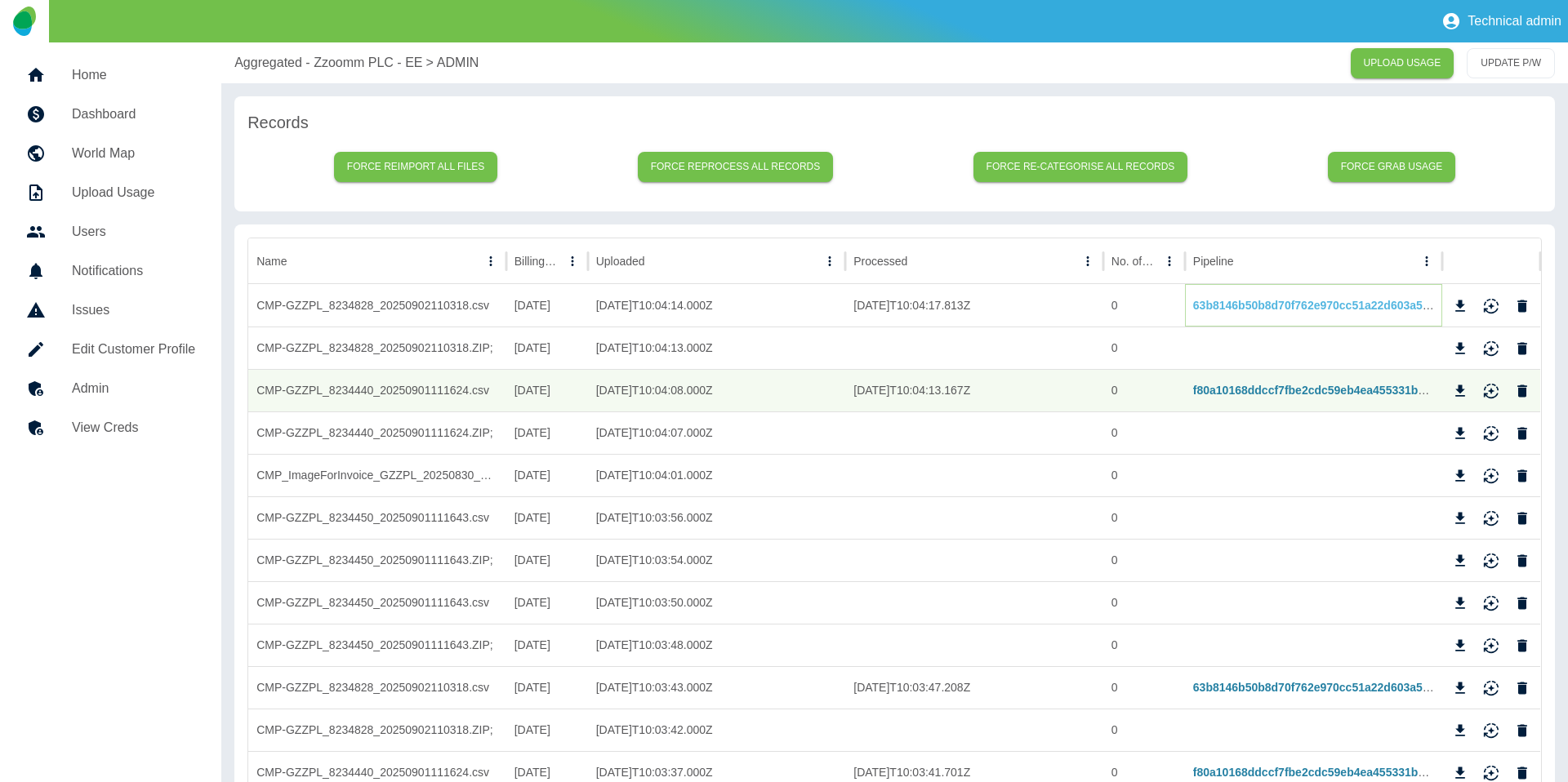
click at [1216, 304] on link "63b8146b50b8d70f762e970cc51a22d603a5f027" at bounding box center [1319, 305] width 252 height 13
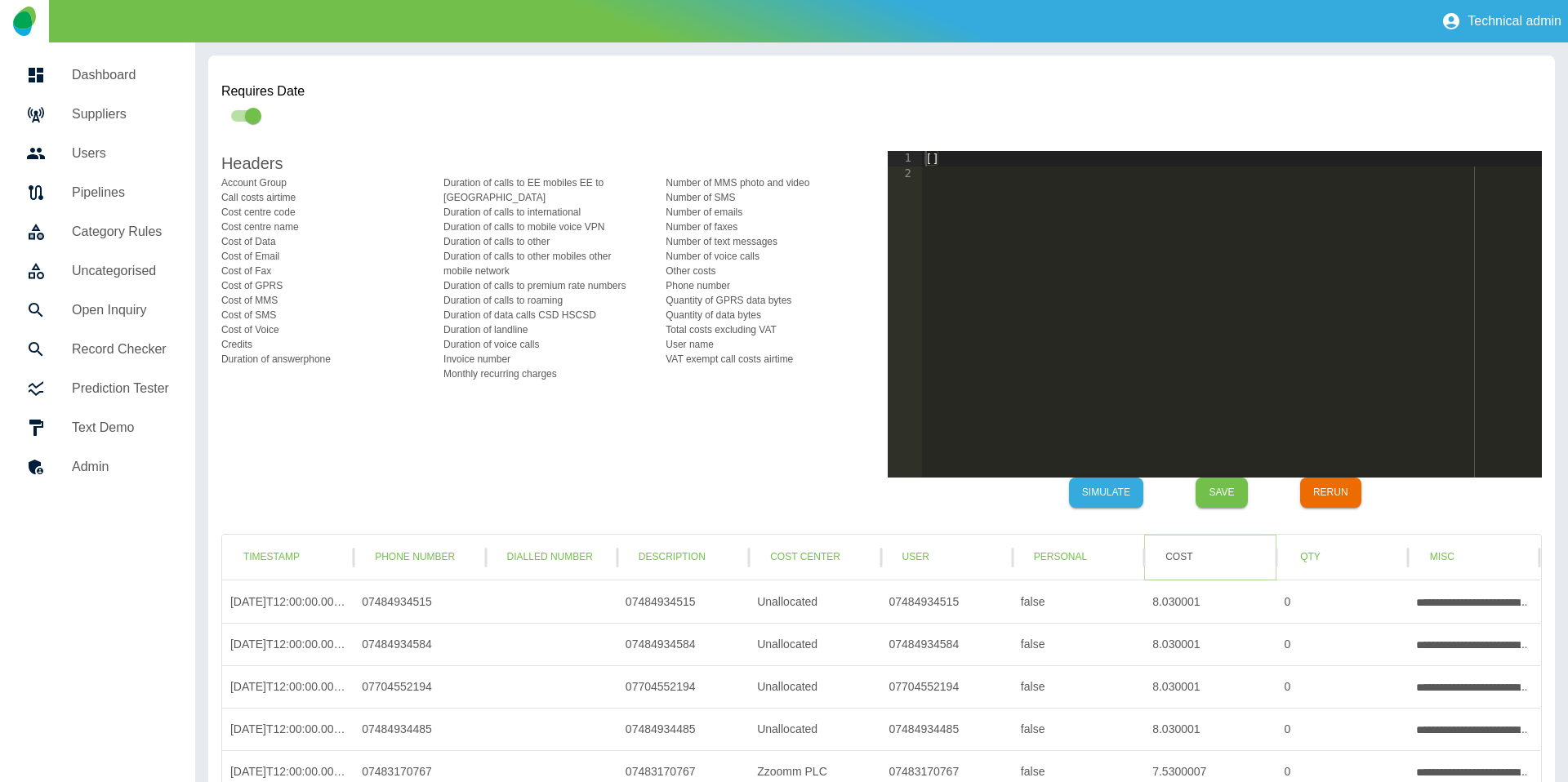
click at [1179, 562] on button "Cost" at bounding box center [1178, 557] width 53 height 31
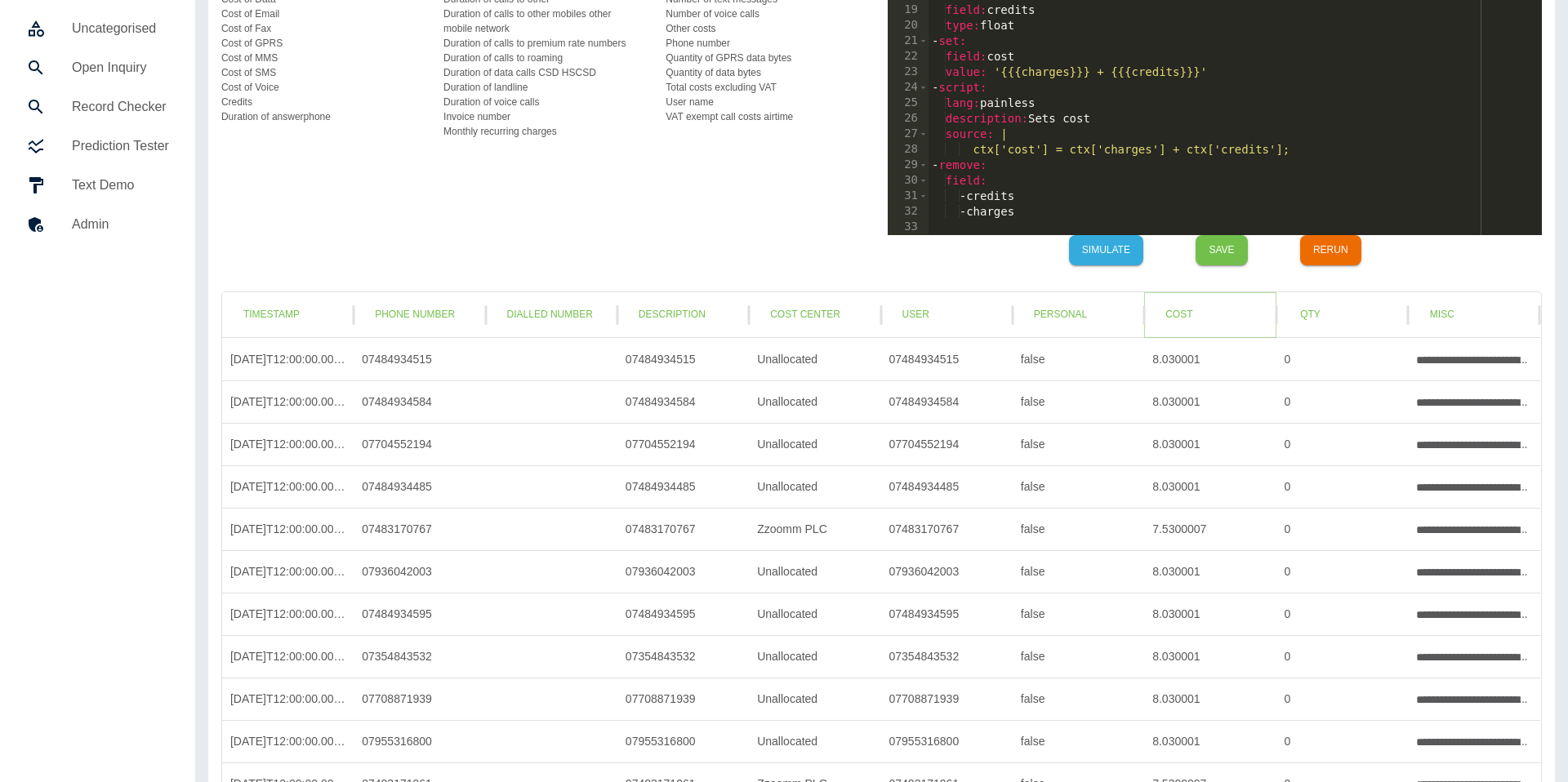
scroll to position [198, 0]
